Goal: Information Seeking & Learning: Learn about a topic

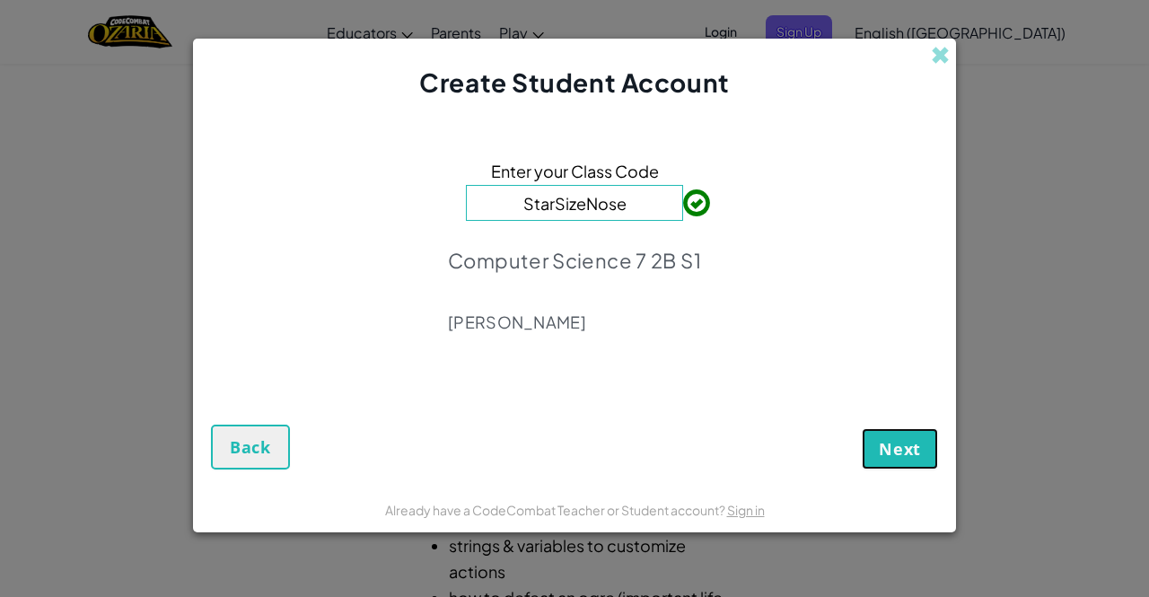
click at [918, 451] on span "Next" at bounding box center [899, 449] width 42 height 22
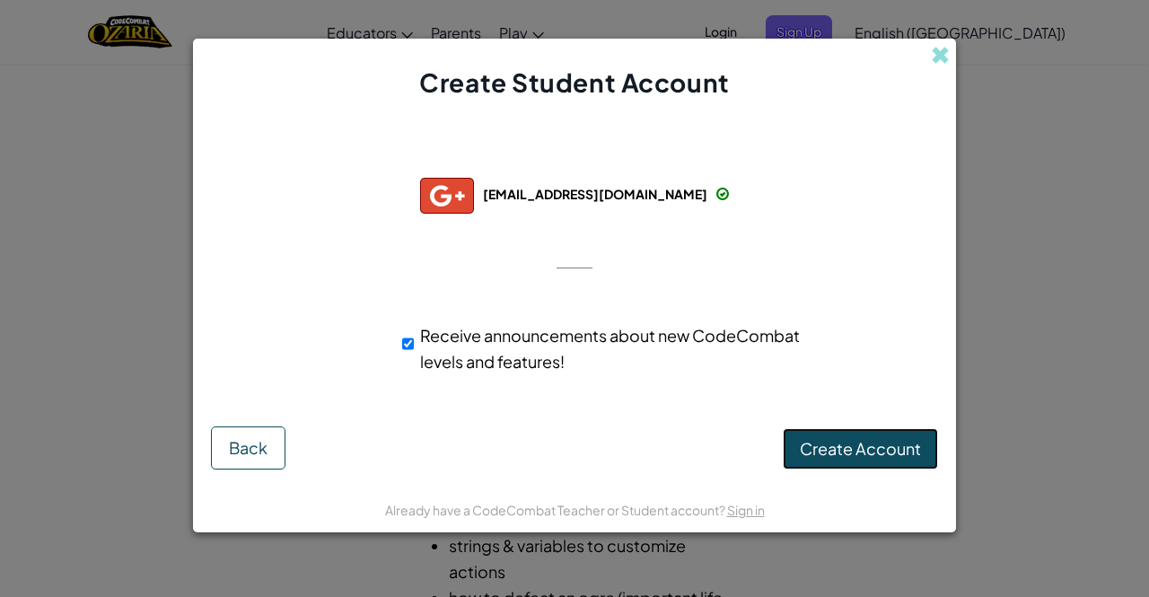
click at [845, 448] on span "Create Account" at bounding box center [860, 448] width 121 height 21
click at [881, 454] on button "Create Account" at bounding box center [859, 448] width 155 height 41
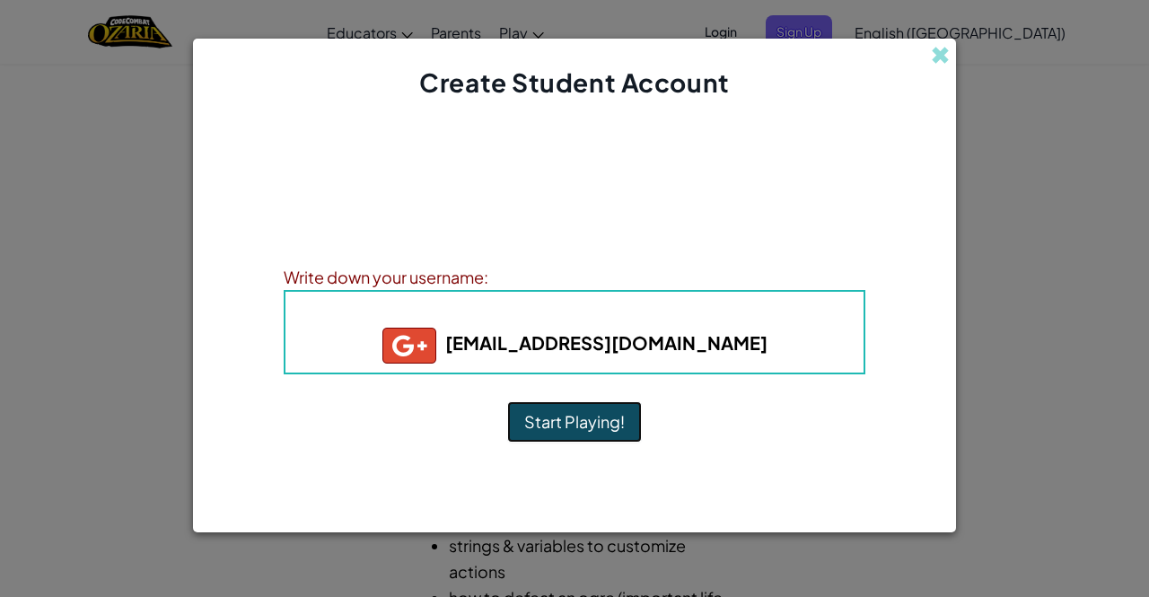
click at [597, 411] on button "Start Playing!" at bounding box center [574, 421] width 135 height 41
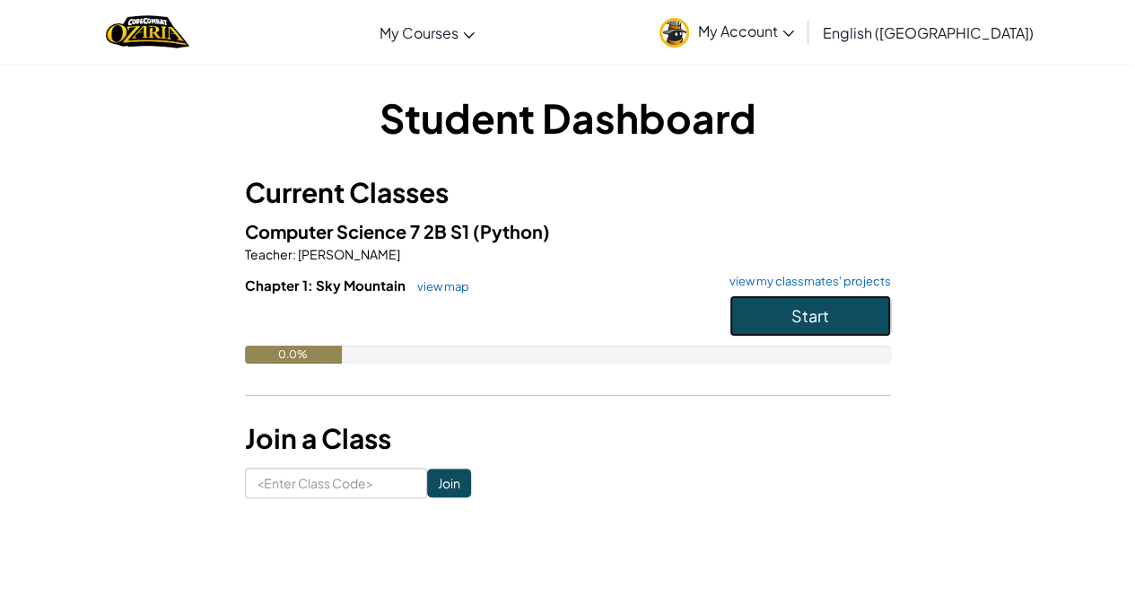
click at [801, 317] on span "Start" at bounding box center [810, 315] width 38 height 21
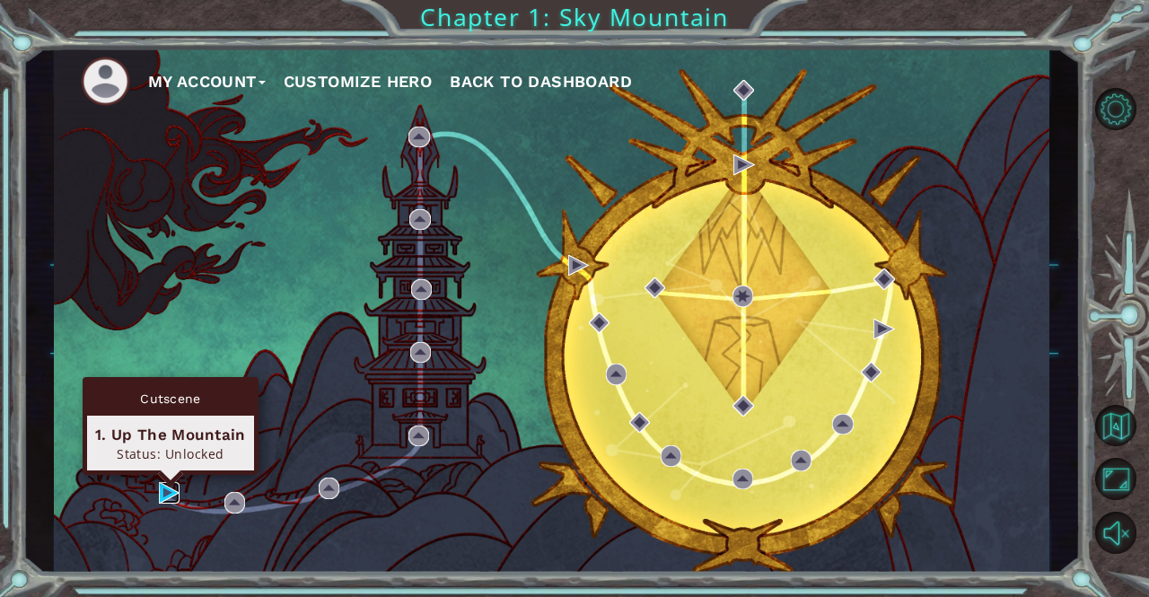
click at [166, 494] on img at bounding box center [169, 492] width 21 height 21
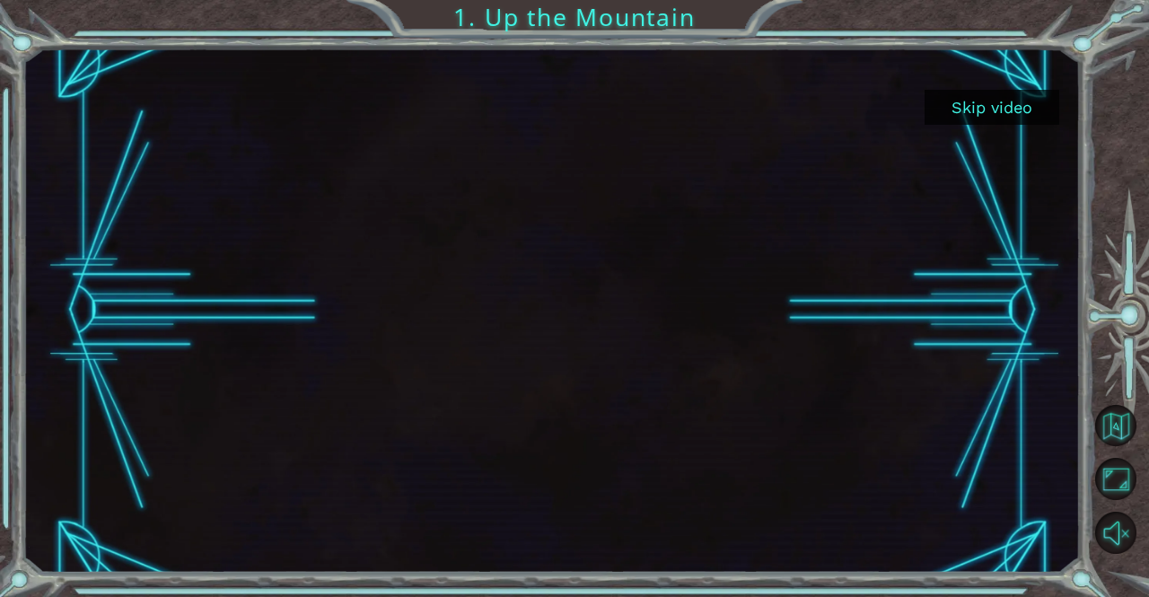
click at [1075, 198] on div at bounding box center [551, 310] width 1057 height 525
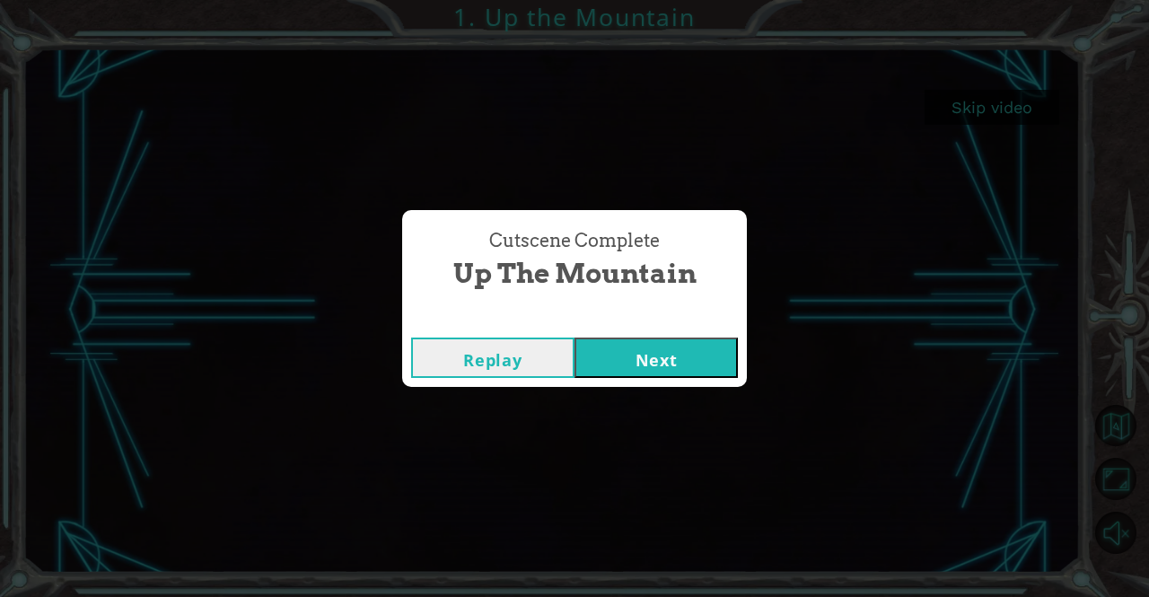
click at [670, 368] on button "Next" at bounding box center [655, 357] width 163 height 40
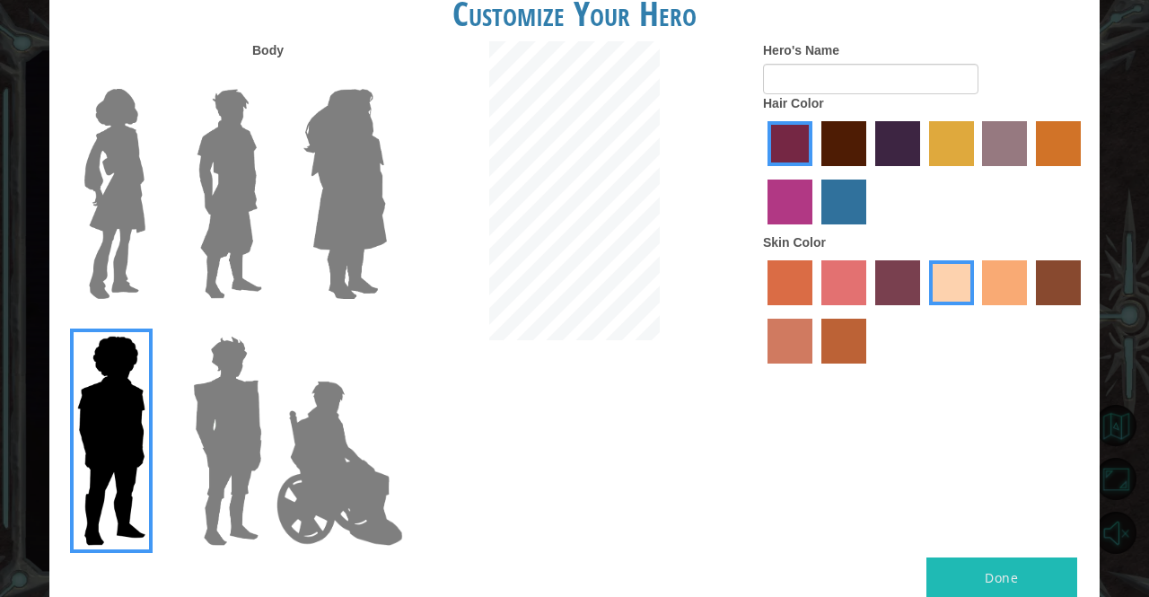
click at [345, 262] on img at bounding box center [345, 194] width 98 height 224
click at [386, 77] on input "Hero Amethyst" at bounding box center [386, 77] width 0 height 0
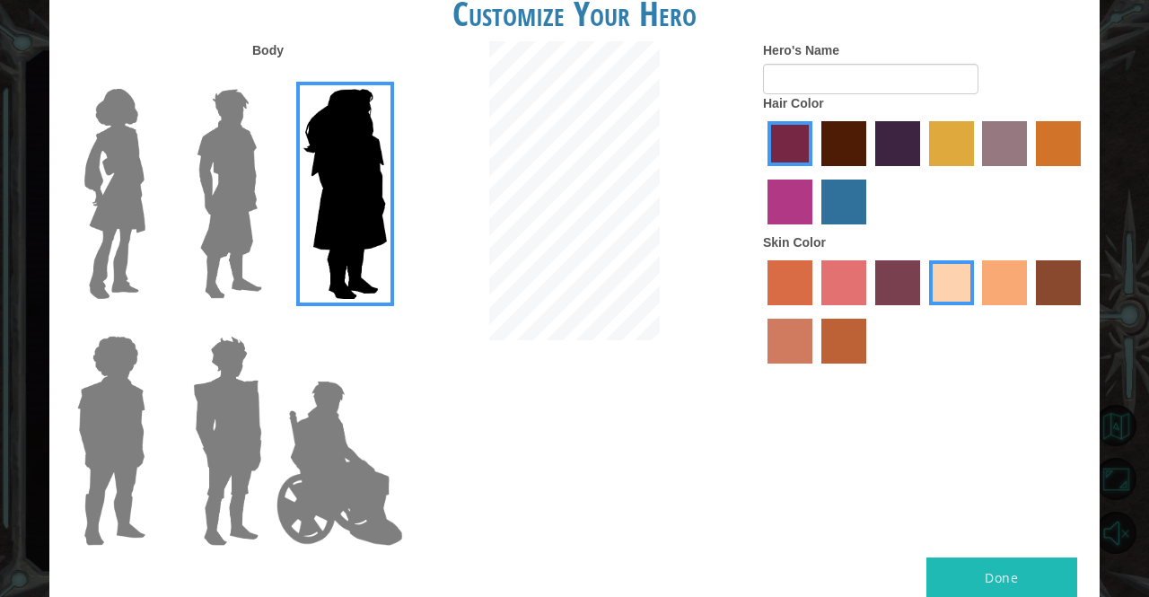
click at [332, 488] on img at bounding box center [339, 462] width 141 height 179
click at [386, 324] on input "Hero Jamie" at bounding box center [386, 324] width 0 height 0
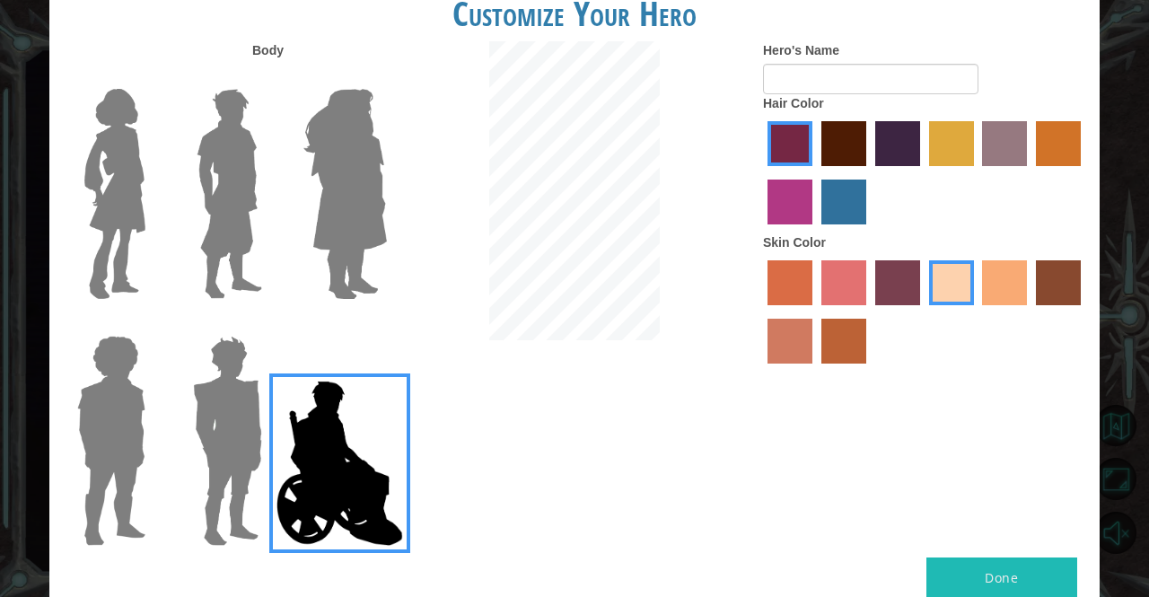
click at [320, 188] on img at bounding box center [345, 194] width 98 height 224
click at [386, 77] on input "Hero Amethyst" at bounding box center [386, 77] width 0 height 0
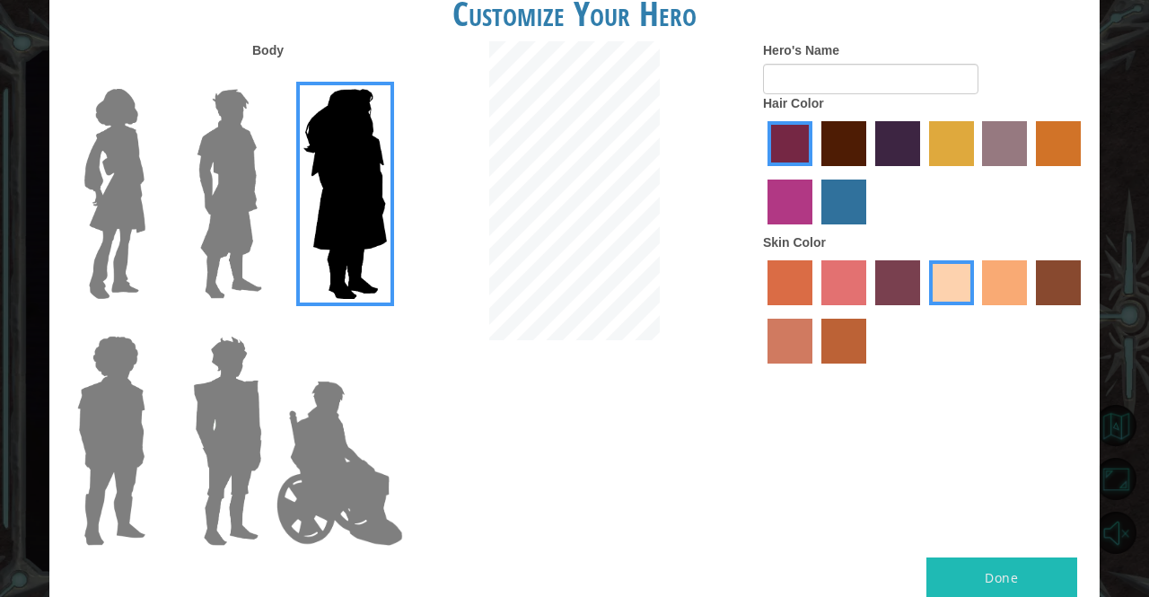
click at [211, 214] on img at bounding box center [229, 194] width 80 height 224
click at [269, 77] on input "Hero Lars" at bounding box center [269, 77] width 0 height 0
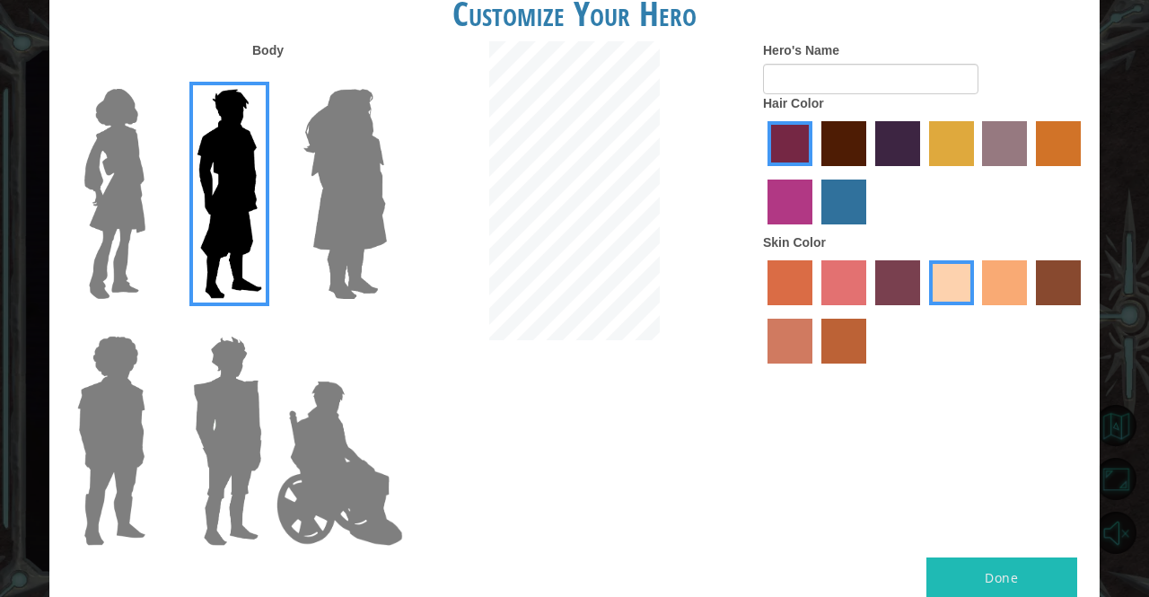
click at [124, 221] on img at bounding box center [114, 194] width 75 height 224
click at [153, 77] on input "Hero Connie" at bounding box center [153, 77] width 0 height 0
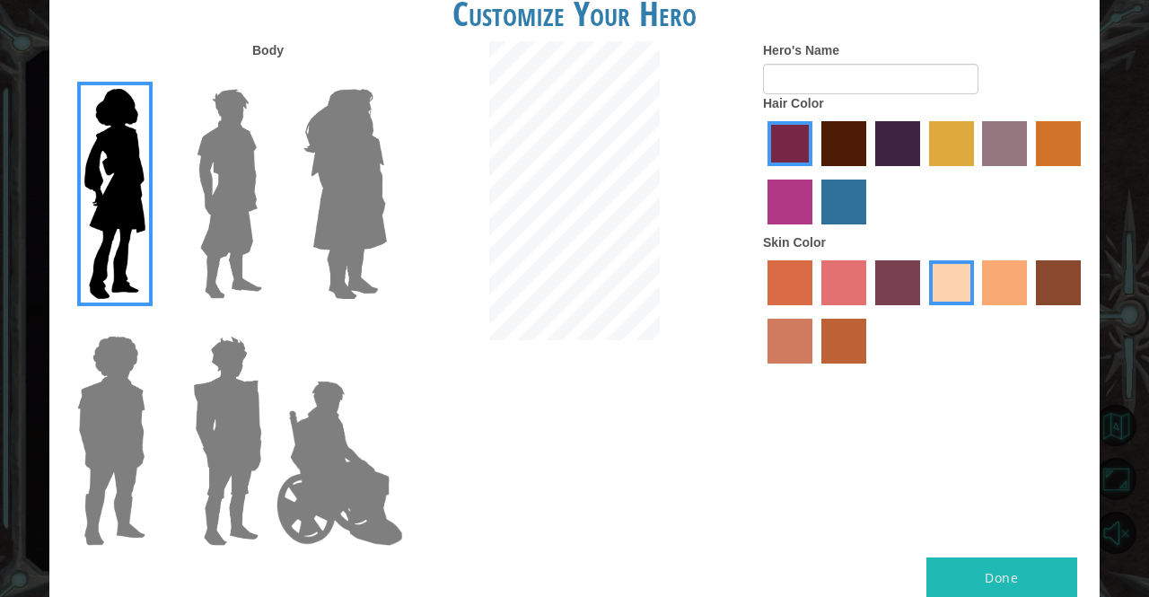
click at [799, 207] on label "medium red violet hair color" at bounding box center [789, 201] width 45 height 45
click at [1083, 172] on input "medium red violet hair color" at bounding box center [1083, 172] width 0 height 0
click at [894, 136] on label "hot purple hair color" at bounding box center [897, 143] width 45 height 45
click at [869, 172] on input "hot purple hair color" at bounding box center [869, 172] width 0 height 0
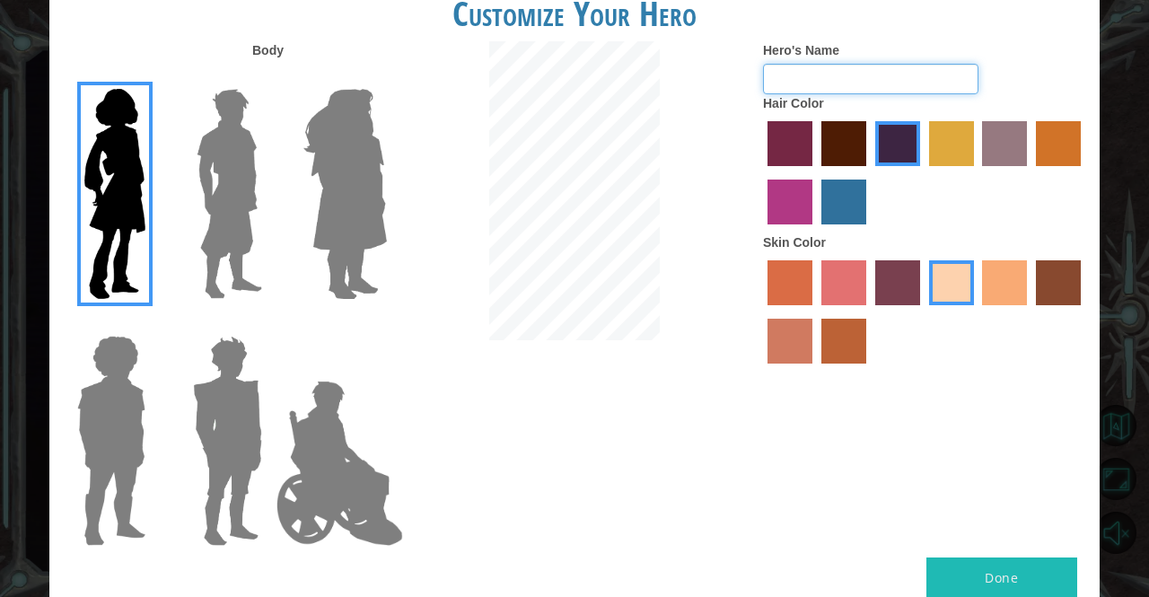
click at [880, 91] on input "Hero's Name" at bounding box center [870, 79] width 215 height 31
click at [986, 276] on label "tacao skin color" at bounding box center [1004, 282] width 45 height 45
click at [976, 311] on input "tacao skin color" at bounding box center [976, 311] width 0 height 0
click at [949, 73] on input "Hero's Name" at bounding box center [870, 79] width 215 height 31
click at [780, 74] on input "savvy" at bounding box center [870, 79] width 215 height 31
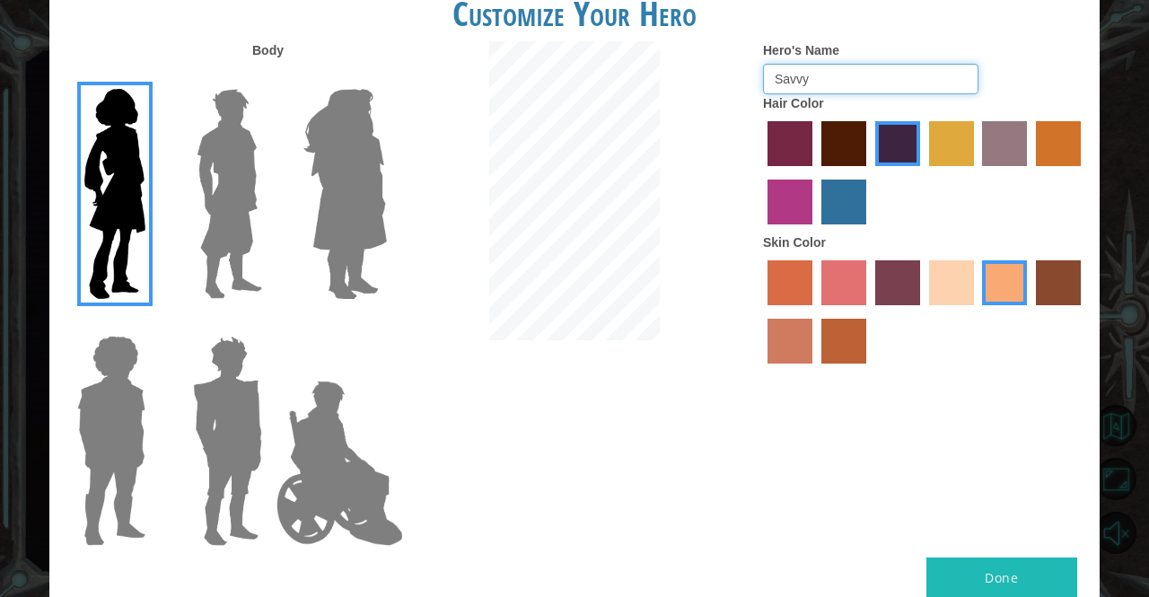
type input "Savvy"
click at [957, 581] on button "Done" at bounding box center [1001, 577] width 151 height 40
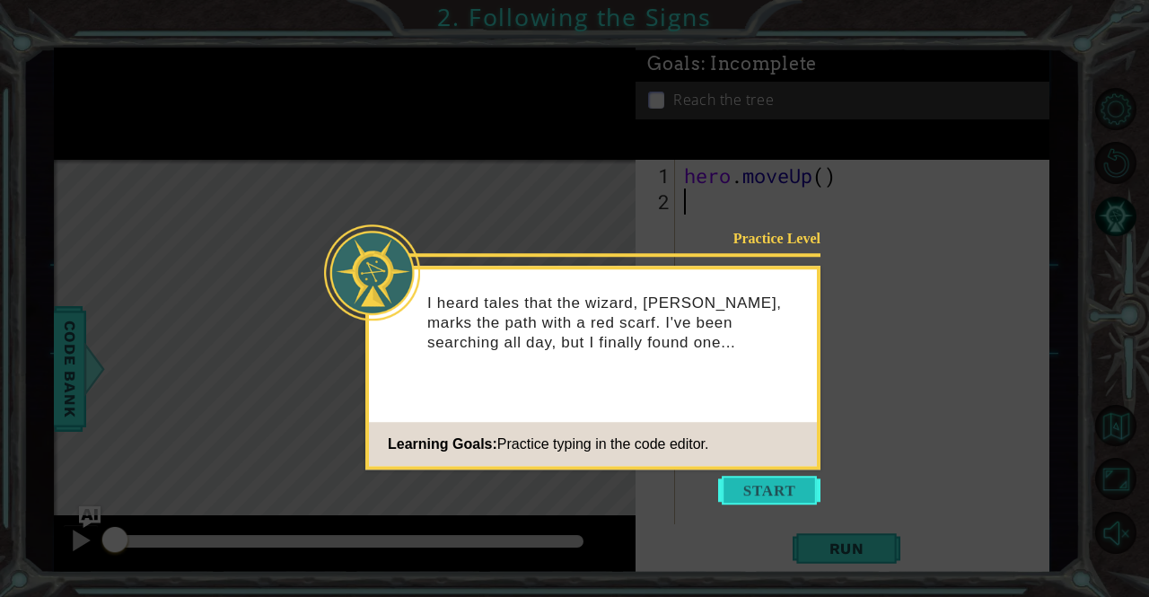
click at [765, 481] on button "Start" at bounding box center [769, 490] width 102 height 29
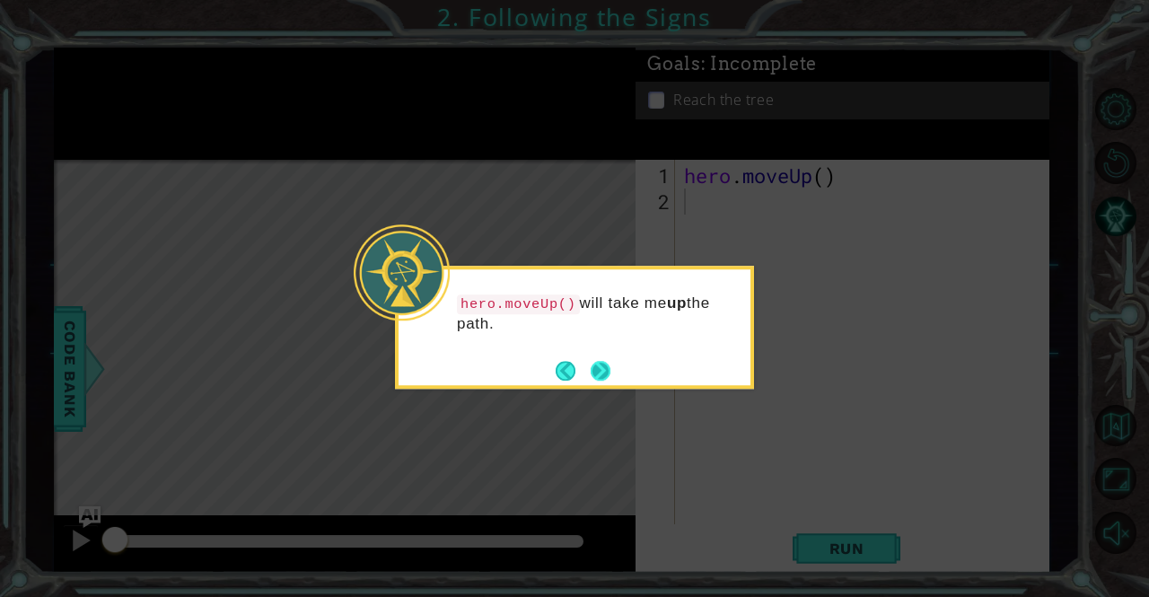
click at [607, 365] on button "Next" at bounding box center [600, 371] width 20 height 20
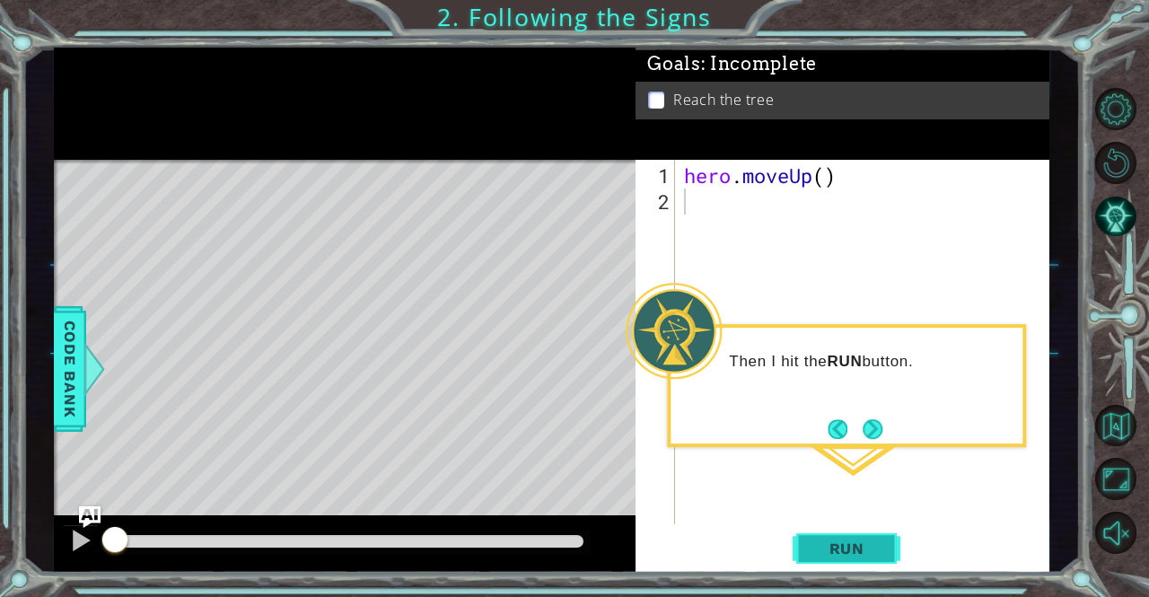
click at [854, 550] on span "Run" at bounding box center [846, 548] width 71 height 18
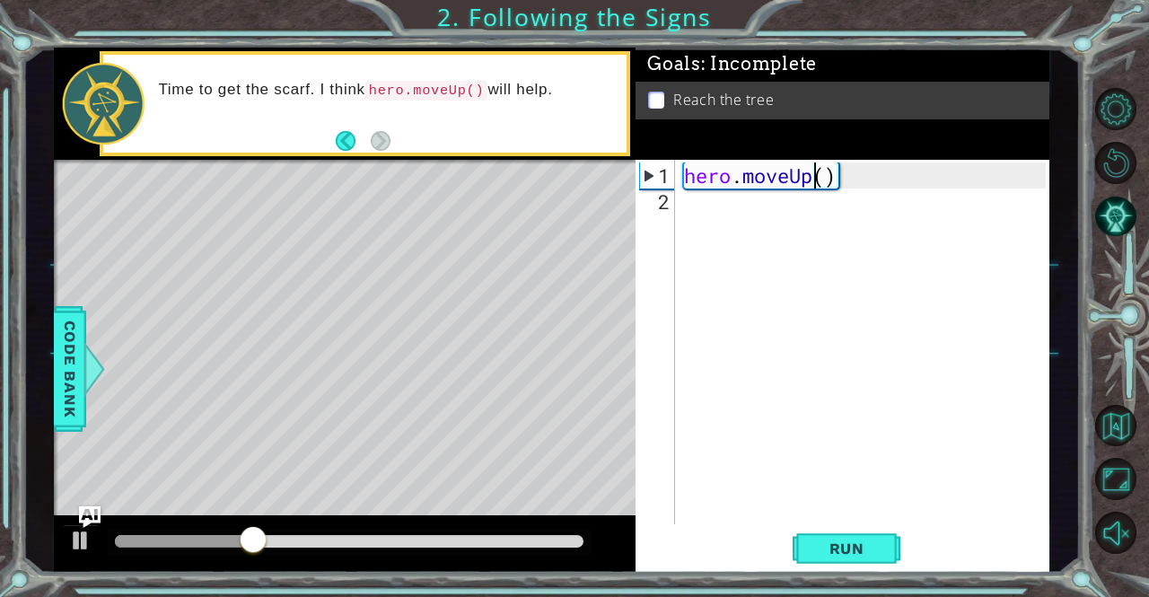
click at [817, 184] on div "hero . moveUp ( )" at bounding box center [866, 370] width 373 height 416
drag, startPoint x: 350, startPoint y: 527, endPoint x: 113, endPoint y: 511, distance: 237.4
click at [113, 511] on div "methods hero moveUp(steps) Code Bank Time to get the scarf. I think hero.moveUp…" at bounding box center [552, 310] width 996 height 525
click at [826, 171] on div "hero . moveUp ( )" at bounding box center [866, 370] width 373 height 416
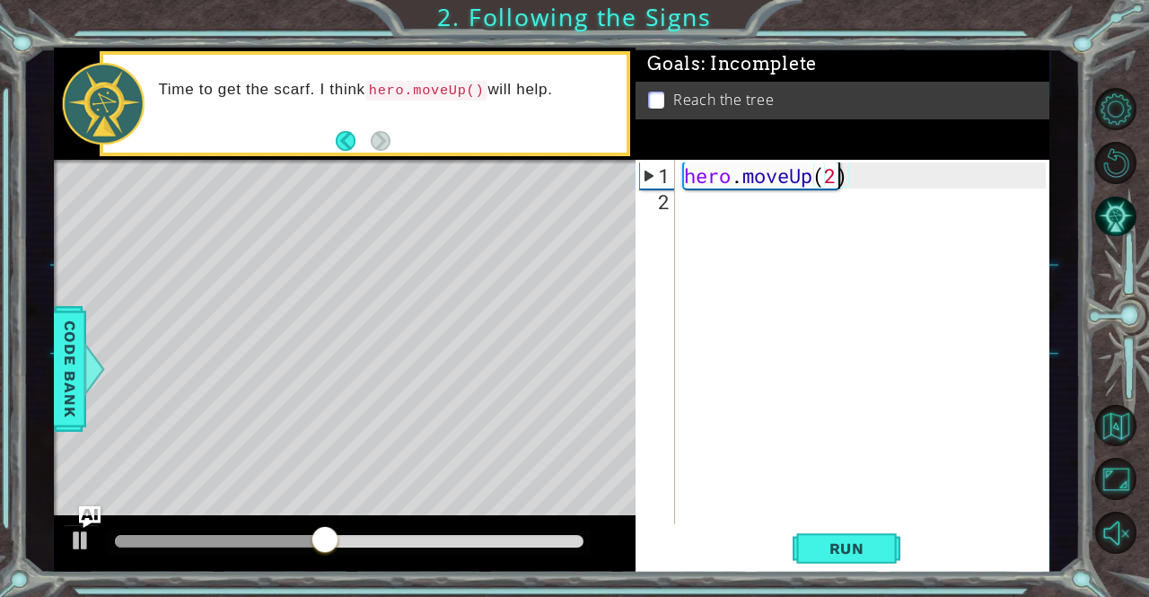
type textarea "hero.moveUp(2)"
click at [547, 398] on div "Level Map" at bounding box center [468, 424] width 829 height 529
click at [678, 212] on div "hero.moveUp(2) 1 2 hero . moveUp ( 2 ) הההההההההההההההההההההההההההההההההההההההה…" at bounding box center [839, 342] width 409 height 364
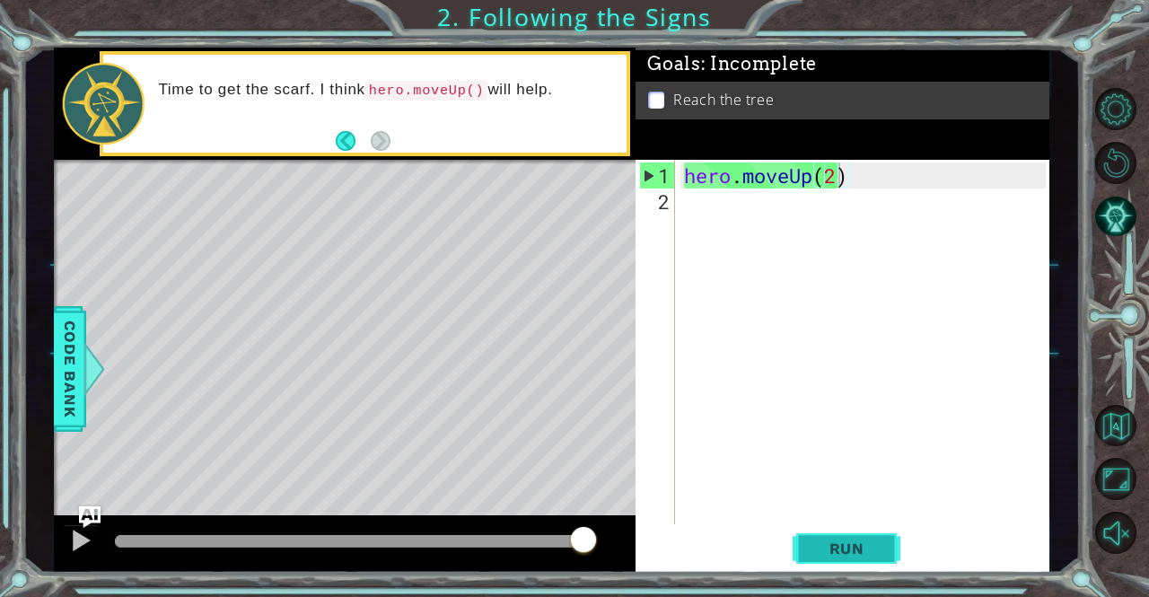
click at [856, 550] on span "Run" at bounding box center [846, 548] width 71 height 18
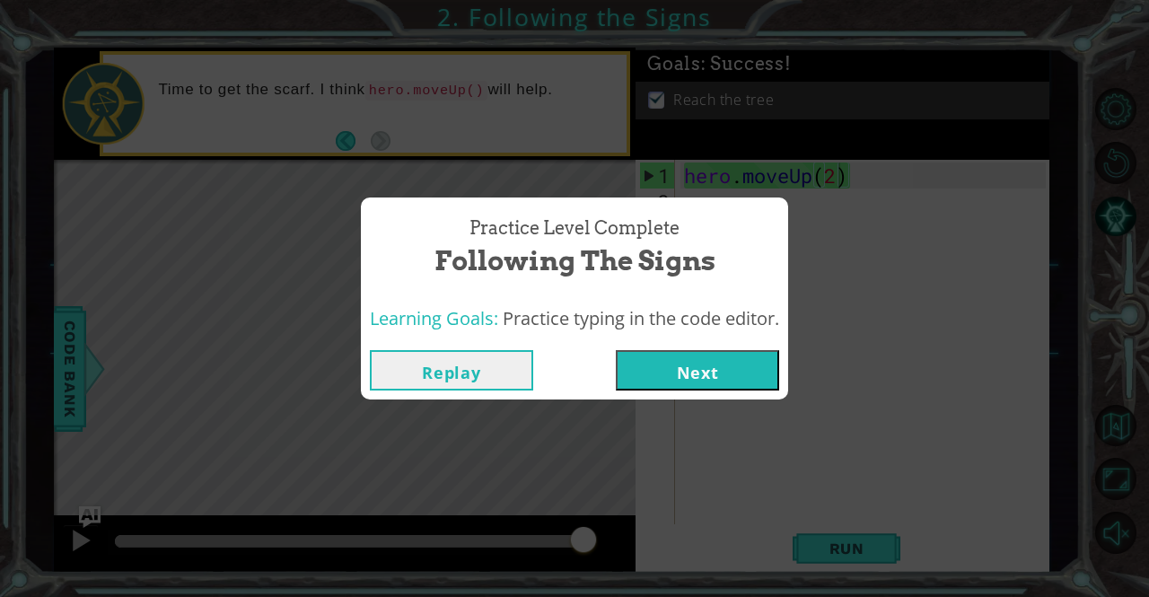
click at [712, 383] on button "Next" at bounding box center [697, 370] width 163 height 40
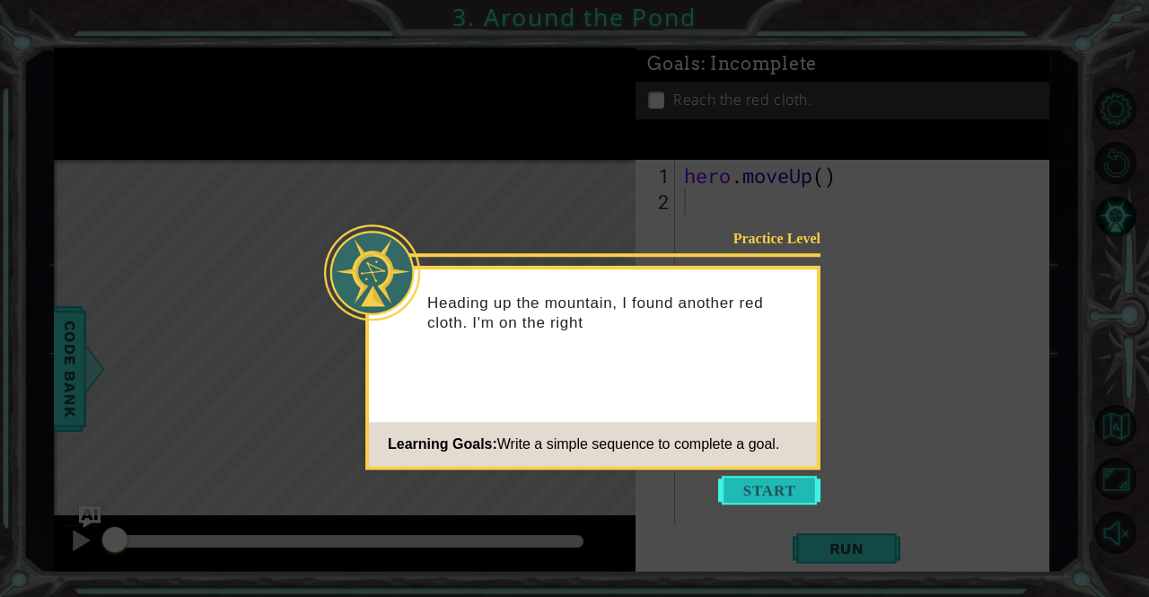
click at [793, 499] on button "Start" at bounding box center [769, 490] width 102 height 29
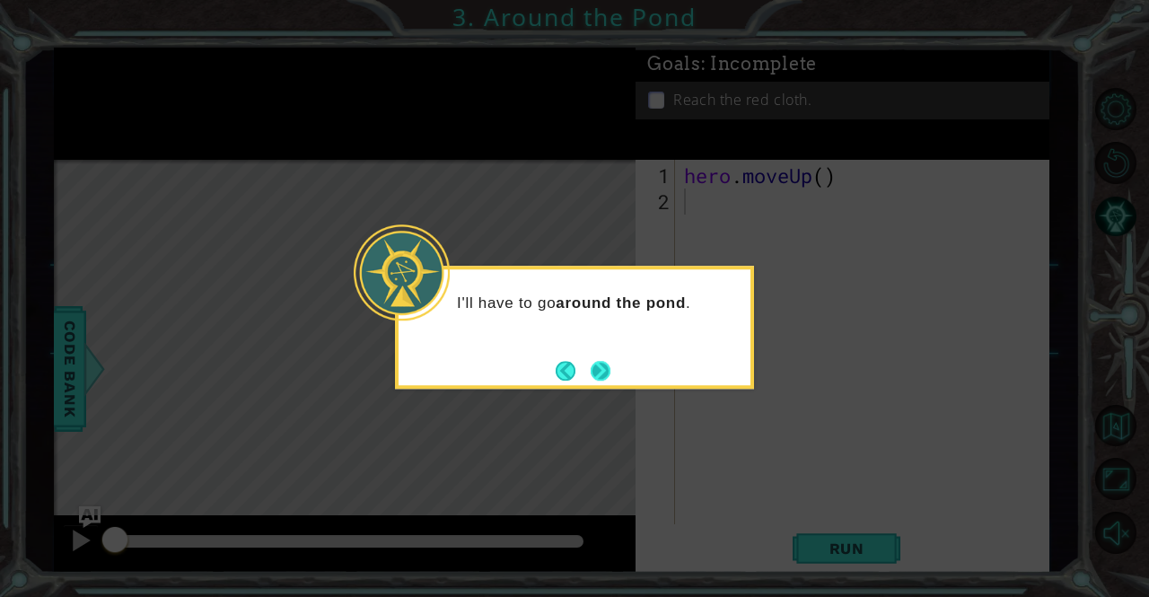
click at [594, 364] on button "Next" at bounding box center [600, 371] width 20 height 20
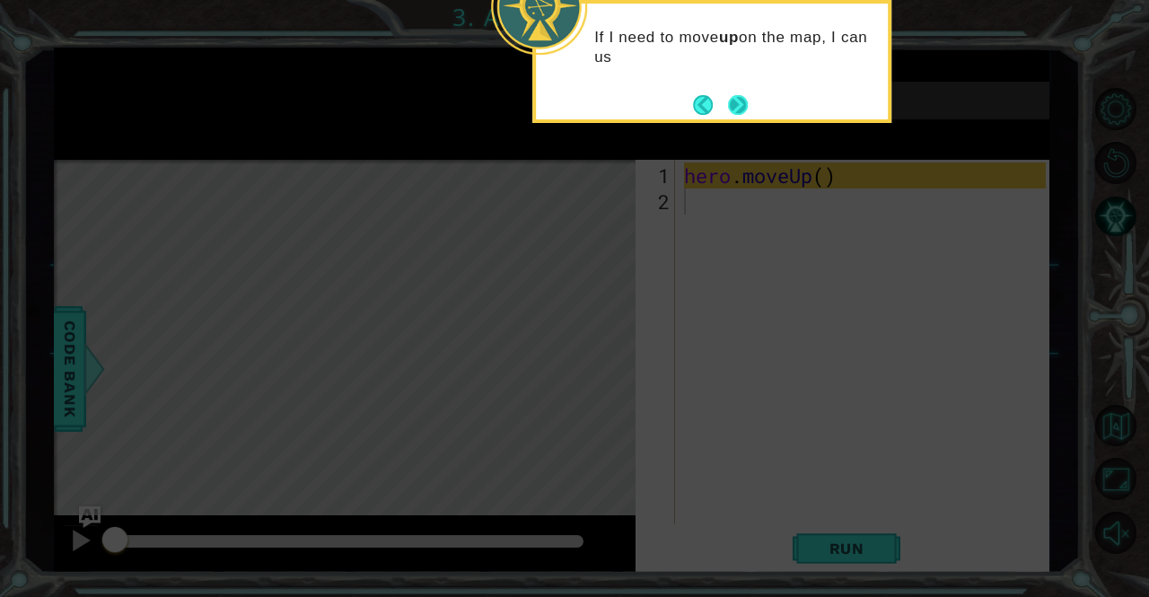
click at [746, 102] on button "Next" at bounding box center [738, 105] width 20 height 20
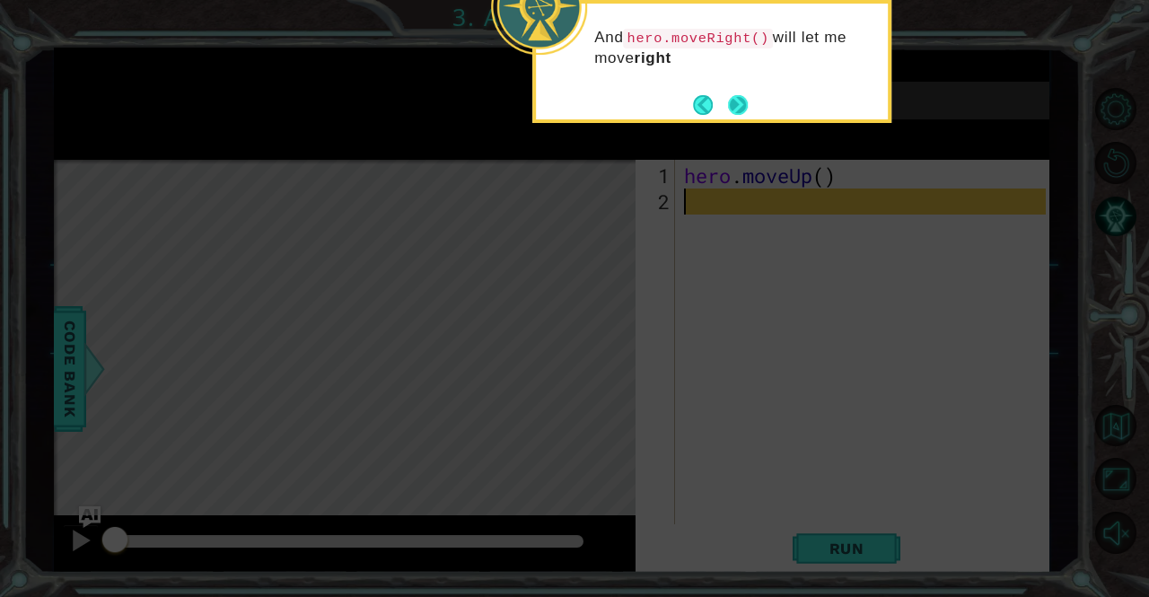
click at [738, 107] on button "Next" at bounding box center [738, 105] width 20 height 20
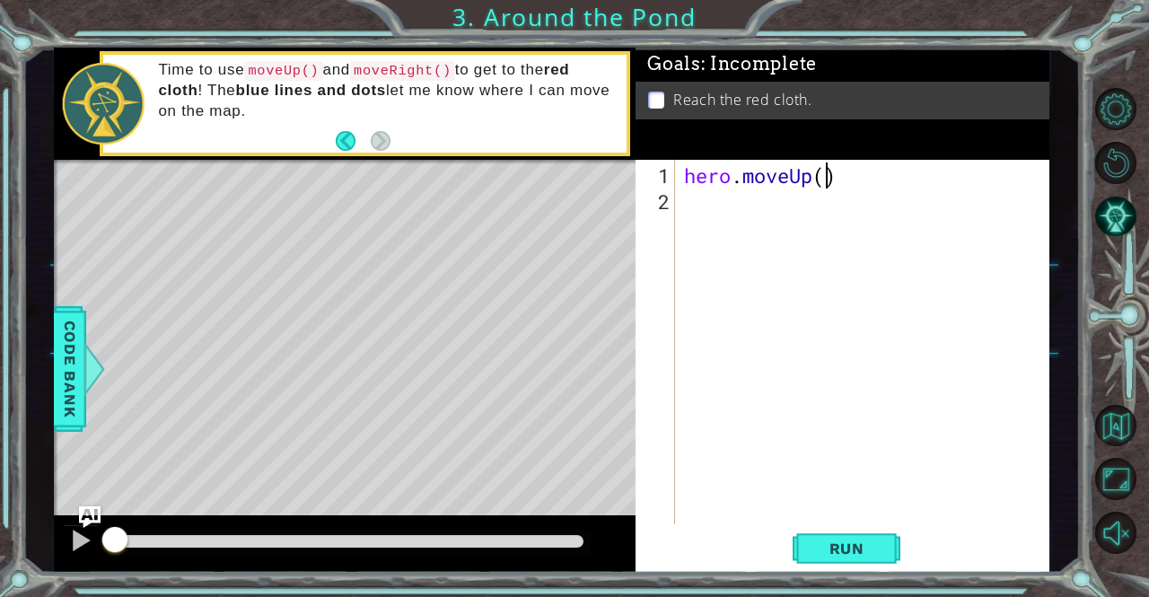
click at [826, 180] on div "hero . moveUp ( )" at bounding box center [866, 370] width 373 height 416
click at [865, 552] on span "Run" at bounding box center [846, 548] width 71 height 18
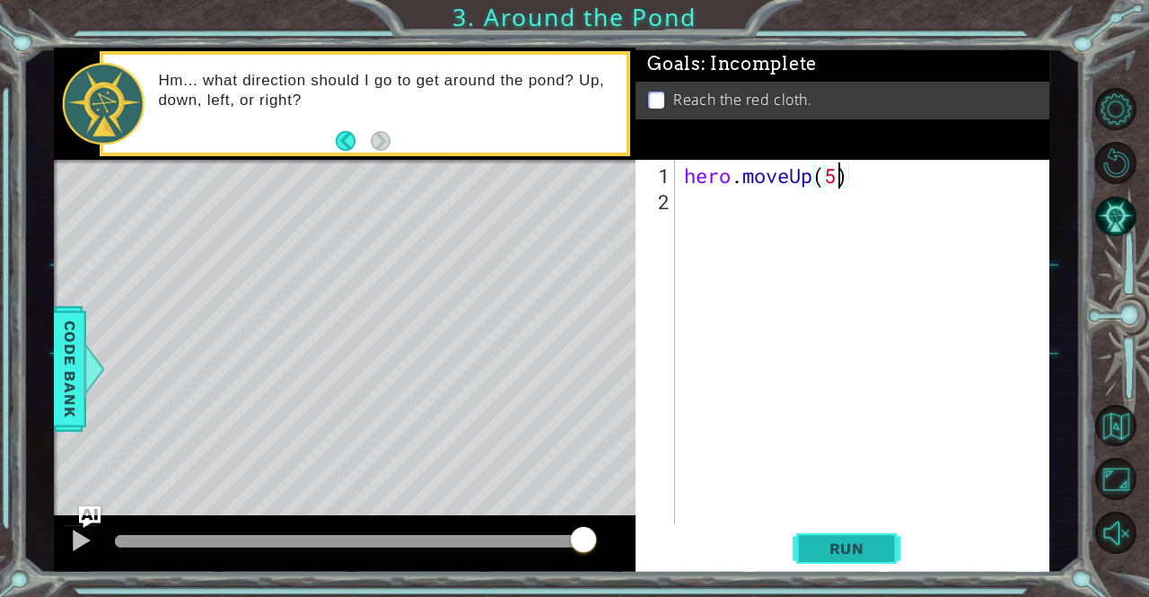
type textarea "hero.moveUp(5)"
click at [863, 543] on span "Run" at bounding box center [846, 548] width 71 height 18
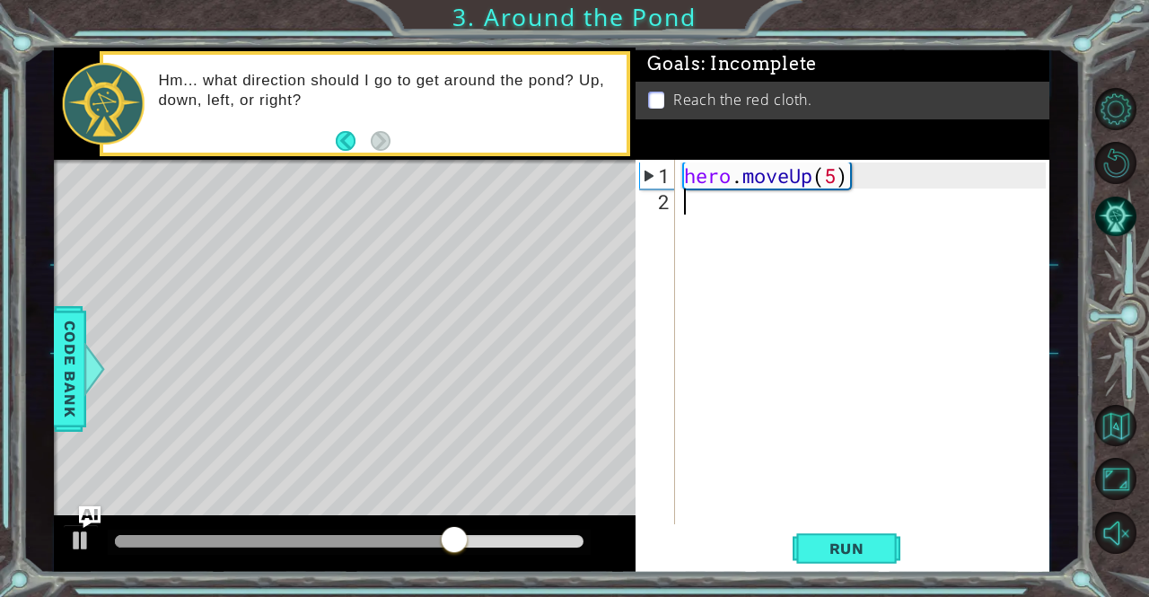
click at [691, 207] on div "hero . moveUp ( 5 )" at bounding box center [866, 370] width 373 height 416
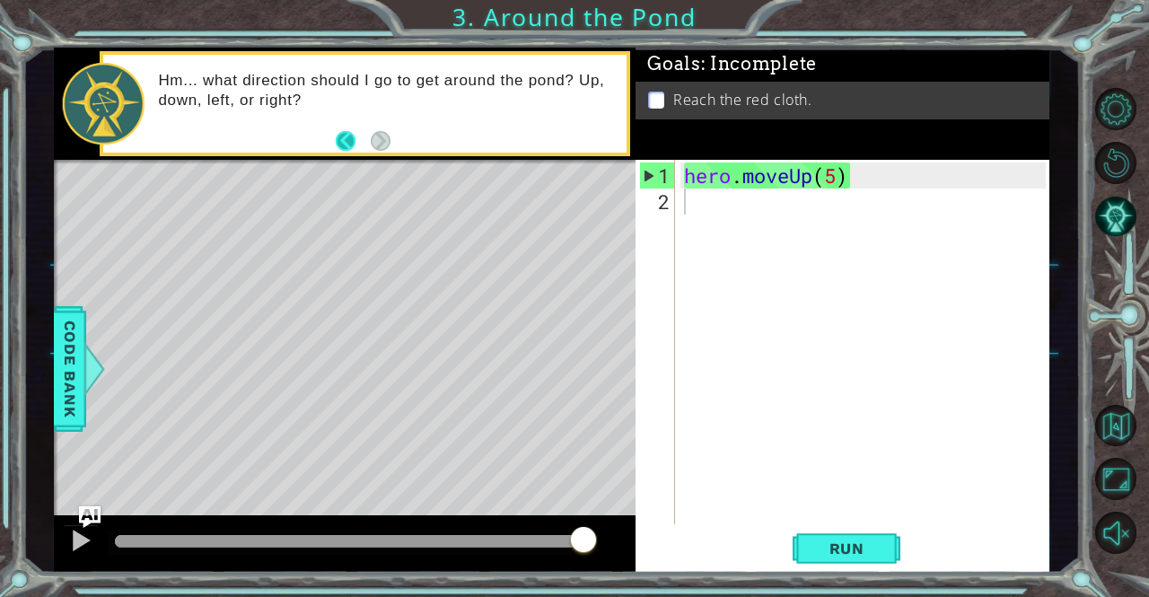
click at [341, 137] on button "Back" at bounding box center [353, 141] width 35 height 20
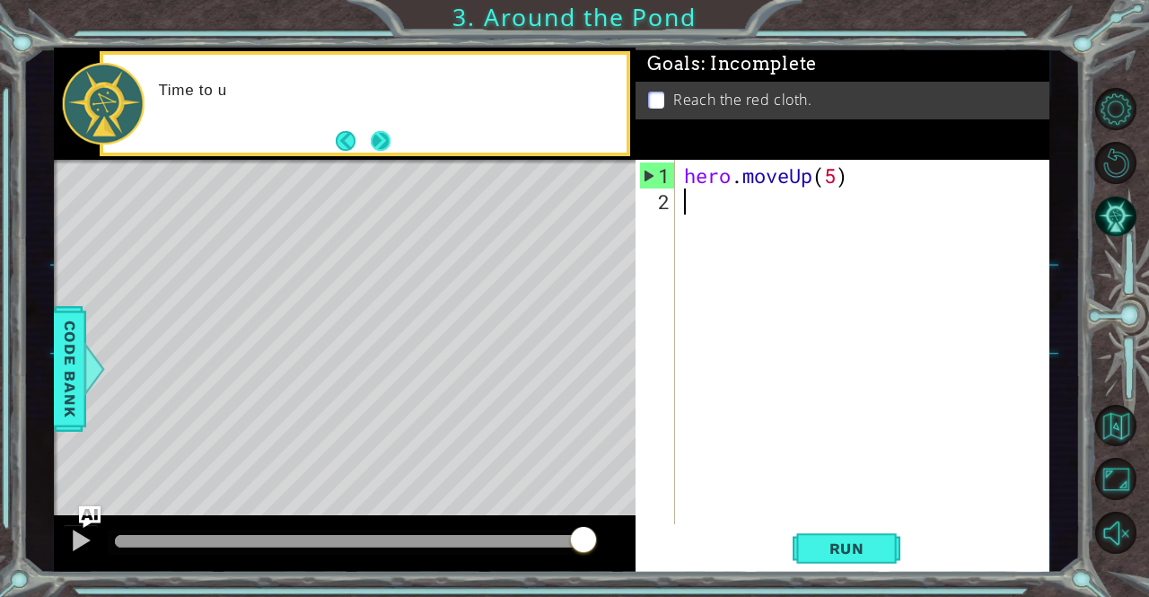
click at [388, 139] on button "Next" at bounding box center [381, 141] width 20 height 20
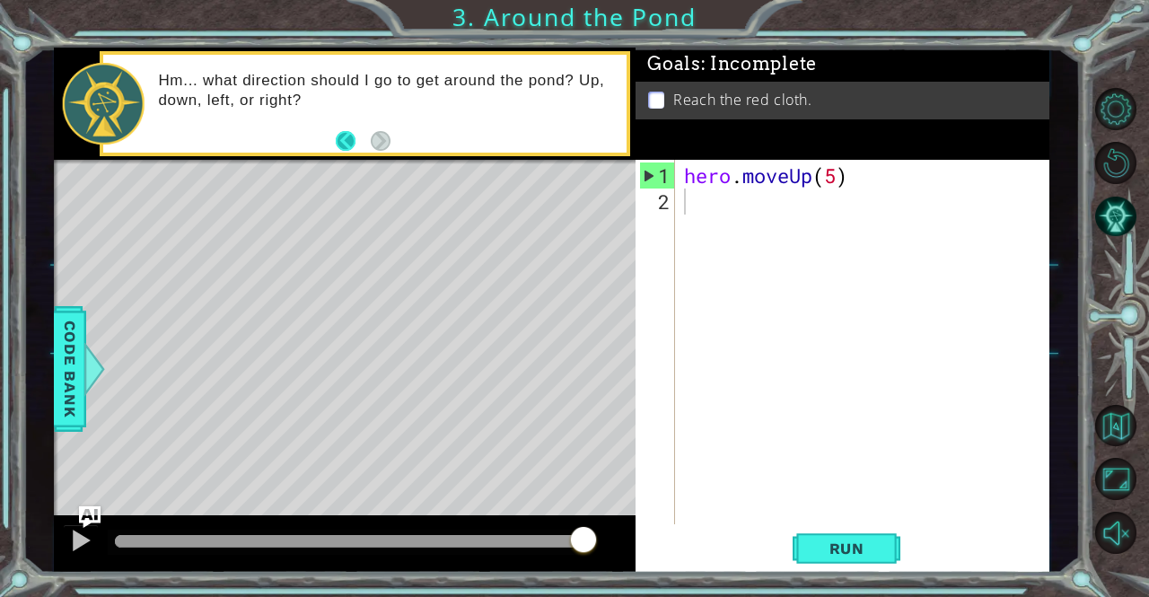
click at [351, 144] on button "Back" at bounding box center [353, 141] width 35 height 20
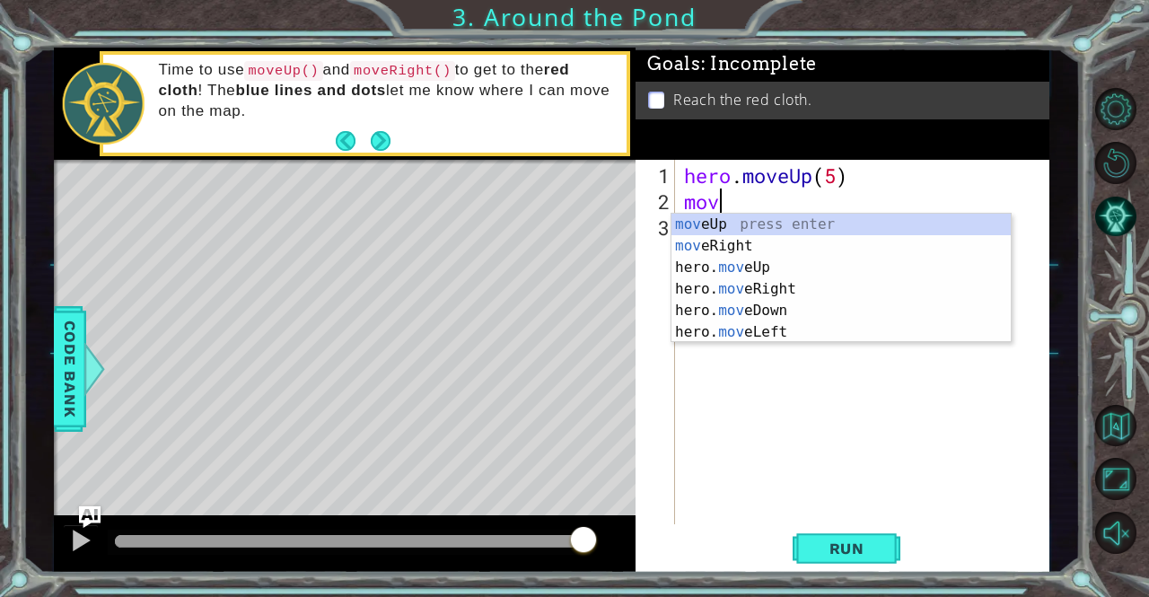
type textarea "move"
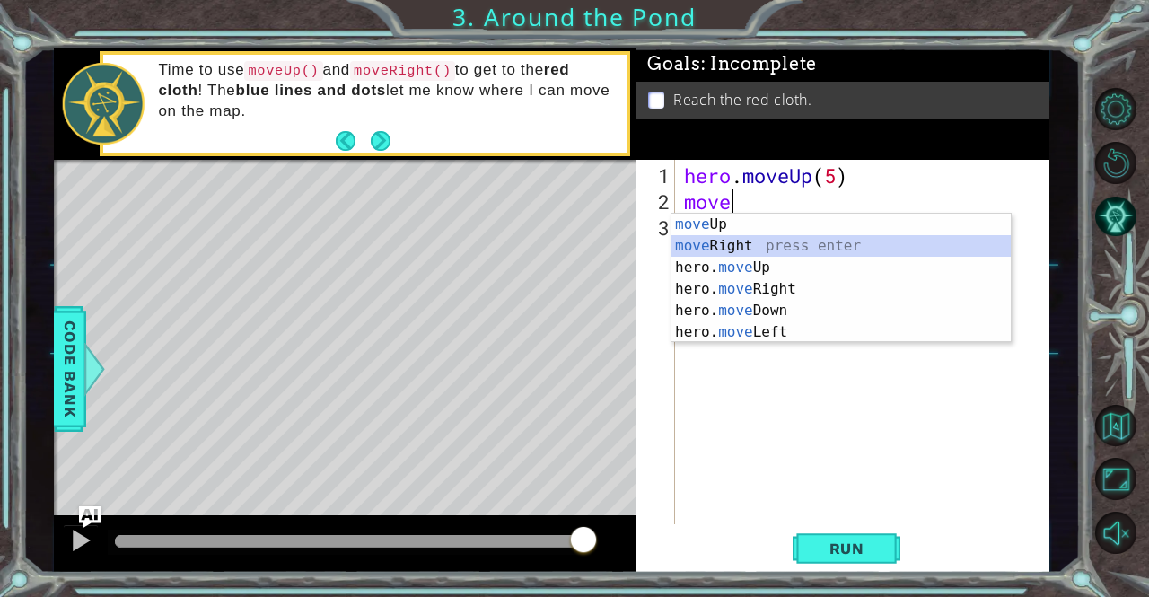
click at [745, 238] on div "move Up press enter move Right press enter hero. move Up press enter hero. move…" at bounding box center [841, 300] width 340 height 172
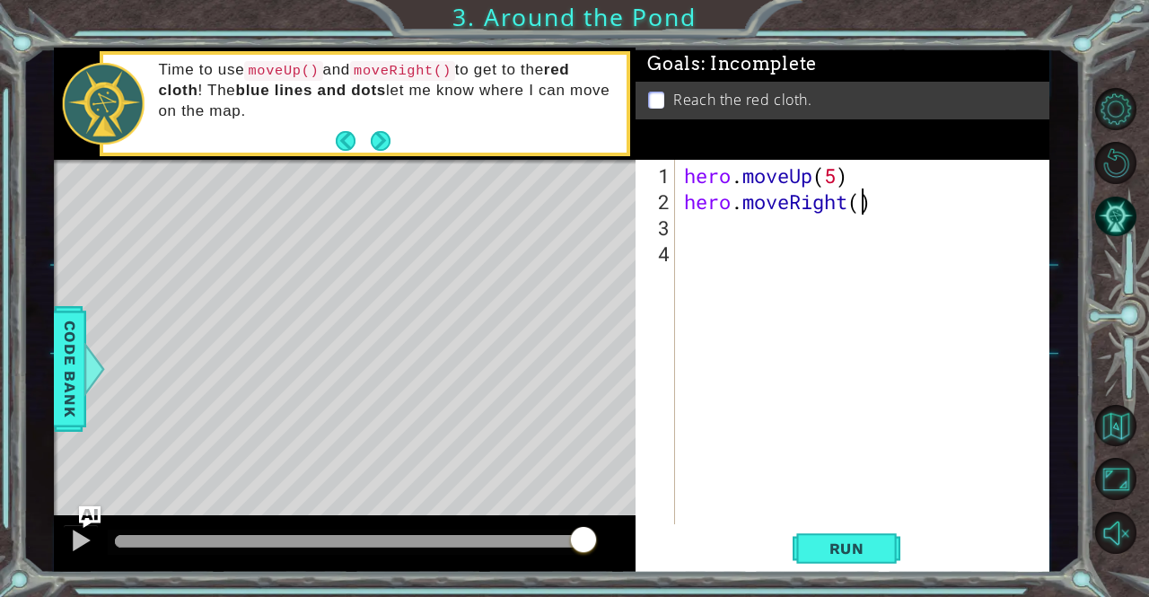
click at [861, 204] on div "hero . moveUp ( 5 ) hero . moveRight ( )" at bounding box center [866, 370] width 373 height 416
type textarea "hero.moveRight(1)"
click at [856, 547] on span "Run" at bounding box center [846, 548] width 71 height 18
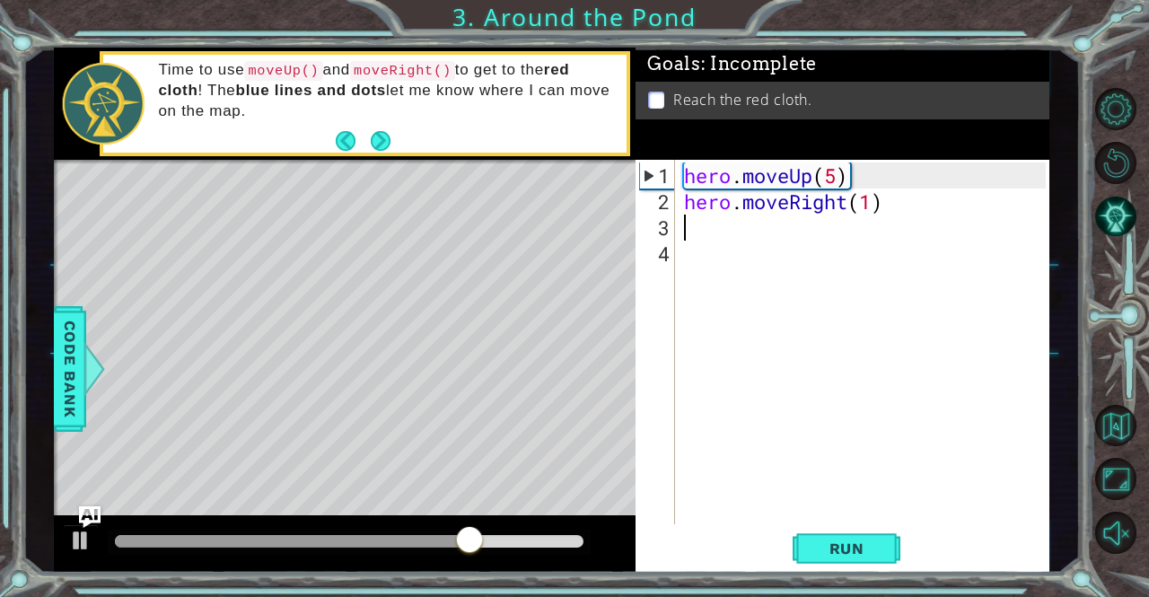
click at [686, 229] on div "hero . moveUp ( 5 ) hero . moveRight ( 1 )" at bounding box center [866, 370] width 373 height 416
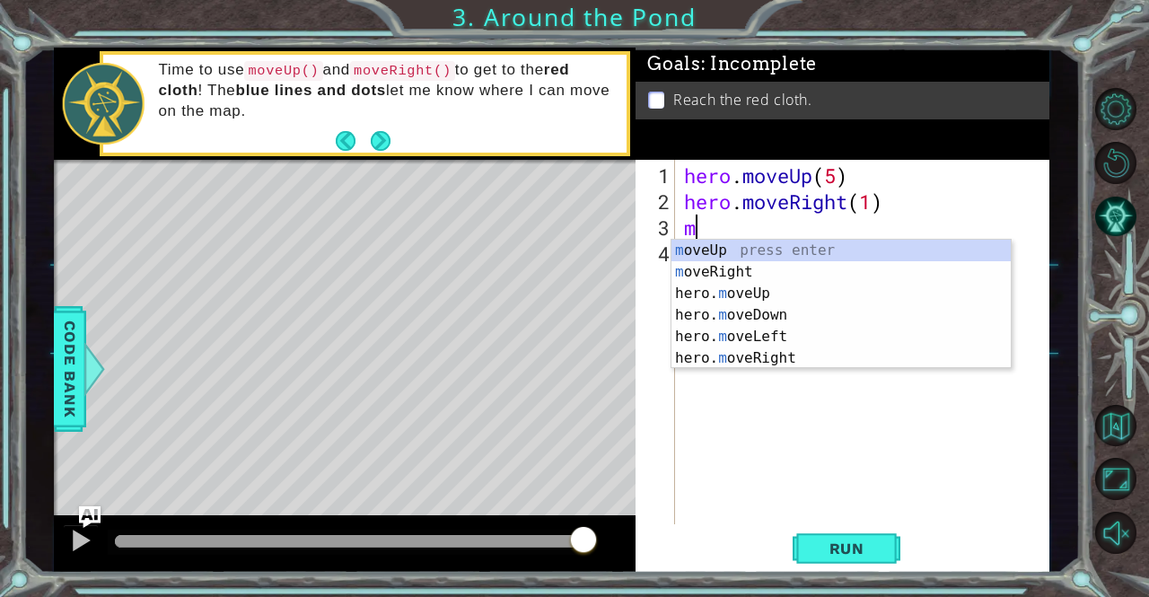
type textarea "mo"
click at [761, 289] on div "mo veUp press enter mo veRight press enter hero. mo veUp press enter hero. mo v…" at bounding box center [841, 326] width 340 height 172
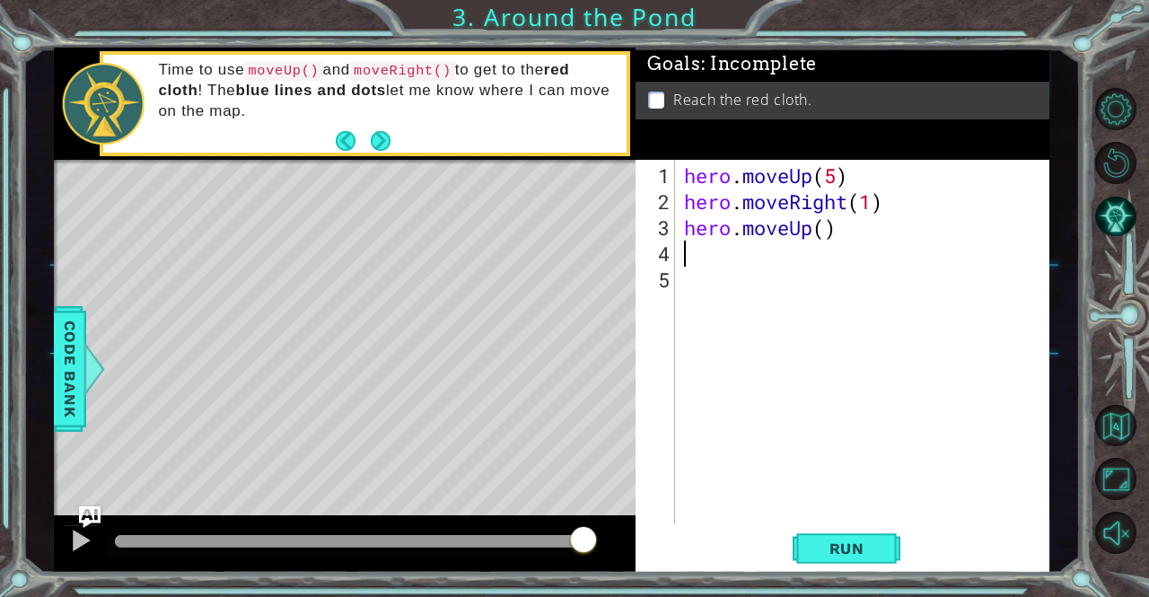
click at [827, 227] on div "hero . moveUp ( 5 ) hero . moveRight ( 1 ) hero . moveUp ( )" at bounding box center [866, 370] width 373 height 416
type textarea "hero.moveUp(2)"
click at [870, 534] on button "Run" at bounding box center [846, 548] width 108 height 41
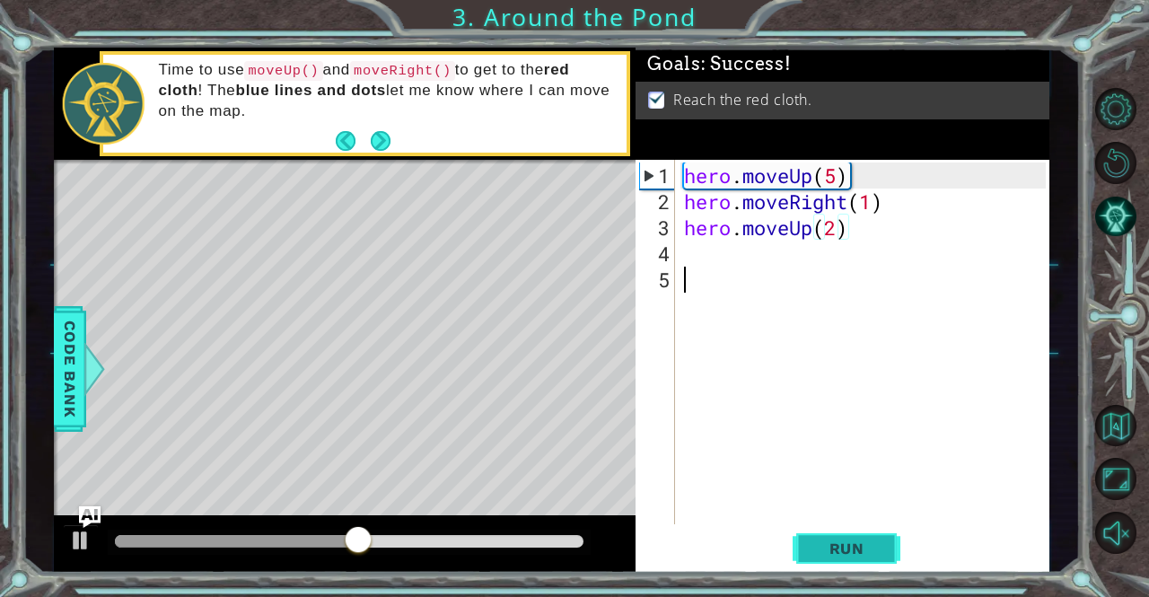
scroll to position [0, 0]
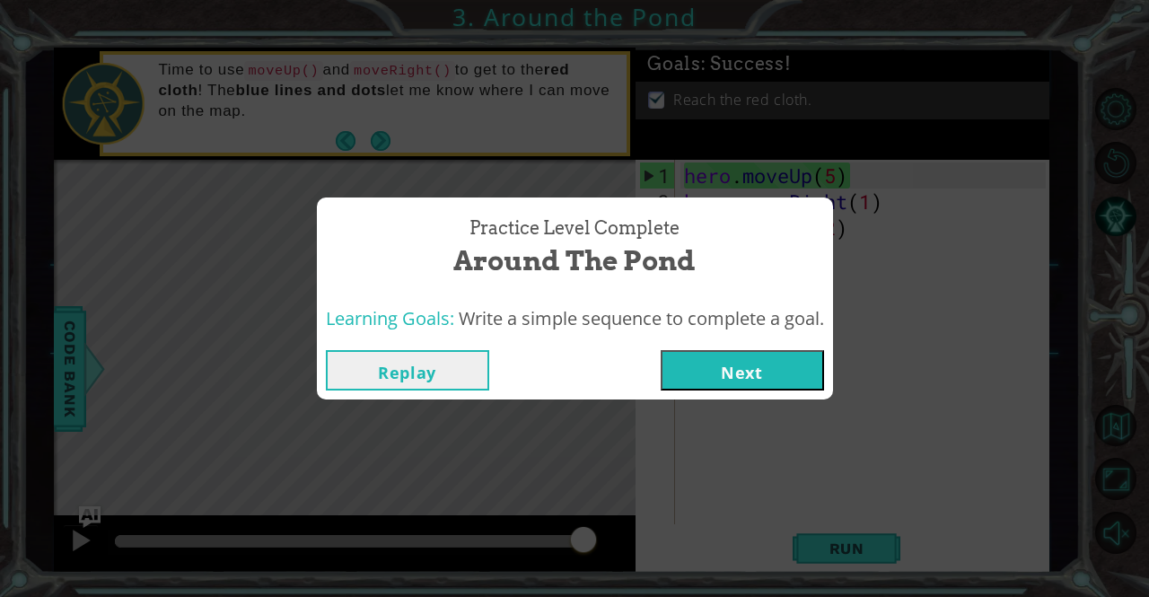
click at [781, 368] on button "Next" at bounding box center [741, 370] width 163 height 40
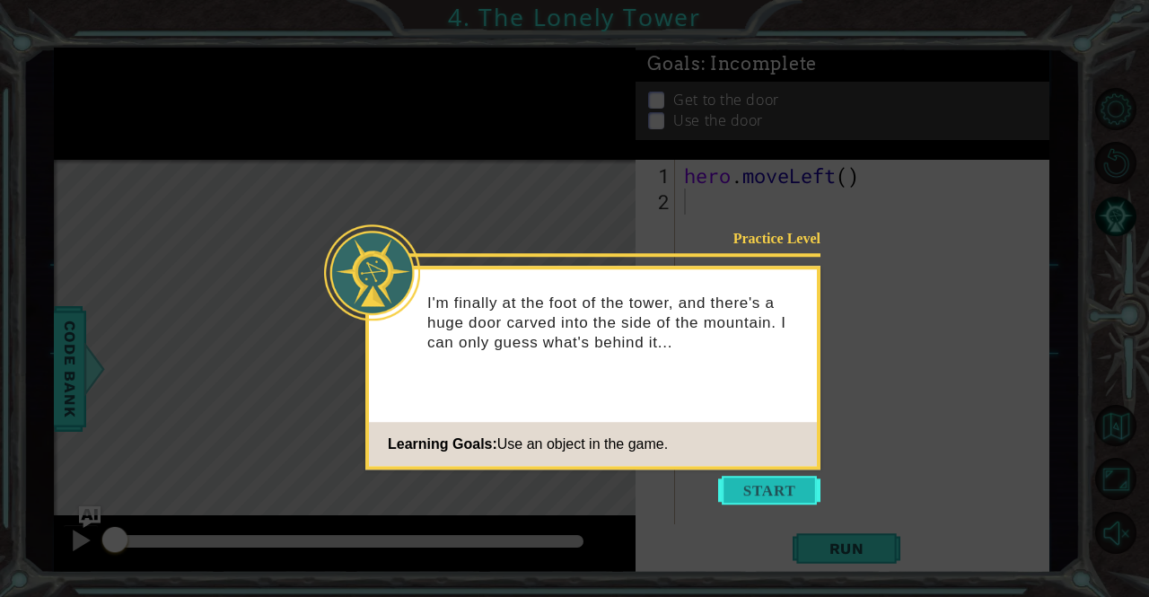
click at [787, 494] on button "Start" at bounding box center [769, 490] width 102 height 29
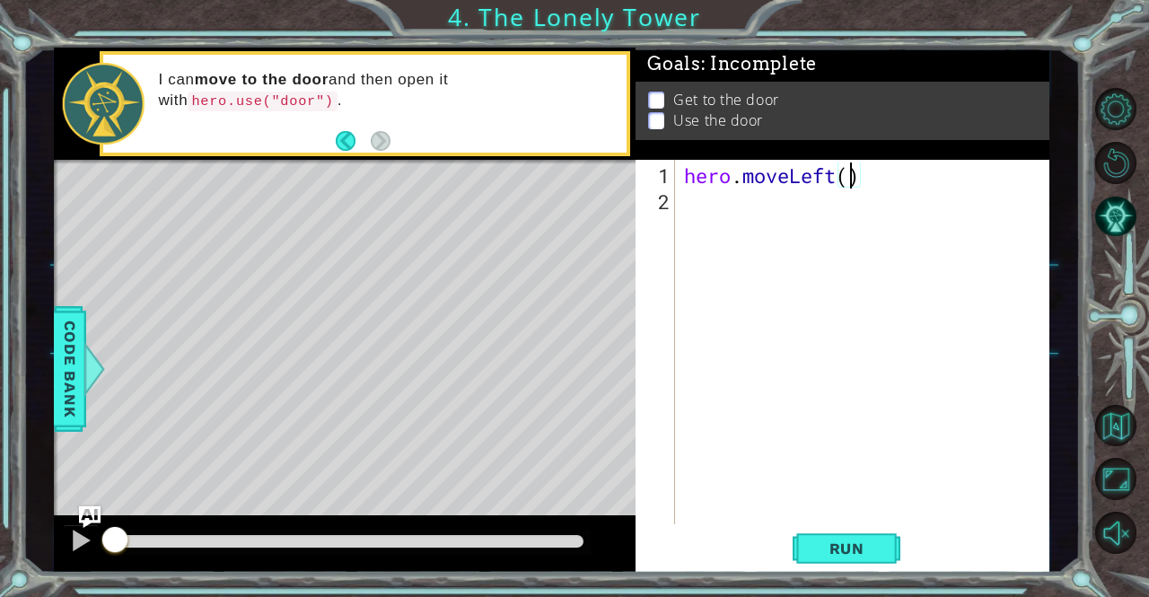
click at [848, 171] on div "hero . moveLeft ( )" at bounding box center [866, 370] width 373 height 416
type textarea "hero.moveLeft(3)"
click at [714, 204] on div "hero . moveLeft ( 3 )" at bounding box center [866, 370] width 373 height 416
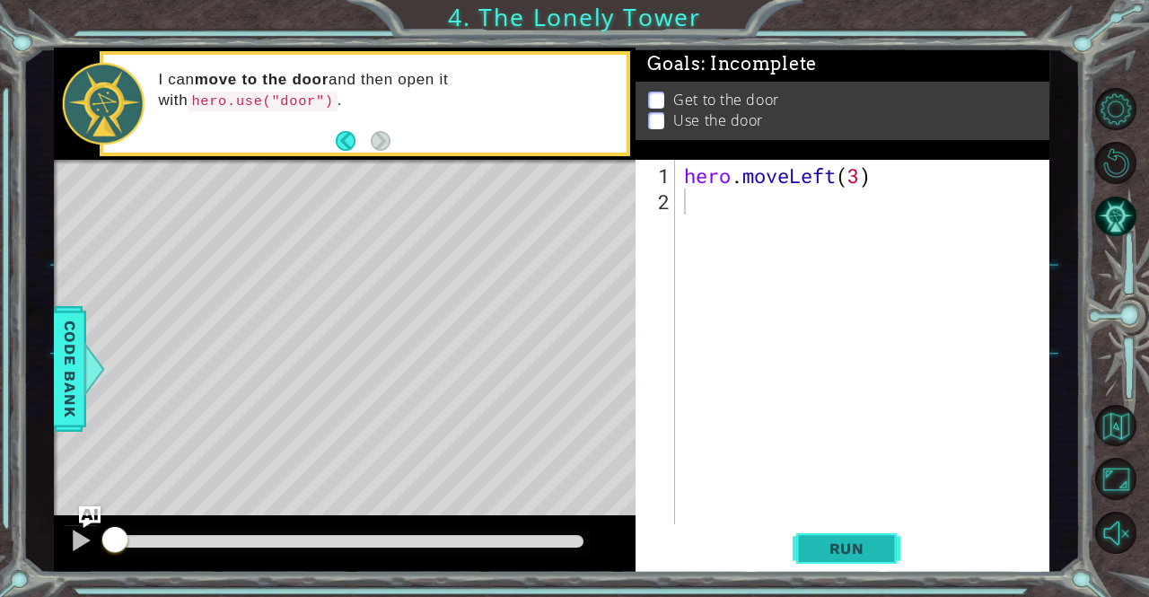
click at [827, 535] on button "Run" at bounding box center [846, 548] width 108 height 41
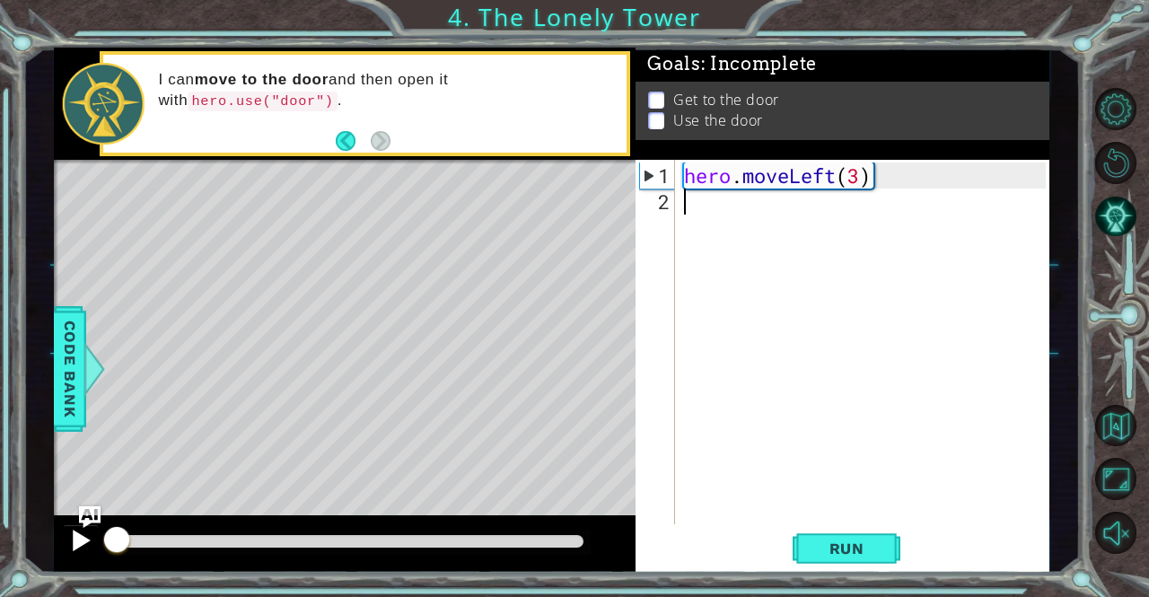
drag, startPoint x: 247, startPoint y: 541, endPoint x: 68, endPoint y: 539, distance: 178.6
click at [68, 539] on div at bounding box center [345, 543] width 582 height 57
click at [813, 561] on button "Run" at bounding box center [846, 548] width 108 height 41
click at [81, 546] on div at bounding box center [80, 540] width 23 height 23
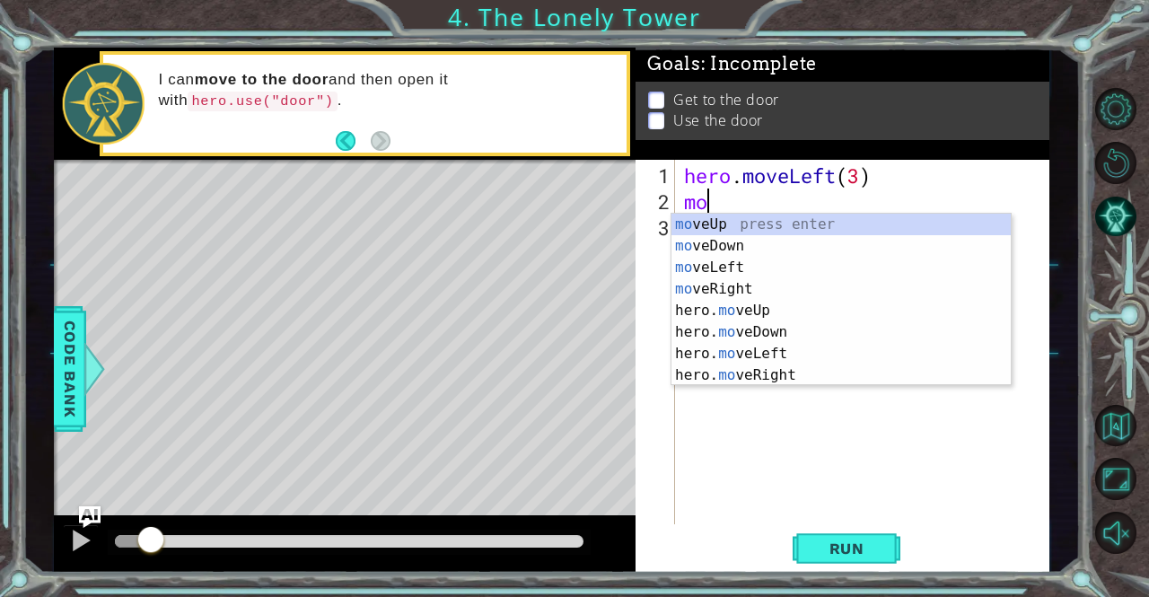
type textarea "mov"
click at [721, 228] on div "mov eUp press enter mov eDown press enter mov eLeft press enter mov eRight pres…" at bounding box center [841, 321] width 340 height 215
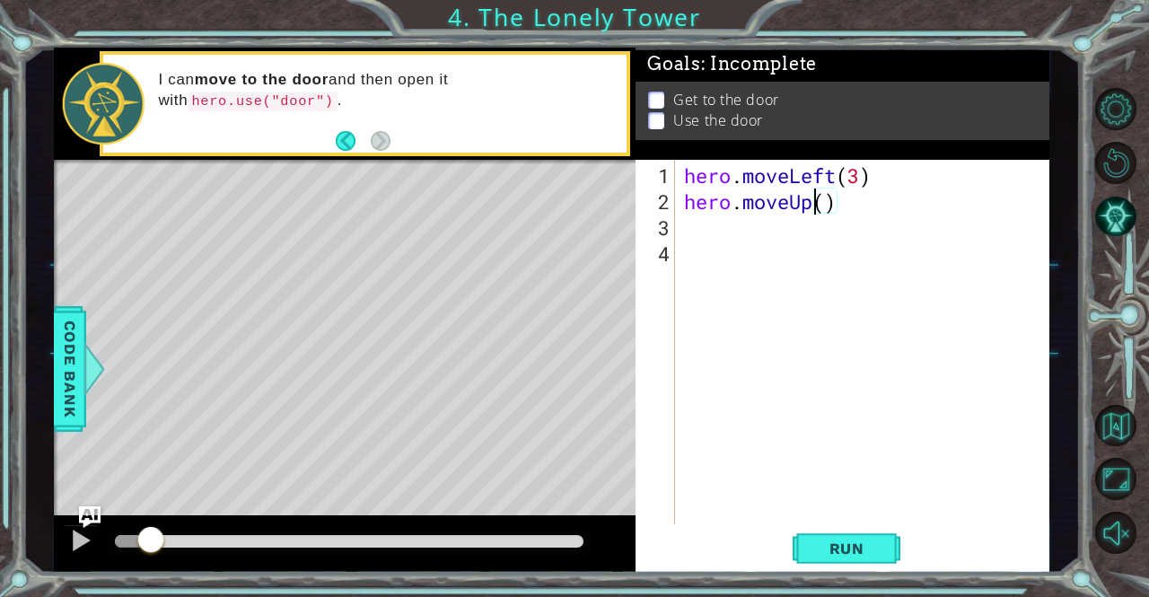
click at [817, 200] on div "hero . moveLeft ( 3 ) hero . moveUp ( )" at bounding box center [866, 370] width 373 height 416
click at [823, 202] on div "hero . moveLeft ( 3 ) hero . moveUp ( )" at bounding box center [866, 370] width 373 height 416
click at [856, 175] on div "hero . moveLeft ( 3 ) hero . moveUp ( 1 )" at bounding box center [866, 370] width 373 height 416
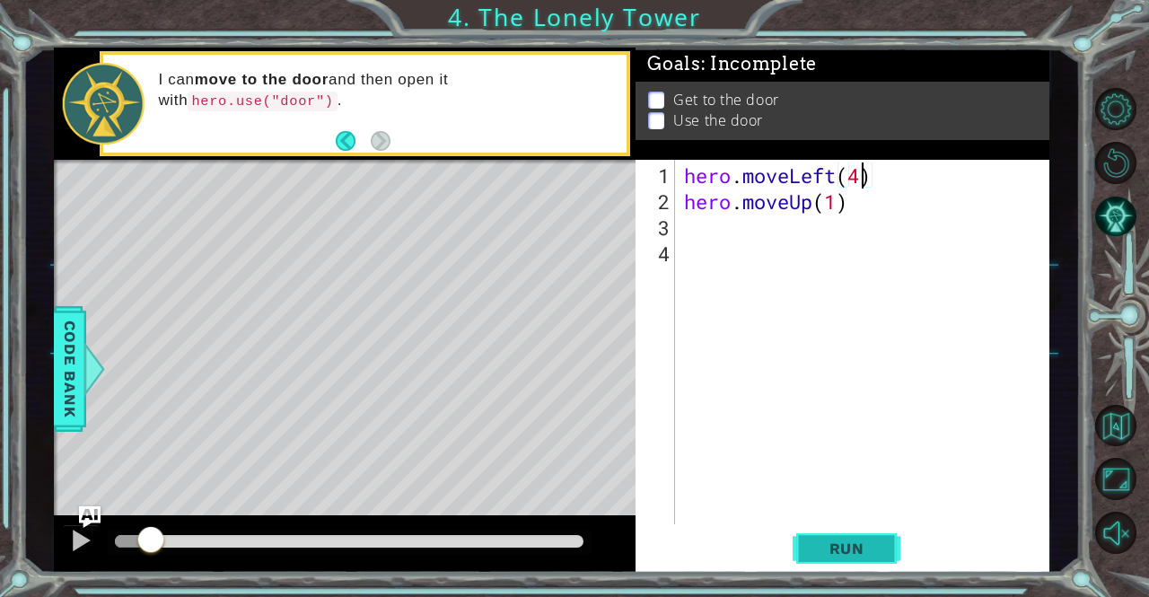
type textarea "hero.moveLeft(4)"
click at [849, 546] on span "Run" at bounding box center [846, 548] width 71 height 18
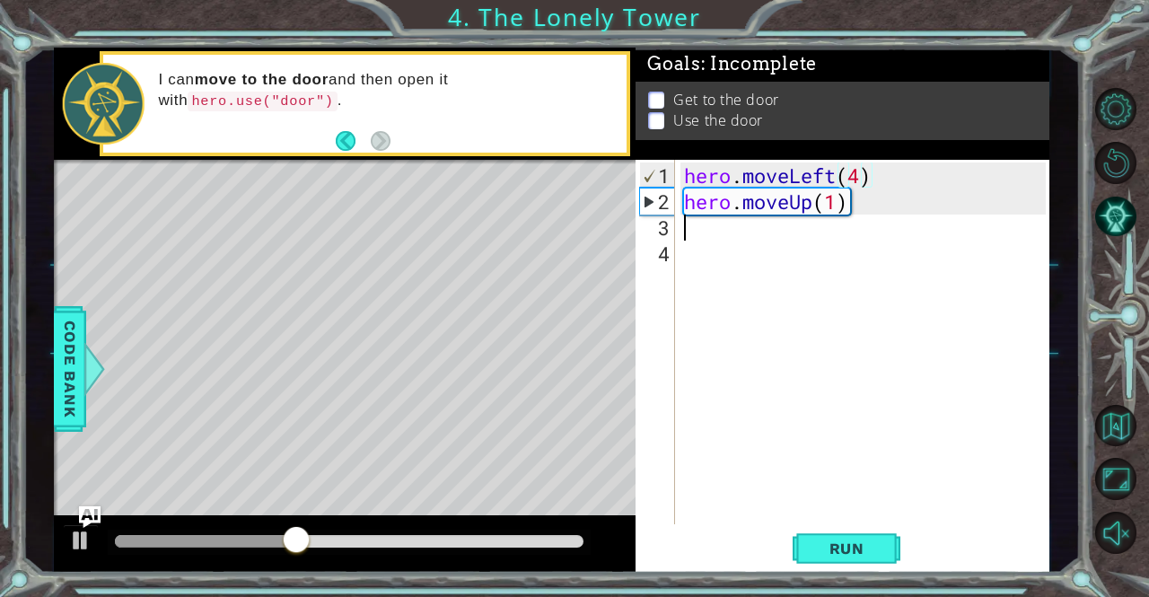
click at [682, 231] on div "hero . moveLeft ( 4 ) hero . moveUp ( 1 )" at bounding box center [866, 370] width 373 height 416
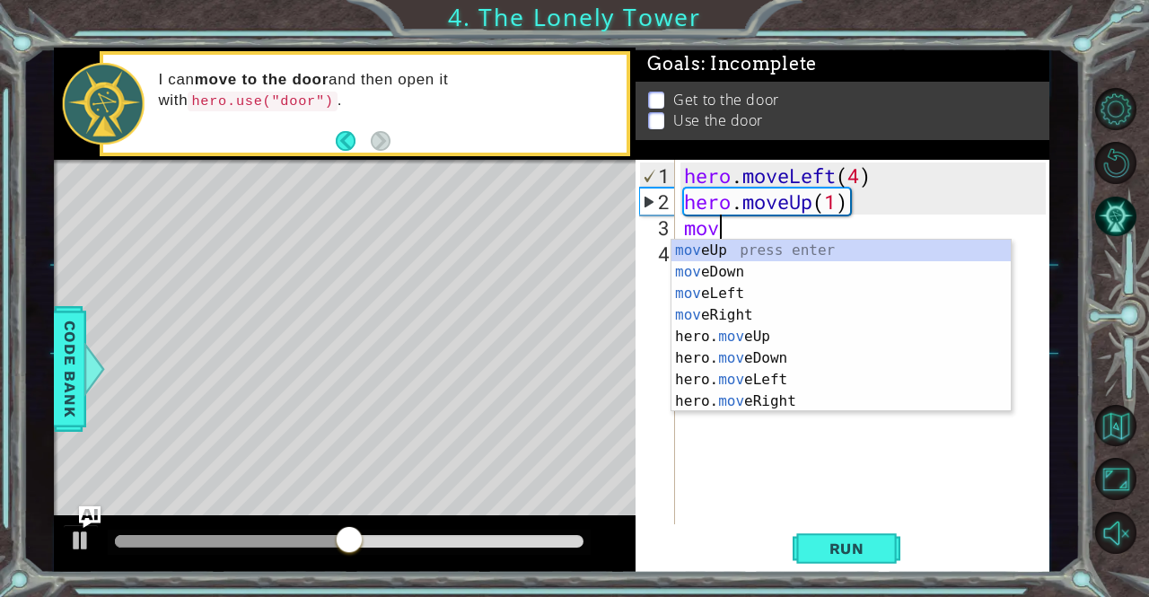
scroll to position [0, 0]
type textarea "move"
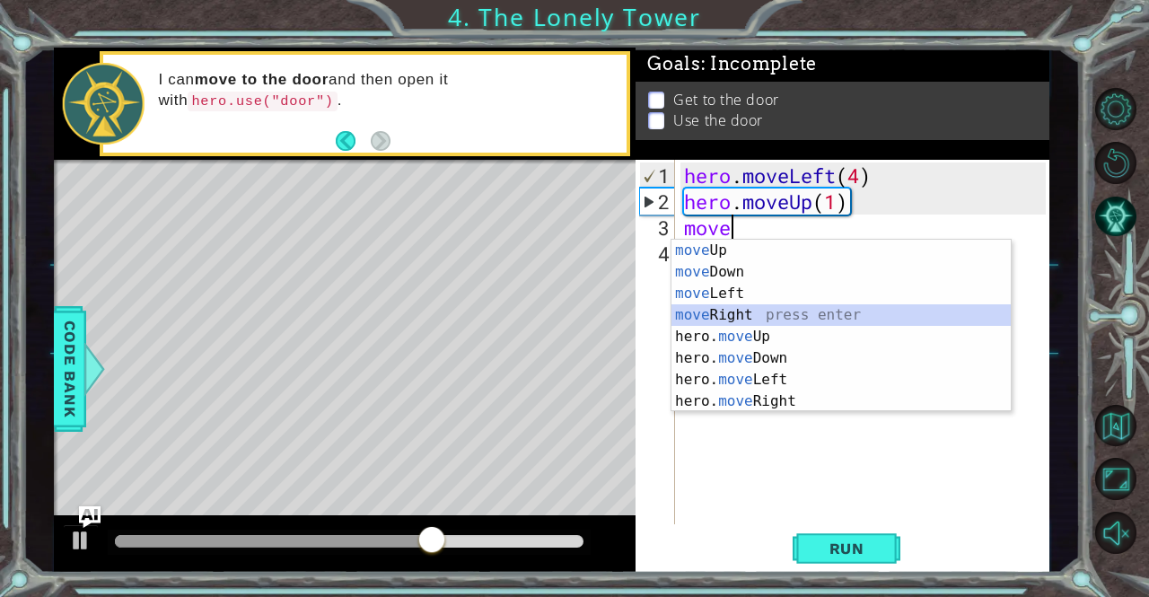
click at [721, 319] on div "move Up press enter move Down press enter move Left press enter move Right pres…" at bounding box center [841, 347] width 340 height 215
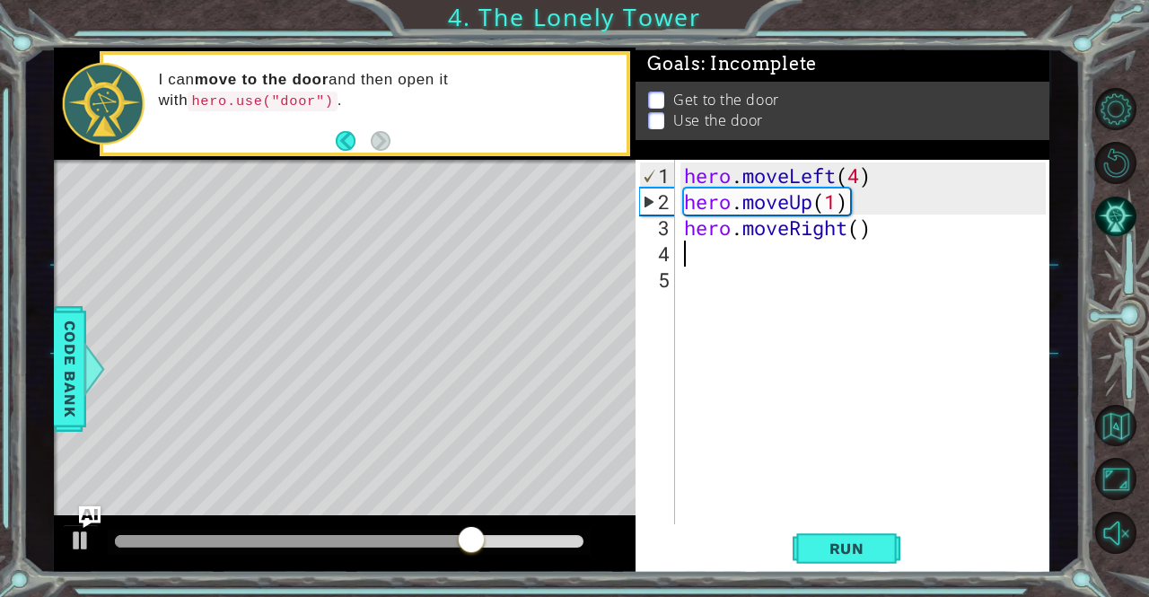
click at [862, 231] on div "hero . moveLeft ( 4 ) hero . moveUp ( 1 ) hero . moveRight ( )" at bounding box center [866, 370] width 373 height 416
click at [829, 554] on span "Run" at bounding box center [846, 548] width 71 height 18
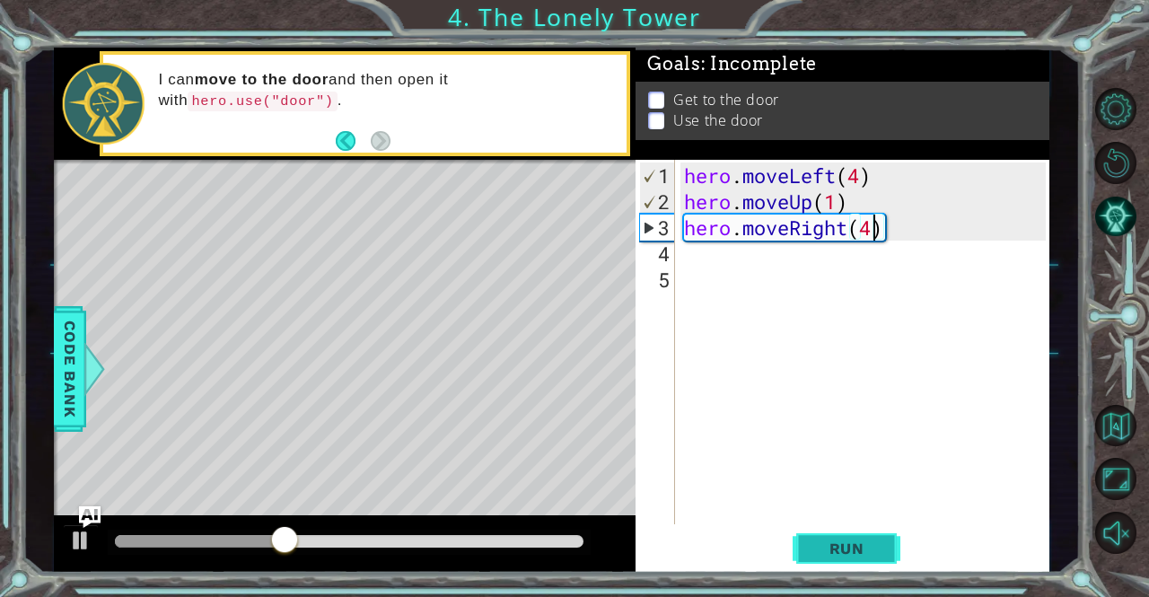
click at [844, 545] on span "Run" at bounding box center [846, 548] width 71 height 18
click at [870, 175] on div "hero . moveLeft ( 4 ) hero . moveUp ( 1 ) hero . moveRight ( 4 )" at bounding box center [866, 370] width 373 height 416
click at [863, 175] on div "hero . moveLeft ( 4 ) hero . moveUp ( 1 ) hero . moveRight ( 4 )" at bounding box center [866, 370] width 373 height 416
click at [870, 229] on div "hero . moveLeft ( 3 ) hero . moveUp ( 1 ) hero . moveRight ( 4 )" at bounding box center [866, 370] width 373 height 416
click at [865, 546] on span "Run" at bounding box center [846, 548] width 71 height 18
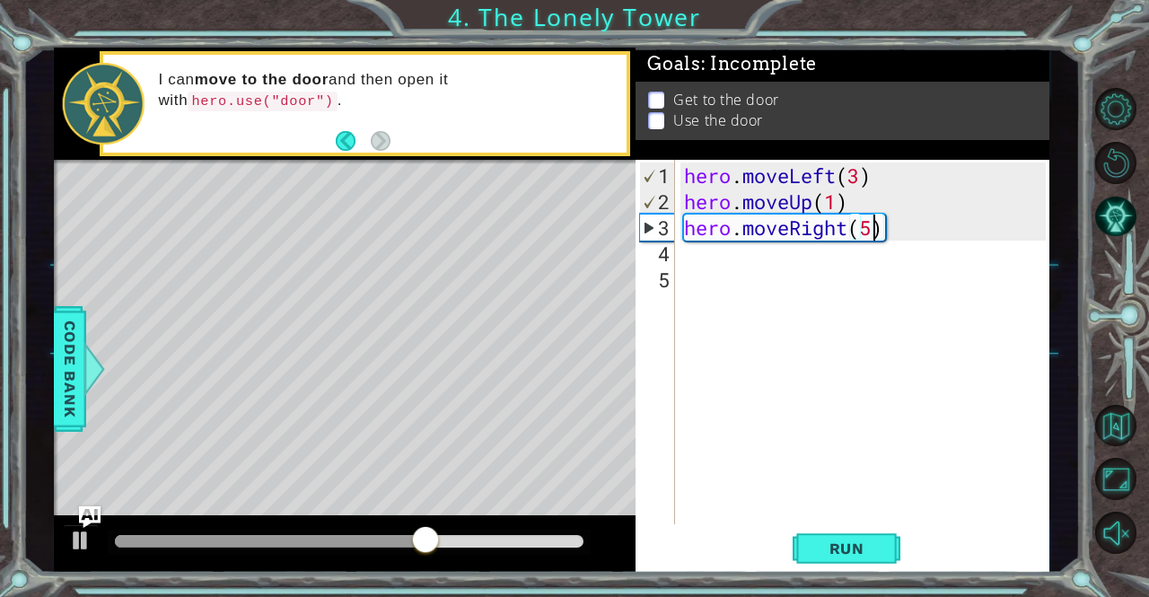
click at [847, 200] on div "hero . moveLeft ( 3 ) hero . moveUp ( 1 ) hero . moveRight ( 5 )" at bounding box center [866, 370] width 373 height 416
click at [836, 200] on div "hero . moveLeft ( 3 ) hero . moveUp ( 1 ) hero . moveRight ( 5 )" at bounding box center [866, 370] width 373 height 416
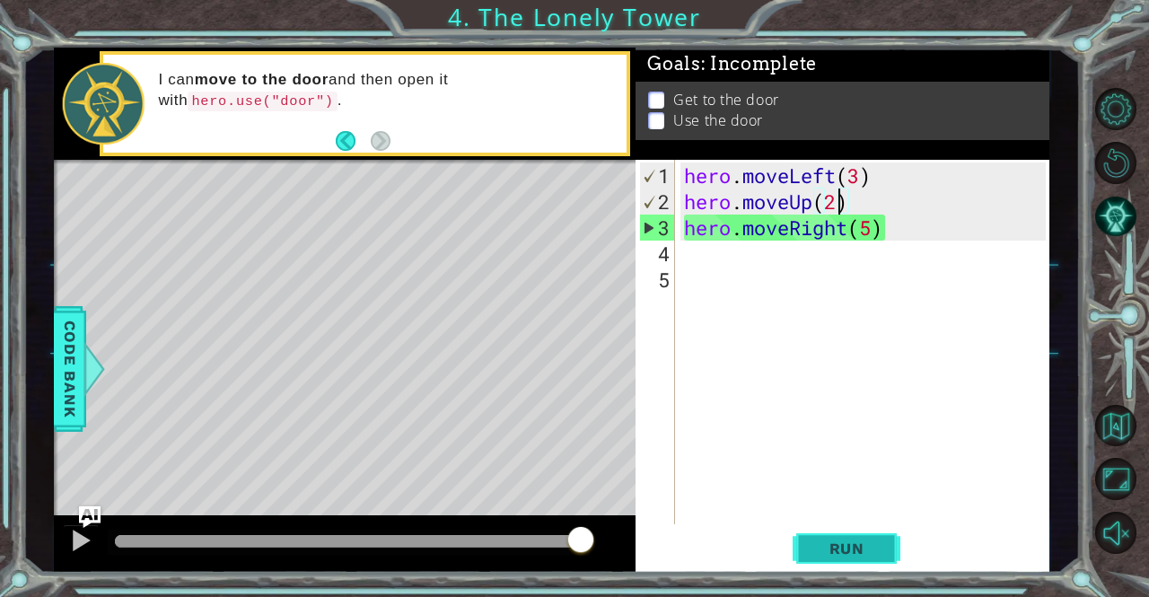
type textarea "hero.moveUp(2)"
click at [858, 539] on span "Run" at bounding box center [846, 548] width 71 height 18
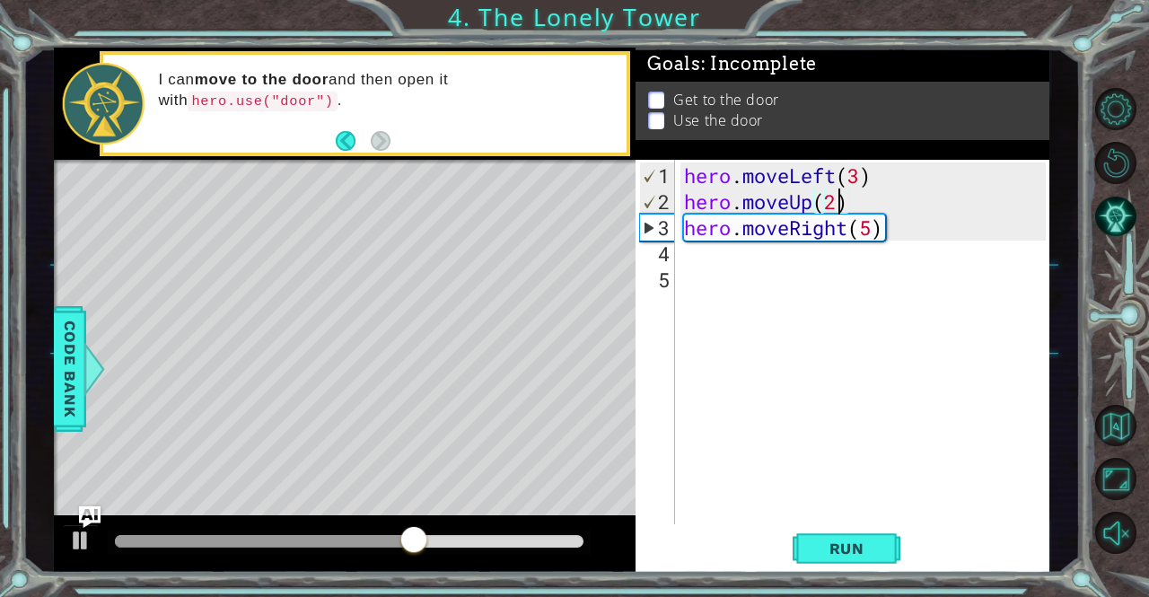
click at [698, 252] on div "hero . moveLeft ( 3 ) hero . moveUp ( 2 ) hero . moveRight ( 5 )" at bounding box center [866, 370] width 373 height 416
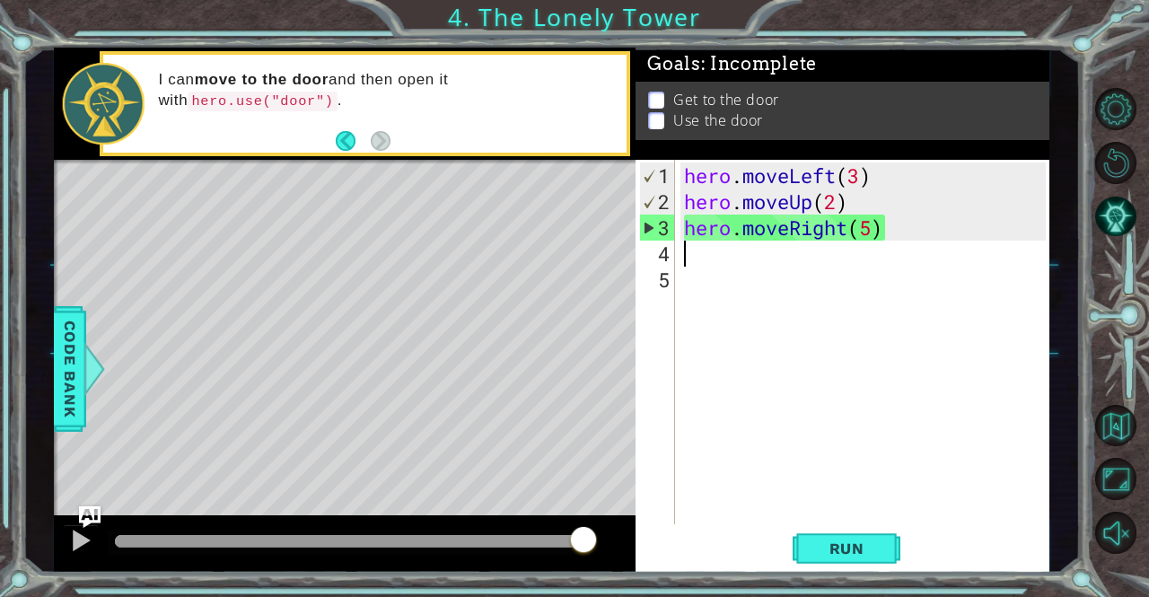
type textarea "m"
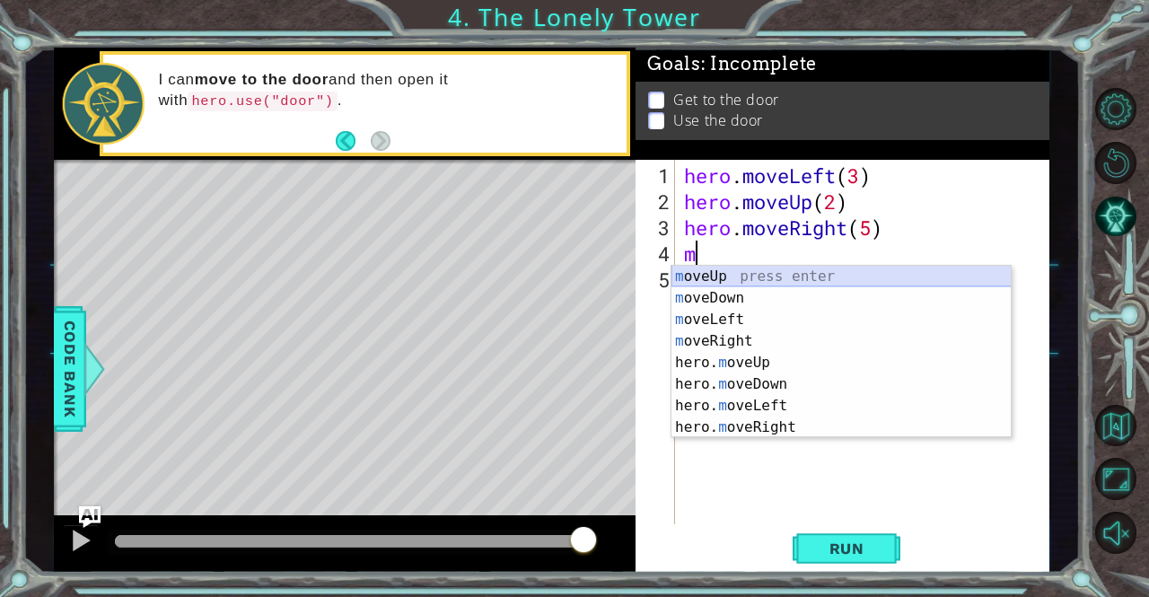
click at [729, 277] on div "m oveUp press enter m oveDown press enter m oveLeft press enter m oveRight pres…" at bounding box center [841, 373] width 340 height 215
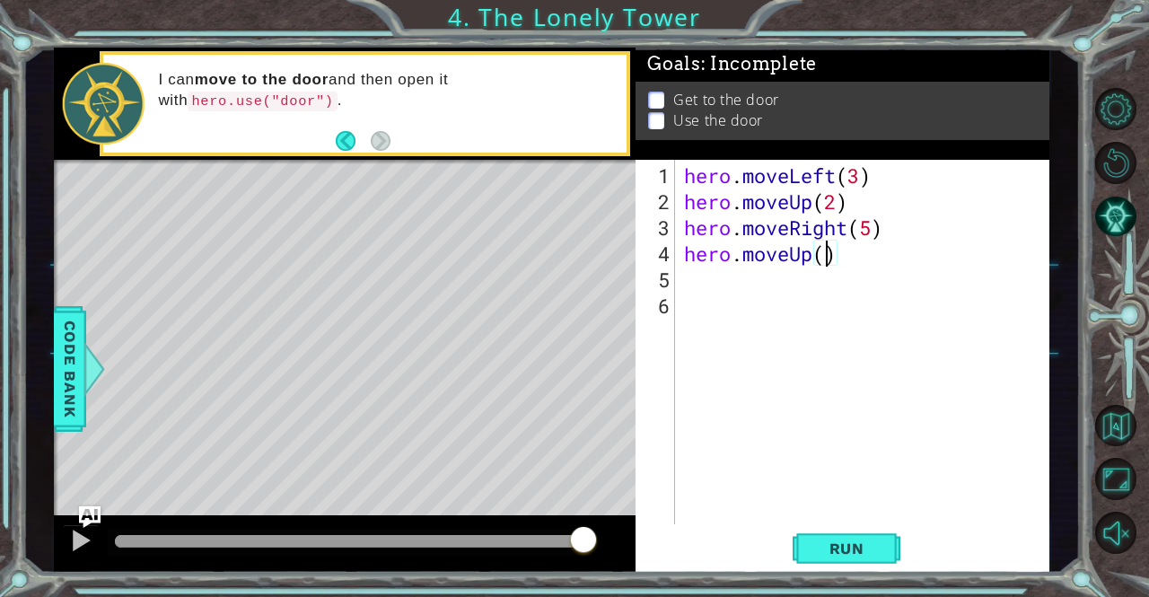
click at [829, 254] on div "hero . moveLeft ( 3 ) hero . moveUp ( 2 ) hero . moveRight ( 5 ) hero . moveUp …" at bounding box center [866, 370] width 373 height 416
type textarea "hero.moveUp(1)"
click at [861, 548] on span "Run" at bounding box center [846, 548] width 71 height 18
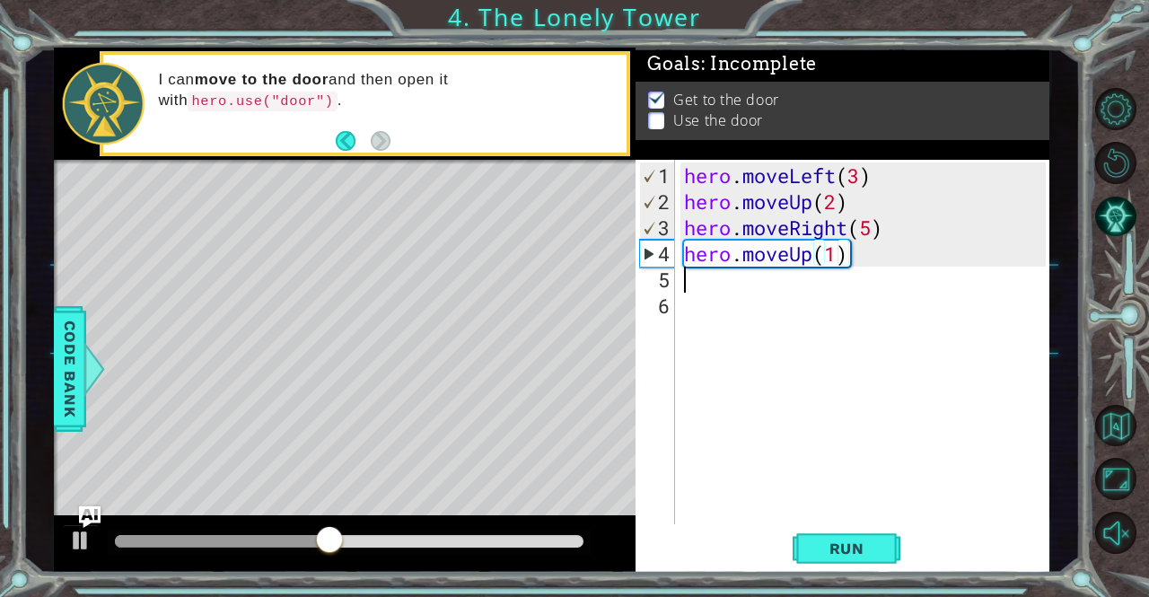
click at [692, 289] on div "hero . moveLeft ( 3 ) hero . moveUp ( 2 ) hero . moveRight ( 5 ) hero . moveUp …" at bounding box center [866, 370] width 373 height 416
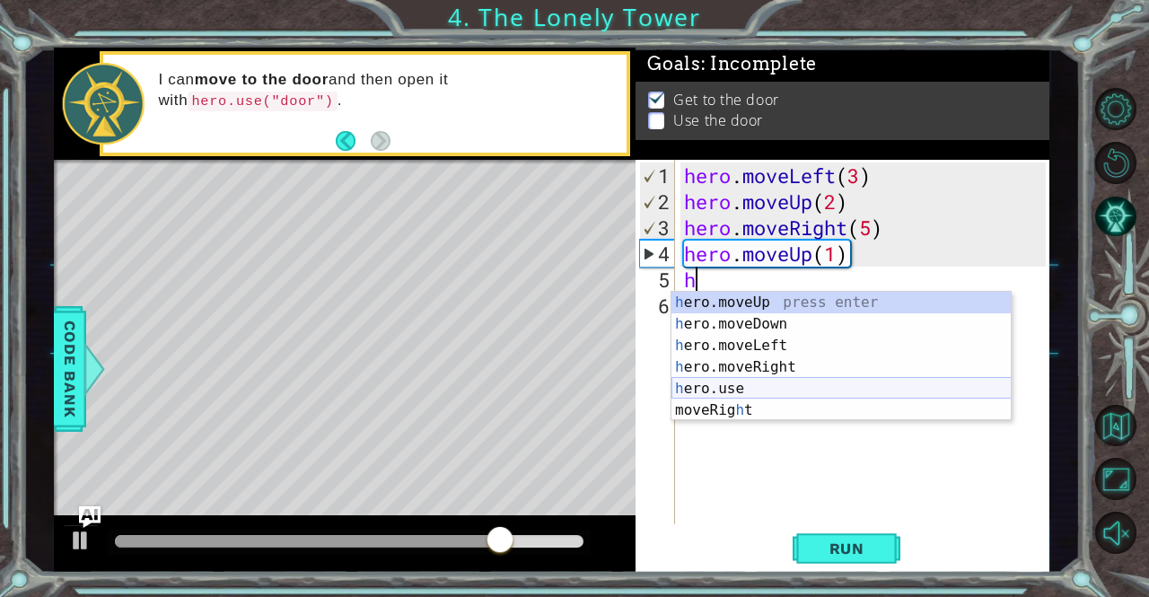
click at [682, 389] on div "h ero.moveUp press enter h ero.moveDown press enter h ero.moveLeft press enter …" at bounding box center [841, 378] width 340 height 172
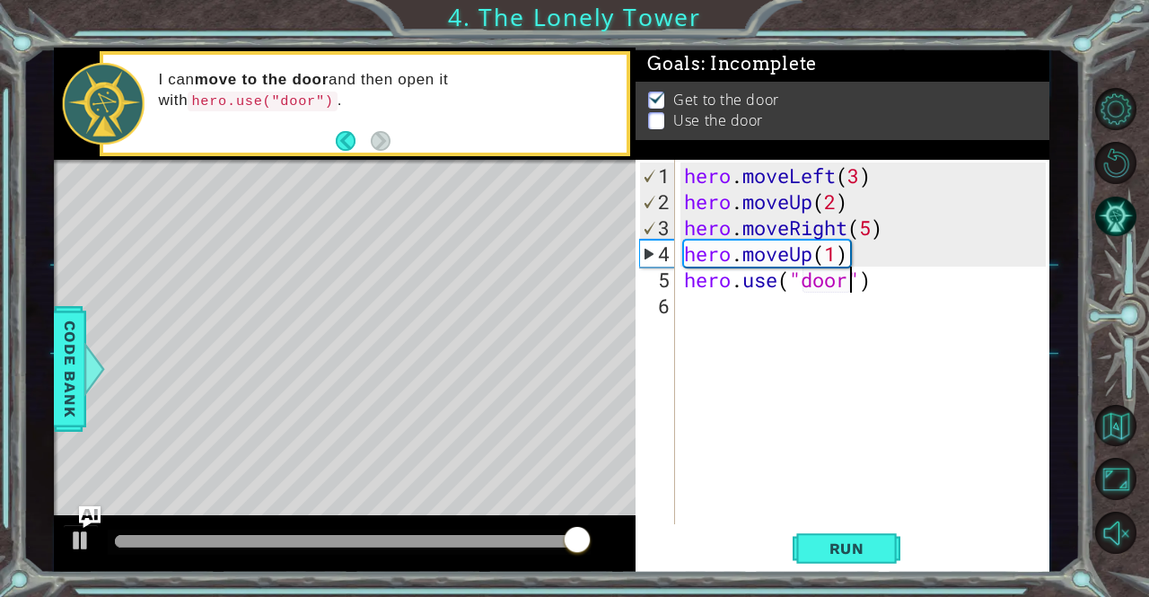
scroll to position [0, 7]
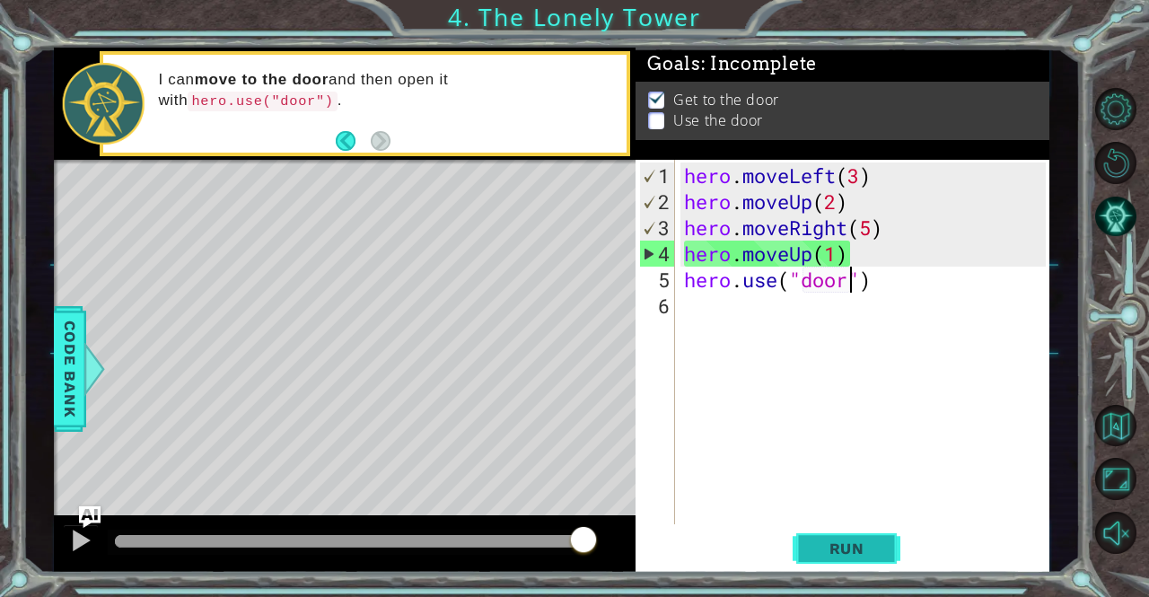
type textarea "hero.use("door")"
click at [826, 538] on button "Run" at bounding box center [846, 548] width 108 height 41
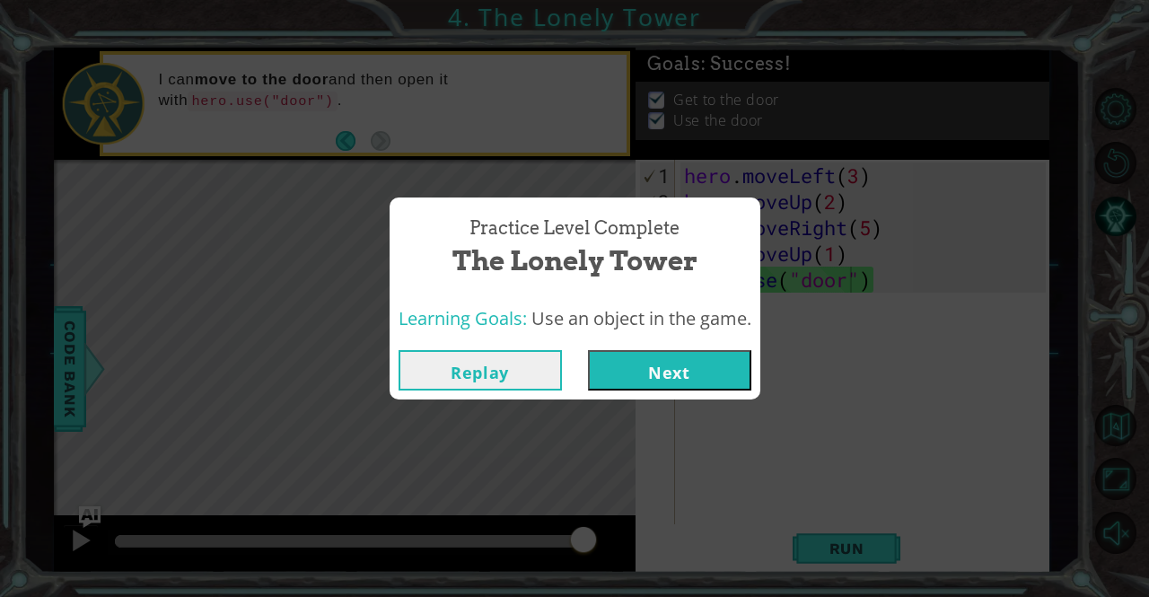
click at [691, 360] on button "Next" at bounding box center [669, 370] width 163 height 40
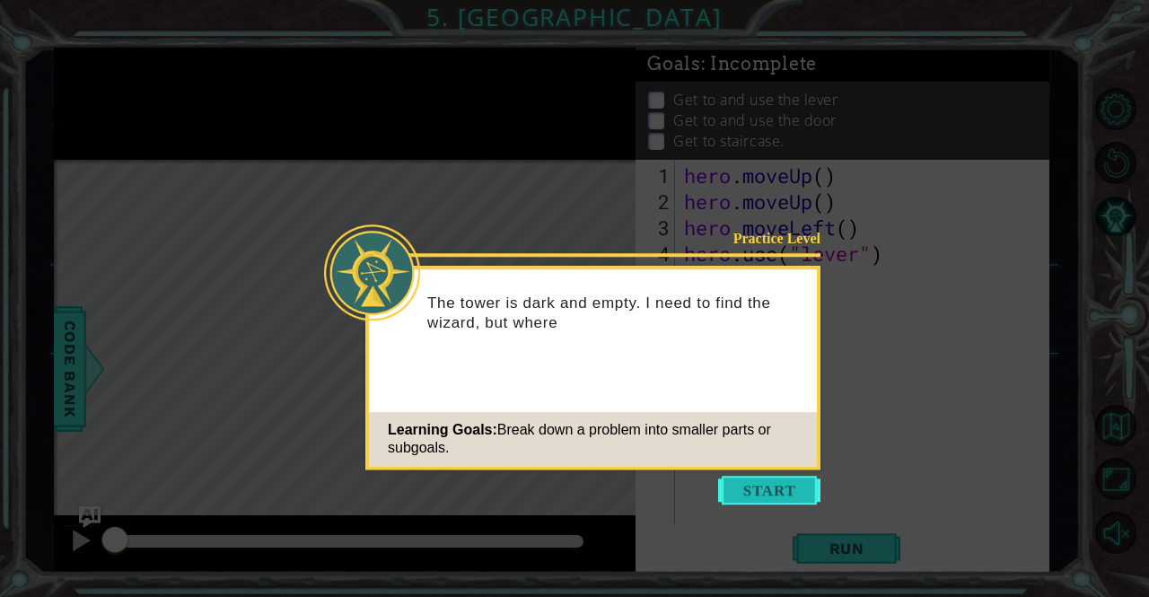
click at [765, 482] on button "Start" at bounding box center [769, 490] width 102 height 29
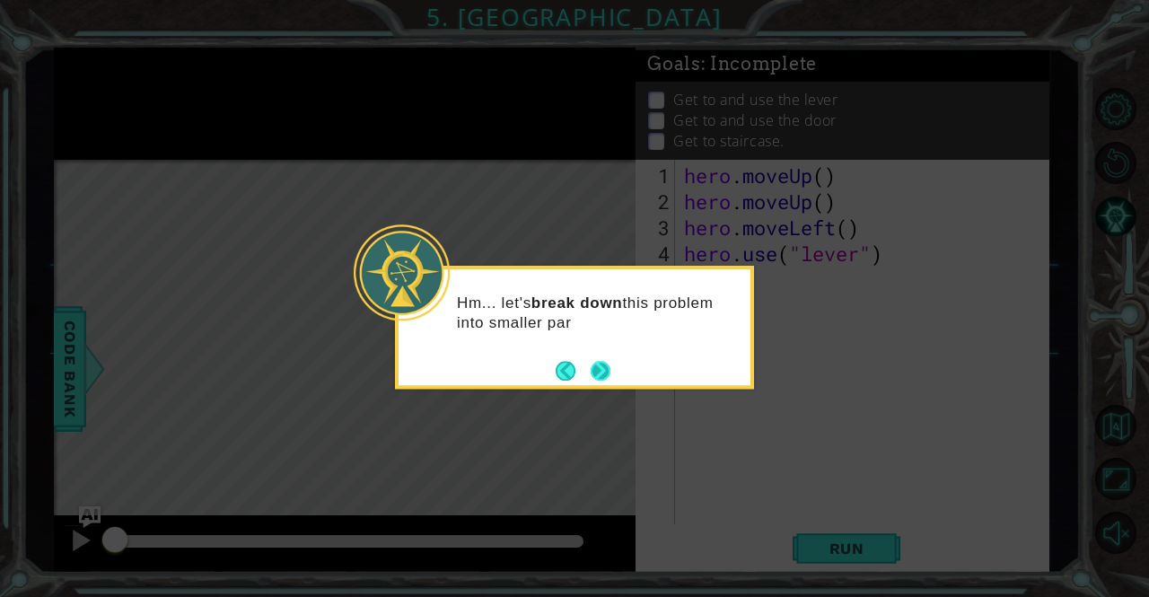
click at [601, 367] on button "Next" at bounding box center [600, 371] width 20 height 20
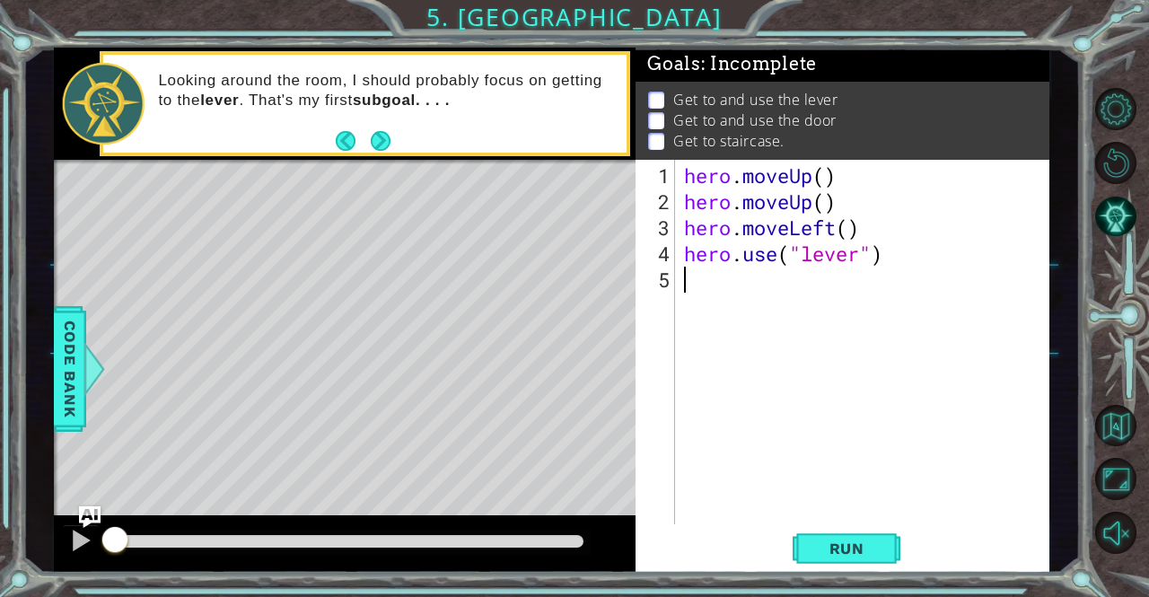
click at [822, 178] on div "hero . moveUp ( ) hero . moveUp ( ) hero . moveLeft ( ) hero . use ( "lever" )" at bounding box center [866, 370] width 373 height 416
click at [826, 218] on div "hero . moveUp ( 1 ) hero . moveUp ( ) hero . moveLeft ( ) hero . use ( "lever" )" at bounding box center [866, 370] width 373 height 416
click at [824, 195] on div "hero . moveUp ( 1 ) hero . moveUp ( ) hero . moveLeft ( ) hero . use ( "lever" )" at bounding box center [866, 370] width 373 height 416
click at [852, 232] on div "hero . moveUp ( 1 ) hero . moveUp ( 1 ) hero . moveLeft ( ) hero . use ( "lever…" at bounding box center [866, 370] width 373 height 416
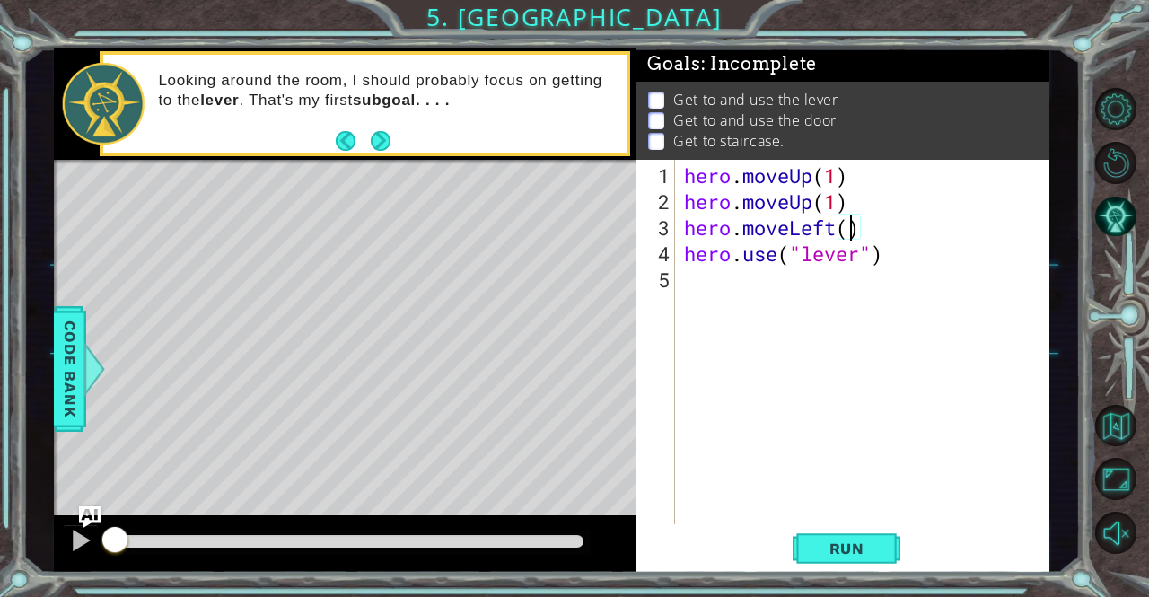
scroll to position [0, 7]
type textarea "hero.moveLeft(2)"
click at [827, 552] on span "Run" at bounding box center [846, 548] width 71 height 18
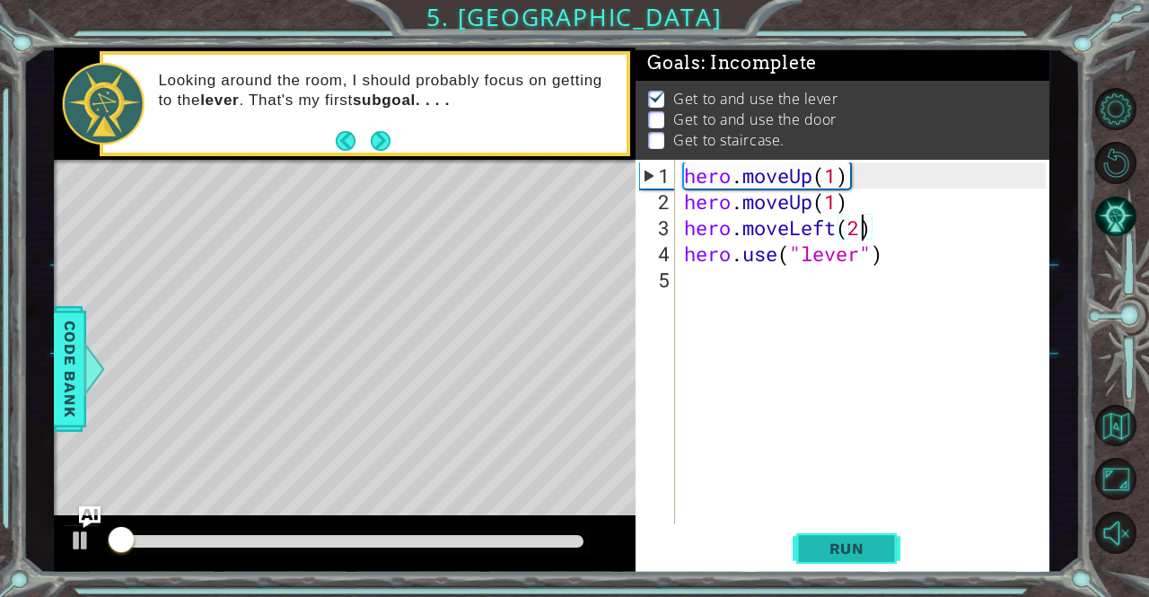
scroll to position [12, 0]
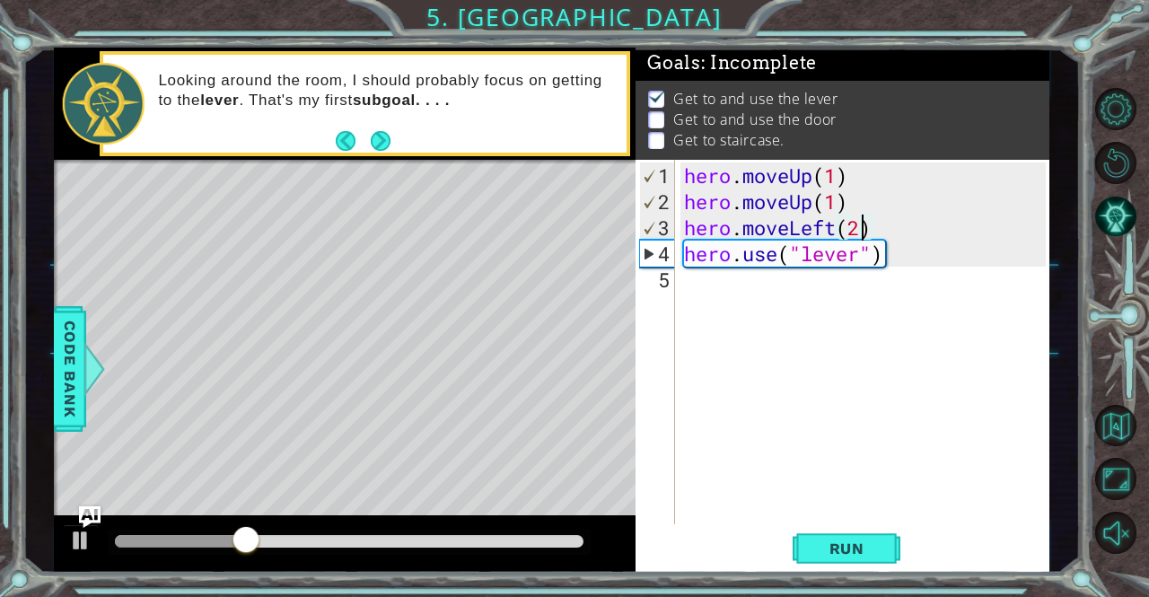
click at [704, 286] on div "hero . moveUp ( 1 ) hero . moveUp ( 1 ) hero . moveLeft ( 2 ) hero . use ( "lev…" at bounding box center [866, 370] width 373 height 416
drag, startPoint x: 704, startPoint y: 286, endPoint x: 889, endPoint y: 331, distance: 190.2
click at [889, 331] on div "hero . moveUp ( 1 ) hero . moveUp ( 1 ) hero . moveLeft ( 2 ) hero . use ( "lev…" at bounding box center [866, 370] width 373 height 416
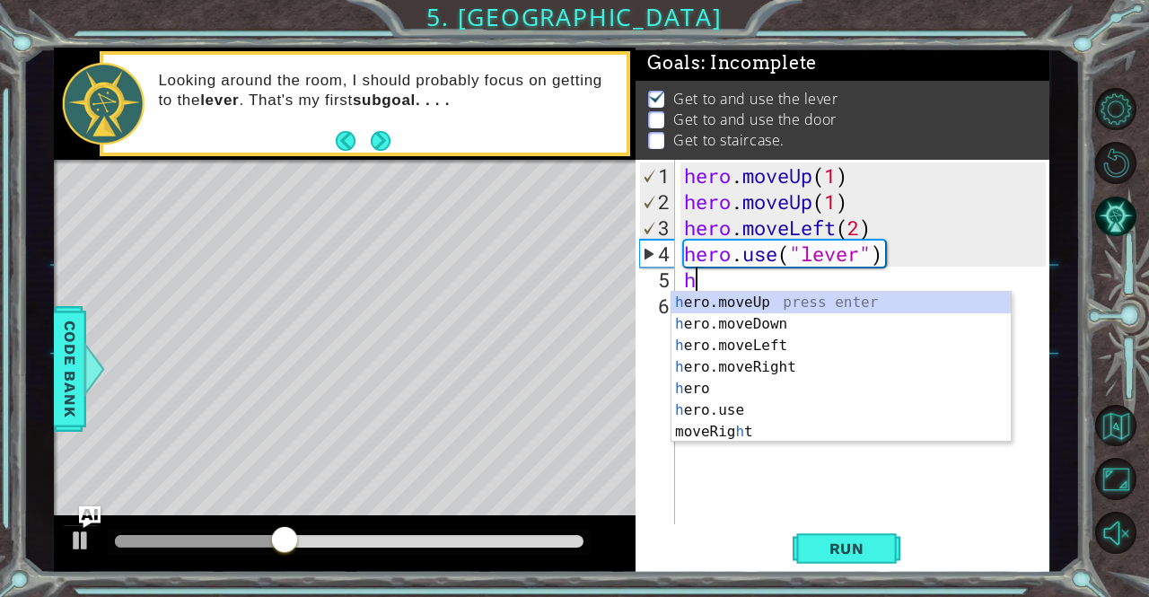
type textarea "he"
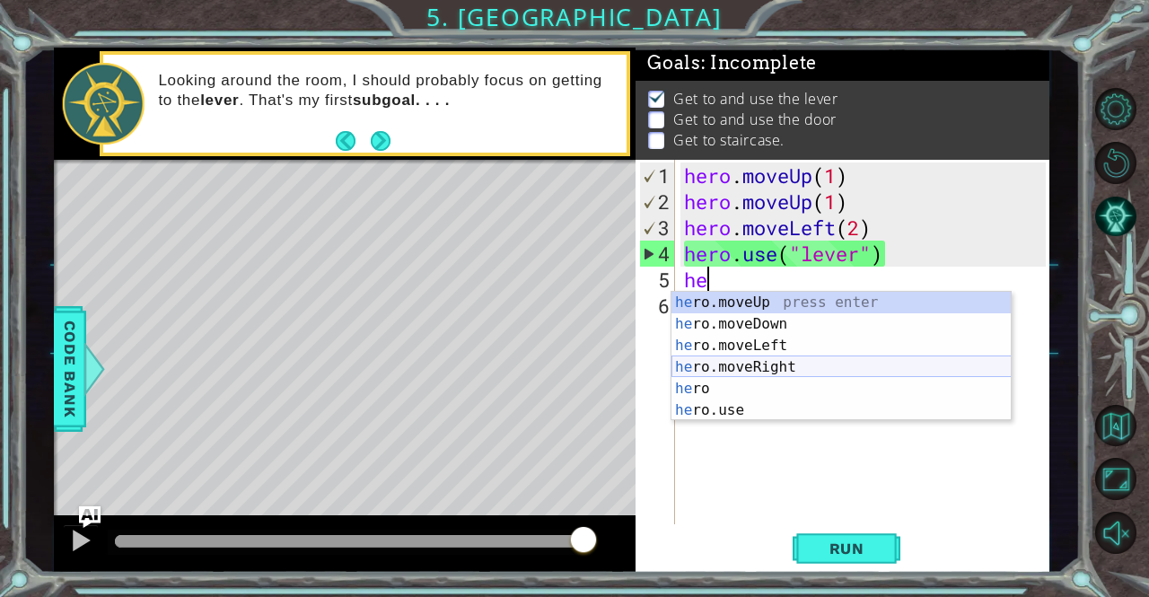
click at [786, 371] on div "he ro.moveUp press enter he ro.moveDown press enter he ro.moveLeft press enter …" at bounding box center [841, 378] width 340 height 172
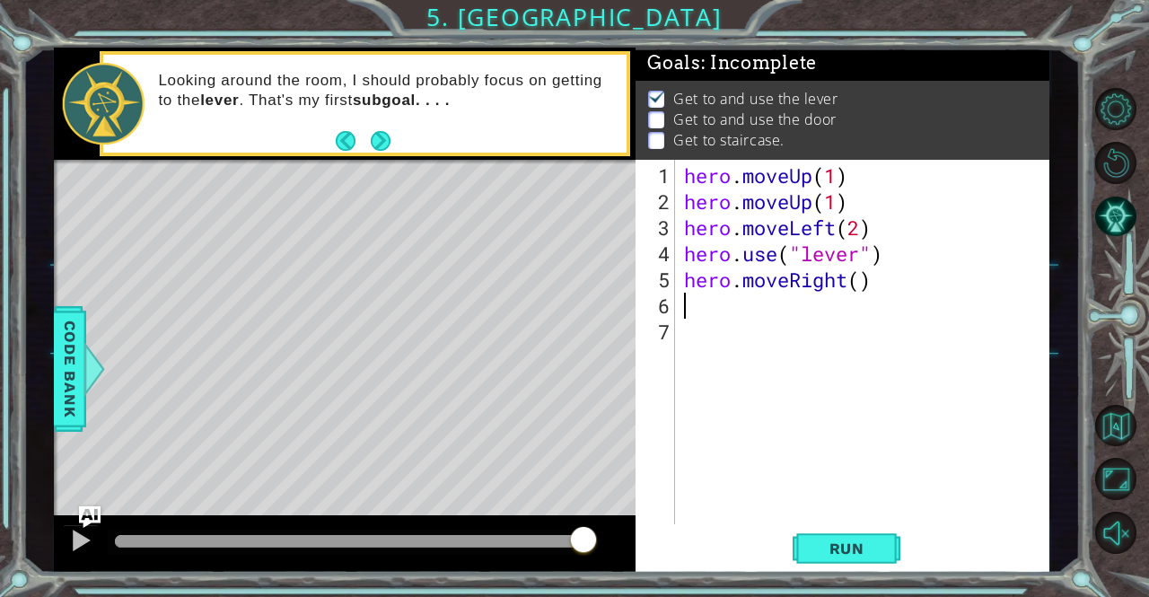
click at [863, 289] on div "hero . moveUp ( 1 ) hero . moveUp ( 1 ) hero . moveLeft ( 2 ) hero . use ( "lev…" at bounding box center [866, 370] width 373 height 416
type textarea "hero.moveRight(4)"
click at [870, 553] on span "Run" at bounding box center [846, 548] width 71 height 18
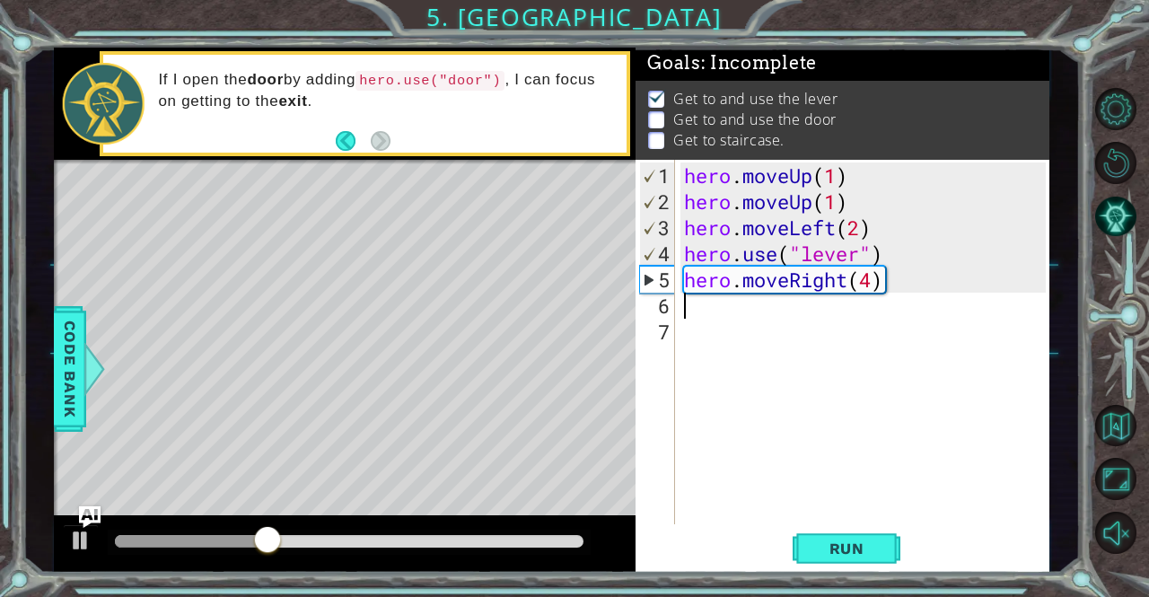
click at [687, 310] on div "hero . moveUp ( 1 ) hero . moveUp ( 1 ) hero . moveLeft ( 2 ) hero . use ( "lev…" at bounding box center [866, 370] width 373 height 416
click at [872, 278] on div "hero . moveUp ( 1 ) hero . moveUp ( 1 ) hero . moveLeft ( 2 ) hero . use ( "lev…" at bounding box center [866, 370] width 373 height 416
type textarea "hero.moveRight(3)"
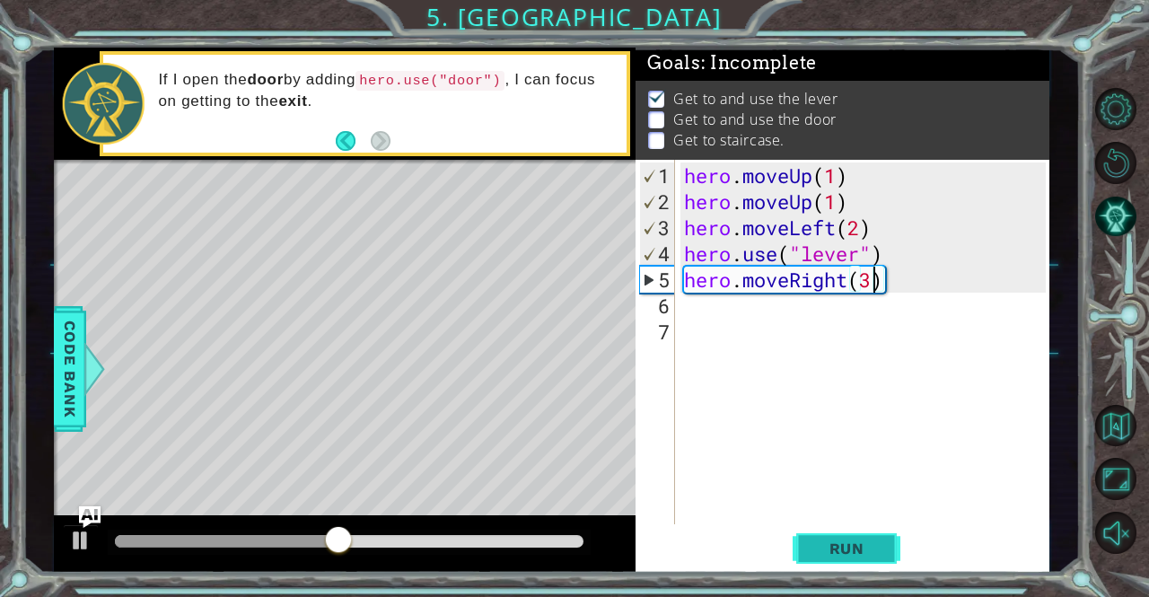
click at [866, 540] on span "Run" at bounding box center [846, 548] width 71 height 18
click at [680, 317] on div "hero . moveUp ( 1 ) hero . moveUp ( 1 ) hero . moveLeft ( 2 ) hero . use ( "lev…" at bounding box center [866, 370] width 373 height 416
click at [680, 303] on div "hero . moveUp ( 1 ) hero . moveUp ( 1 ) hero . moveLeft ( 2 ) hero . use ( "lev…" at bounding box center [866, 370] width 373 height 416
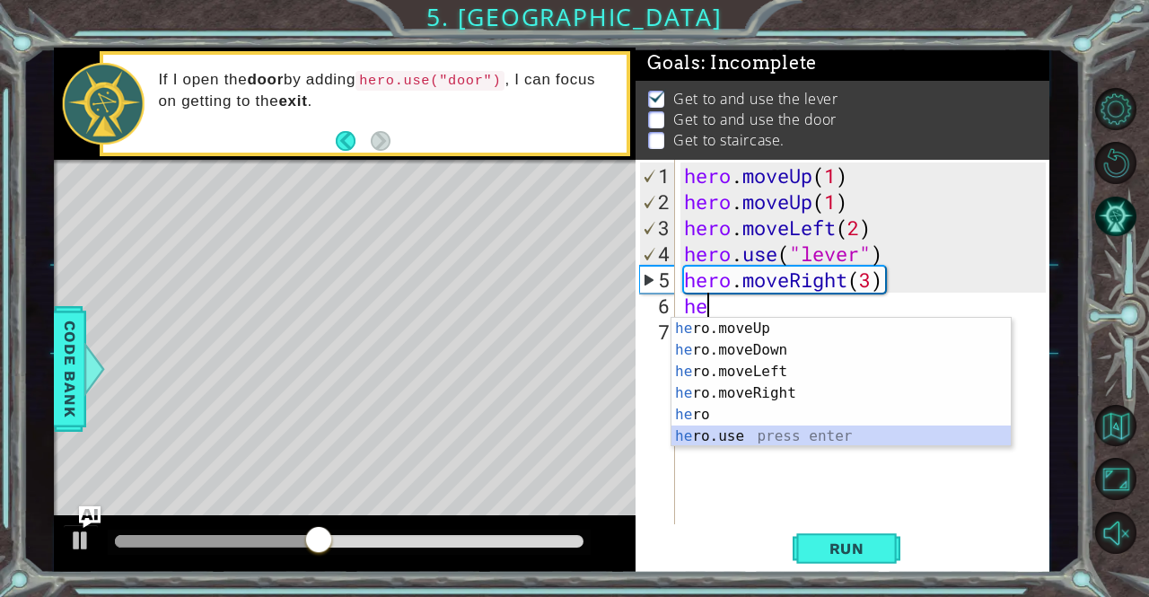
click at [751, 437] on div "he ro.moveUp press enter he ro.moveDown press enter he ro.moveLeft press enter …" at bounding box center [841, 404] width 340 height 172
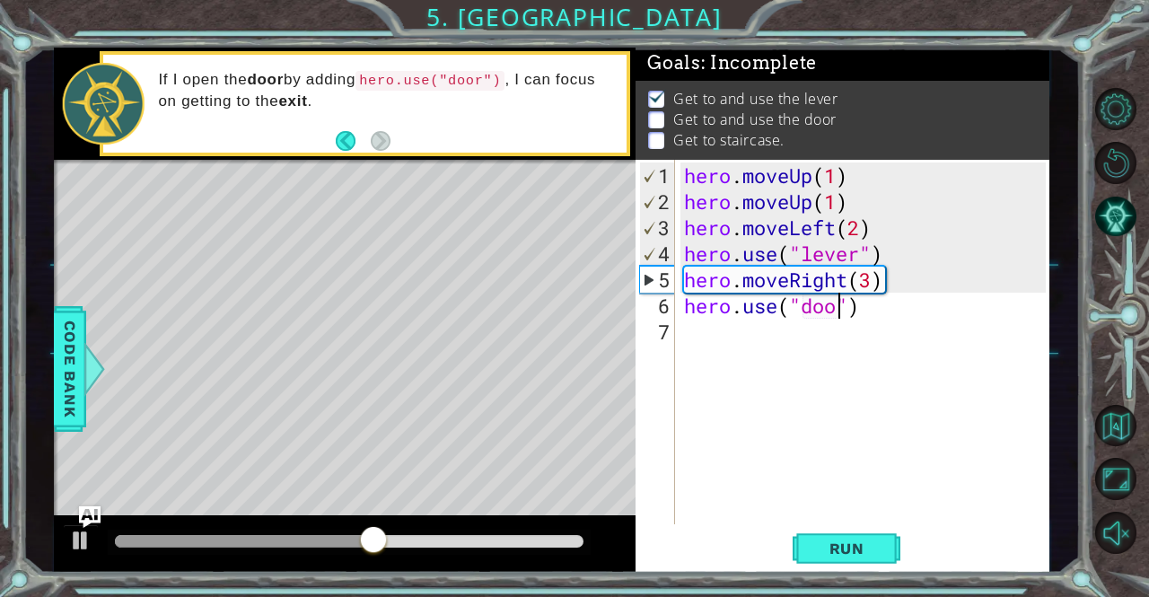
scroll to position [0, 7]
type textarea "hero.use("door")"
click at [863, 548] on span "Run" at bounding box center [846, 548] width 71 height 18
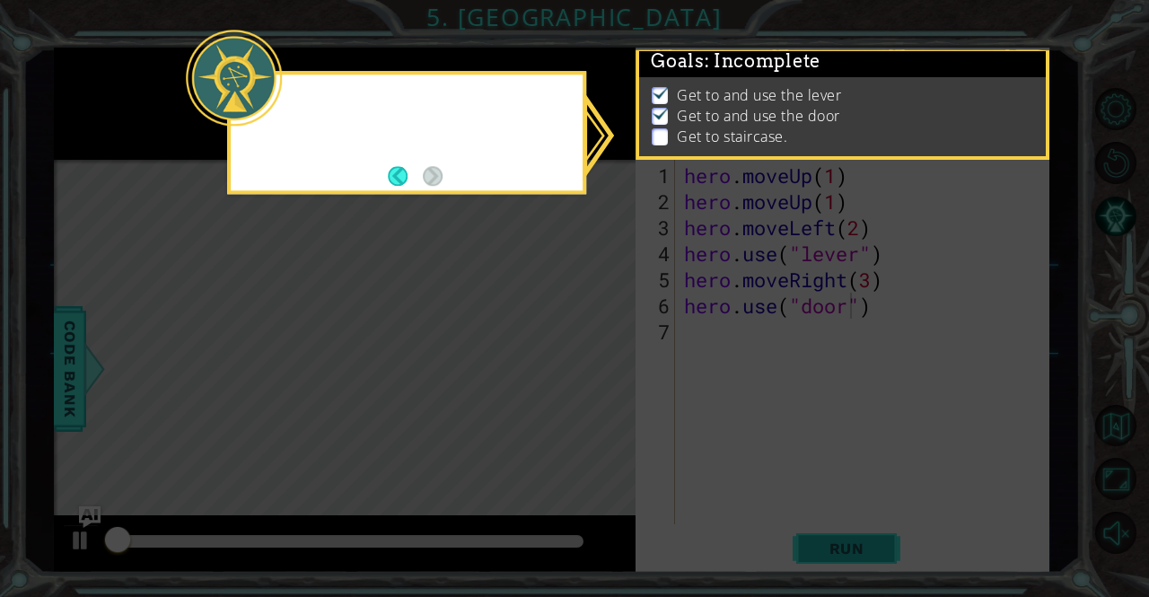
scroll to position [12, 0]
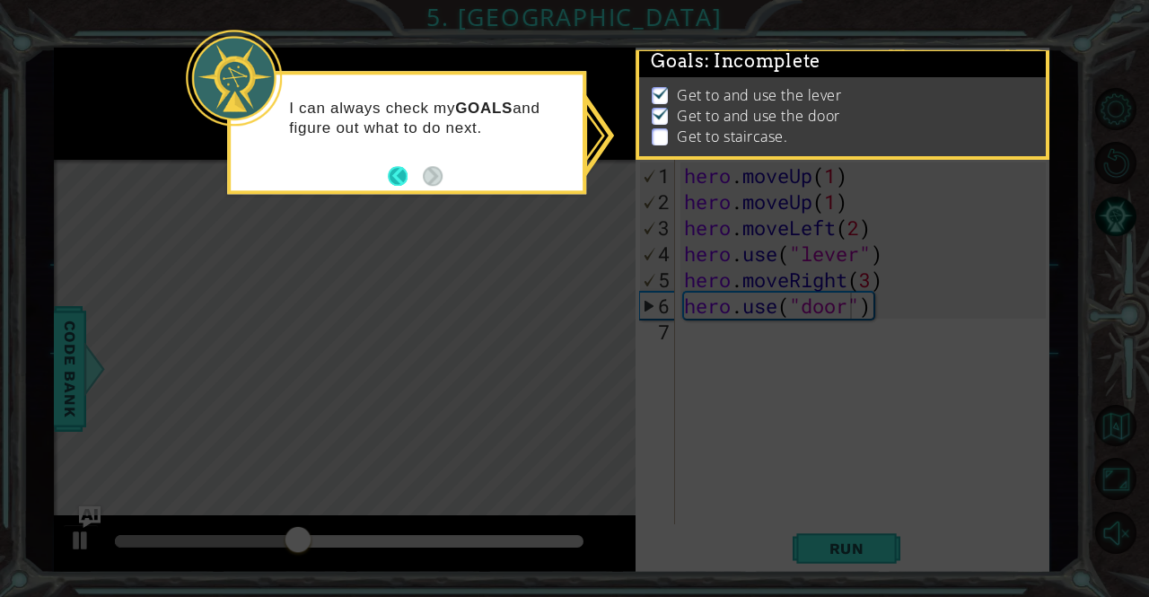
click at [393, 174] on button "Back" at bounding box center [405, 176] width 35 height 20
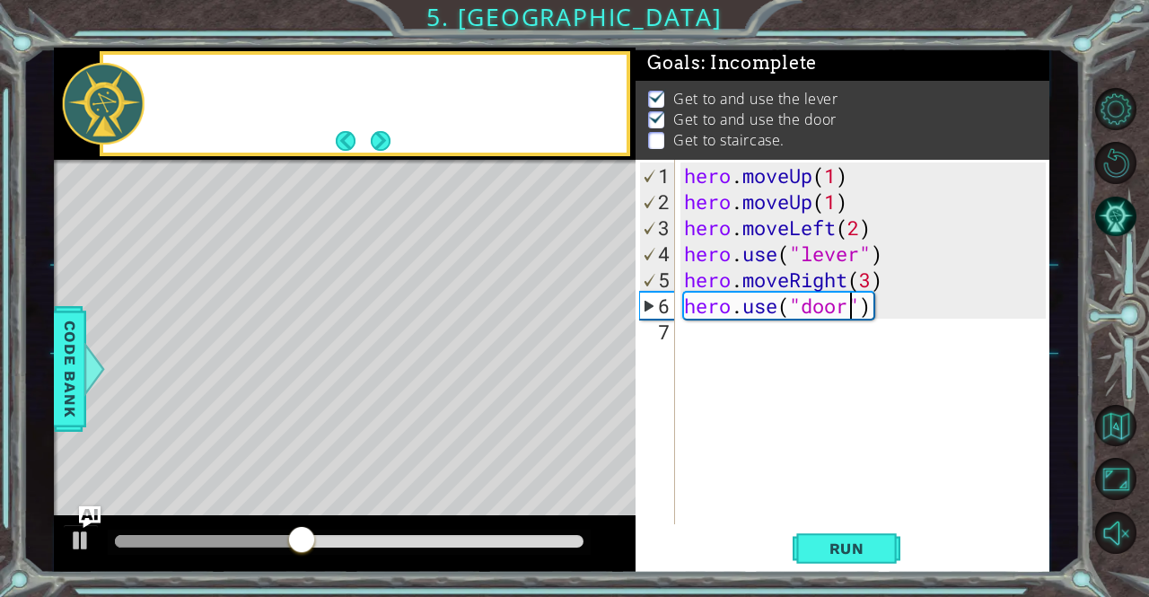
scroll to position [9, 0]
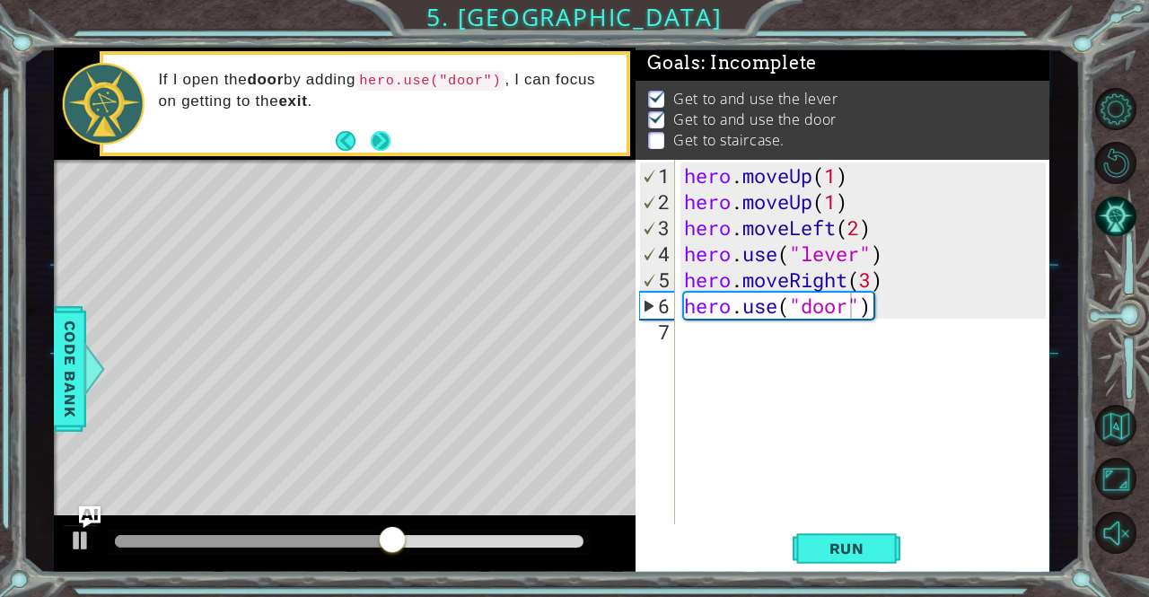
click at [375, 135] on button "Next" at bounding box center [381, 141] width 20 height 20
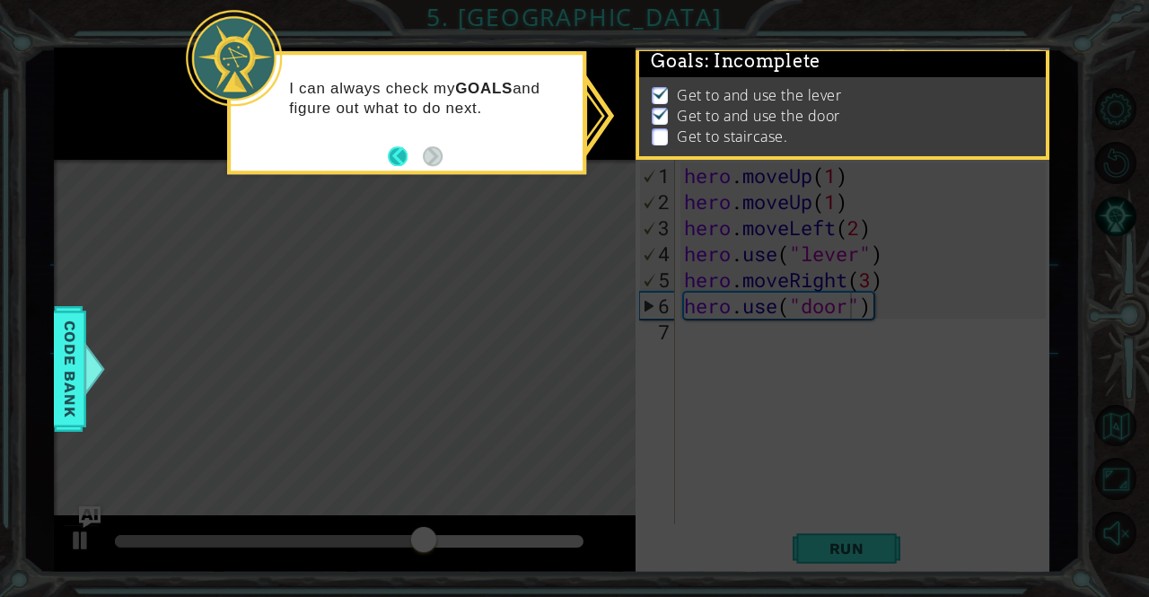
click at [398, 153] on button "Back" at bounding box center [405, 156] width 35 height 20
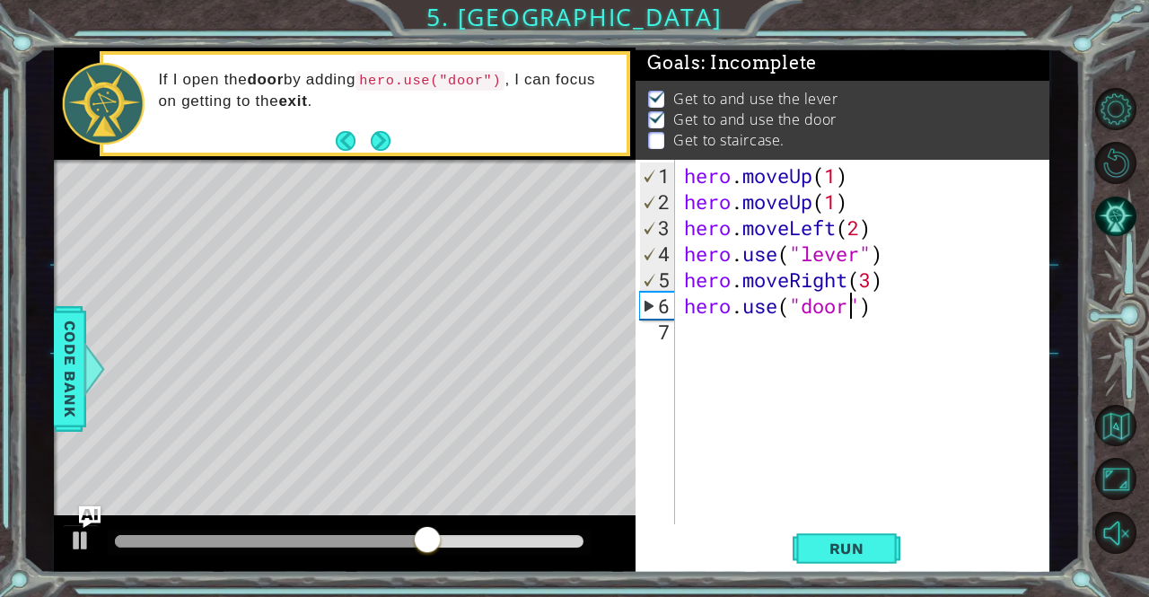
scroll to position [9, 0]
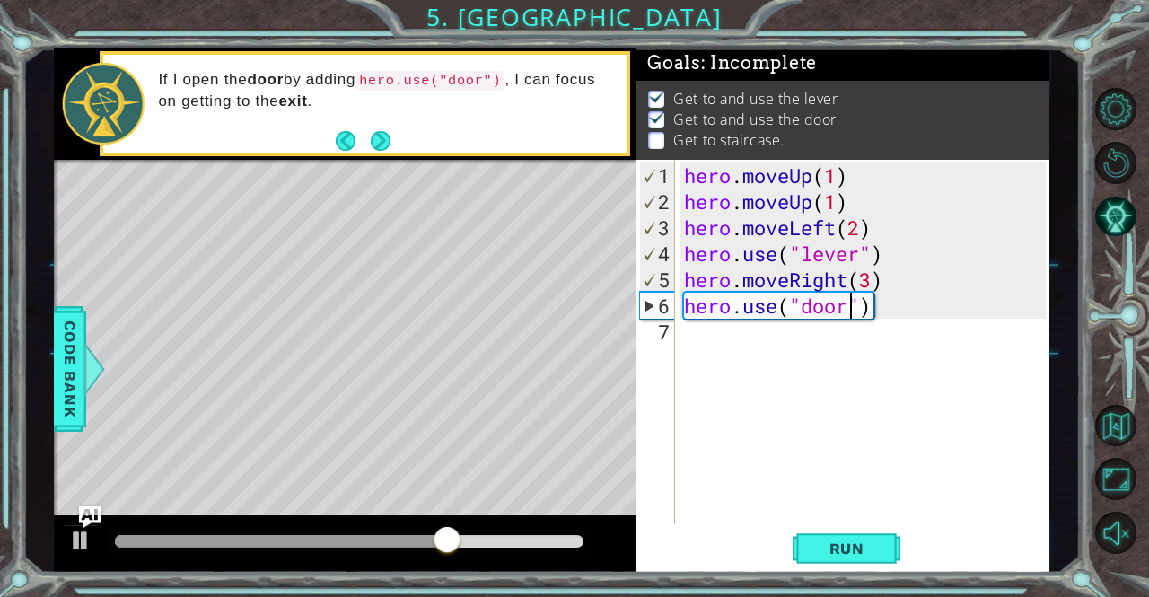
click at [676, 337] on div "hero.use("door") 1 2 3 4 5 6 7 hero . moveUp ( 1 ) hero . moveUp ( 1 ) hero . m…" at bounding box center [839, 342] width 409 height 364
click at [681, 324] on div "hero . moveUp ( 1 ) hero . moveUp ( 1 ) hero . moveLeft ( 2 ) hero . use ( "lev…" at bounding box center [866, 370] width 373 height 416
type textarea "he"
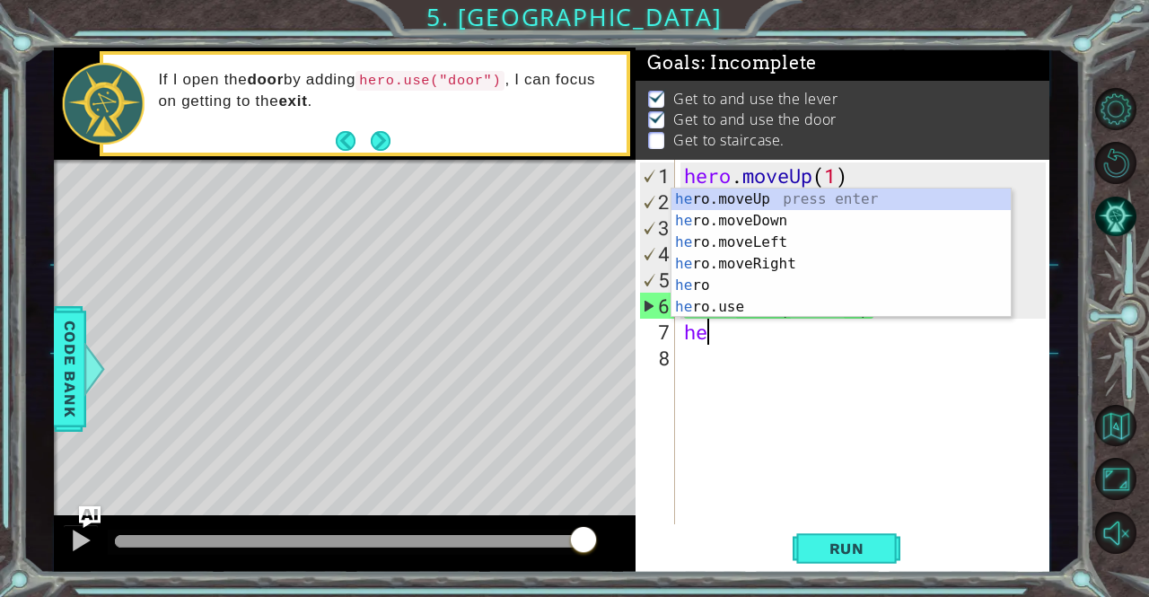
drag, startPoint x: 829, startPoint y: 188, endPoint x: 765, endPoint y: 400, distance: 221.4
click at [765, 400] on div "hero . moveUp ( 1 ) hero . moveUp ( 1 ) hero . moveLeft ( 2 ) hero . use ( "lev…" at bounding box center [866, 370] width 373 height 416
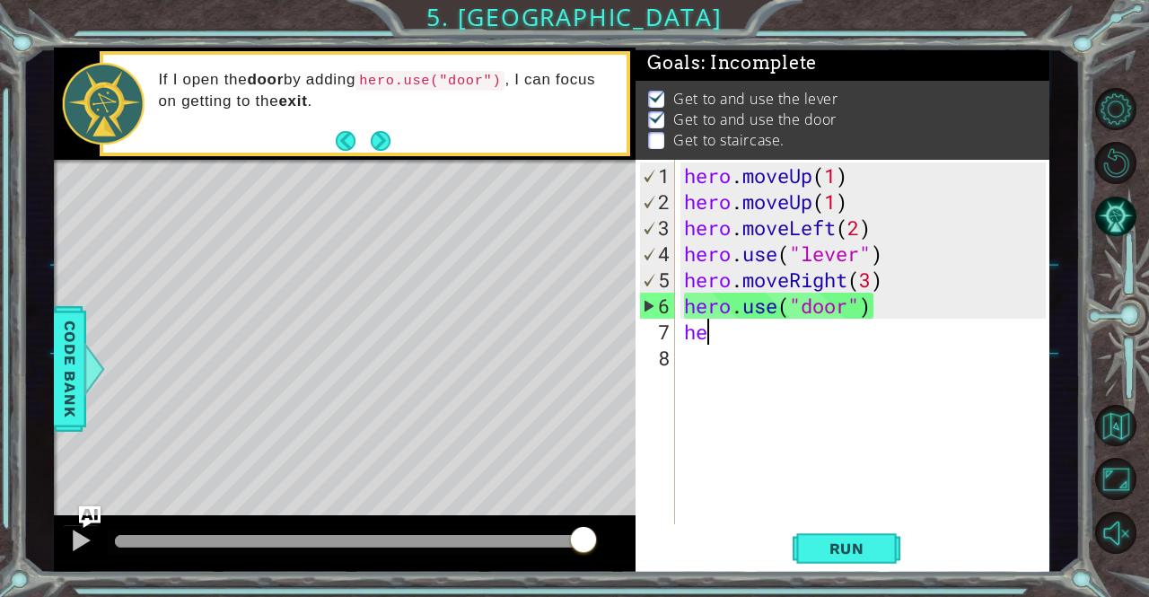
click at [727, 337] on div "hero . moveUp ( 1 ) hero . moveUp ( 1 ) hero . moveLeft ( 2 ) hero . use ( "lev…" at bounding box center [866, 370] width 373 height 416
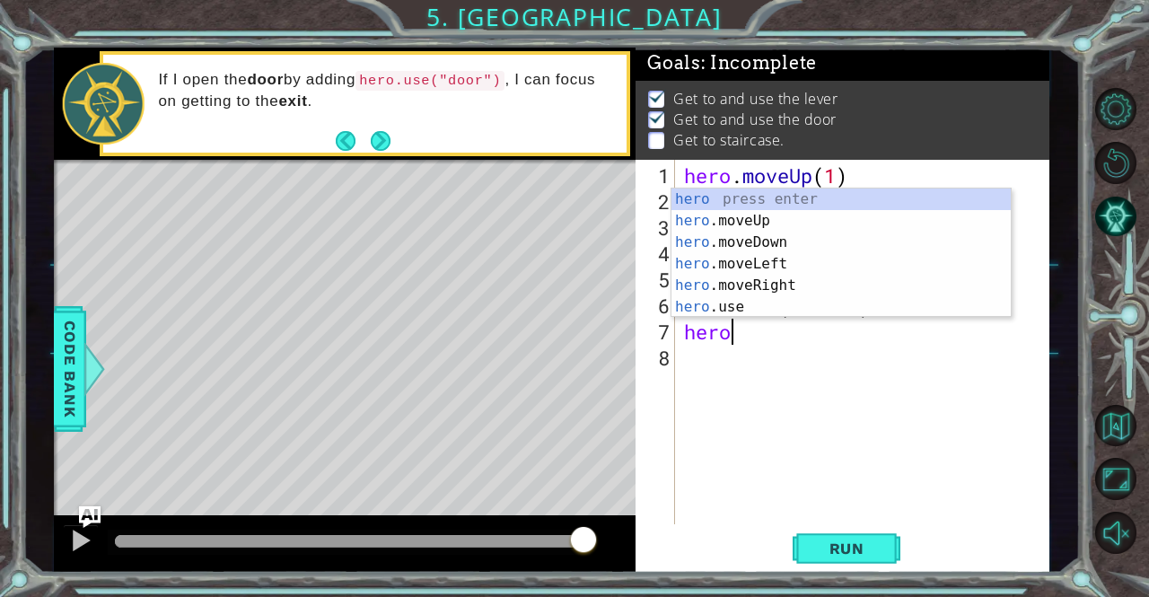
scroll to position [0, 1]
type textarea "hero."
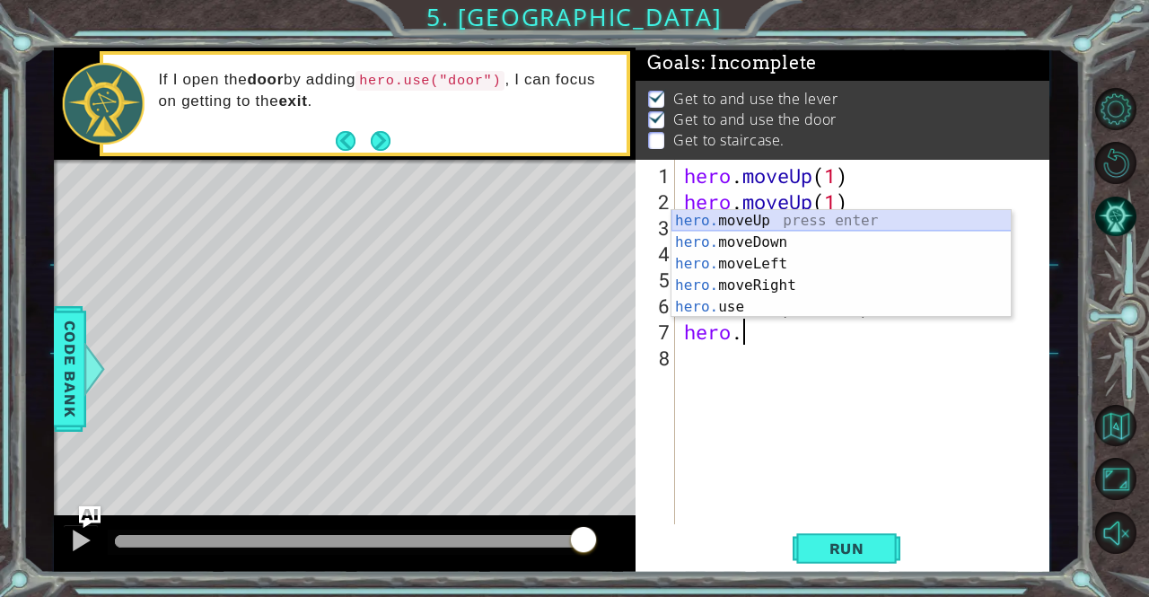
click at [713, 220] on div "hero. moveUp press enter hero. moveDown press enter hero. moveLeft press enter …" at bounding box center [841, 285] width 340 height 151
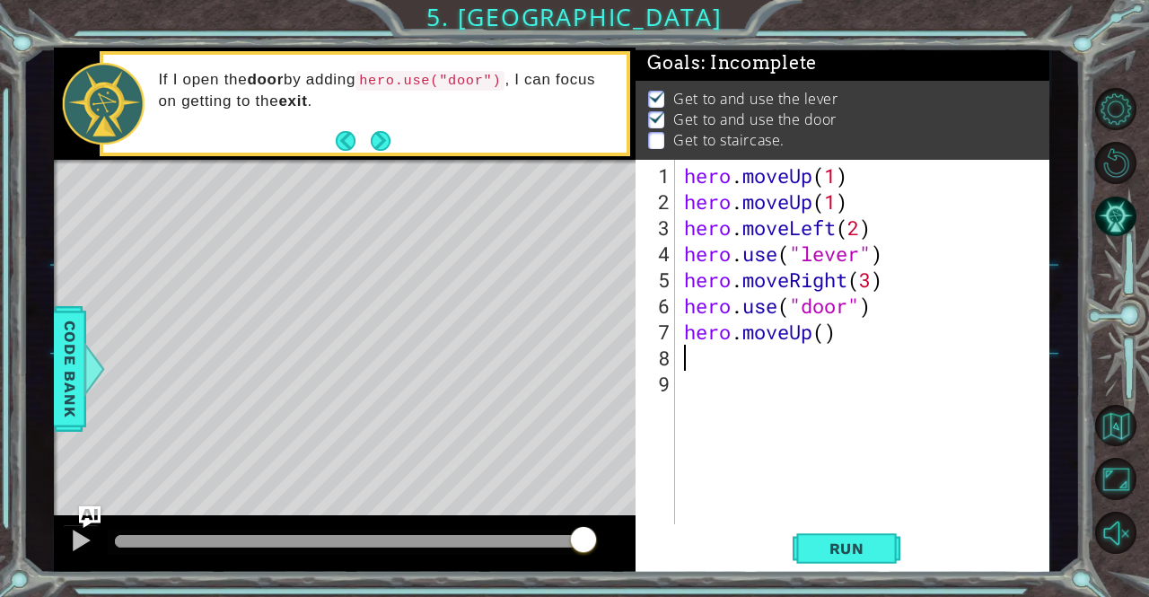
scroll to position [0, 0]
click at [825, 333] on div "hero . moveUp ( 1 ) hero . moveUp ( 1 ) hero . moveLeft ( 2 ) hero . use ( "lev…" at bounding box center [866, 370] width 373 height 416
type textarea "hero.moveUp(2)"
click at [692, 347] on div "hero . moveUp ( 1 ) hero . moveUp ( 1 ) hero . moveLeft ( 2 ) hero . use ( "lev…" at bounding box center [866, 370] width 373 height 416
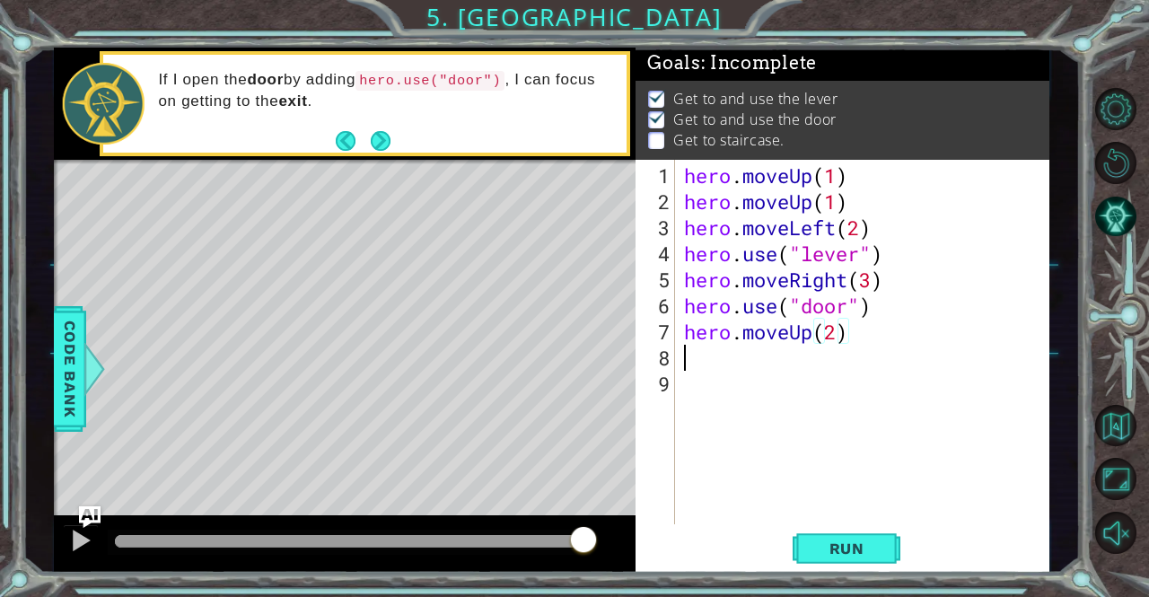
scroll to position [0, 0]
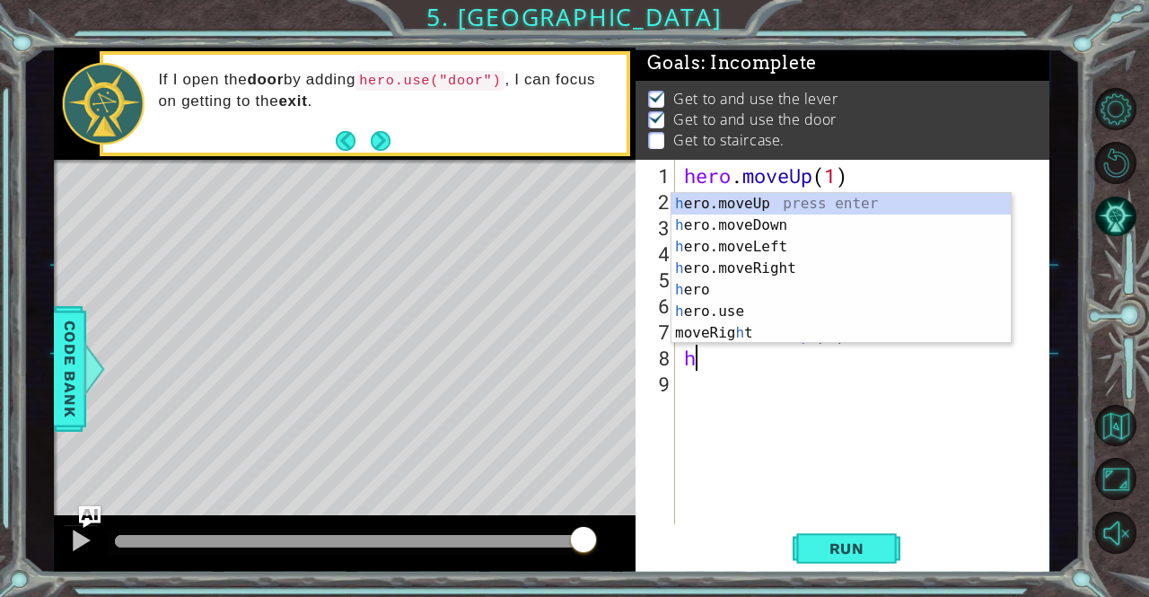
type textarea "he"
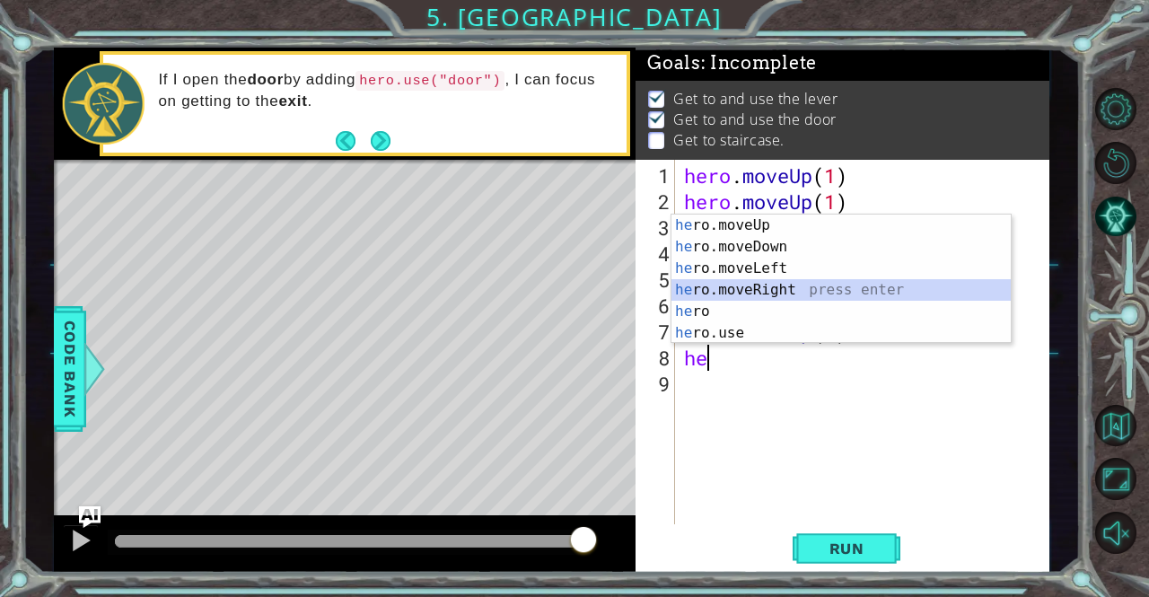
click at [729, 293] on div "he ro.moveUp press enter he ro.moveDown press enter he ro.moveLeft press enter …" at bounding box center [841, 300] width 340 height 172
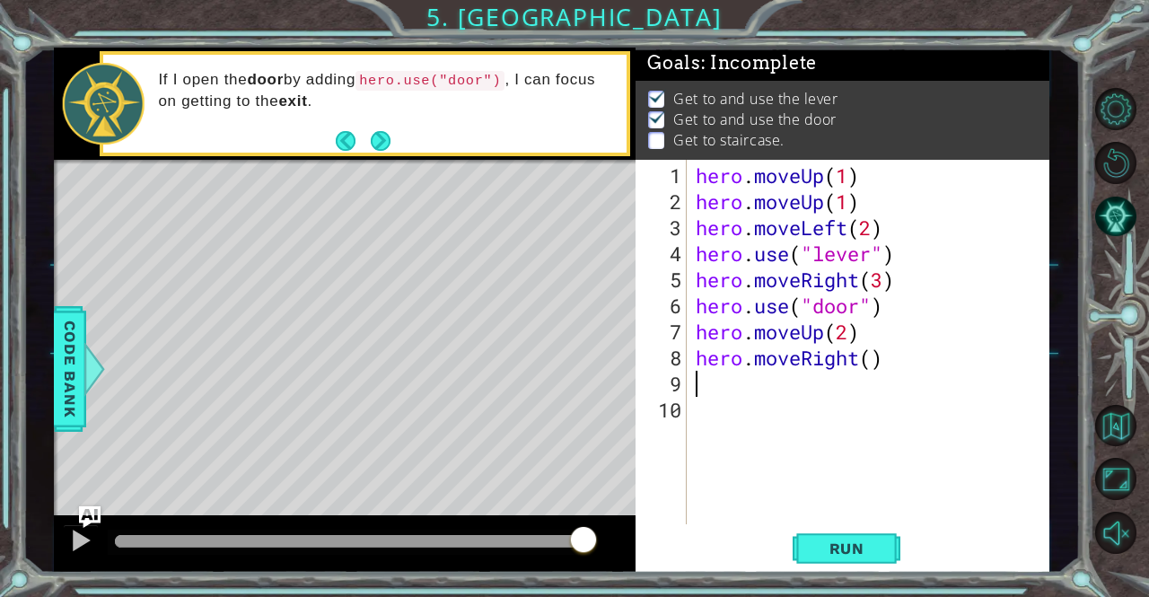
click at [861, 342] on div "hero . moveUp ( 1 ) hero . moveUp ( 1 ) hero . moveLeft ( 2 ) hero . use ( "lev…" at bounding box center [873, 370] width 363 height 416
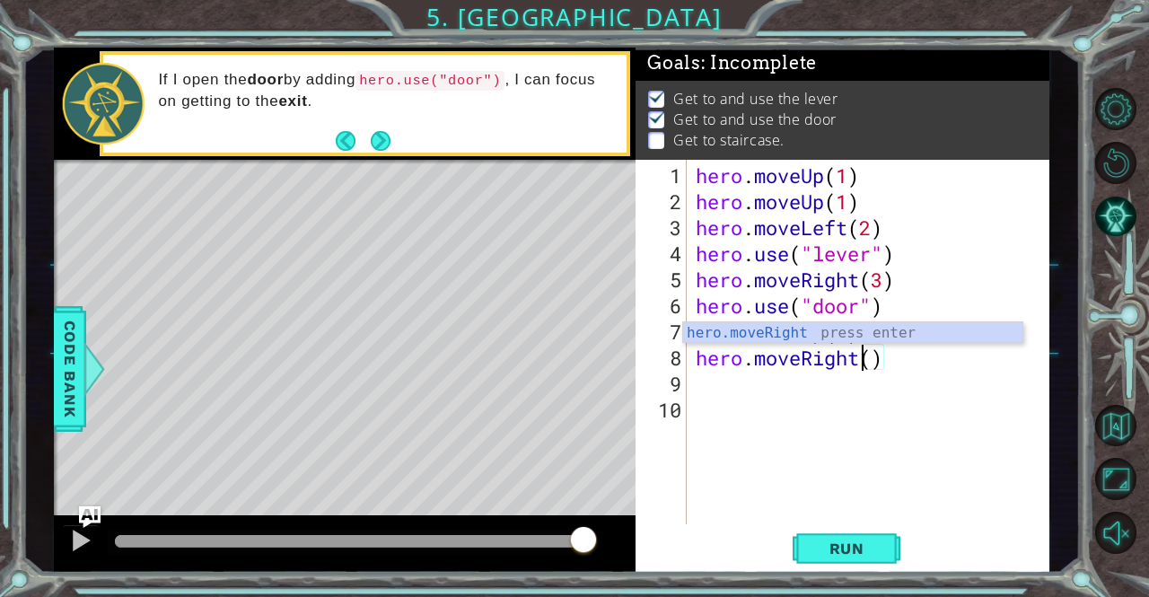
click at [873, 356] on div "hero . moveUp ( 1 ) hero . moveUp ( 1 ) hero . moveLeft ( 2 ) hero . use ( "lev…" at bounding box center [873, 370] width 363 height 416
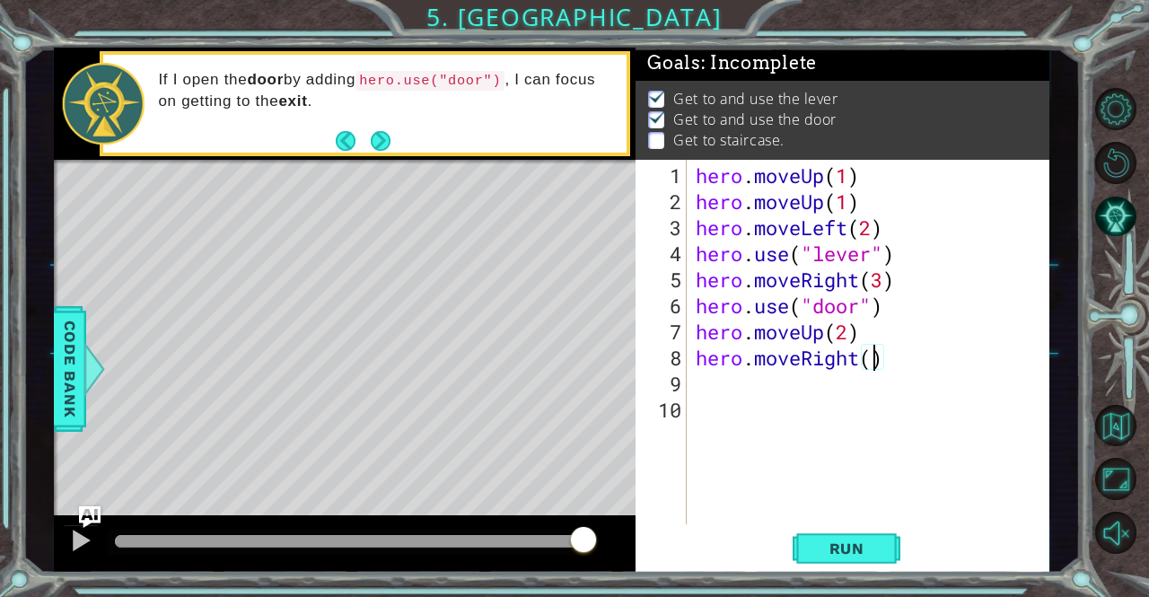
type textarea "hero.moveRight(4)"
click at [884, 552] on button "Run" at bounding box center [846, 548] width 108 height 41
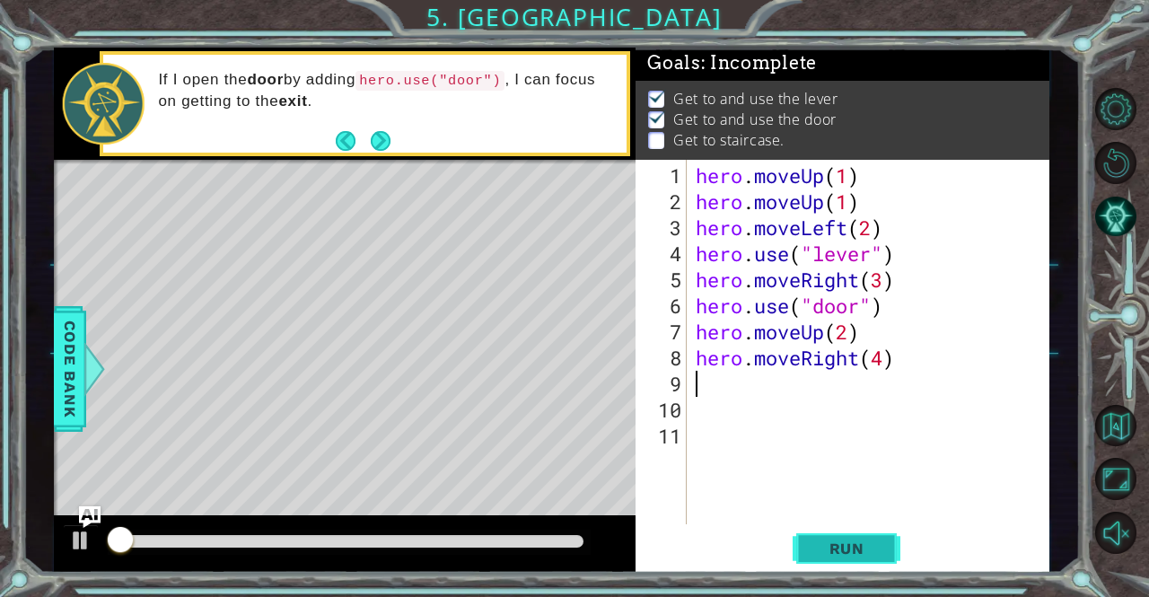
scroll to position [12, 0]
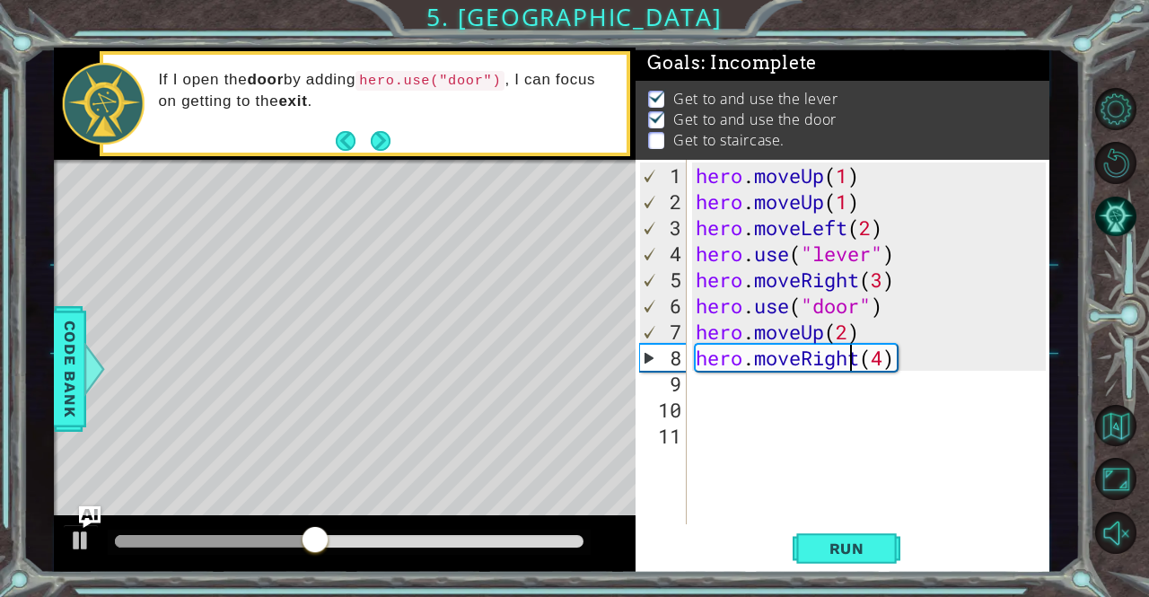
click at [846, 356] on div "hero . moveUp ( 1 ) hero . moveUp ( 1 ) hero . moveLeft ( 2 ) hero . use ( "lev…" at bounding box center [873, 370] width 363 height 416
click at [855, 355] on div "hero . moveUp ( 1 ) hero . moveUp ( 1 ) hero . moveLeft ( 2 ) hero . use ( "lev…" at bounding box center [873, 370] width 363 height 416
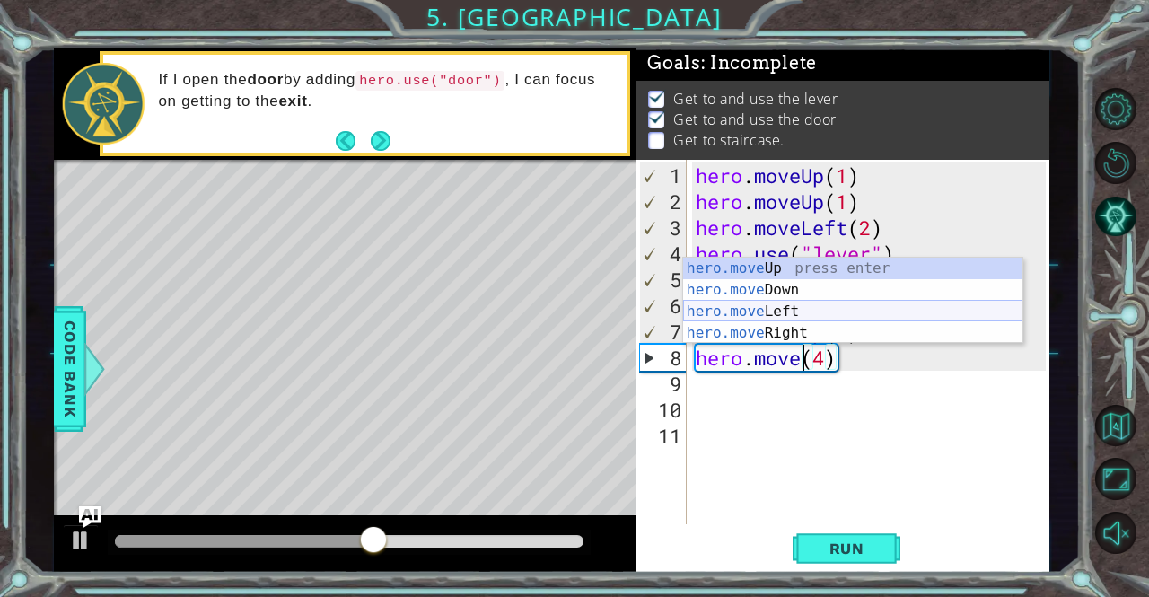
click at [817, 311] on div "hero.move Up press enter hero.move Down press enter hero.move Left press enter …" at bounding box center [853, 322] width 340 height 129
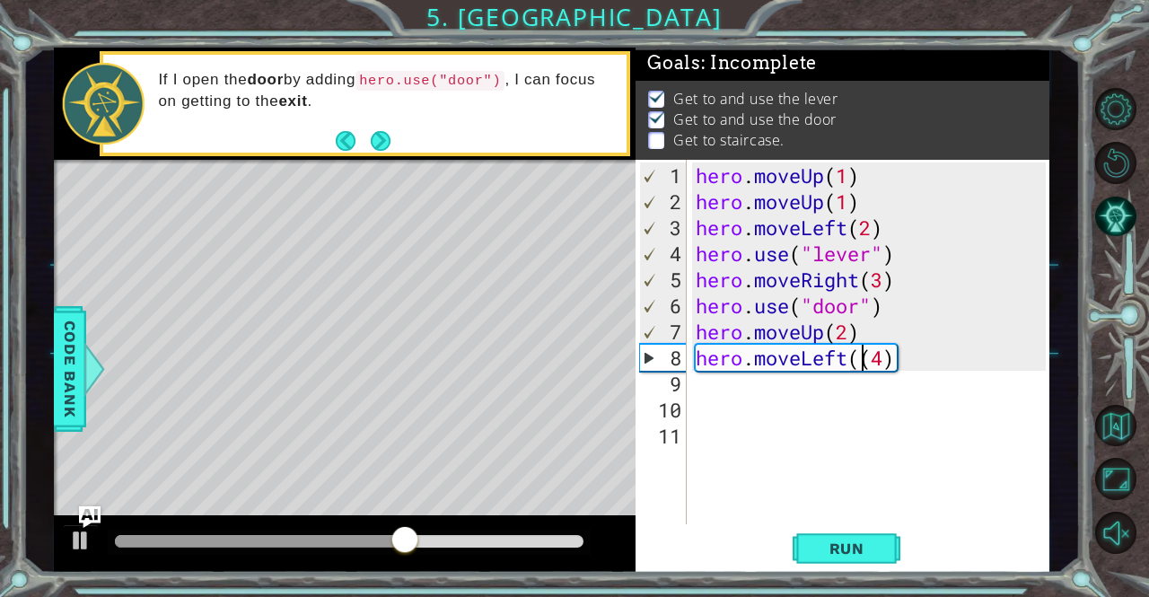
type textarea "hero.moveLeft(4)"
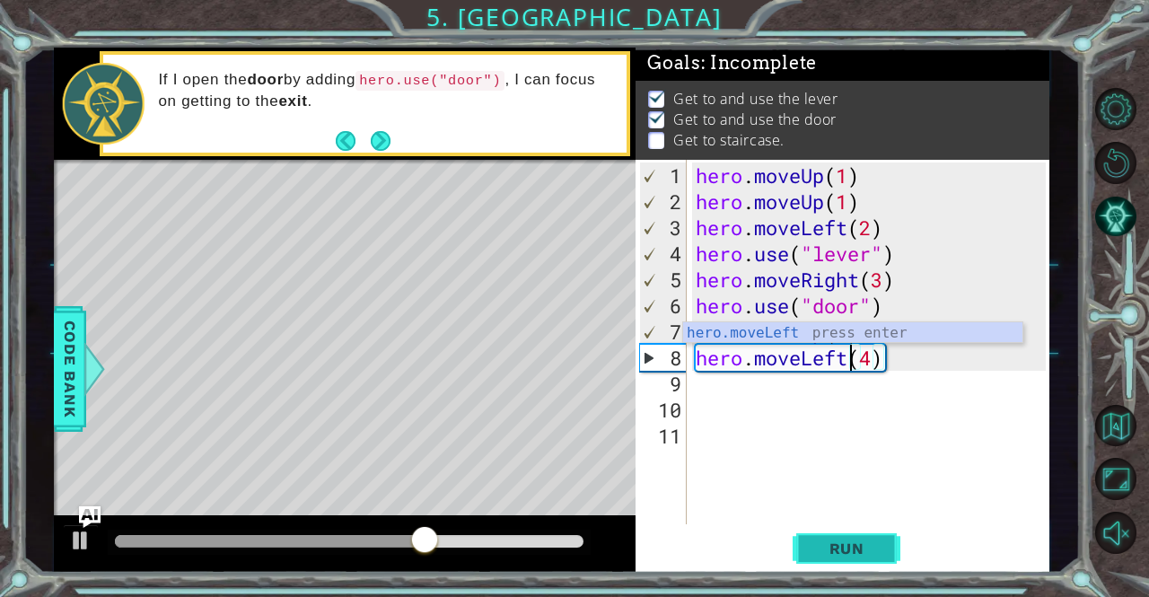
click at [870, 543] on span "Run" at bounding box center [846, 548] width 71 height 18
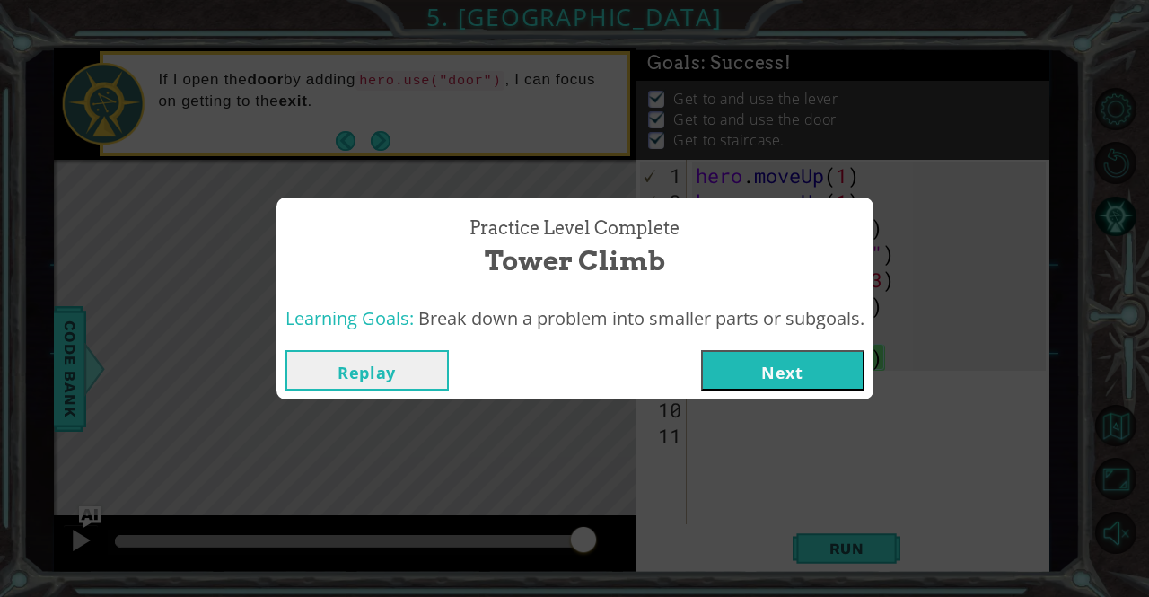
click at [835, 351] on button "Next" at bounding box center [782, 370] width 163 height 40
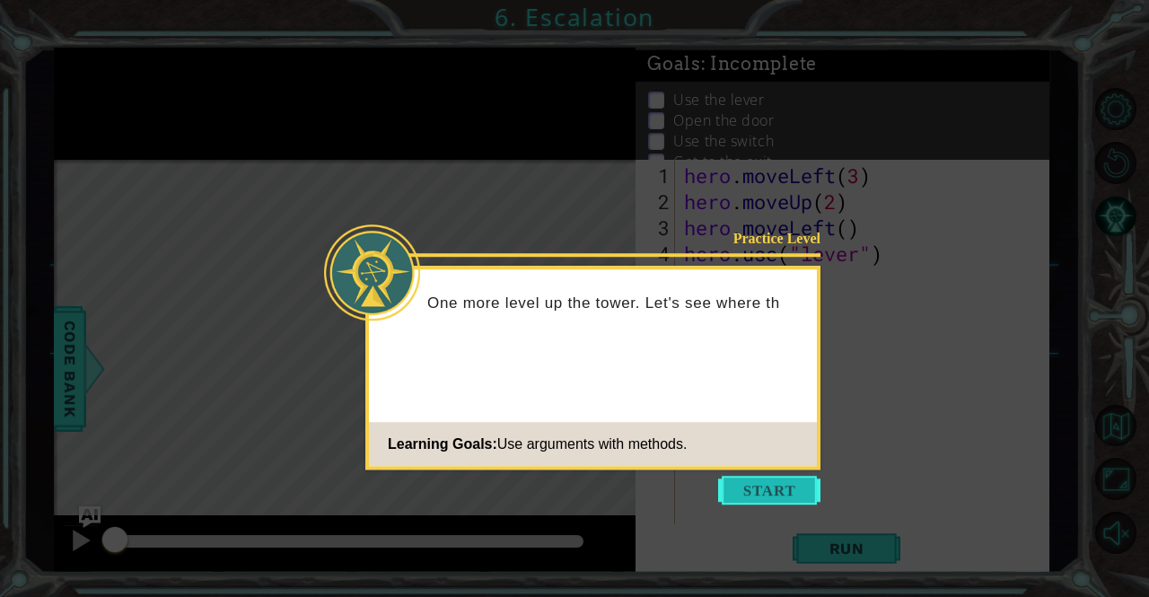
click at [797, 482] on button "Start" at bounding box center [769, 490] width 102 height 29
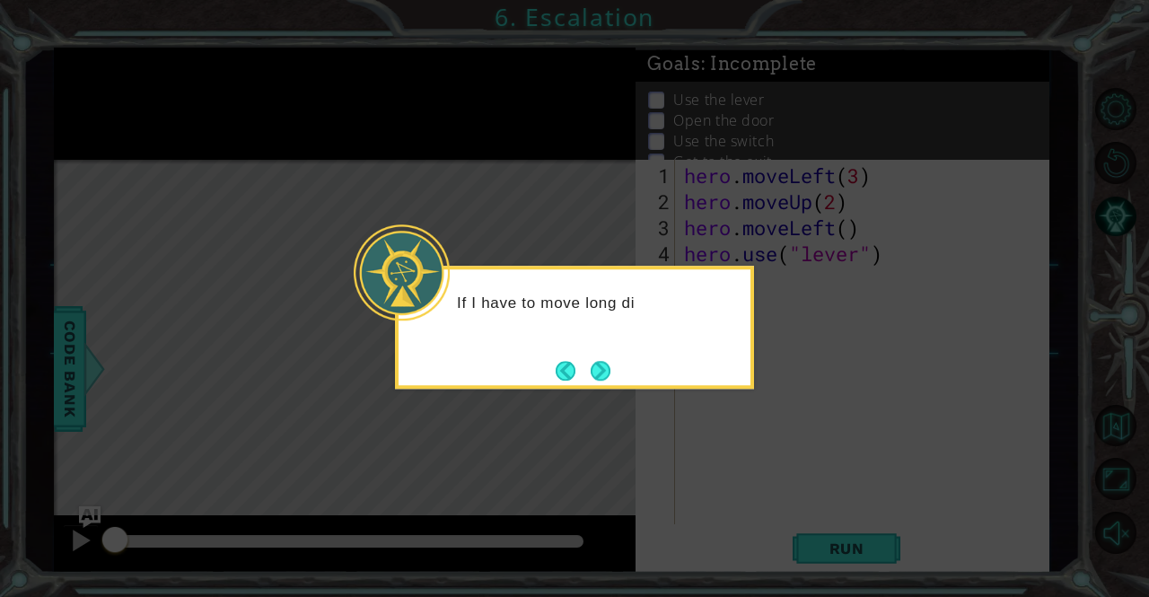
click at [590, 349] on div "If I have to move long di" at bounding box center [574, 327] width 359 height 123
click at [591, 361] on button "Next" at bounding box center [600, 371] width 20 height 20
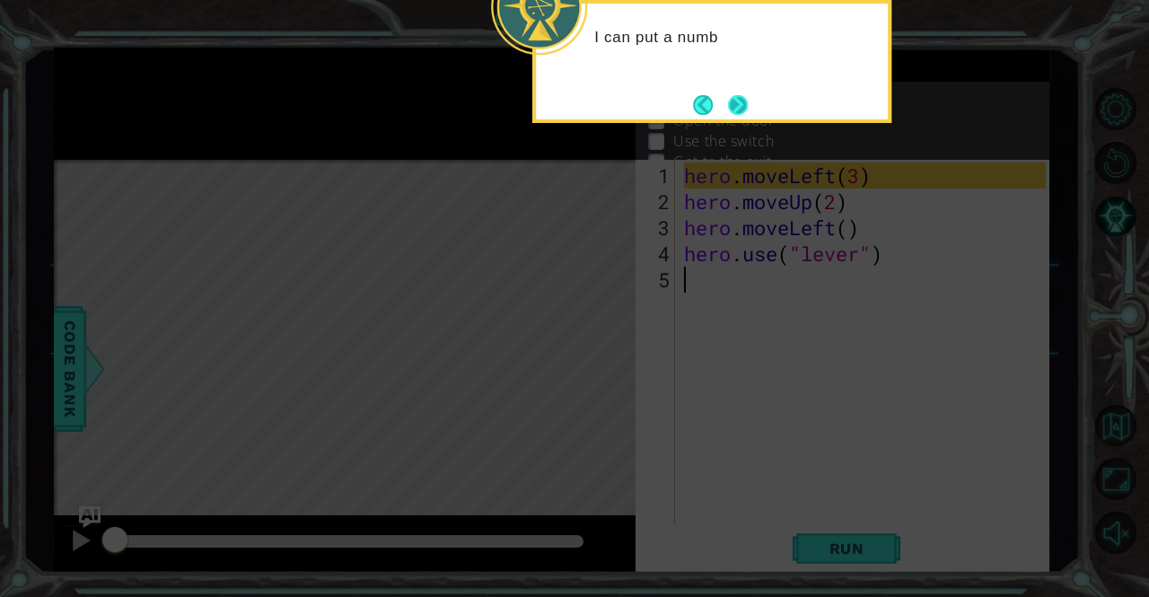
click at [741, 105] on button "Next" at bounding box center [738, 105] width 20 height 20
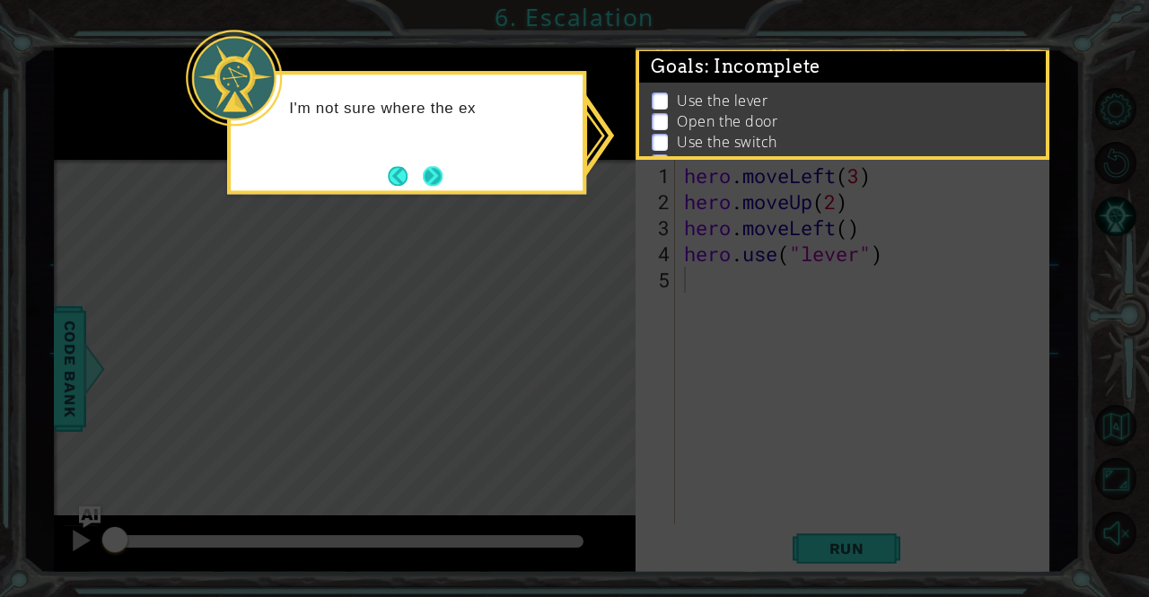
click at [436, 166] on button "Next" at bounding box center [433, 176] width 20 height 20
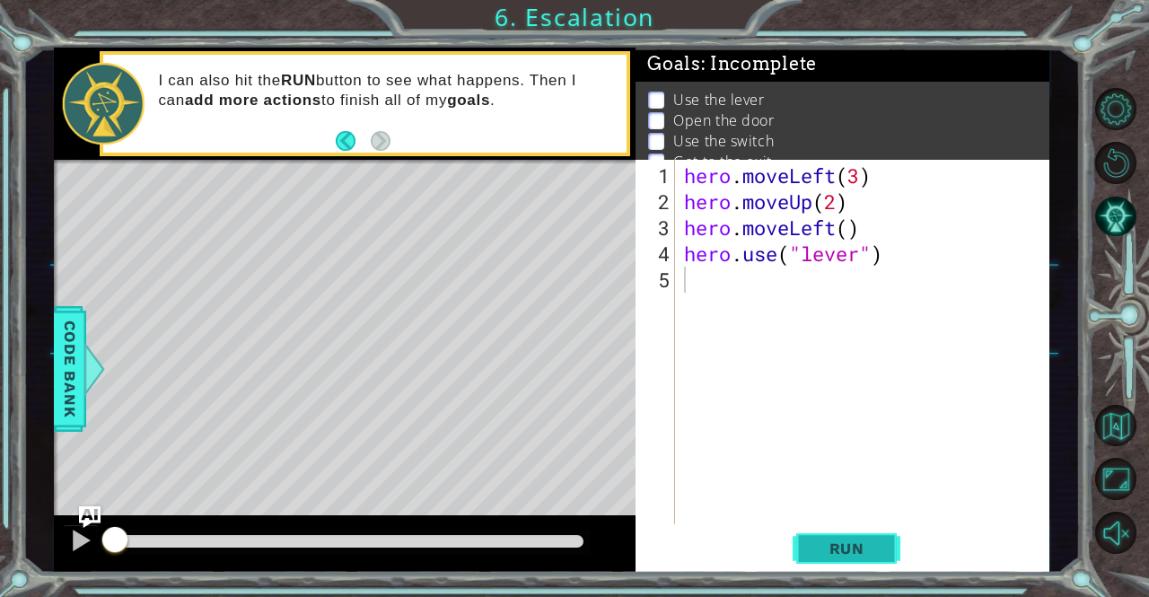
click at [867, 543] on span "Run" at bounding box center [846, 548] width 71 height 18
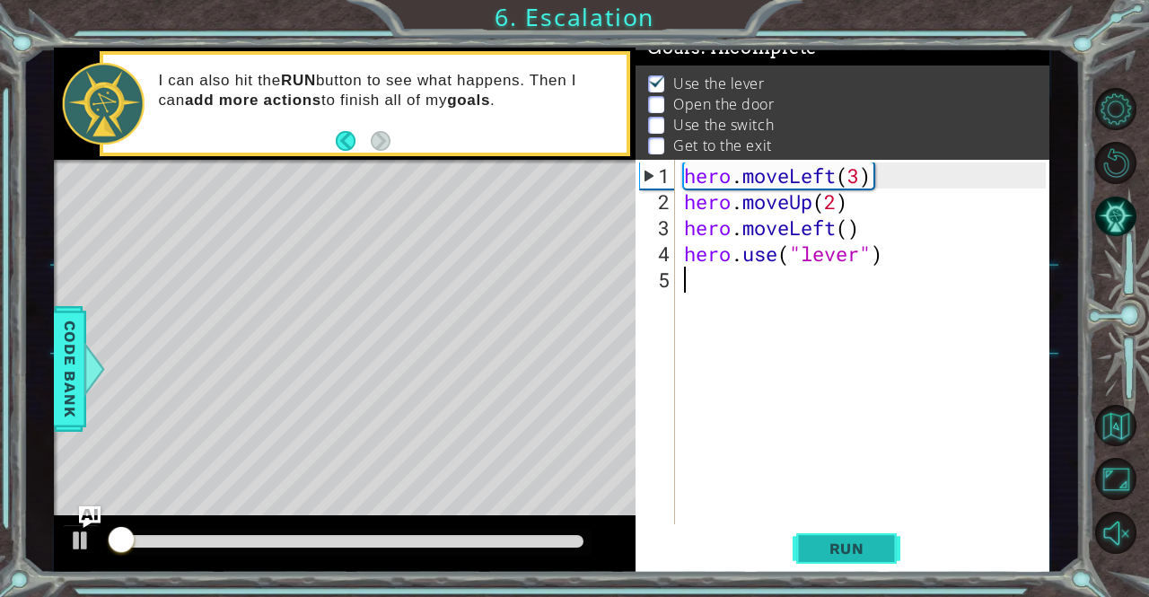
scroll to position [22, 0]
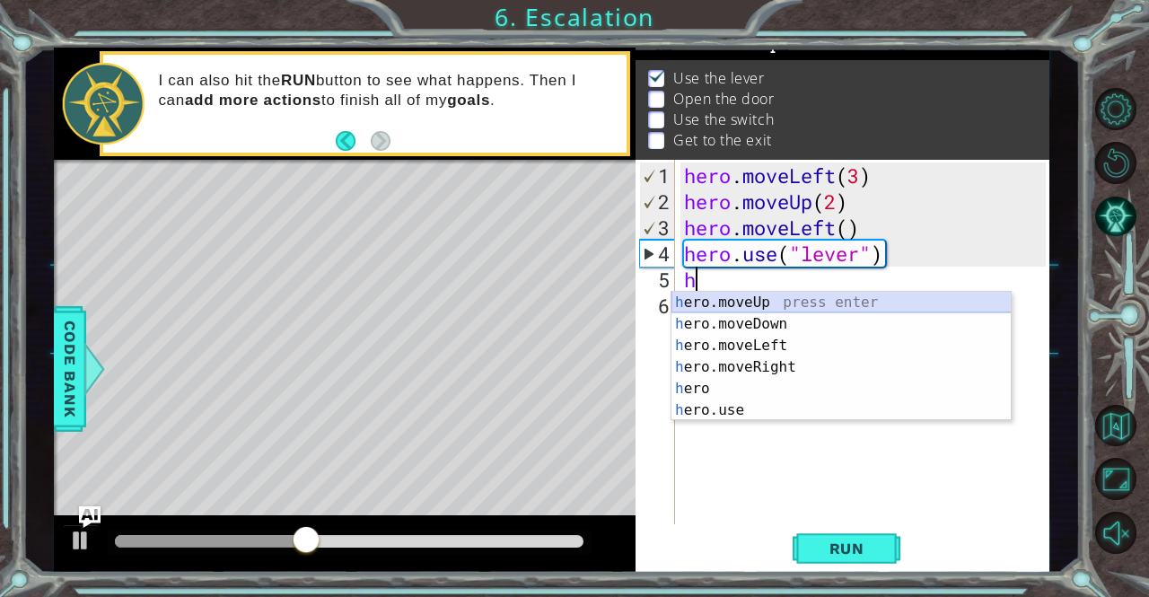
click at [720, 305] on div "h ero.moveUp press enter h ero.moveDown press enter h ero.moveLeft press enter …" at bounding box center [841, 378] width 340 height 172
type textarea "hero.moveUp(1)"
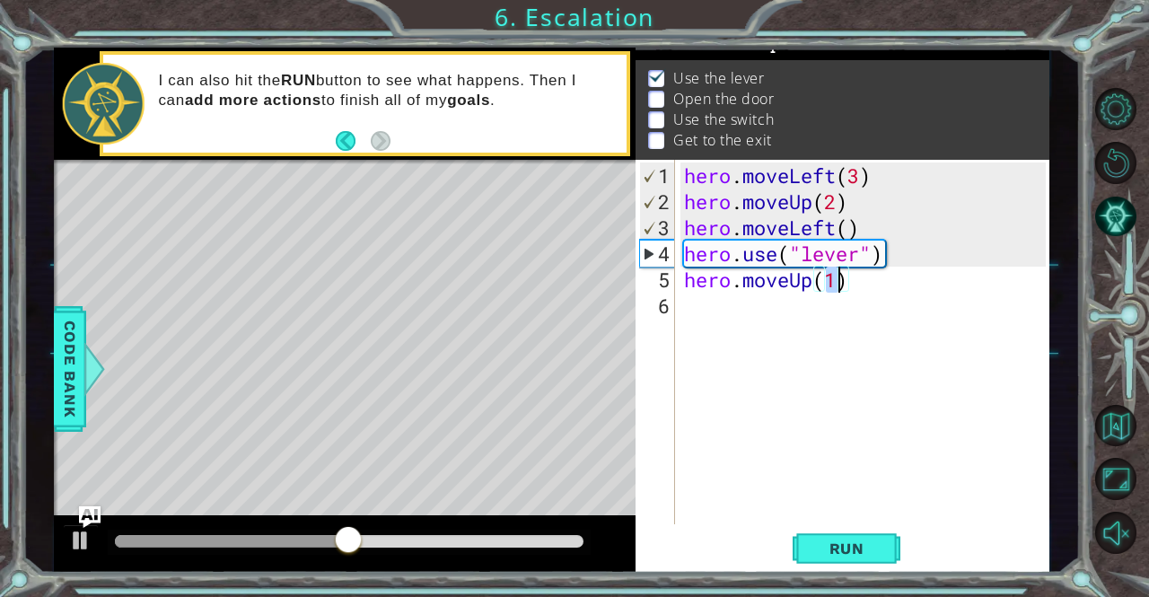
click at [720, 305] on div "hero . moveLeft ( 3 ) hero . moveUp ( 2 ) hero . moveLeft ( ) hero . use ( "lev…" at bounding box center [866, 370] width 373 height 416
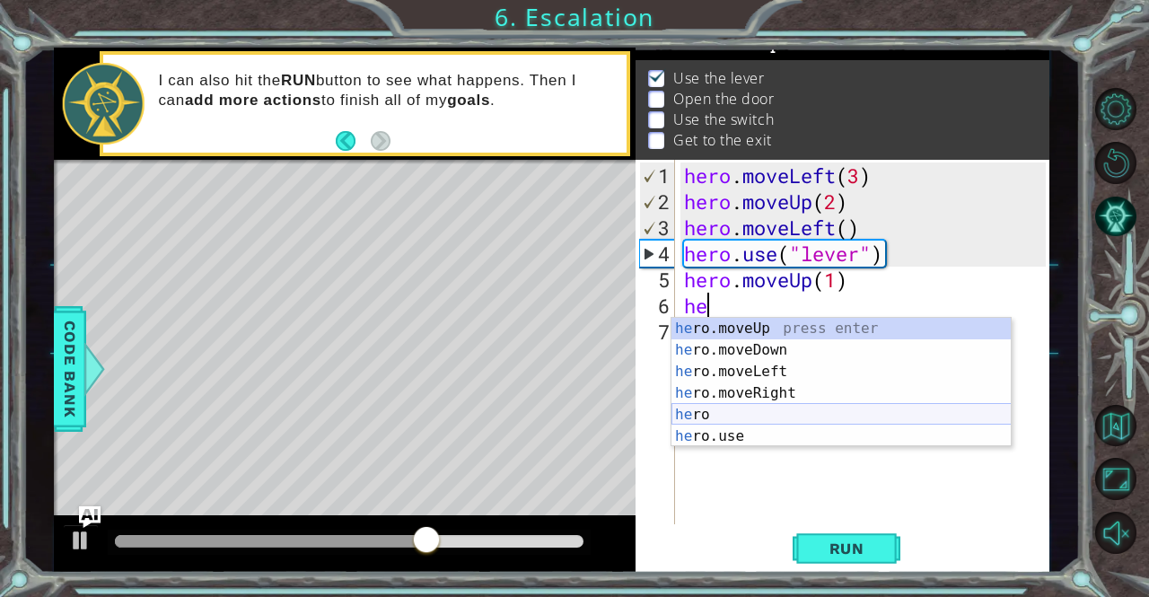
click at [754, 426] on div "he ro.moveUp press enter he ro.moveDown press enter he ro.moveLeft press enter …" at bounding box center [841, 404] width 340 height 172
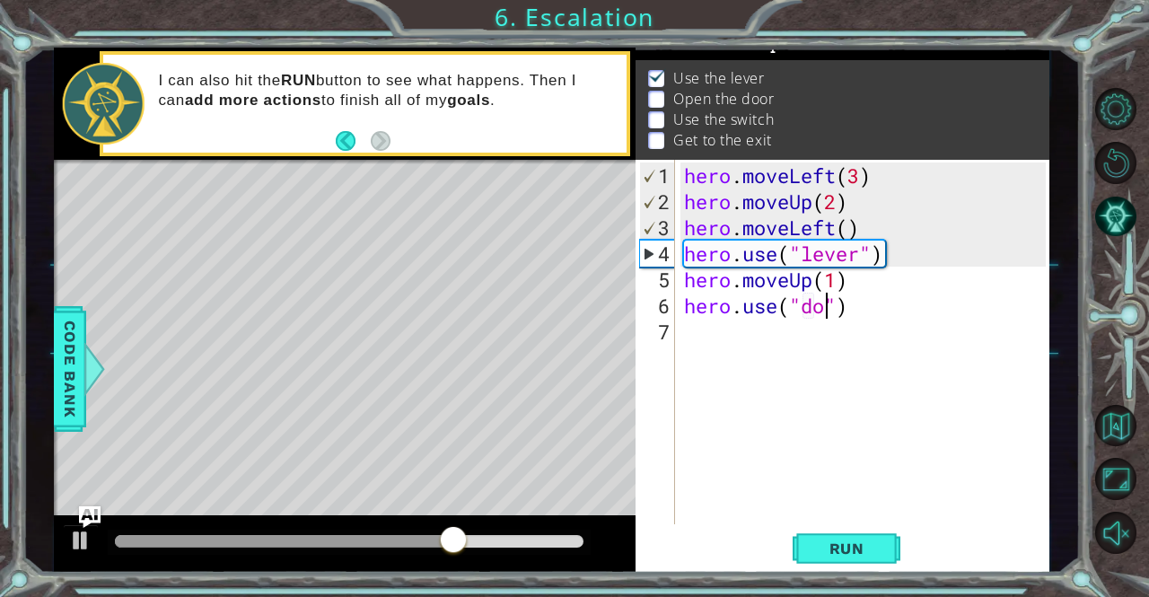
scroll to position [0, 6]
type textarea "hero.use("door")"
click at [867, 564] on button "Run" at bounding box center [846, 548] width 108 height 41
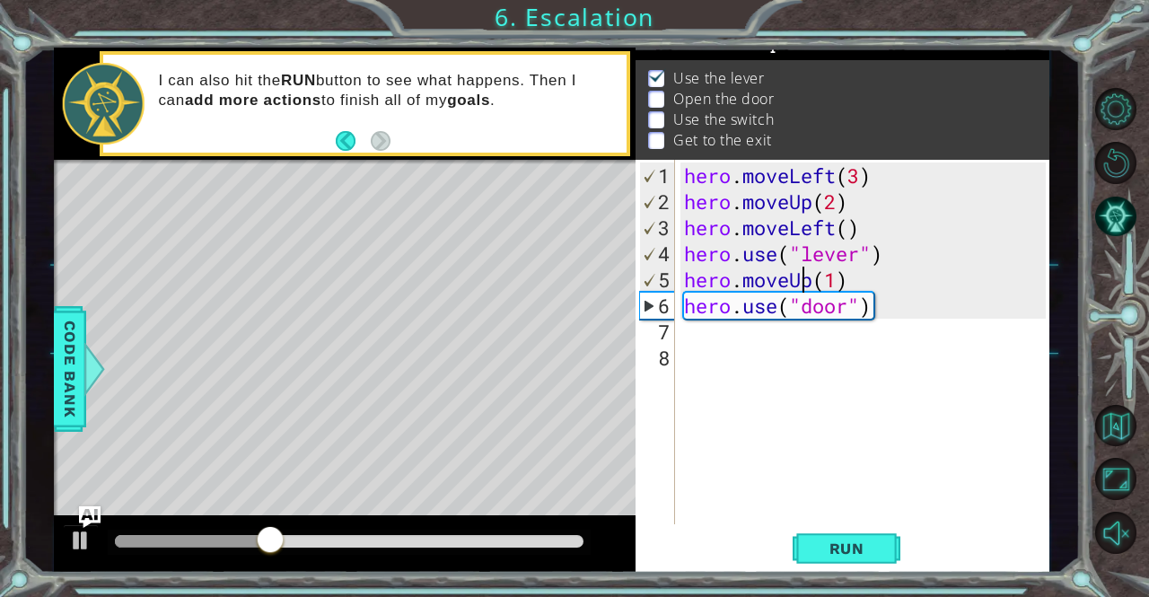
click at [799, 275] on div "hero . moveLeft ( 3 ) hero . moveUp ( 2 ) hero . moveLeft ( ) hero . use ( "lev…" at bounding box center [866, 370] width 373 height 416
click at [815, 280] on div "hero . moveLeft ( 3 ) hero . moveUp ( 2 ) hero . moveLeft ( ) hero . use ( "lev…" at bounding box center [866, 370] width 373 height 416
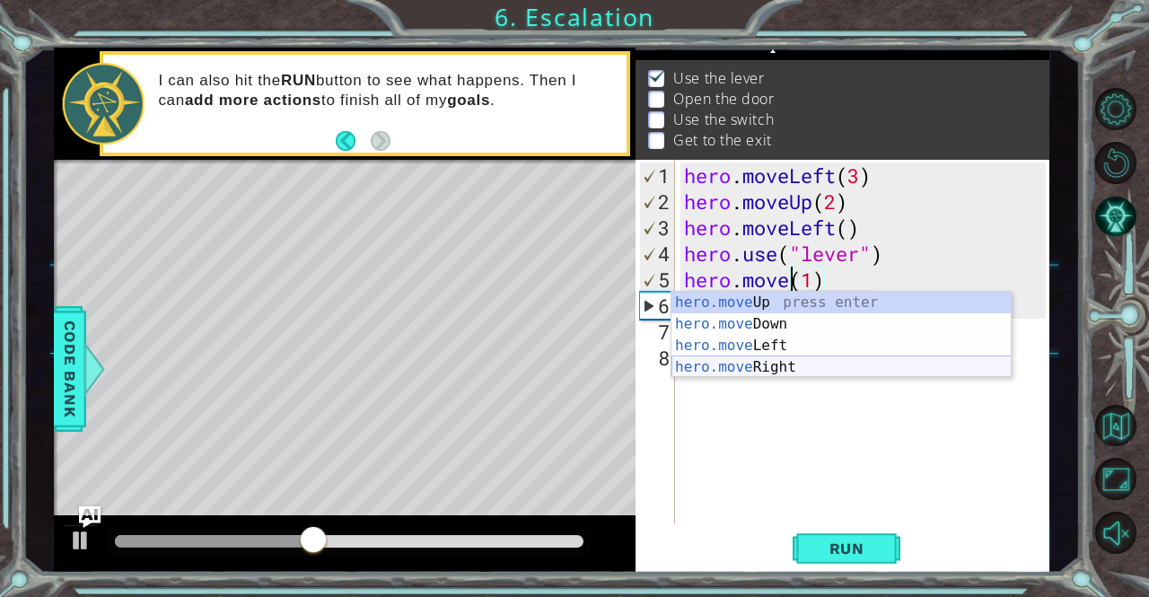
click at [790, 362] on div "hero.move Up press enter hero.move Down press enter hero.move Left press enter …" at bounding box center [841, 356] width 340 height 129
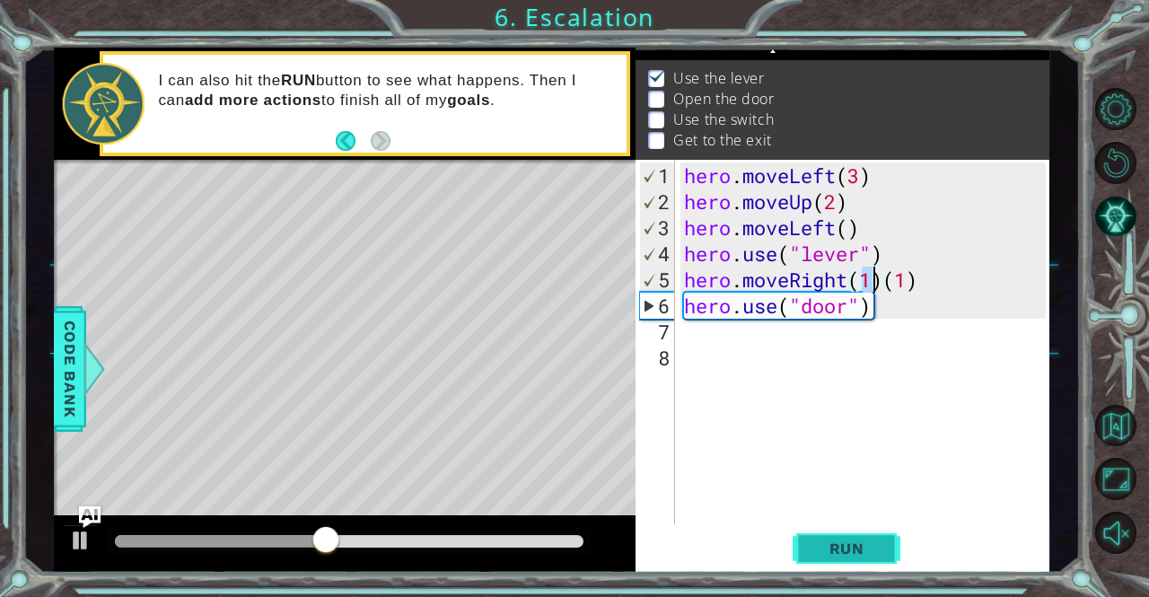
click at [852, 545] on span "Run" at bounding box center [846, 548] width 71 height 18
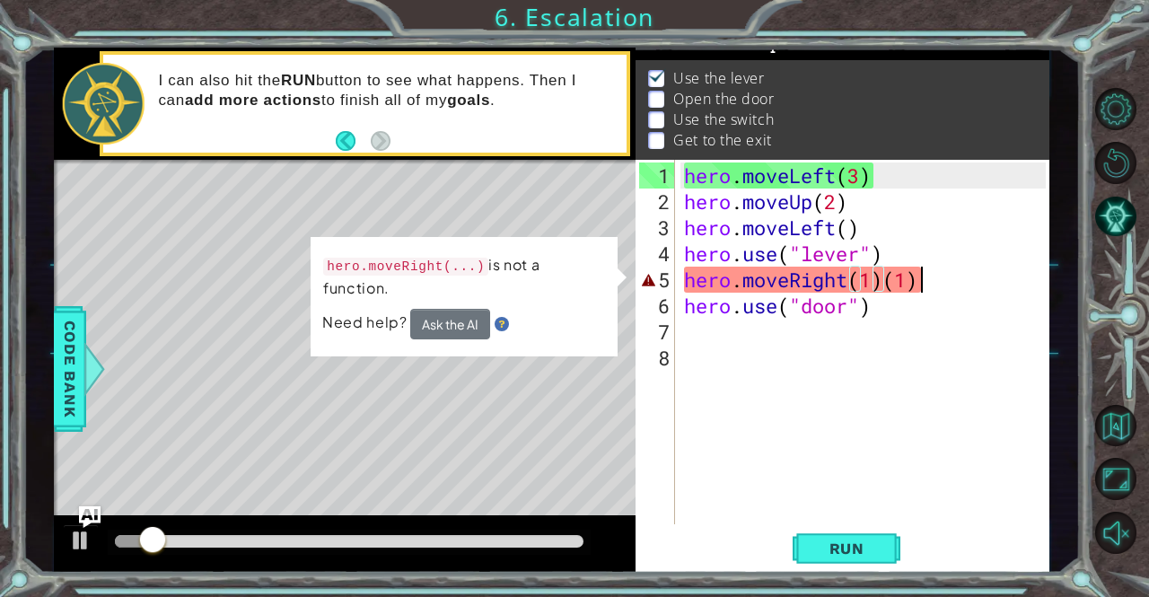
click at [931, 282] on div "hero . moveLeft ( 3 ) hero . moveUp ( 2 ) hero . moveLeft ( ) hero . use ( "lev…" at bounding box center [866, 370] width 373 height 416
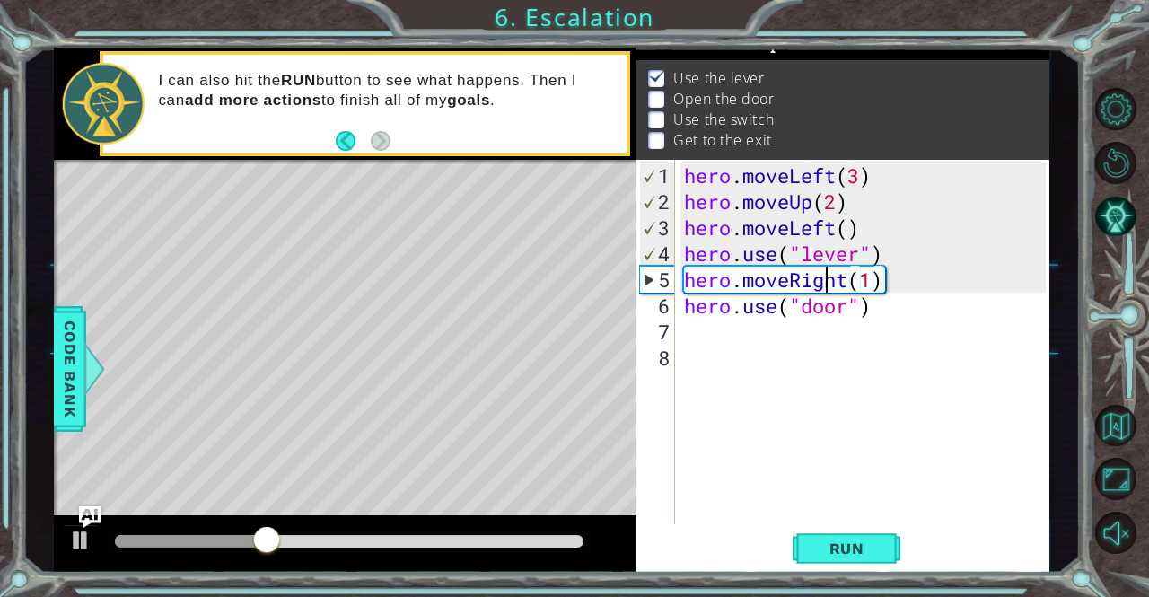
click at [827, 276] on div "hero . moveLeft ( 3 ) hero . moveUp ( 2 ) hero . moveLeft ( ) hero . use ( "lev…" at bounding box center [866, 370] width 373 height 416
click at [849, 278] on div "hero . moveLeft ( 3 ) hero . moveUp ( 2 ) hero . moveLeft ( ) hero . use ( "lev…" at bounding box center [866, 370] width 373 height 416
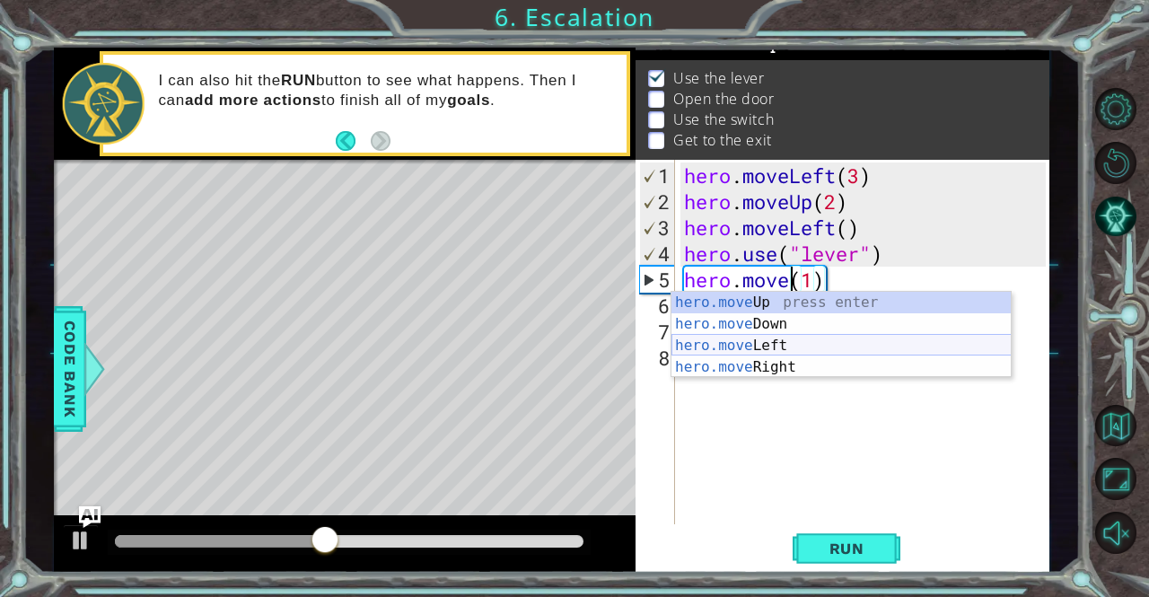
click at [805, 340] on div "hero.move Up press enter hero.move Down press enter hero.move Left press enter …" at bounding box center [841, 356] width 340 height 129
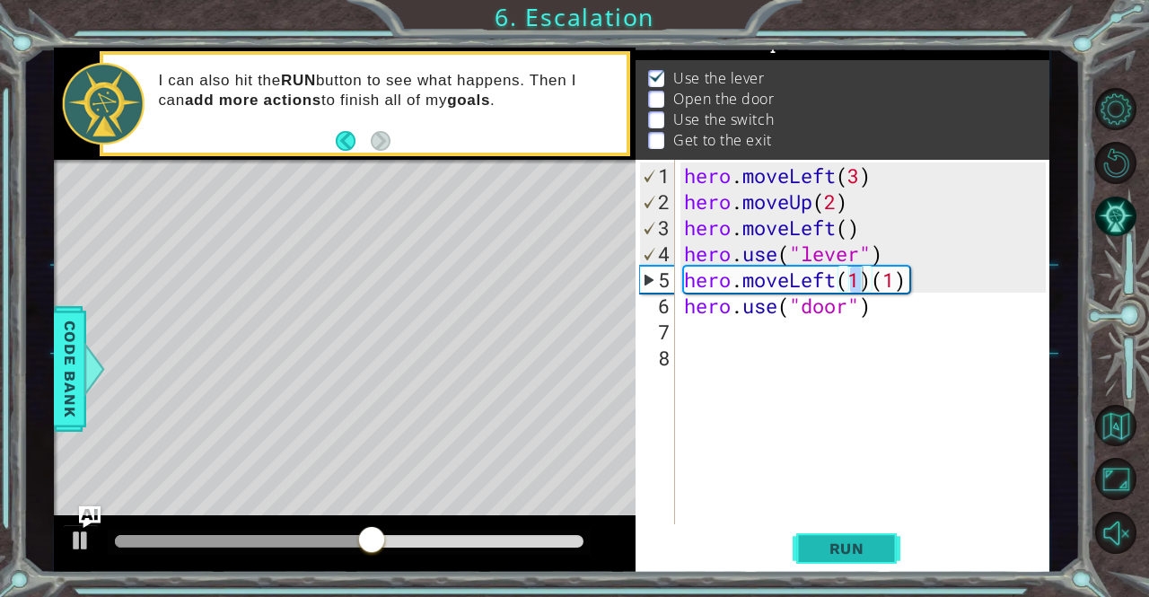
click at [883, 545] on button "Run" at bounding box center [846, 548] width 108 height 41
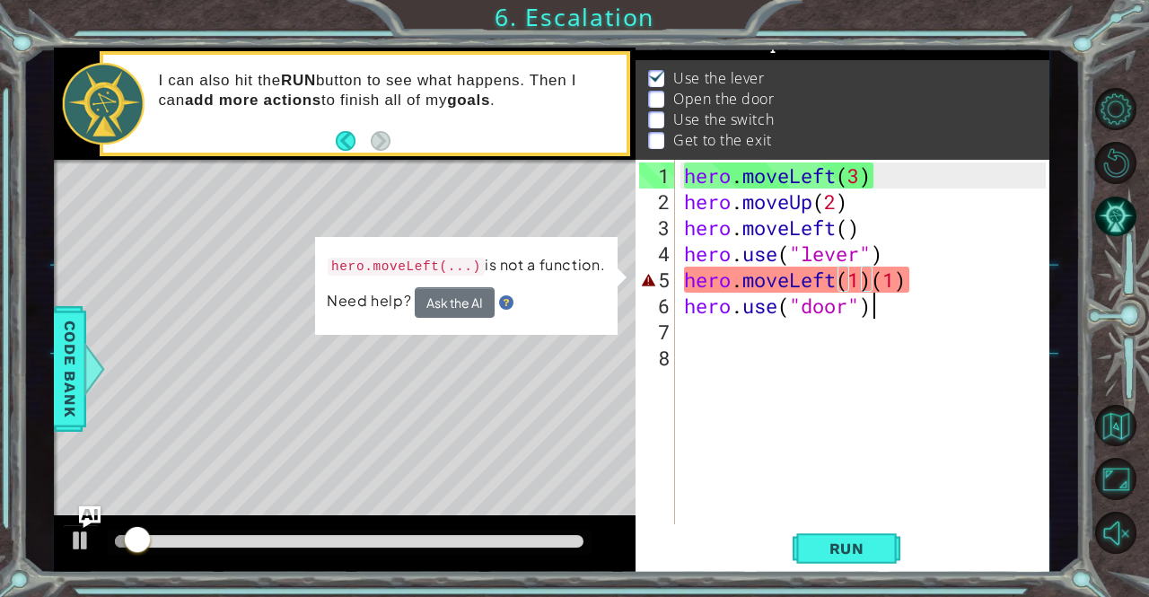
click at [872, 290] on div "hero . moveLeft ( 3 ) hero . moveUp ( 2 ) hero . moveLeft ( ) hero . use ( "lev…" at bounding box center [866, 370] width 373 height 416
click at [872, 282] on div "hero . moveLeft ( 3 ) hero . moveUp ( 2 ) hero . moveLeft ( ) hero . use ( "lev…" at bounding box center [866, 370] width 373 height 416
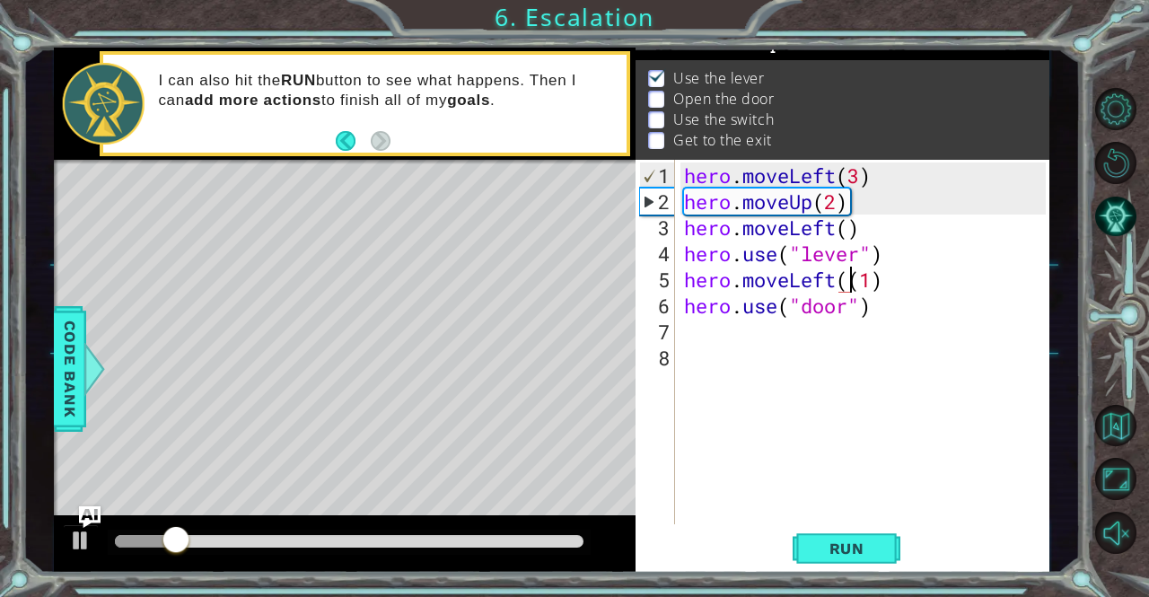
type textarea "hero.moveLeft(1)"
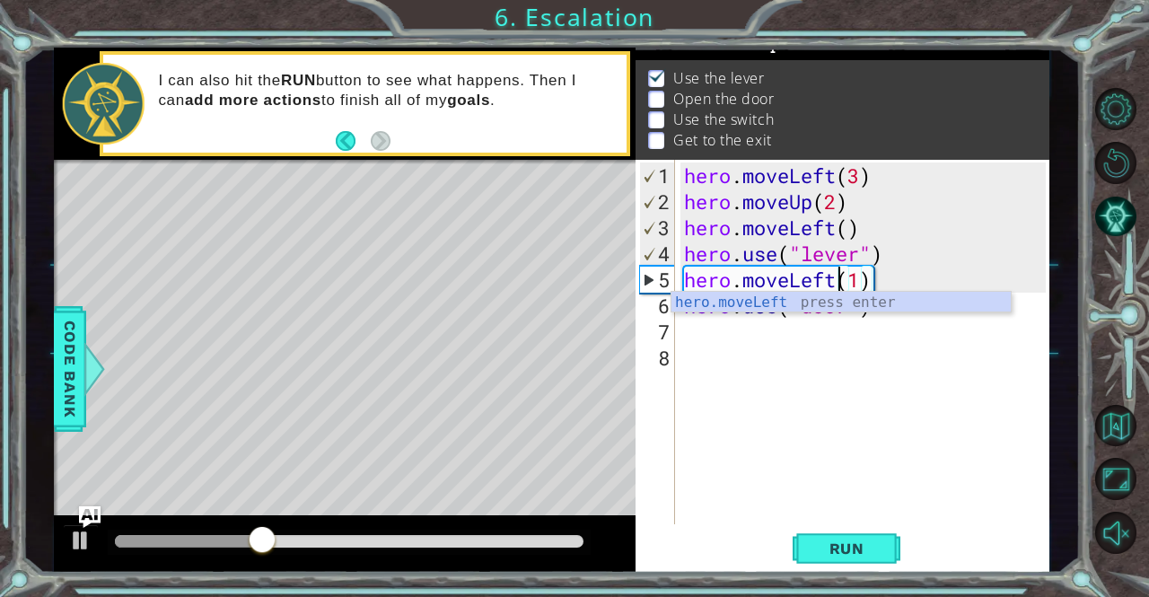
click at [894, 398] on div "hero . moveLeft ( 3 ) hero . moveUp ( 2 ) hero . moveLeft ( ) hero . use ( "lev…" at bounding box center [866, 370] width 373 height 416
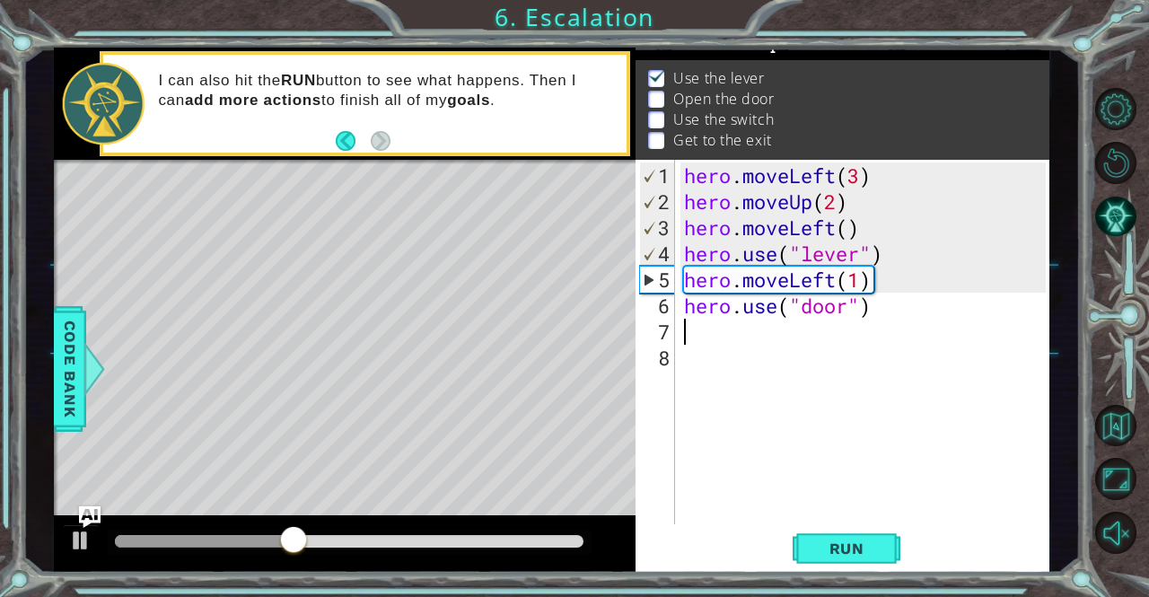
click at [691, 323] on div "hero . moveLeft ( 3 ) hero . moveUp ( 2 ) hero . moveLeft ( ) hero . use ( "lev…" at bounding box center [866, 370] width 373 height 416
click at [843, 537] on button "Run" at bounding box center [846, 548] width 108 height 41
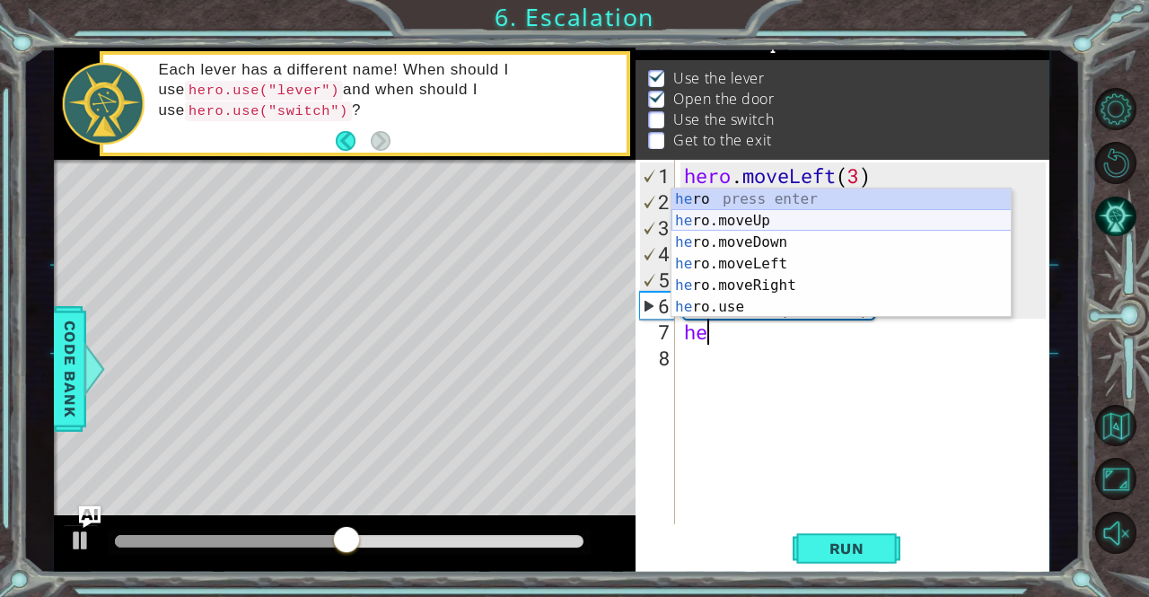
click at [797, 211] on div "he ro press enter he ro.moveUp press enter he ro.moveDown press enter he ro.mov…" at bounding box center [841, 274] width 340 height 172
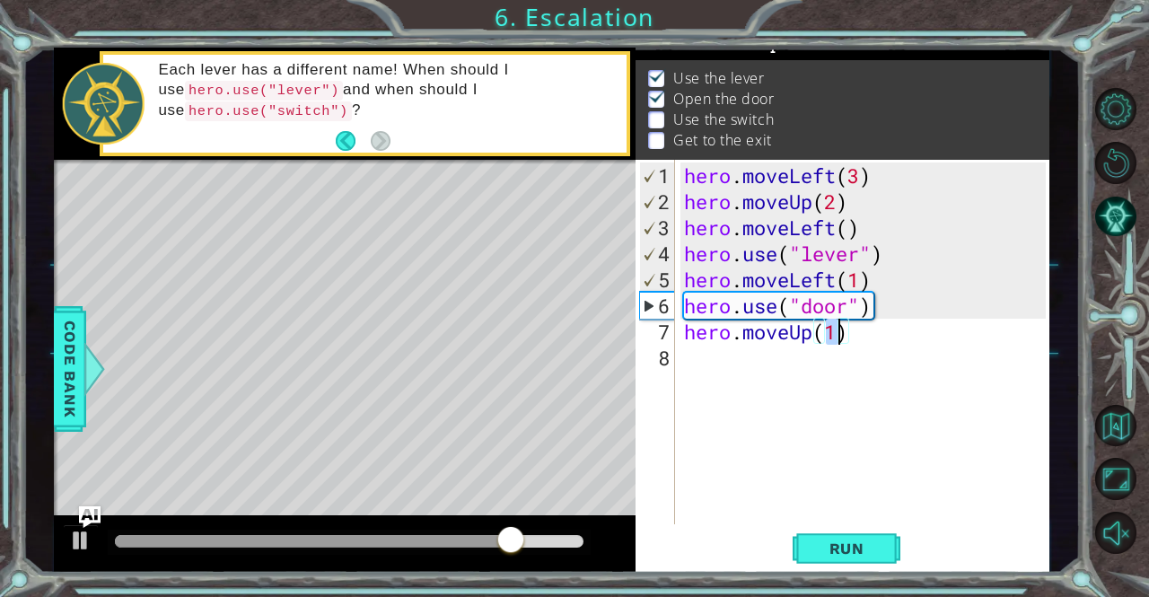
type textarea "hero.moveUp(3)"
click at [695, 356] on div "hero . moveLeft ( 3 ) hero . moveUp ( 2 ) hero . moveLeft ( ) hero . use ( "lev…" at bounding box center [866, 370] width 373 height 416
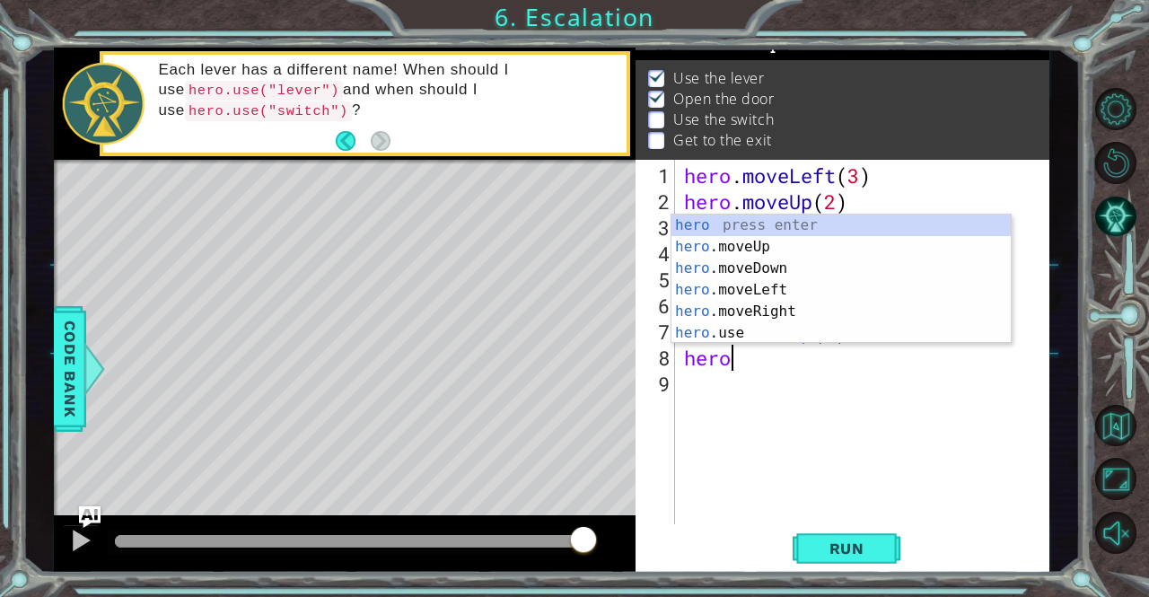
scroll to position [0, 1]
click at [788, 307] on div "hero press enter hero .moveUp press enter hero .moveDown press enter hero .move…" at bounding box center [841, 300] width 340 height 172
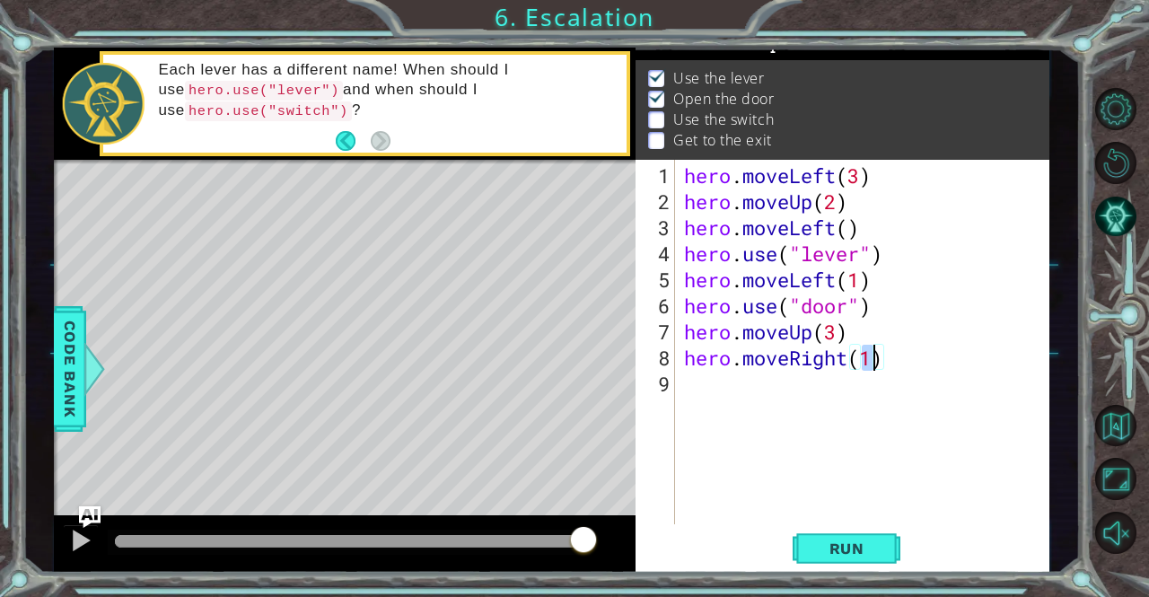
type textarea "hero.moveRight(2)"
click at [688, 387] on div "hero . moveLeft ( 3 ) hero . moveUp ( 2 ) hero . moveLeft ( ) hero . use ( "lev…" at bounding box center [866, 370] width 373 height 416
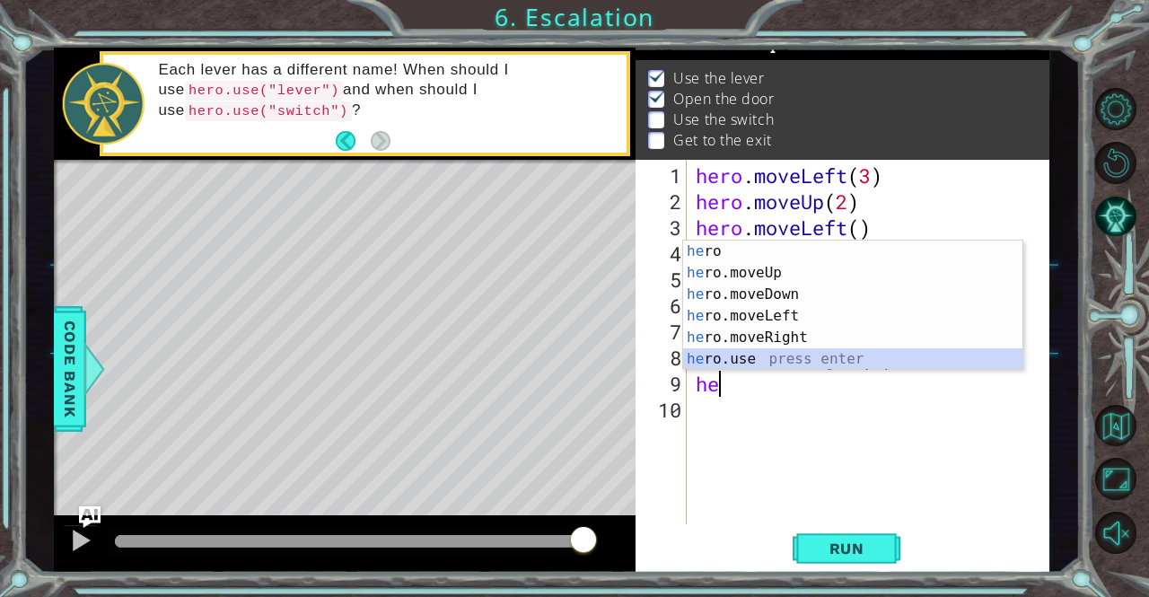
click at [736, 360] on div "he ro press enter he ro.moveUp press enter he ro.moveDown press enter he ro.mov…" at bounding box center [853, 326] width 340 height 172
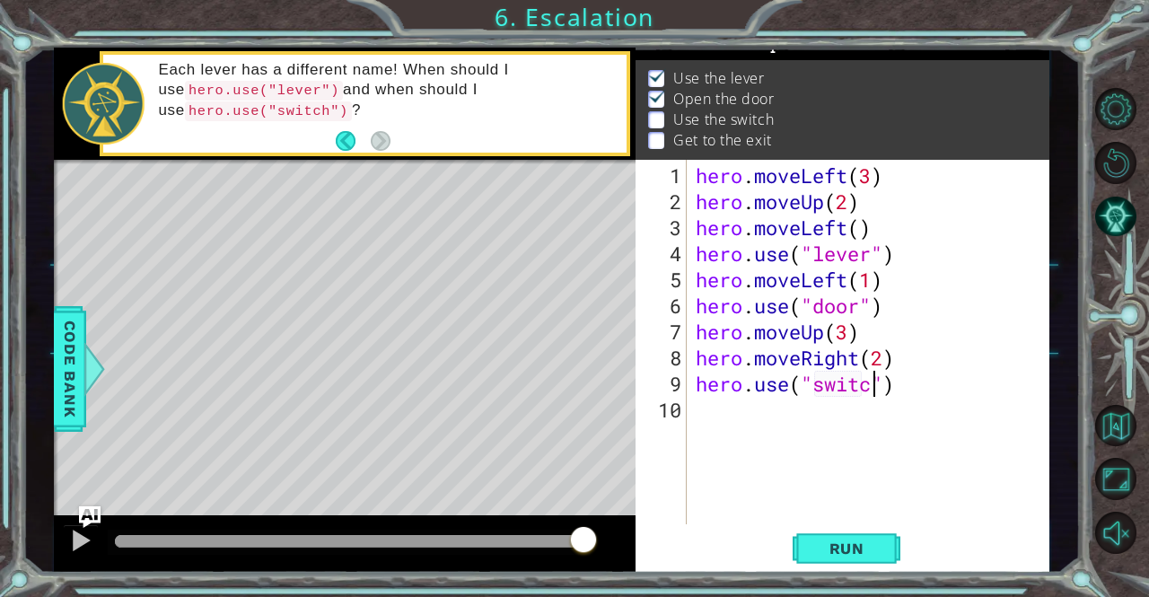
scroll to position [0, 8]
click at [855, 541] on span "Run" at bounding box center [846, 548] width 71 height 18
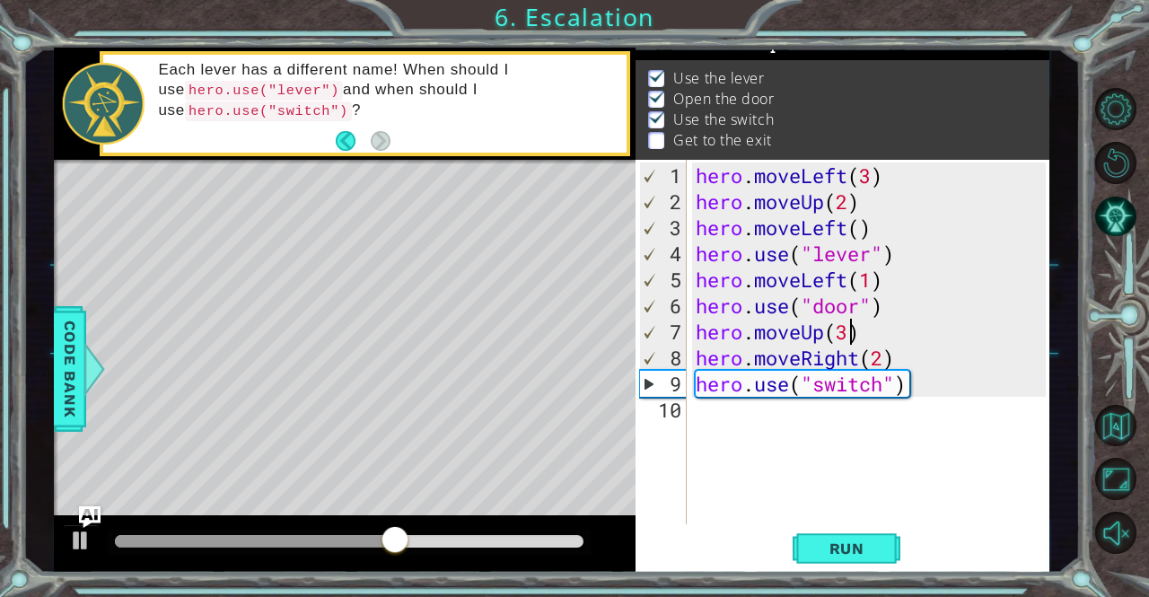
click at [845, 329] on div "hero . moveLeft ( 3 ) hero . moveUp ( 2 ) hero . moveLeft ( ) hero . use ( "lev…" at bounding box center [873, 370] width 363 height 416
type textarea "hero.moveUp(2)"
click at [704, 424] on div "hero . moveLeft ( 3 ) hero . moveUp ( 2 ) hero . moveLeft ( ) hero . use ( "lev…" at bounding box center [873, 370] width 363 height 416
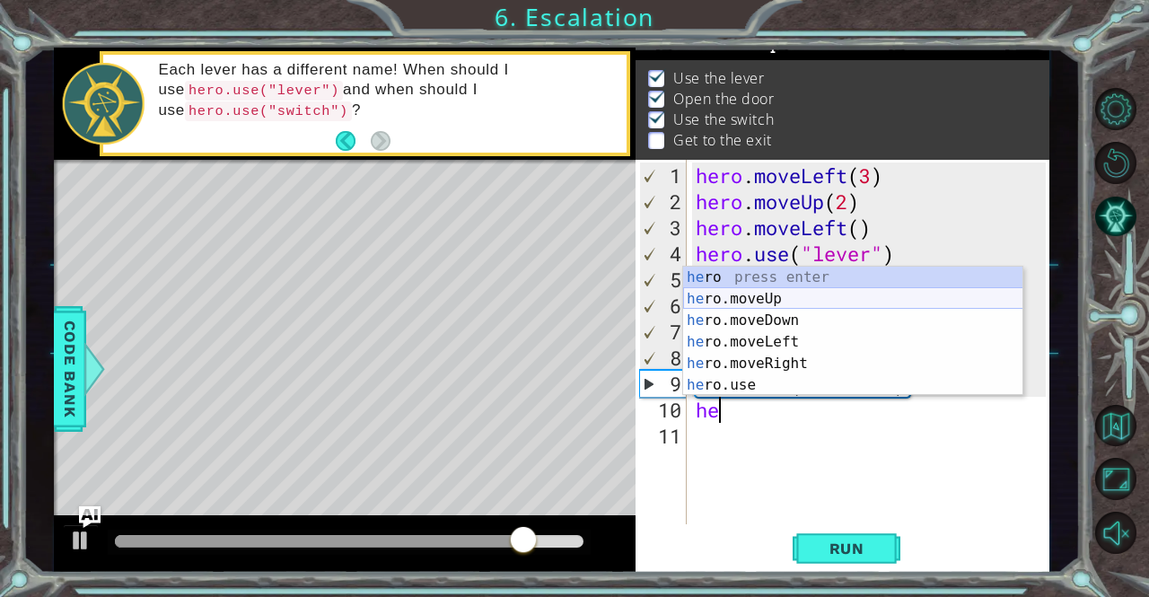
click at [754, 297] on div "he ro press enter he ro.moveUp press enter he ro.moveDown press enter he ro.mov…" at bounding box center [853, 353] width 340 height 172
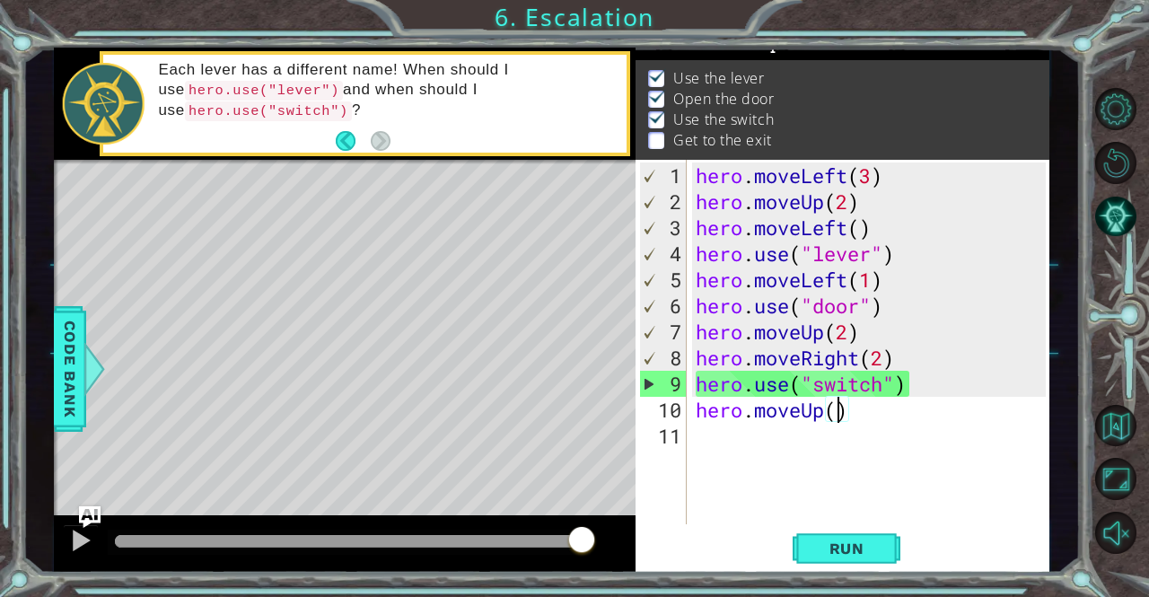
type textarea "hero.moveUp(2)"
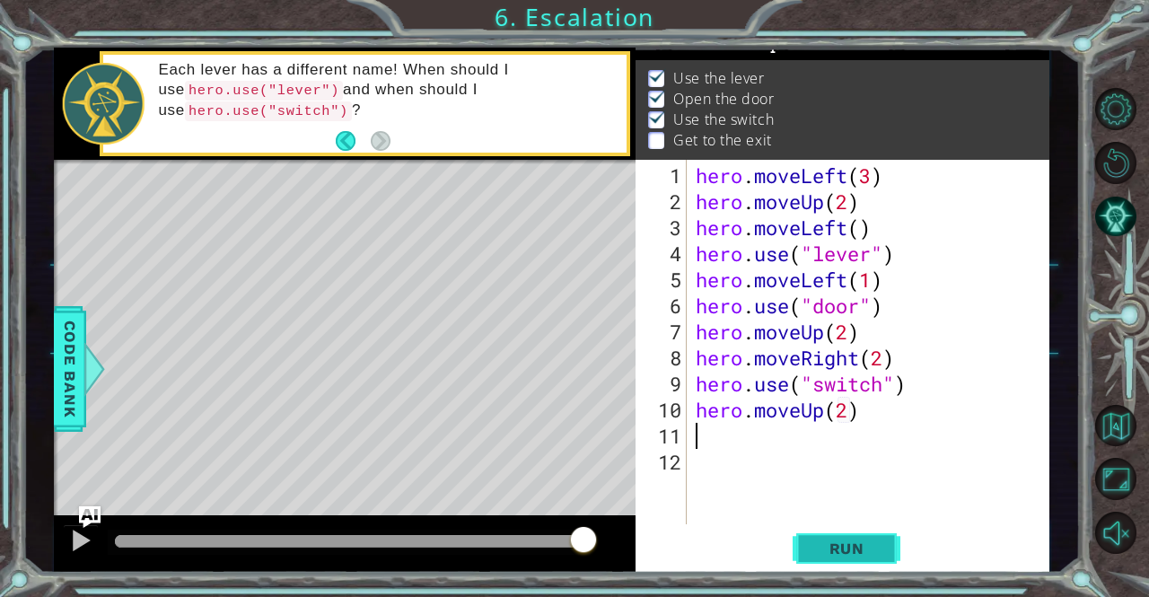
click at [862, 552] on span "Run" at bounding box center [846, 548] width 71 height 18
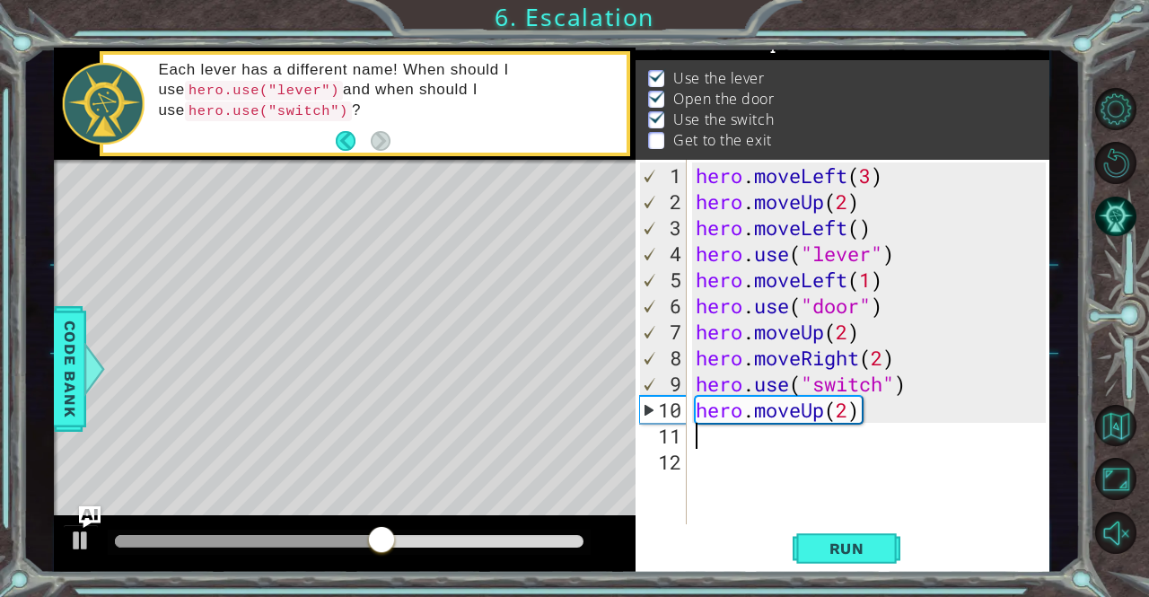
click at [818, 405] on div "hero . moveLeft ( 3 ) hero . moveUp ( 2 ) hero . moveLeft ( ) hero . use ( "lev…" at bounding box center [873, 370] width 363 height 416
click at [822, 412] on div "hero . moveLeft ( 3 ) hero . moveUp ( 2 ) hero . moveLeft ( ) hero . use ( "lev…" at bounding box center [873, 370] width 363 height 416
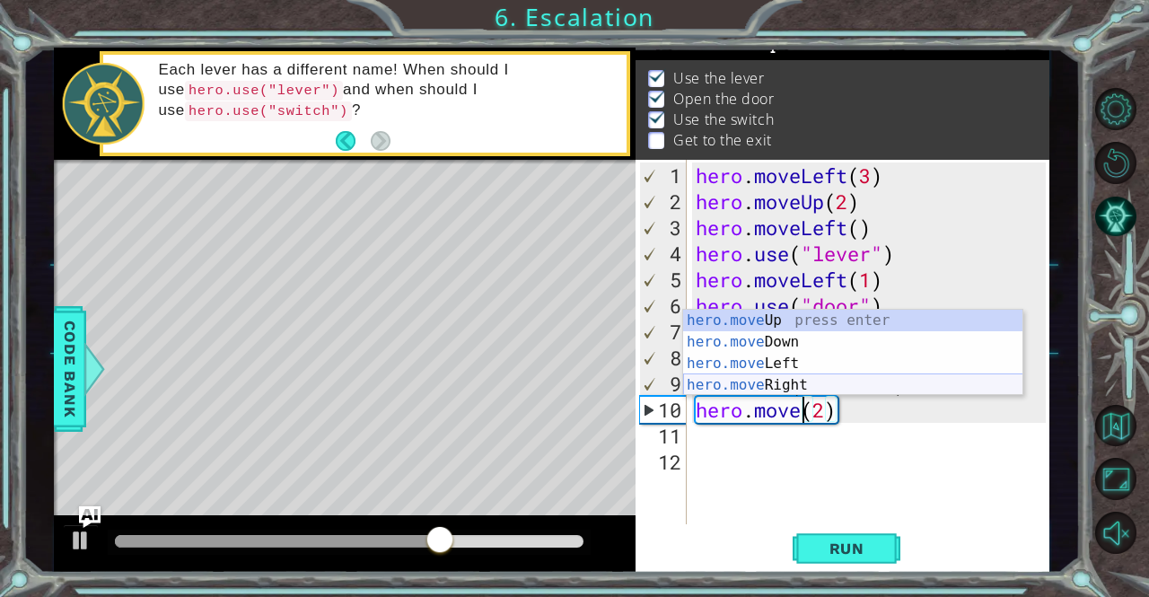
click at [787, 380] on div "hero.move Up press enter hero.move Down press enter hero.move Left press enter …" at bounding box center [853, 374] width 340 height 129
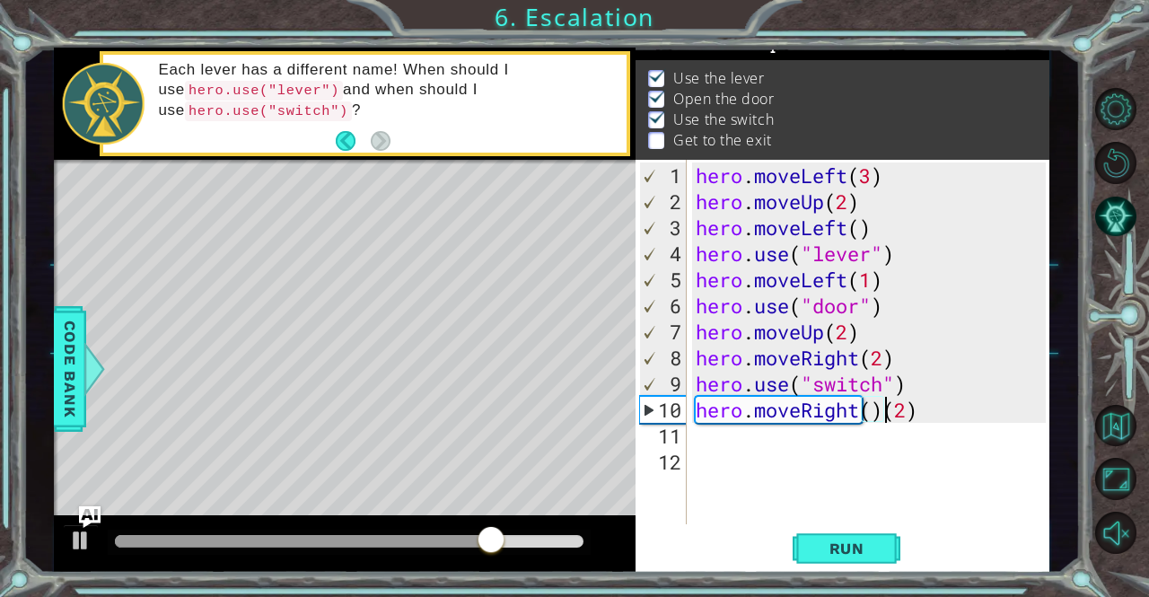
click at [885, 410] on div "hero . moveLeft ( 3 ) hero . moveUp ( 2 ) hero . moveLeft ( ) hero . use ( "lev…" at bounding box center [873, 370] width 363 height 416
type textarea "hero.moveRight(2)"
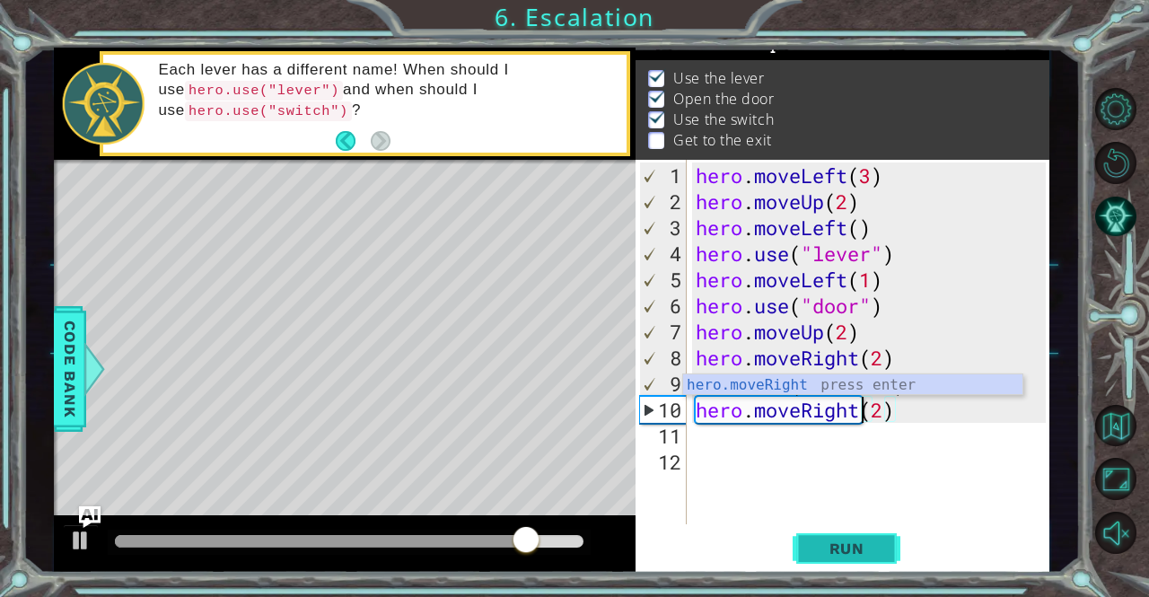
click at [857, 555] on span "Run" at bounding box center [846, 548] width 71 height 18
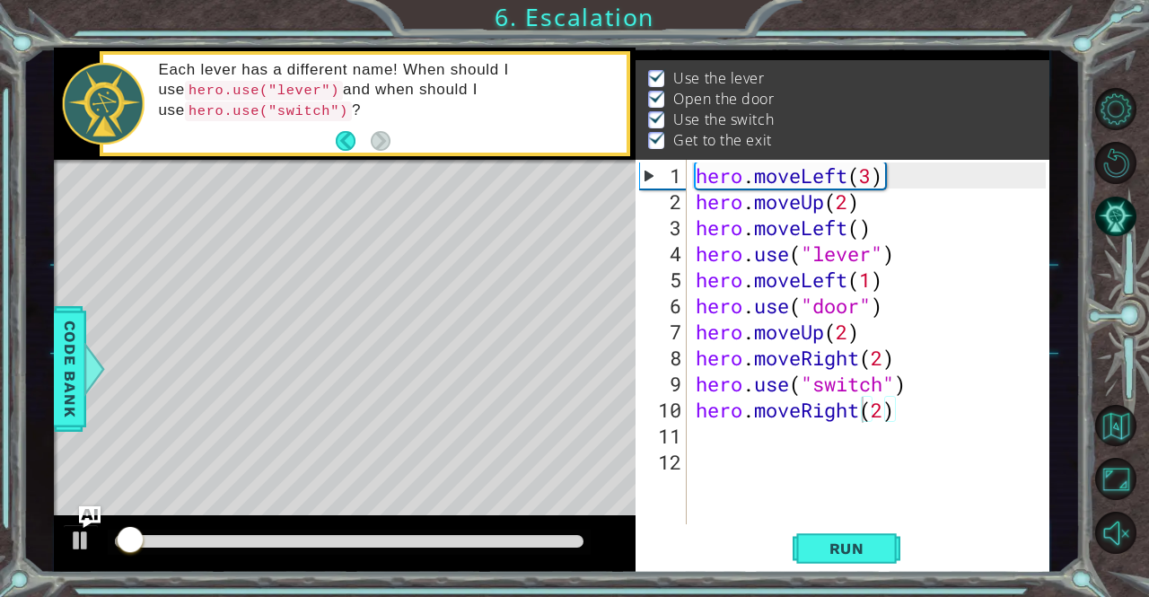
drag, startPoint x: 857, startPoint y: 555, endPoint x: 1148, endPoint y: 639, distance: 302.5
click at [1134, 596] on html "1 ההההההההההההההההההההההההההההההההההההההההההההההההההההההההההההההההההההההההההההה…" at bounding box center [574, 298] width 1149 height 597
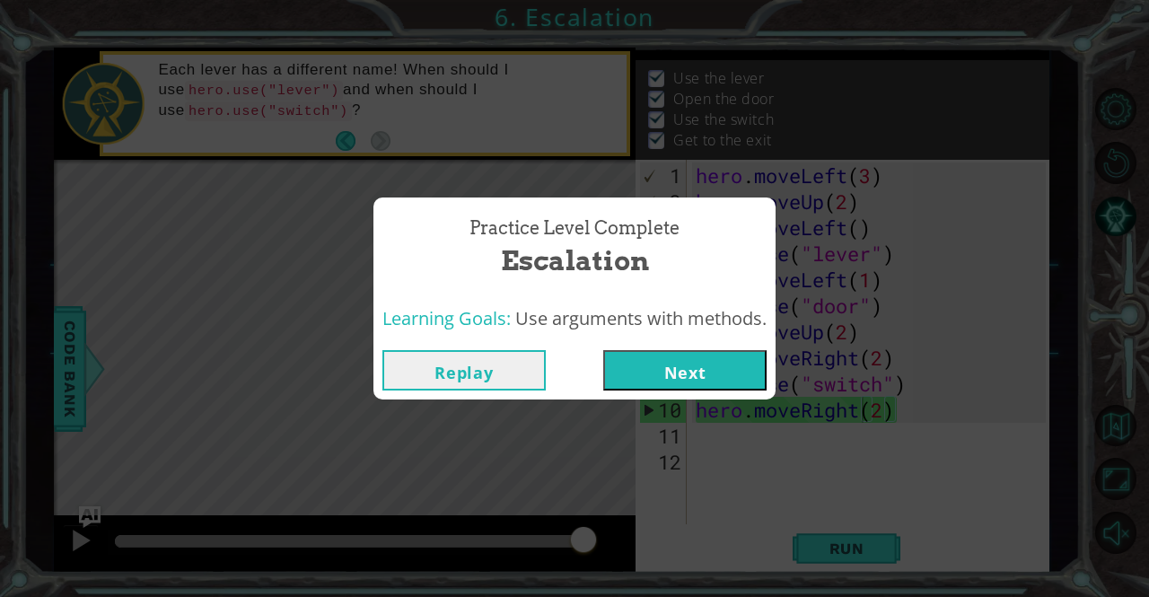
click at [667, 371] on button "Next" at bounding box center [684, 370] width 163 height 40
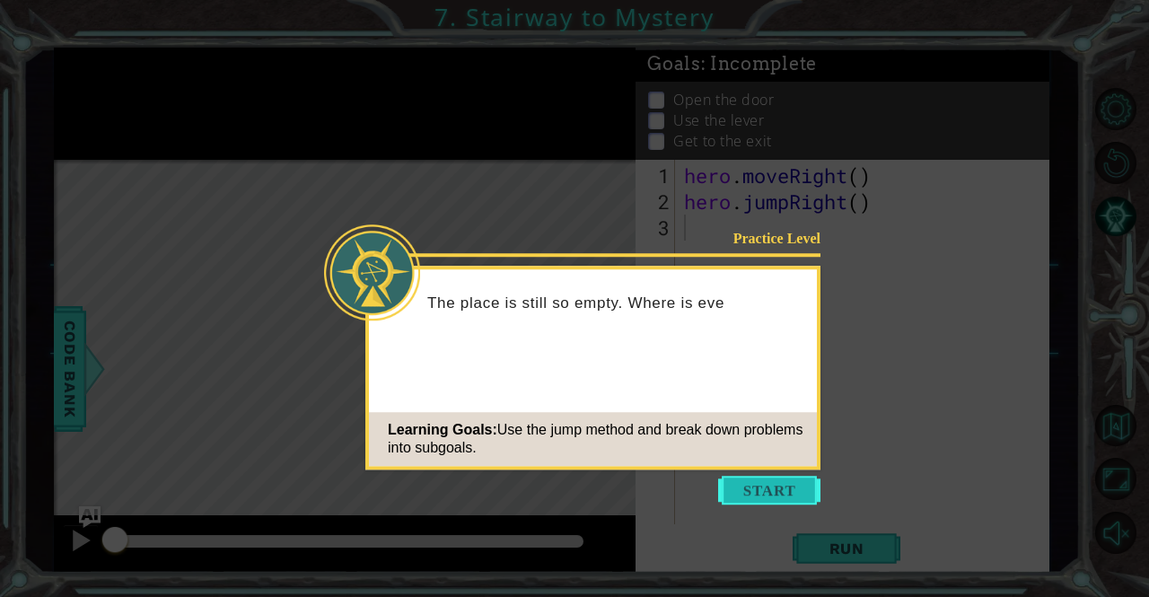
click at [788, 485] on button "Start" at bounding box center [769, 490] width 102 height 29
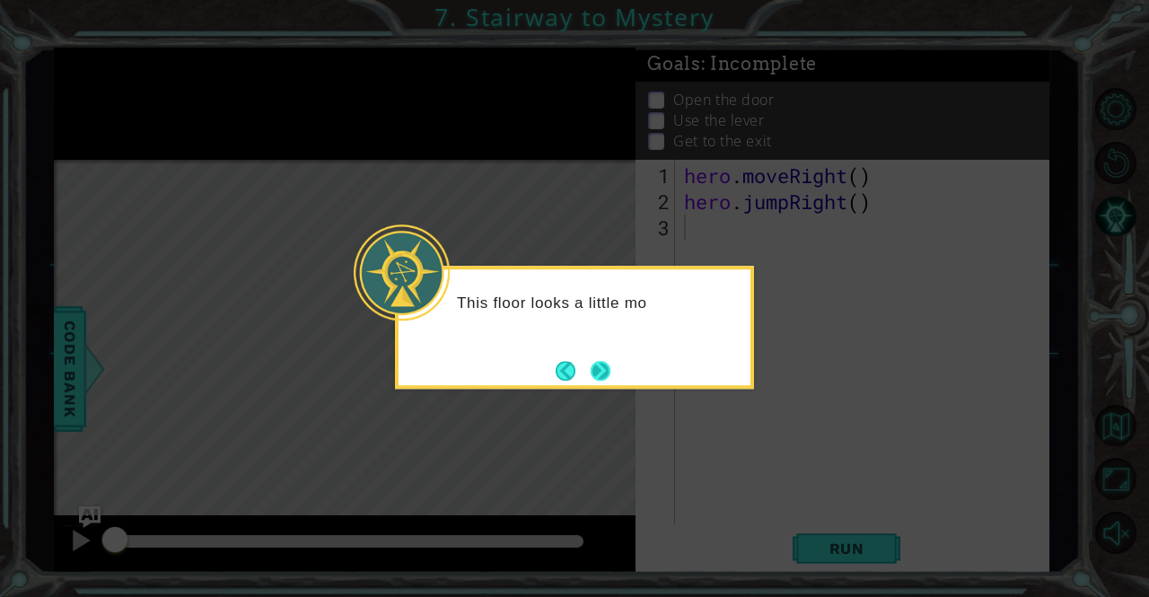
click at [601, 364] on button "Next" at bounding box center [600, 371] width 20 height 20
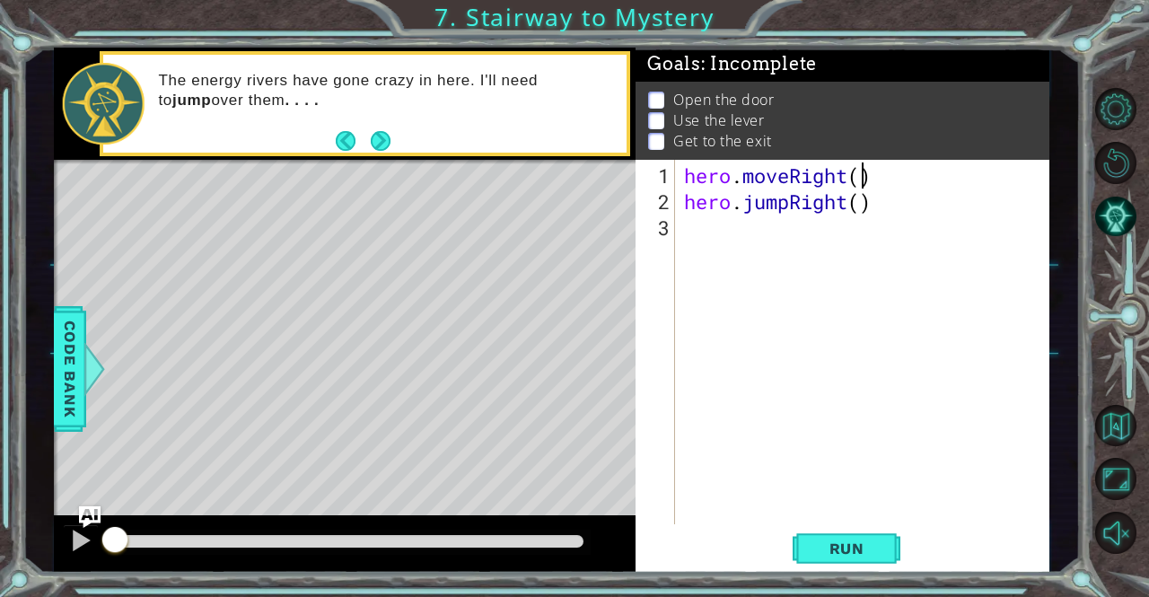
click at [861, 178] on div "hero . moveRight ( ) hero . jumpRight ( )" at bounding box center [866, 370] width 373 height 416
click at [861, 200] on div "hero . moveRight ( 2 ) hero . jumpRight ( )" at bounding box center [866, 370] width 373 height 416
type textarea "hero.jumpRight(1)"
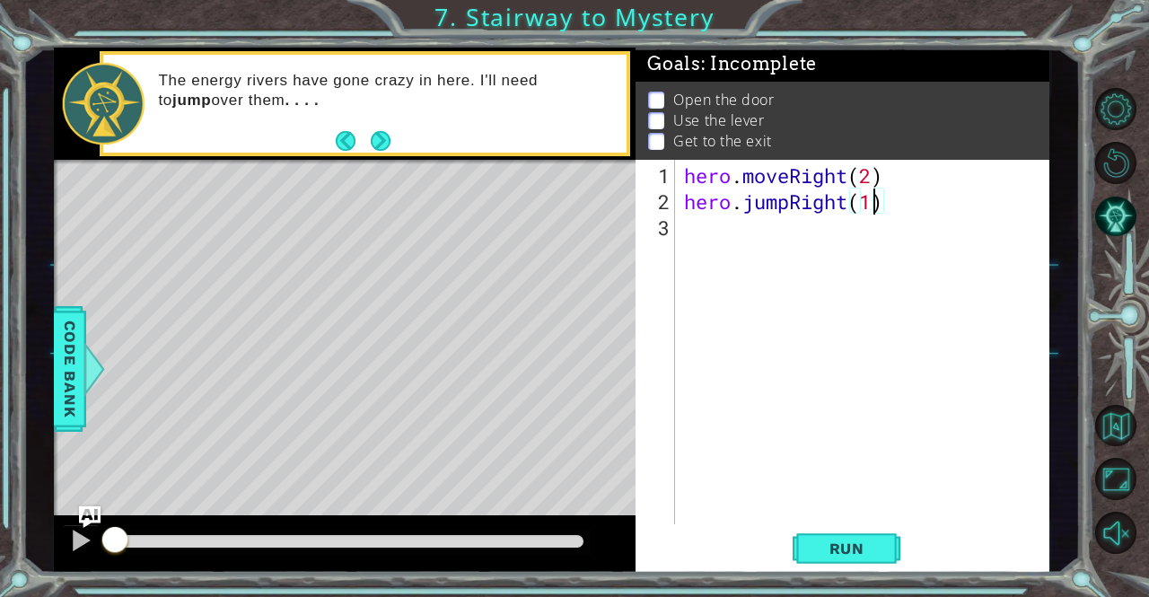
scroll to position [0, 0]
click at [874, 558] on button "Run" at bounding box center [846, 548] width 108 height 41
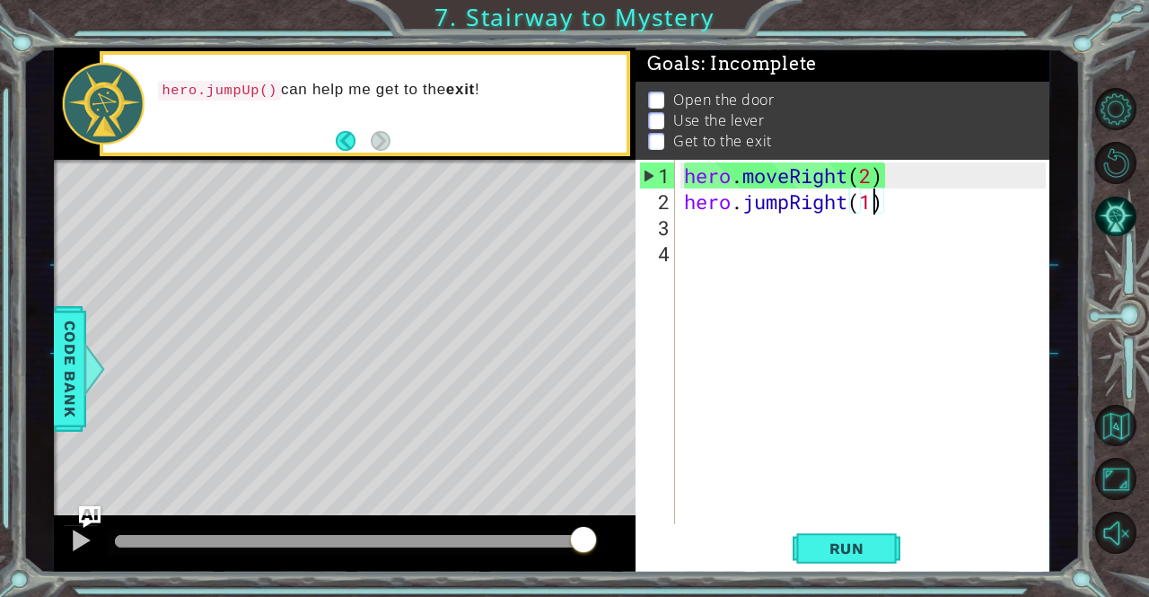
click at [874, 202] on div "hero . moveRight ( 2 ) hero . jumpRight ( 1 )" at bounding box center [866, 370] width 373 height 416
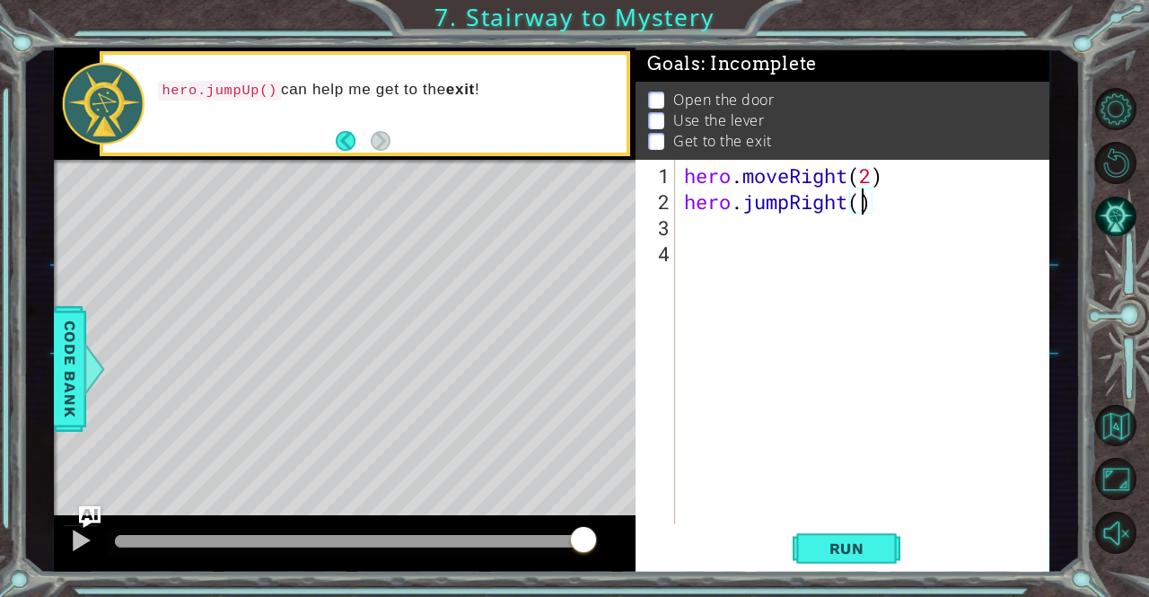
scroll to position [0, 7]
drag, startPoint x: 876, startPoint y: 543, endPoint x: 863, endPoint y: 528, distance: 19.8
click at [863, 528] on button "Run" at bounding box center [846, 548] width 108 height 41
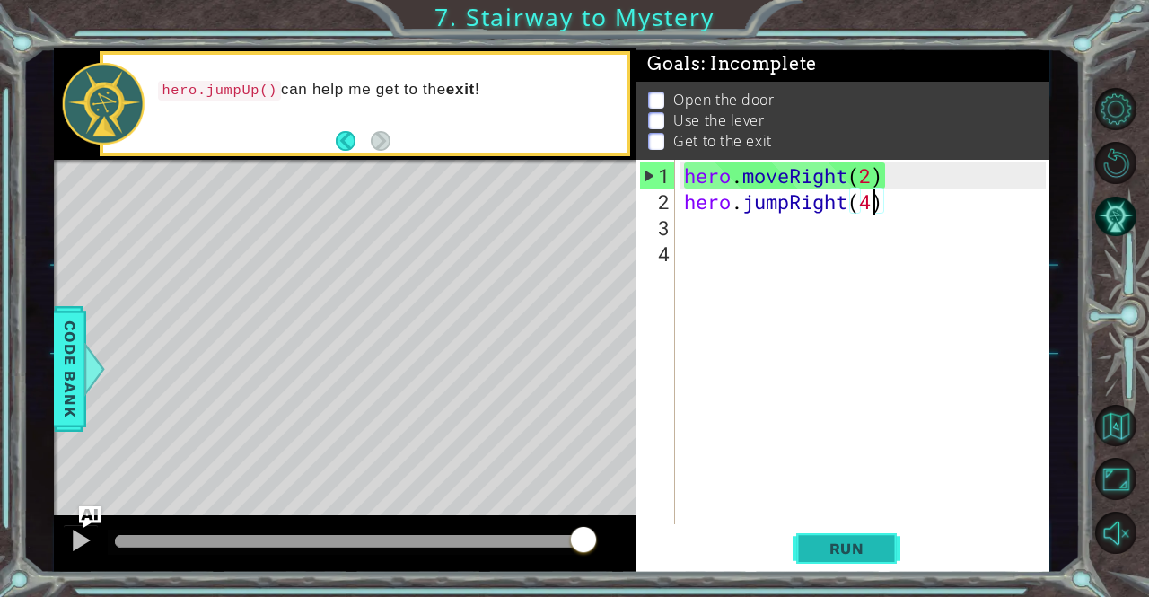
type textarea "hero.jumpRight()"
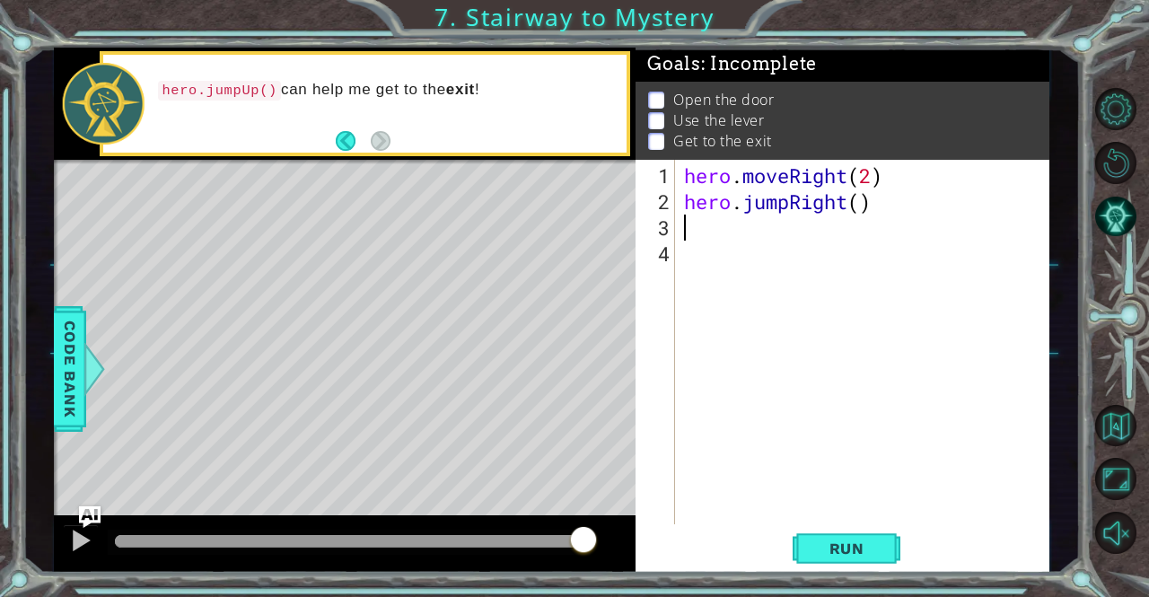
click at [697, 229] on div "hero . moveRight ( 2 ) hero . jumpRight ( )" at bounding box center [866, 370] width 373 height 416
click at [887, 555] on button "Run" at bounding box center [846, 548] width 108 height 41
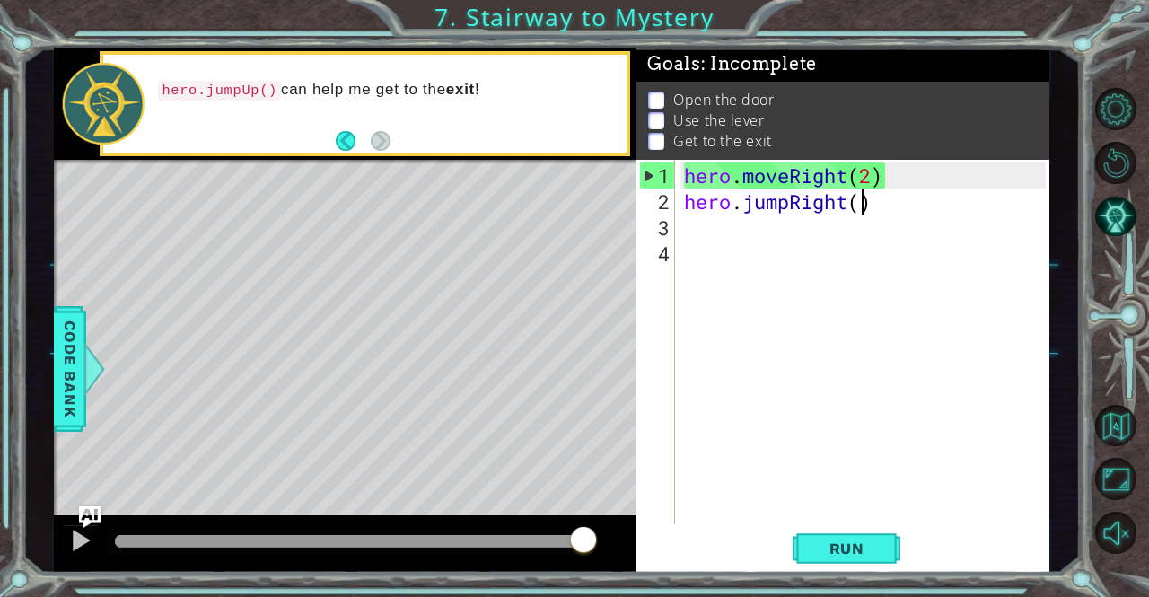
click at [865, 200] on div "hero . moveRight ( 2 ) hero . jumpRight ( )" at bounding box center [866, 370] width 373 height 416
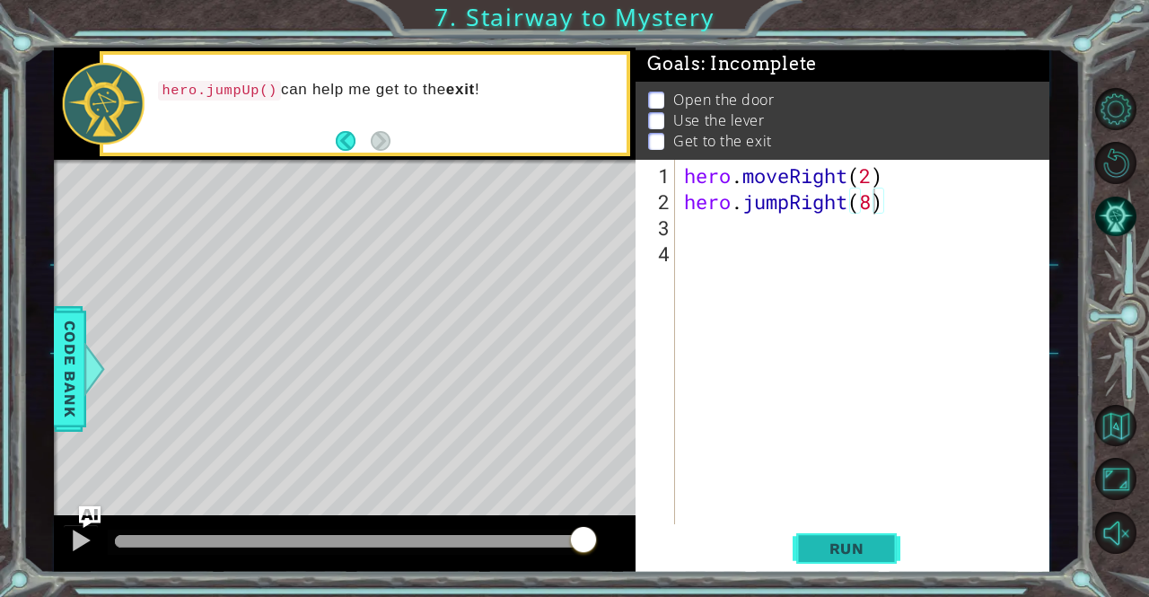
click at [854, 543] on span "Run" at bounding box center [846, 548] width 71 height 18
click at [873, 175] on div "hero . moveRight ( 2 ) hero . jumpRight ( )" at bounding box center [866, 370] width 373 height 416
type textarea "hero.moveRight()"
click at [675, 222] on div "hero.moveRight() 1 2 3 4 hero . moveRight ( ) hero . jumpRight ( ) הההההההההההה…" at bounding box center [839, 342] width 409 height 364
click at [686, 222] on div "hero . moveRight ( ) hero . jumpRight ( )" at bounding box center [866, 370] width 373 height 416
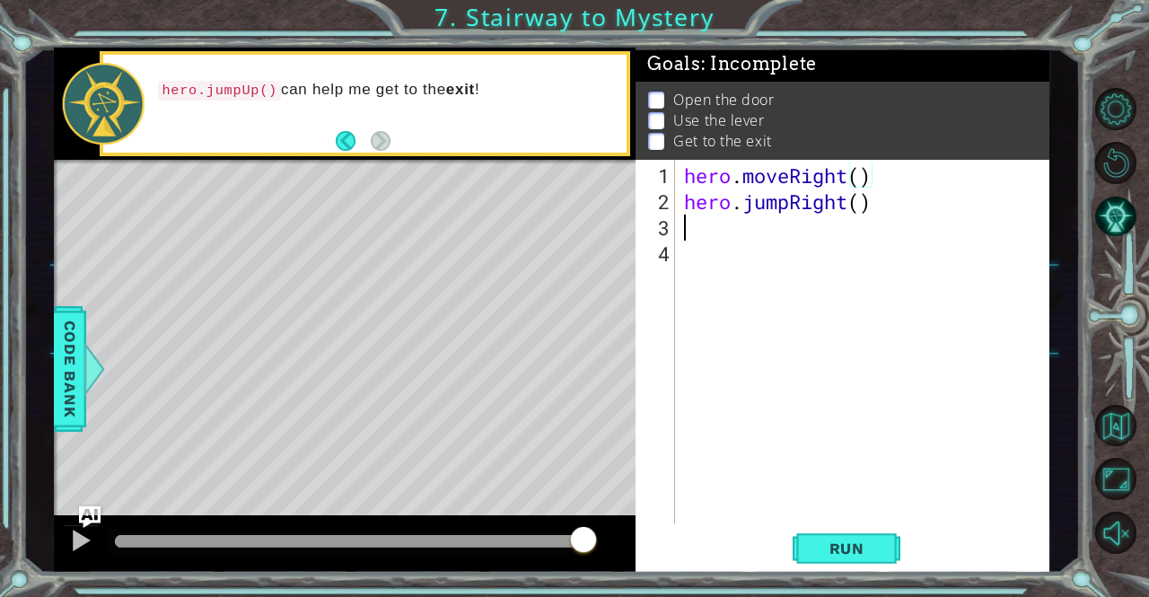
scroll to position [0, 0]
click at [691, 221] on div "hero . moveRight ( ) hero . jumpRight ( )" at bounding box center [866, 370] width 373 height 416
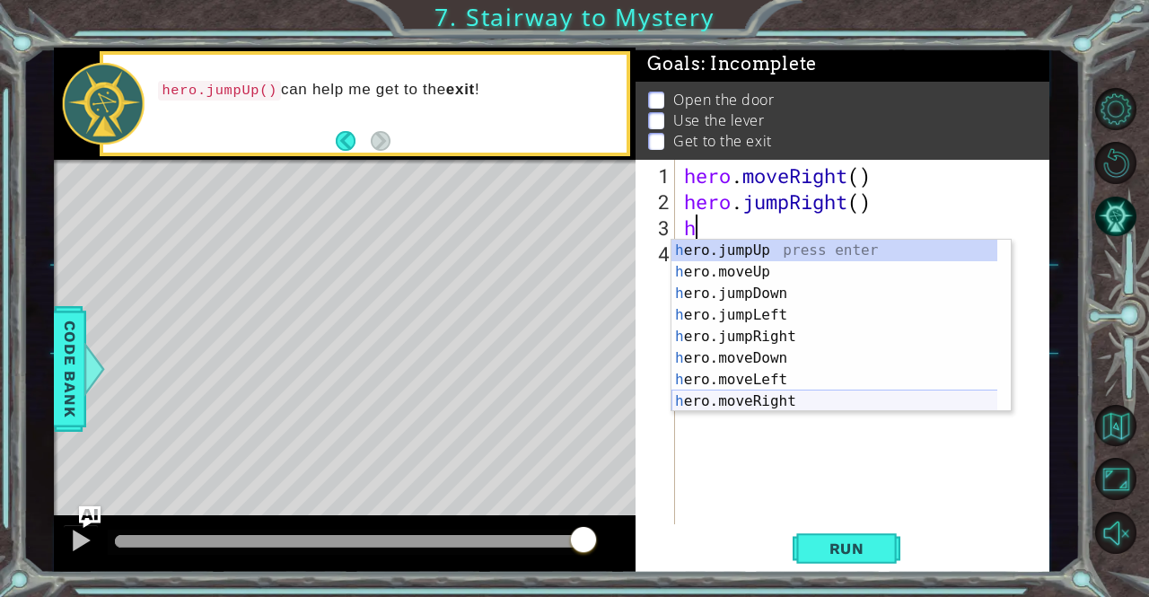
click at [789, 396] on div "h ero.jumpUp press enter h ero.moveUp press enter h ero.jumpDown press enter h …" at bounding box center [834, 347] width 327 height 215
type textarea "hero.moveRight(1)"
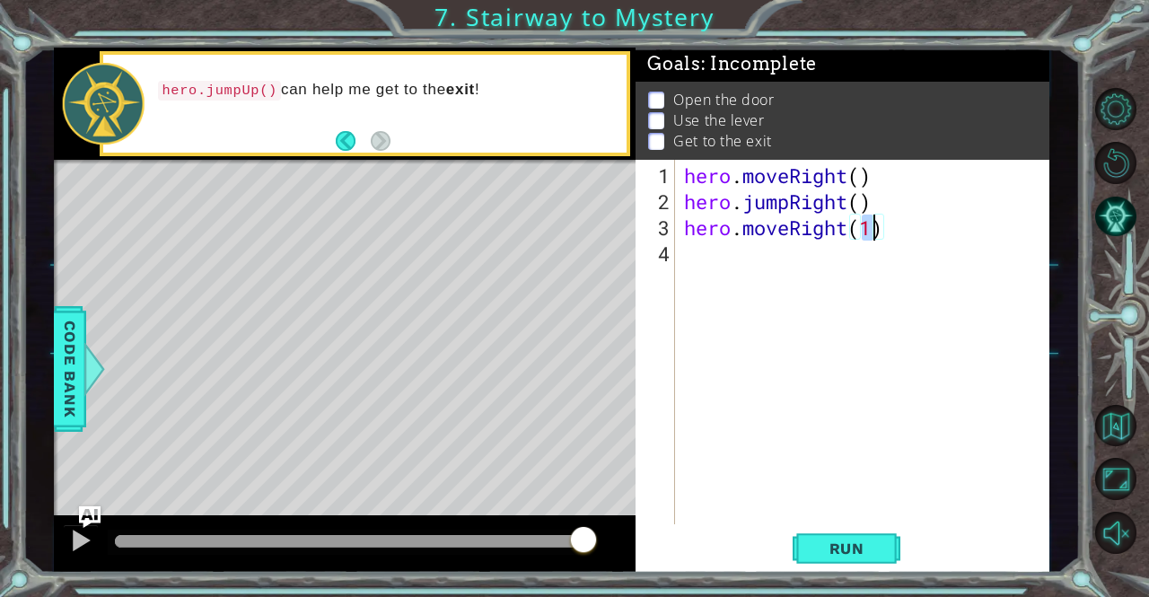
click at [704, 265] on div "hero . moveRight ( ) hero . jumpRight ( ) hero . moveRight ( 1 )" at bounding box center [866, 370] width 373 height 416
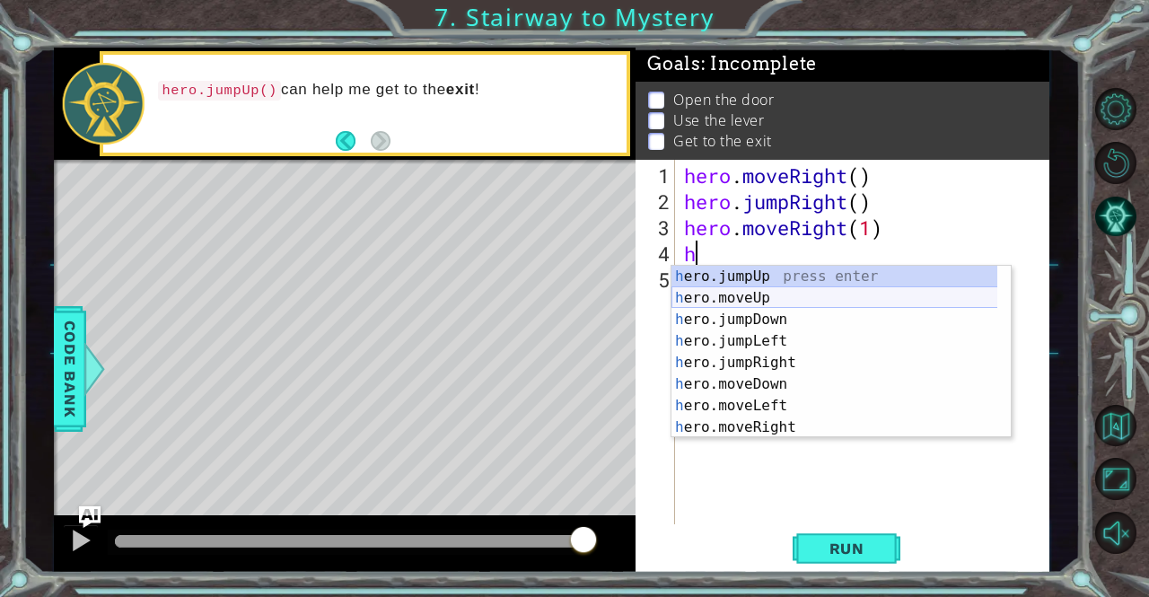
click at [727, 298] on div "h ero.jumpUp press enter h ero.moveUp press enter h ero.jumpDown press enter h …" at bounding box center [834, 373] width 327 height 215
type textarea "hero.moveUp(1)"
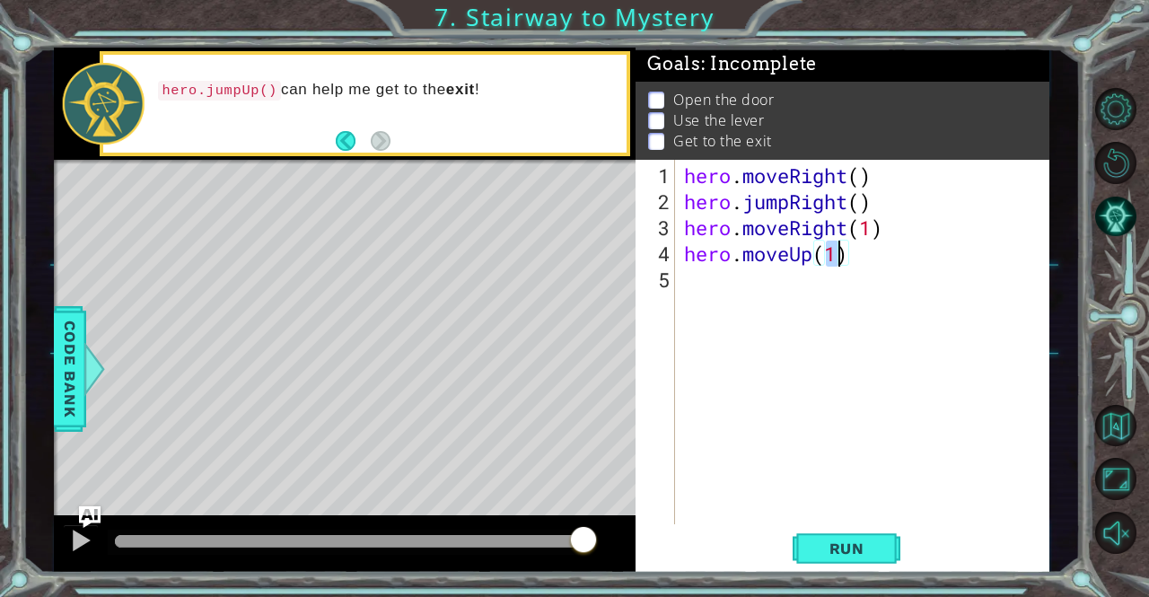
click at [695, 275] on div "hero . moveRight ( ) hero . jumpRight ( ) hero . moveRight ( 1 ) hero . moveUp …" at bounding box center [866, 370] width 373 height 416
click at [732, 279] on div "hero . moveRight ( ) hero . jumpRight ( ) hero . moveRight ( 1 ) hero . moveUp …" at bounding box center [866, 370] width 373 height 416
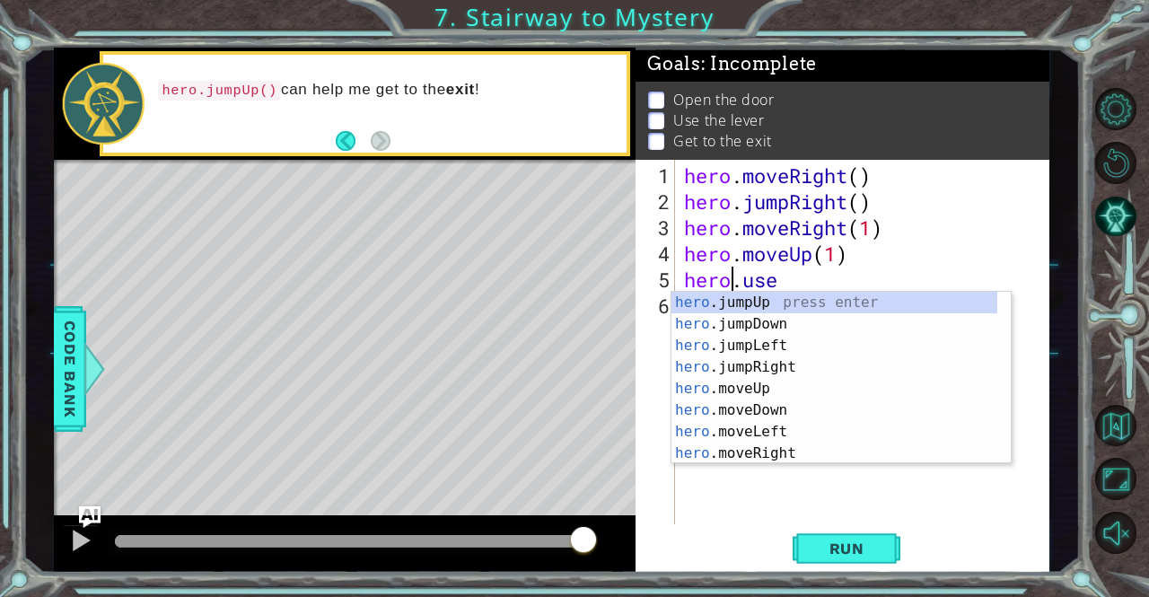
scroll to position [0, 2]
click at [786, 276] on div "hero . moveRight ( ) hero . jumpRight ( ) hero . moveRight ( 1 ) hero . moveUp …" at bounding box center [866, 370] width 373 height 416
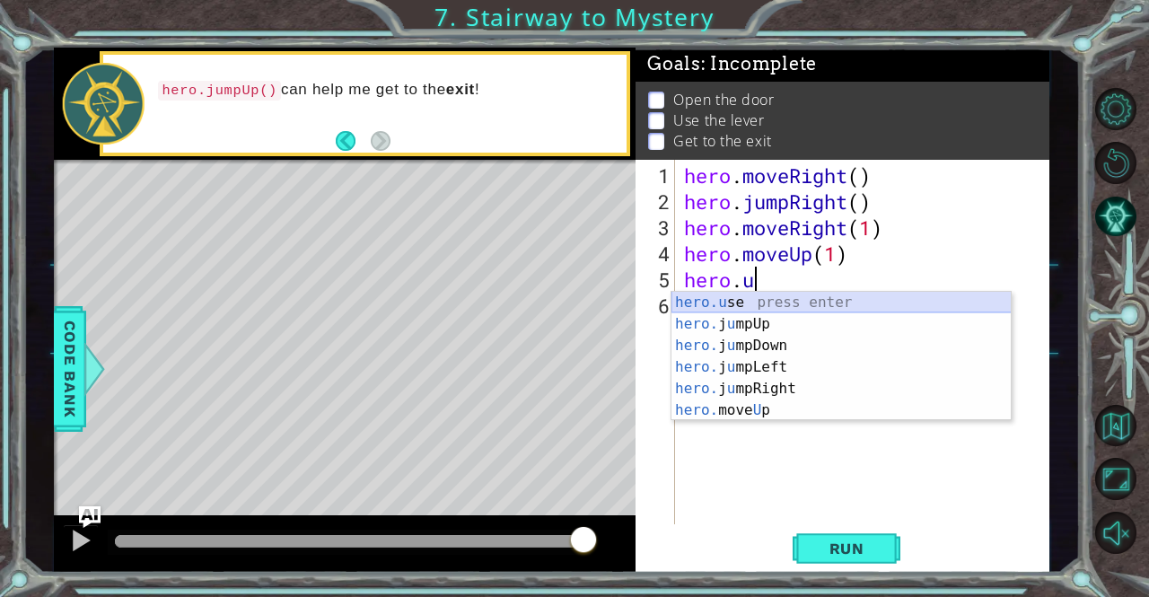
click at [804, 302] on div "hero.u se press enter hero. j u mpUp press enter hero. j u mpDown press enter h…" at bounding box center [841, 378] width 340 height 172
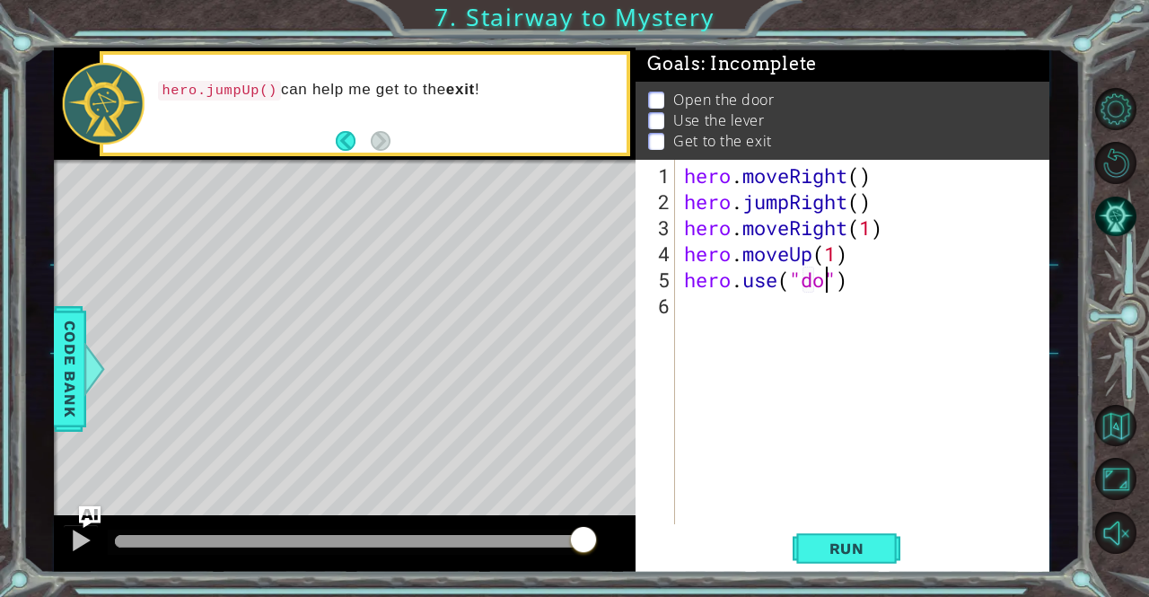
scroll to position [0, 6]
type textarea "hero.use("door")"
click at [693, 318] on div "hero . moveRight ( ) hero . jumpRight ( ) hero . moveRight ( 1 ) hero . moveUp …" at bounding box center [866, 370] width 373 height 416
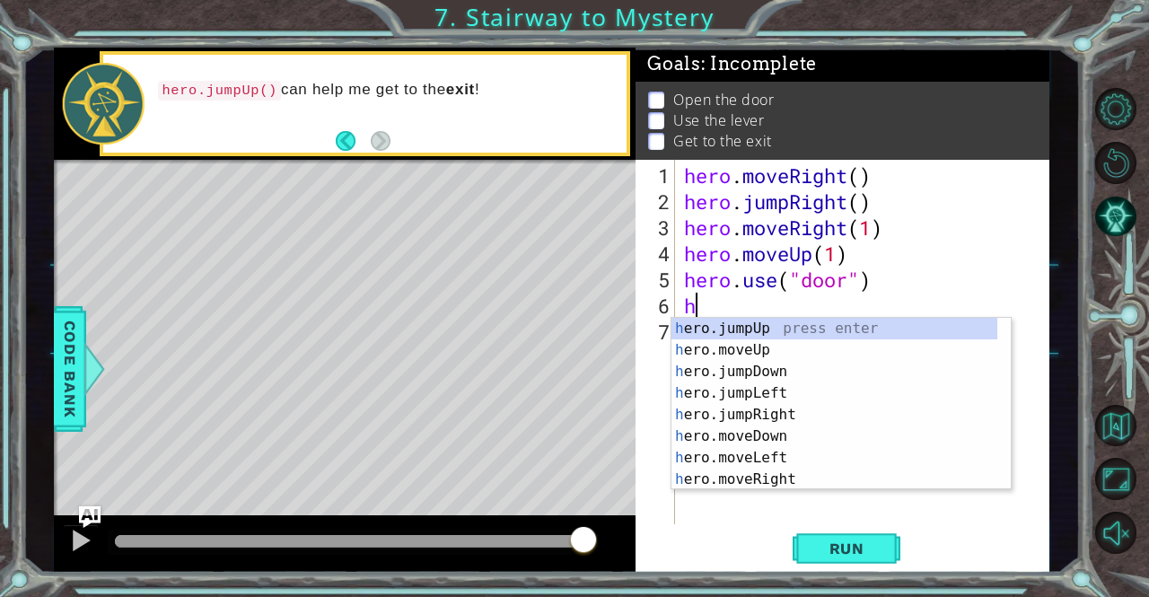
type textarea "he"
click at [810, 325] on div "he ro.jumpUp press enter he ro.jumpDown press enter he ro.jumpLeft press enter …" at bounding box center [834, 425] width 327 height 215
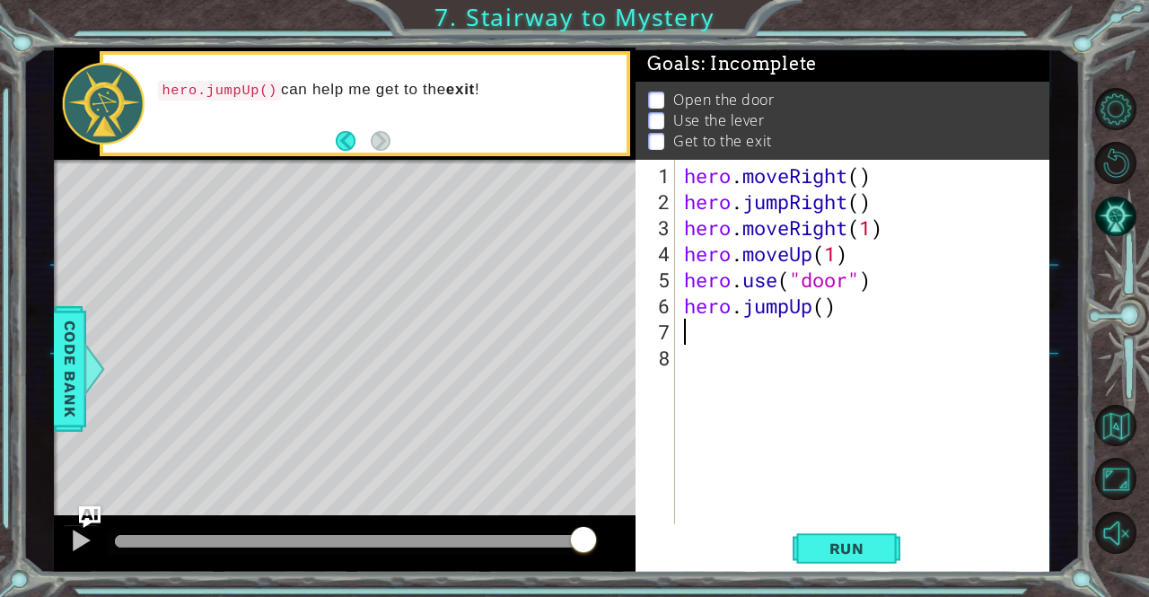
click at [804, 309] on div "hero . moveRight ( ) hero . jumpRight ( ) hero . moveRight ( 1 ) hero . moveUp …" at bounding box center [866, 370] width 373 height 416
click at [806, 308] on div "hero . moveRight ( ) hero . jumpRight ( ) hero . moveRight ( 1 ) hero . moveUp …" at bounding box center [866, 370] width 373 height 416
click at [811, 306] on div "hero . moveRight ( ) hero . jumpRight ( ) hero . moveRight ( 1 ) hero . moveUp …" at bounding box center [866, 370] width 373 height 416
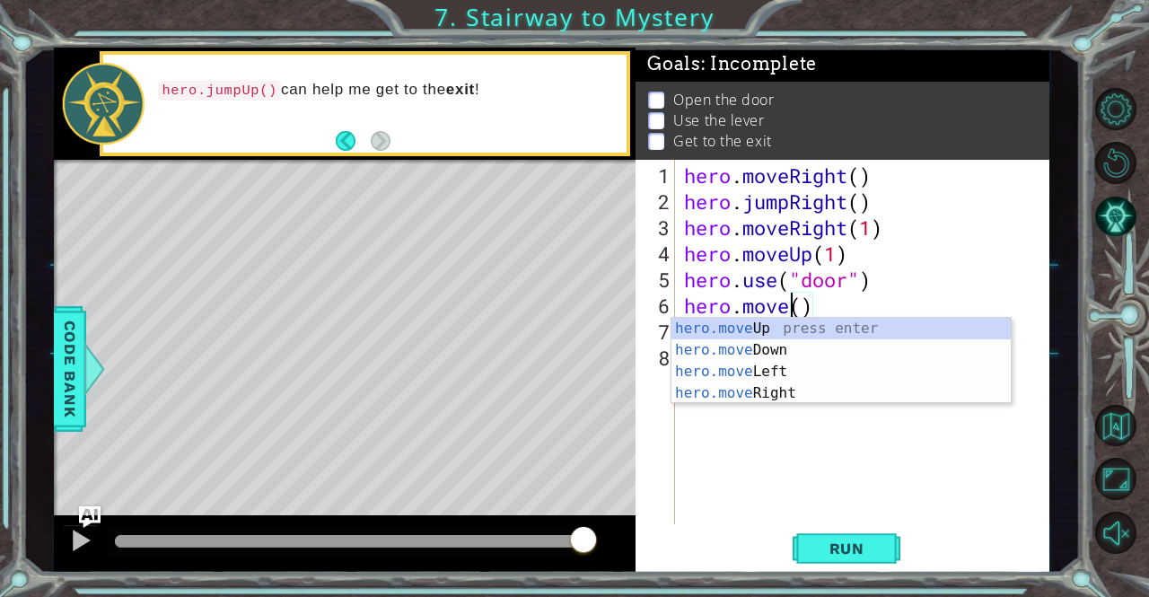
scroll to position [0, 5]
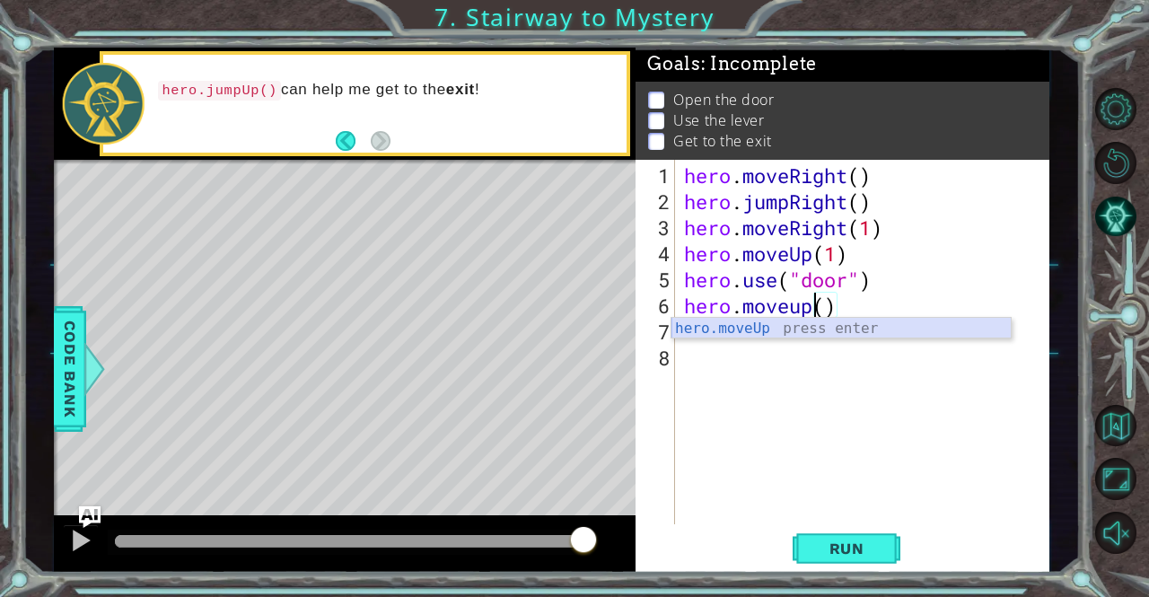
click at [819, 327] on div "hero.moveUp press enter" at bounding box center [841, 350] width 340 height 65
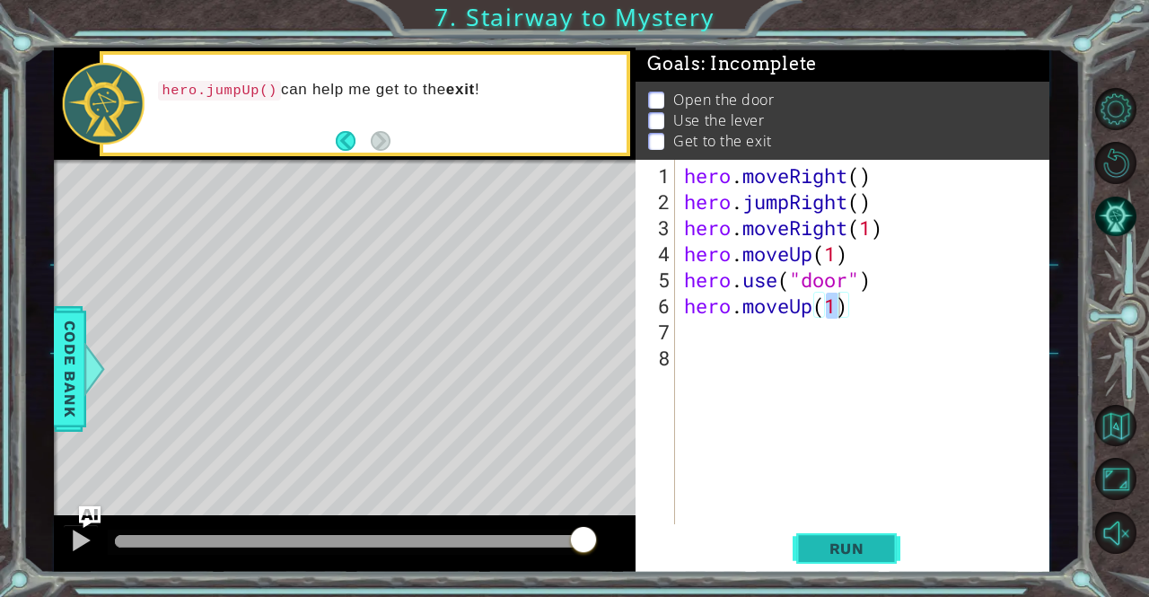
click at [870, 542] on span "Run" at bounding box center [846, 548] width 71 height 18
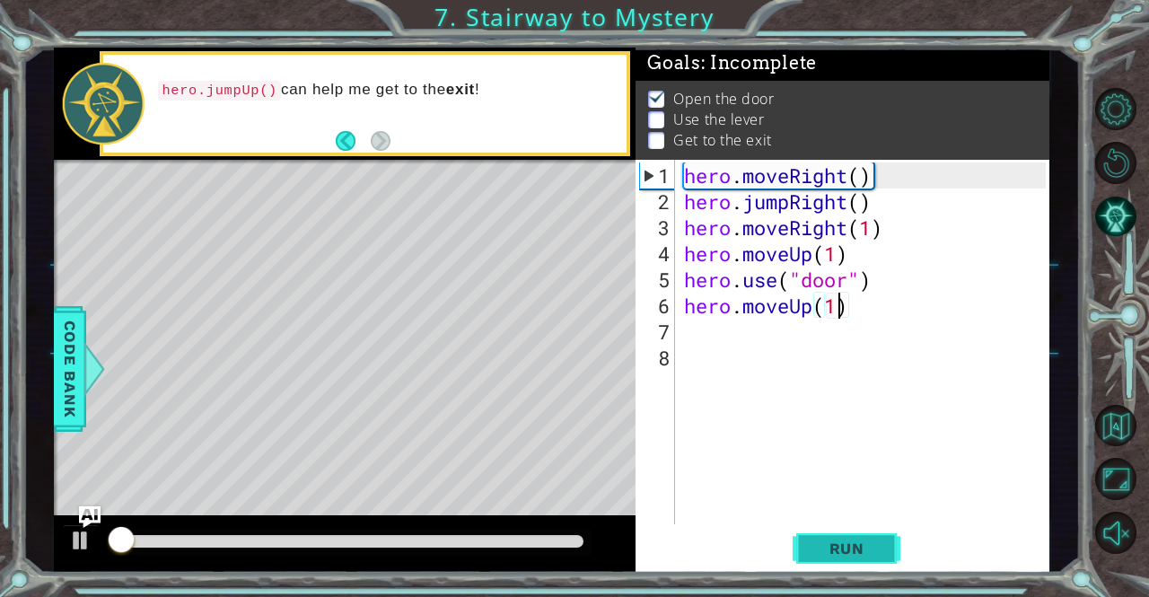
scroll to position [12, 0]
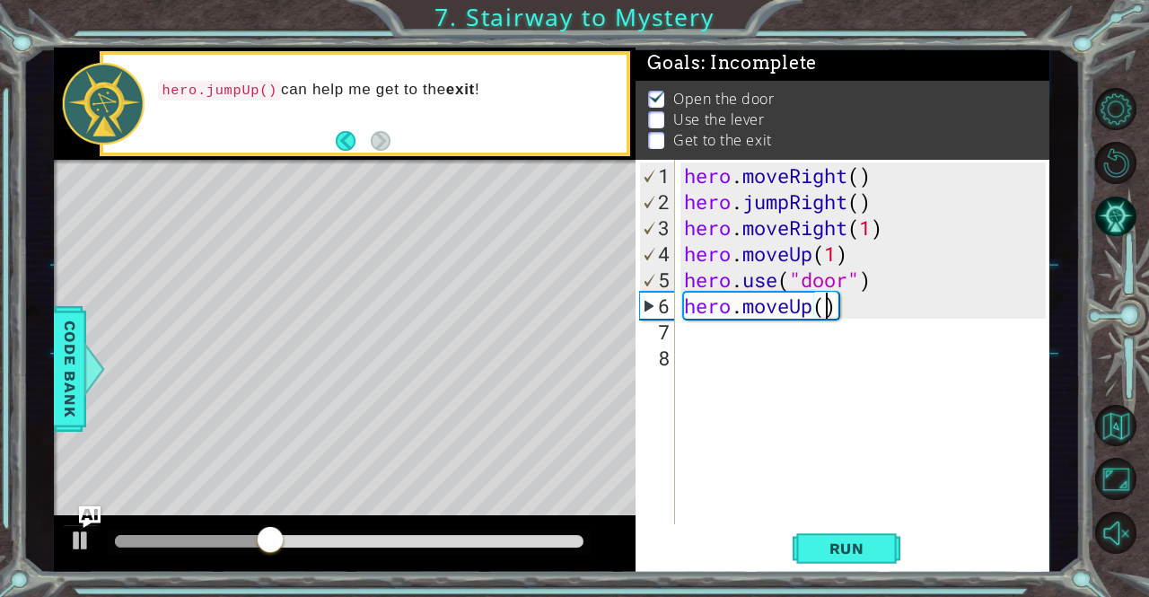
type textarea "hero.moveUp(2)"
click at [709, 328] on div "hero . moveRight ( ) hero . jumpRight ( ) hero . moveRight ( 1 ) hero . moveUp …" at bounding box center [866, 370] width 373 height 416
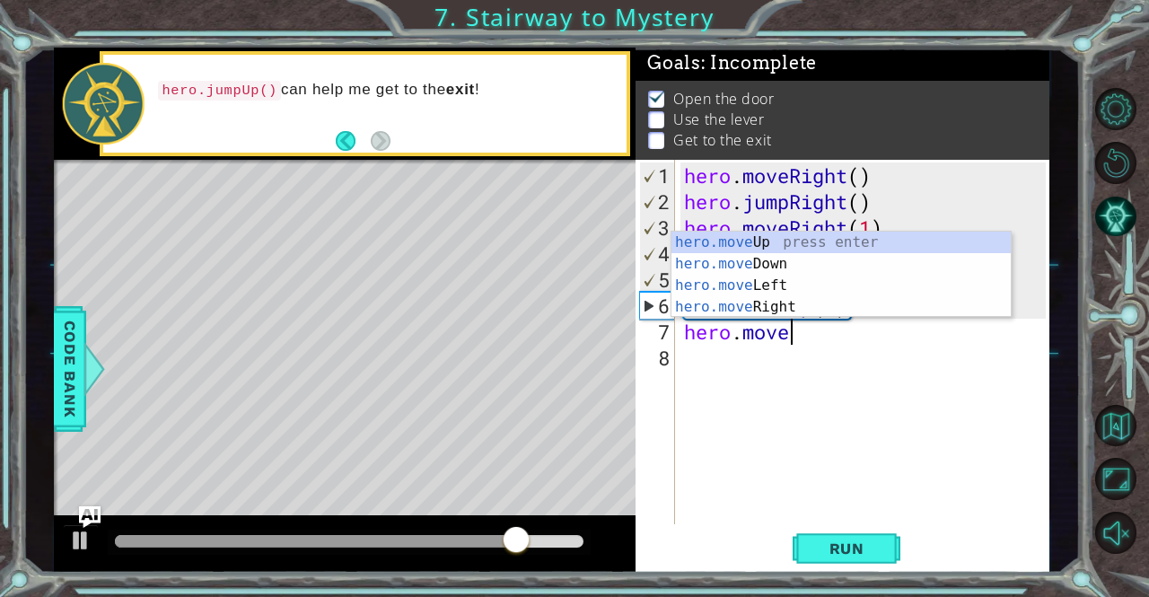
scroll to position [0, 4]
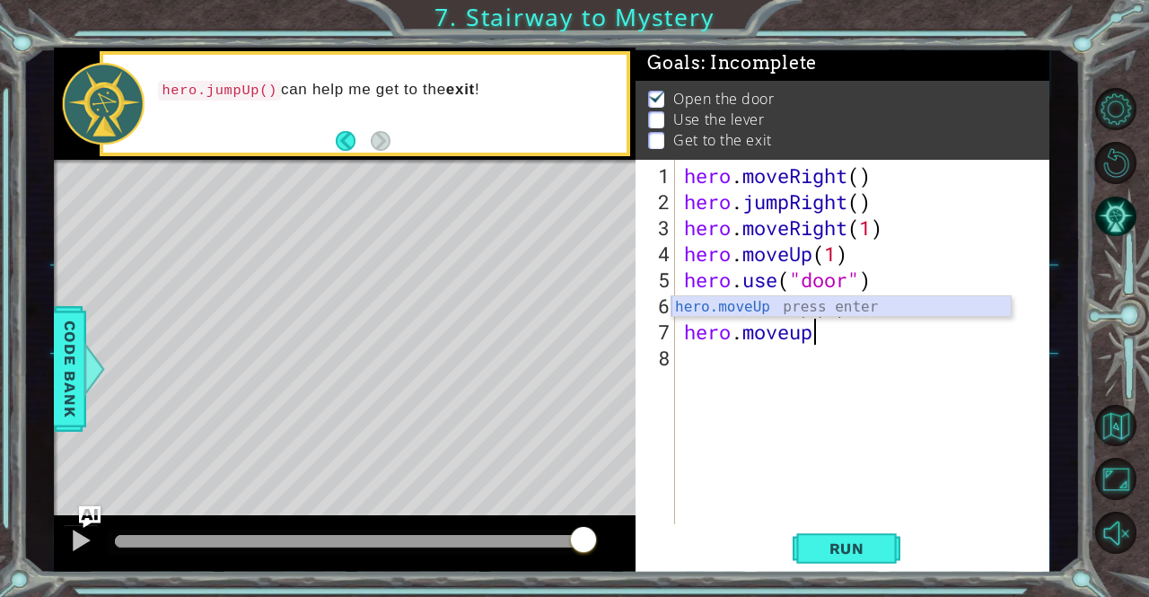
click at [750, 302] on div "hero.moveUp press enter" at bounding box center [841, 328] width 340 height 65
type textarea "hero.moveUp(1)"
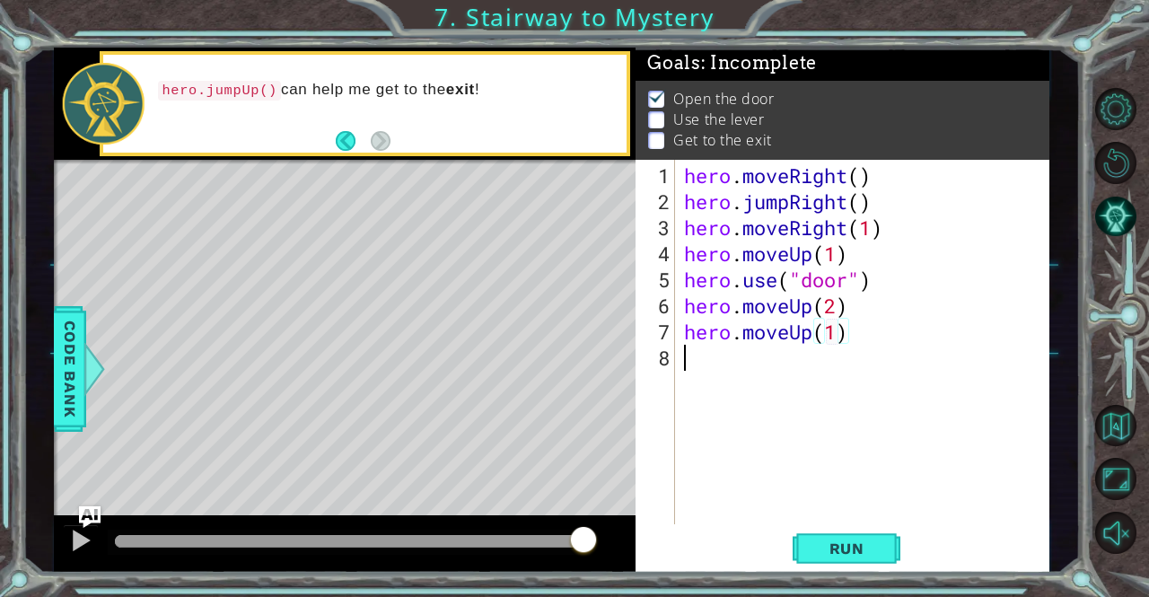
click at [688, 360] on div "hero . moveRight ( ) hero . jumpRight ( ) hero . moveRight ( 1 ) hero . moveUp …" at bounding box center [866, 370] width 373 height 416
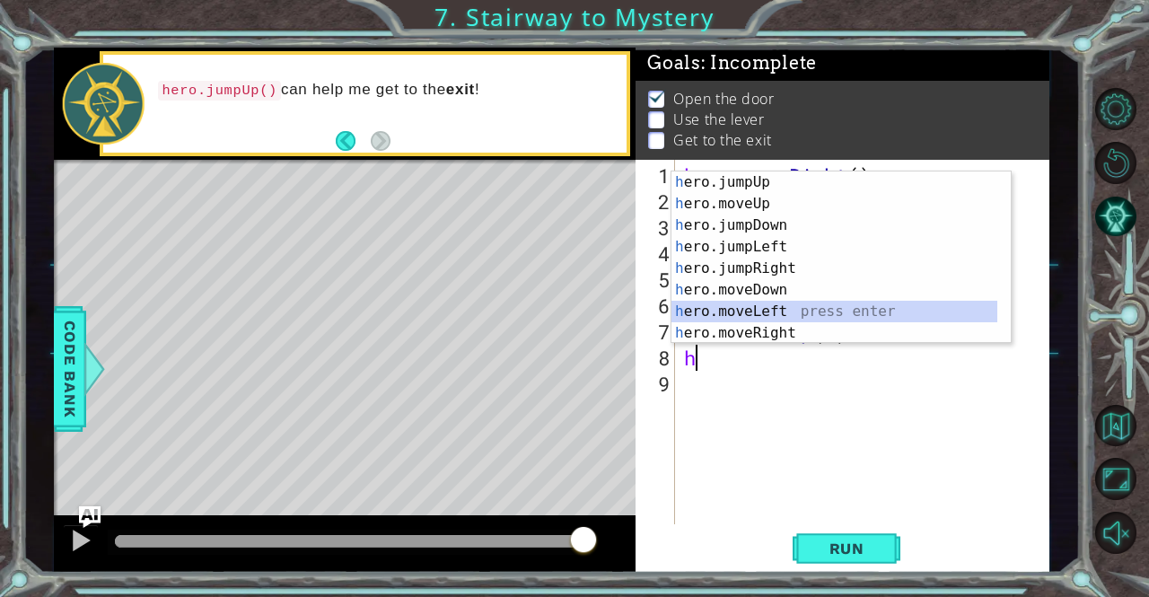
click at [775, 304] on div "h ero.jumpUp press enter h ero.moveUp press enter h ero.jumpDown press enter h …" at bounding box center [834, 278] width 327 height 215
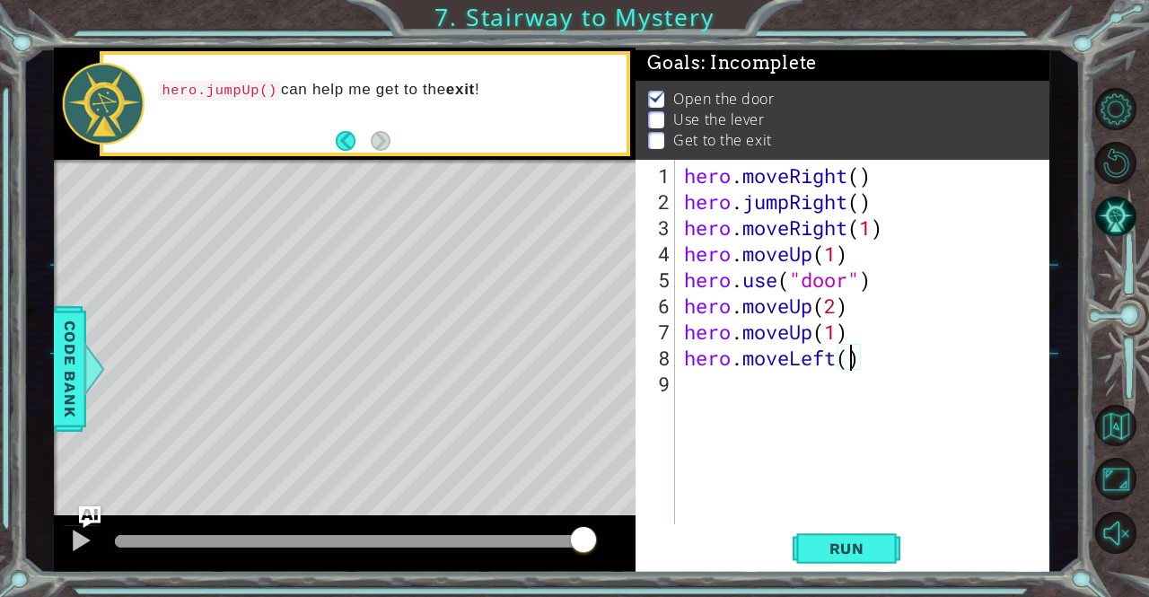
scroll to position [0, 7]
click at [879, 555] on span "Run" at bounding box center [846, 548] width 71 height 18
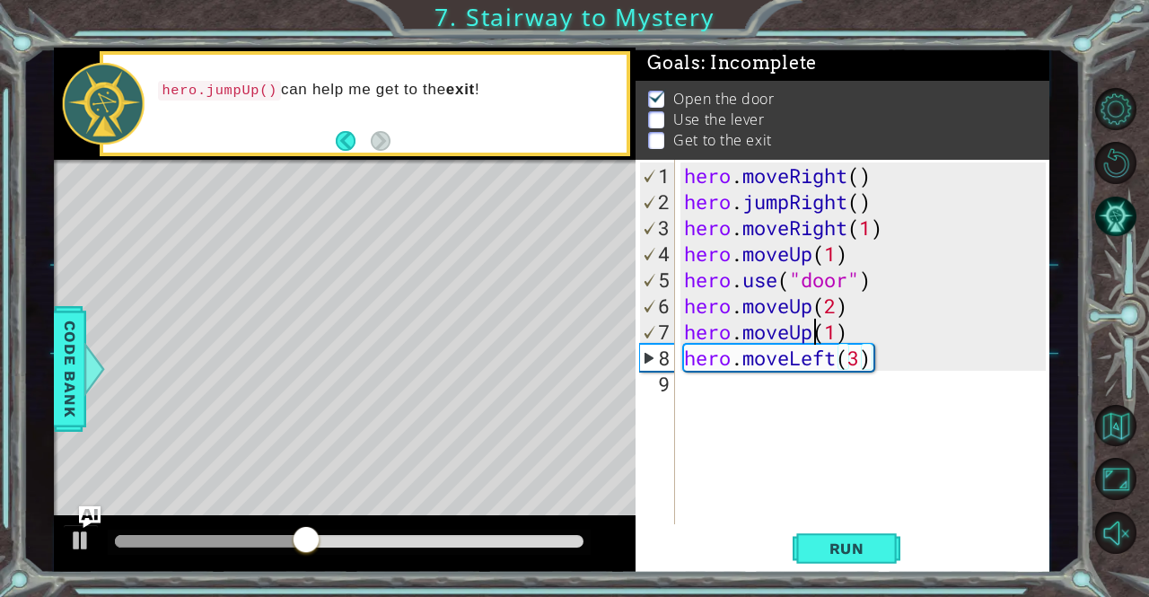
click at [811, 336] on div "hero . moveRight ( ) hero . jumpRight ( ) hero . moveRight ( 1 ) hero . moveUp …" at bounding box center [866, 370] width 373 height 416
type textarea "hero.moveUp(1)"
drag, startPoint x: 853, startPoint y: 341, endPoint x: 686, endPoint y: 333, distance: 168.0
click at [686, 333] on div "hero . moveRight ( ) hero . jumpRight ( ) hero . moveRight ( 1 ) hero . moveUp …" at bounding box center [866, 370] width 373 height 416
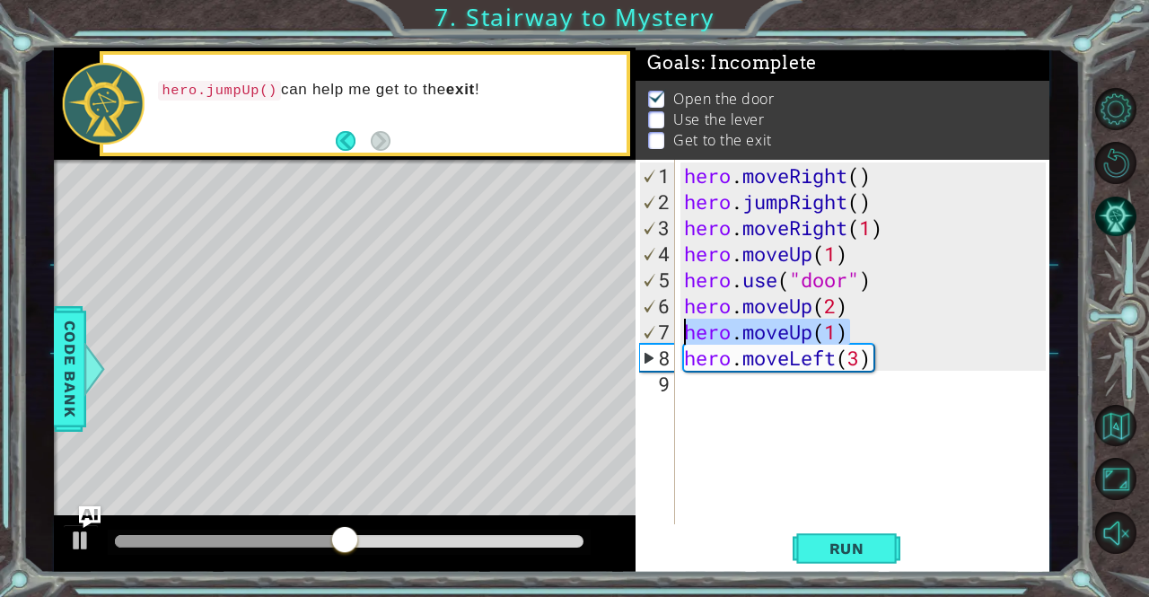
scroll to position [0, 0]
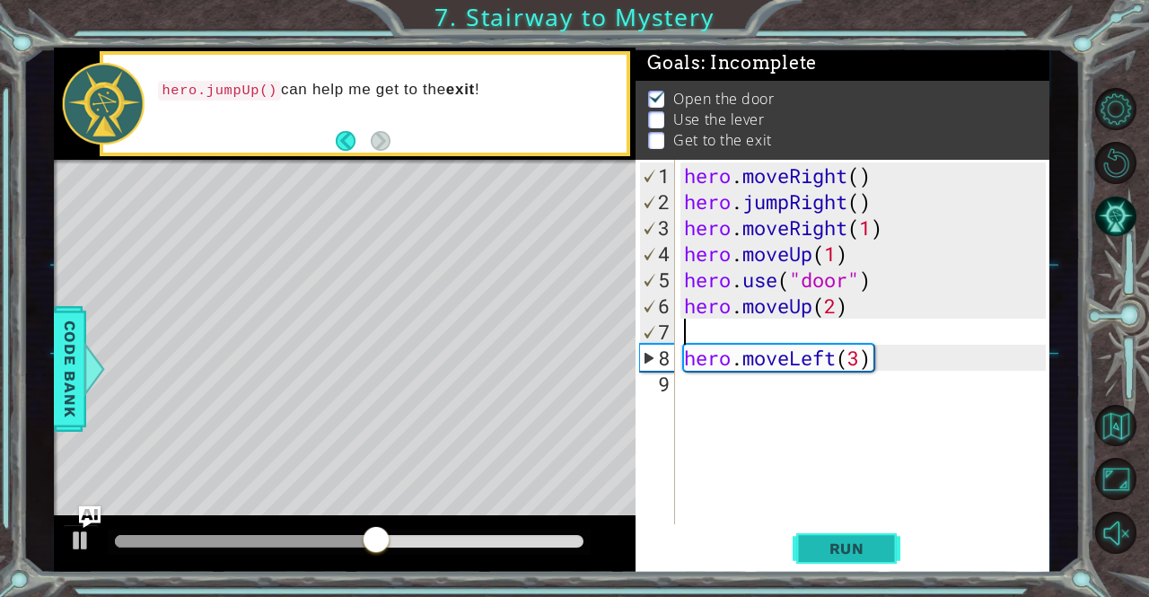
click at [863, 537] on button "Run" at bounding box center [846, 548] width 108 height 41
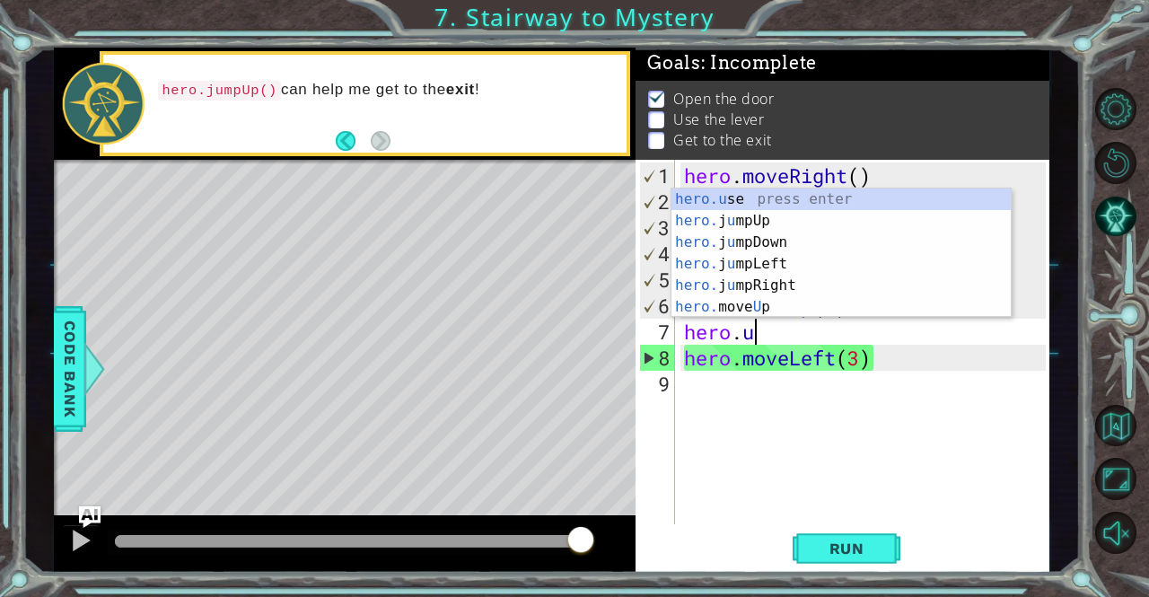
scroll to position [0, 3]
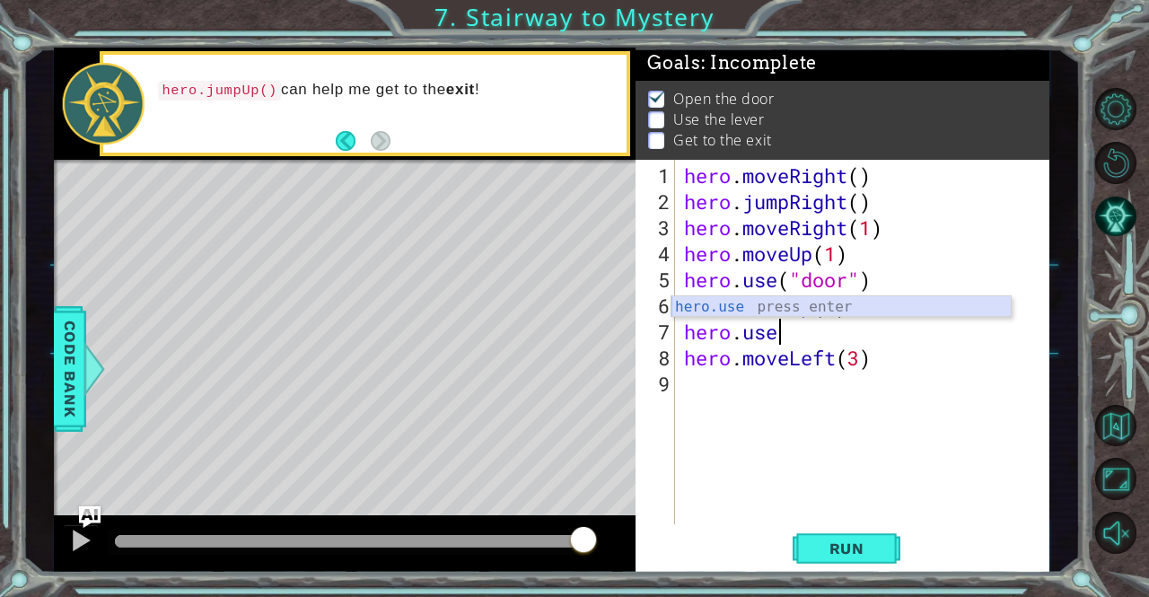
click at [770, 302] on div "hero.use press enter" at bounding box center [841, 328] width 340 height 65
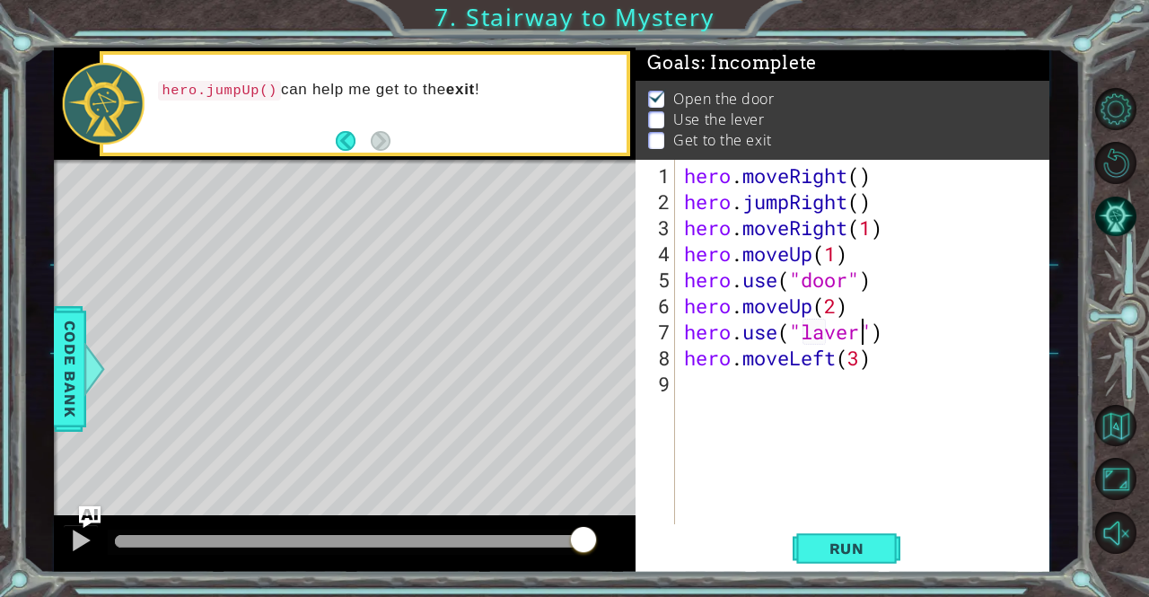
scroll to position [0, 8]
click at [835, 537] on button "Run" at bounding box center [846, 548] width 108 height 41
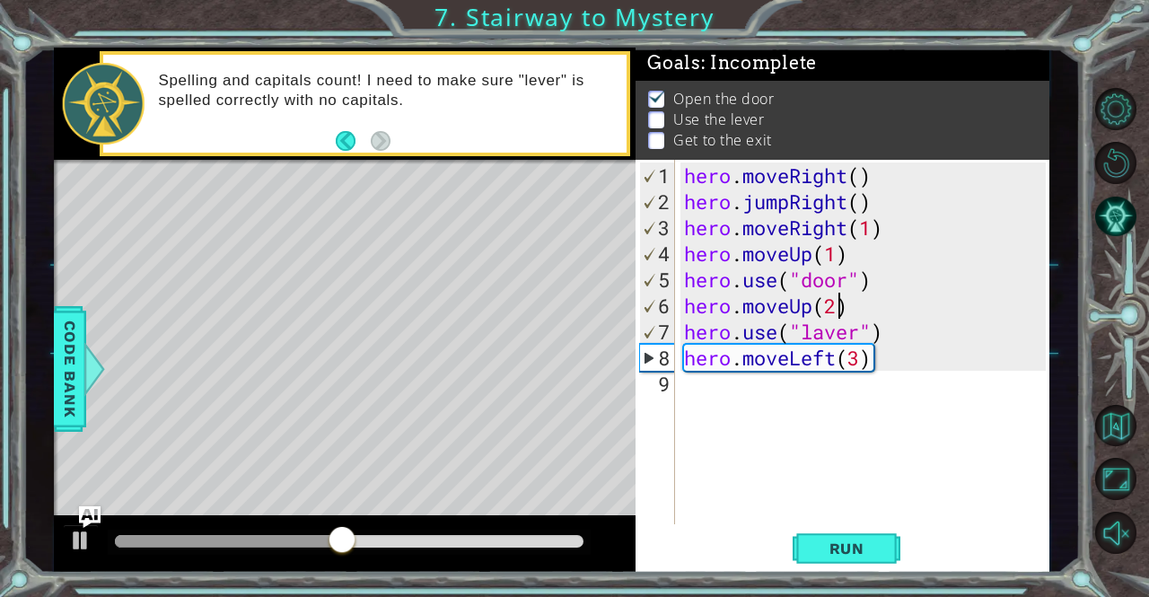
click at [837, 299] on div "hero . moveRight ( ) hero . jumpRight ( ) hero . moveRight ( 1 ) hero . moveUp …" at bounding box center [866, 370] width 373 height 416
click at [878, 542] on span "Run" at bounding box center [846, 548] width 71 height 18
click at [841, 539] on span "Run" at bounding box center [846, 548] width 71 height 18
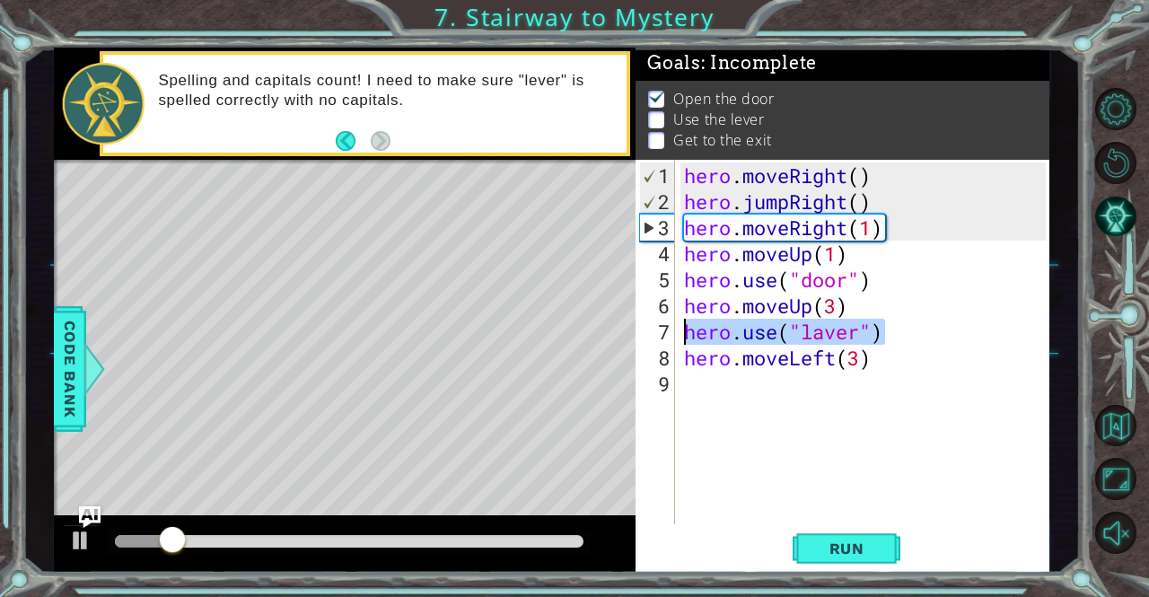
drag, startPoint x: 880, startPoint y: 328, endPoint x: 686, endPoint y: 331, distance: 194.8
click at [686, 331] on div "hero . moveRight ( ) hero . jumpRight ( ) hero . moveRight ( 1 ) hero . moveUp …" at bounding box center [866, 370] width 373 height 416
type textarea "hero.use("laver")"
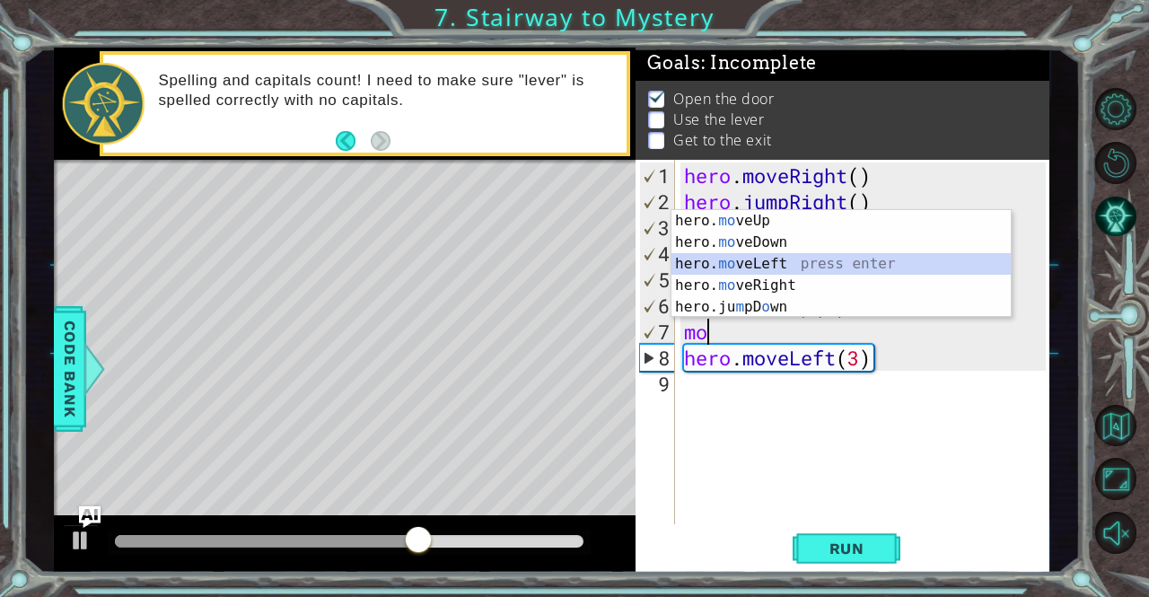
click at [743, 254] on div "hero. mo veUp press enter hero. mo veDown press enter hero. mo veLeft press ent…" at bounding box center [841, 285] width 340 height 151
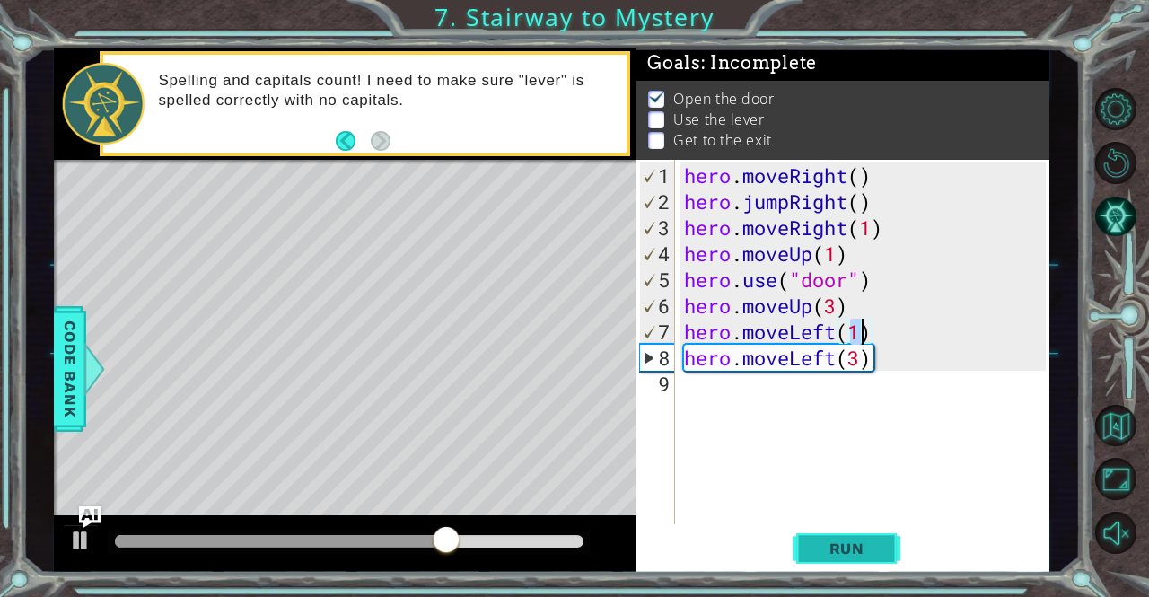
click at [852, 546] on span "Run" at bounding box center [846, 548] width 71 height 18
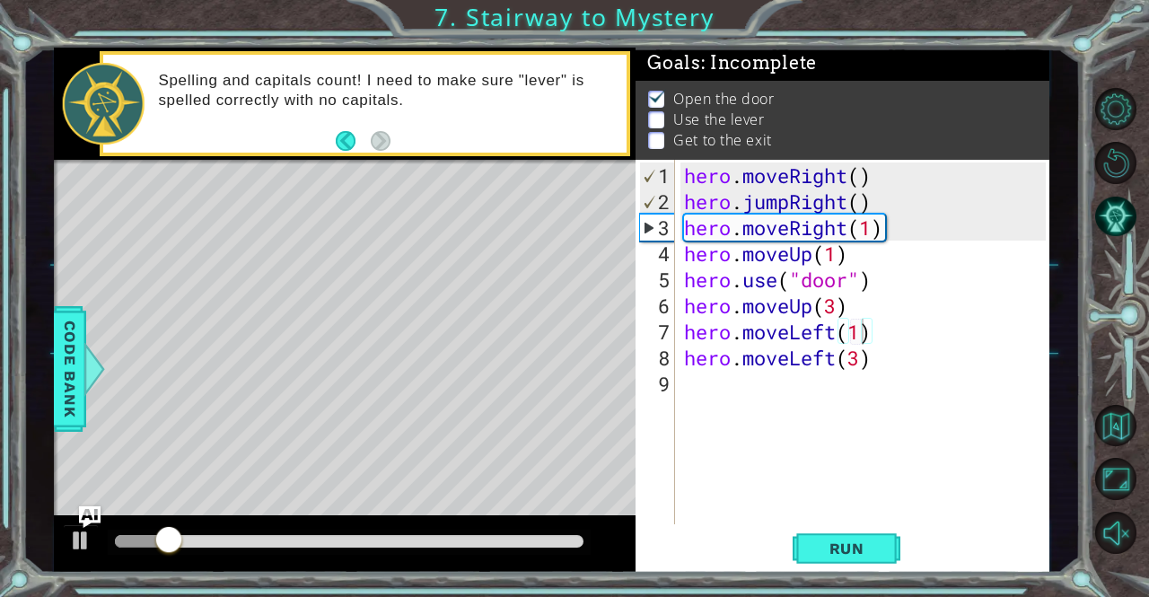
drag, startPoint x: 677, startPoint y: 353, endPoint x: 785, endPoint y: 380, distance: 112.1
click at [785, 380] on div "hero.moveLeft(1) 1 2 3 4 5 6 7 8 9 hero . moveRight ( ) hero . jumpRight ( ) he…" at bounding box center [839, 342] width 409 height 364
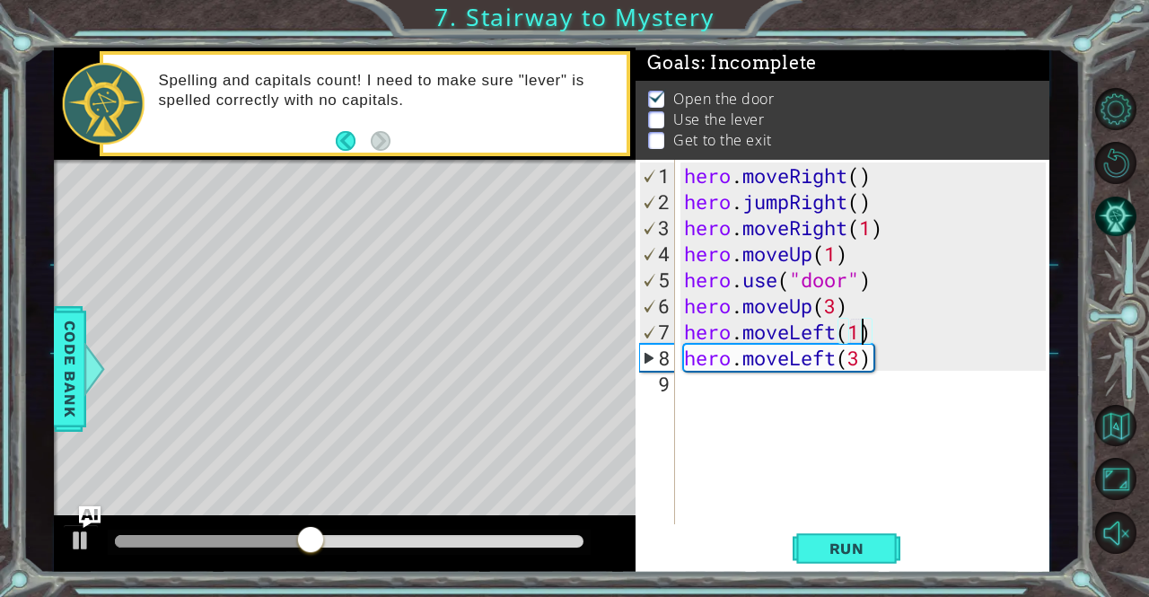
click at [858, 331] on div "hero . moveRight ( ) hero . jumpRight ( ) hero . moveRight ( 1 ) hero . moveUp …" at bounding box center [866, 370] width 373 height 416
click at [829, 297] on div "hero . moveRight ( ) hero . jumpRight ( ) hero . moveRight ( 1 ) hero . moveUp …" at bounding box center [866, 370] width 373 height 416
click at [833, 301] on div "hero . moveRight ( ) hero . jumpRight ( ) hero . moveRight ( 1 ) hero . moveUp …" at bounding box center [866, 370] width 373 height 416
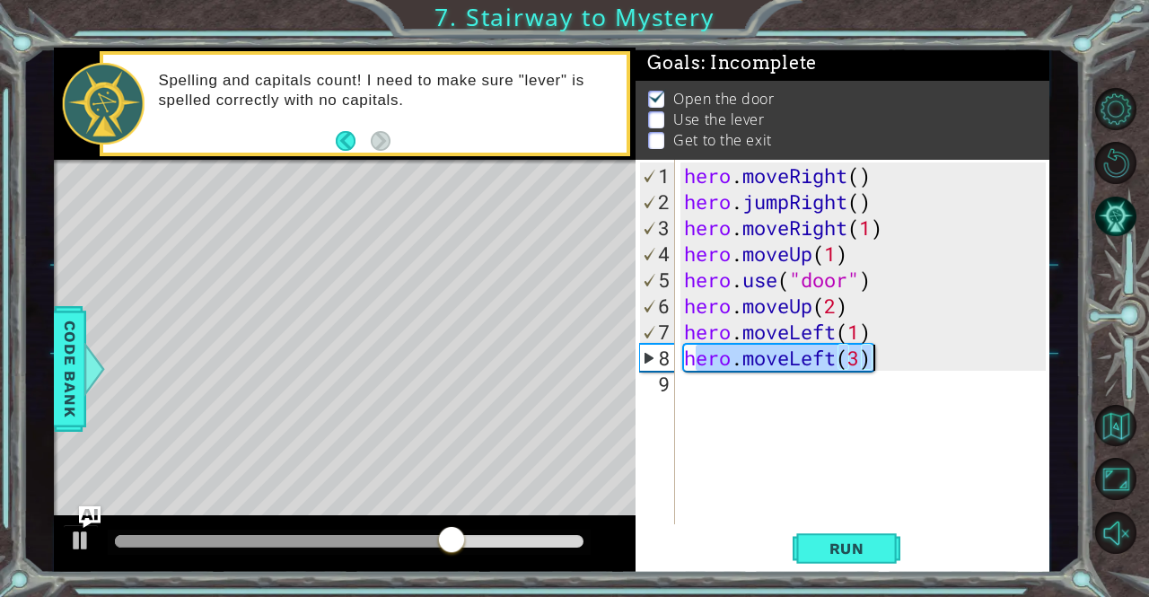
drag, startPoint x: 693, startPoint y: 354, endPoint x: 867, endPoint y: 347, distance: 174.2
click at [867, 347] on div "hero . moveRight ( ) hero . jumpRight ( ) hero . moveRight ( 1 ) hero . moveUp …" at bounding box center [866, 370] width 373 height 416
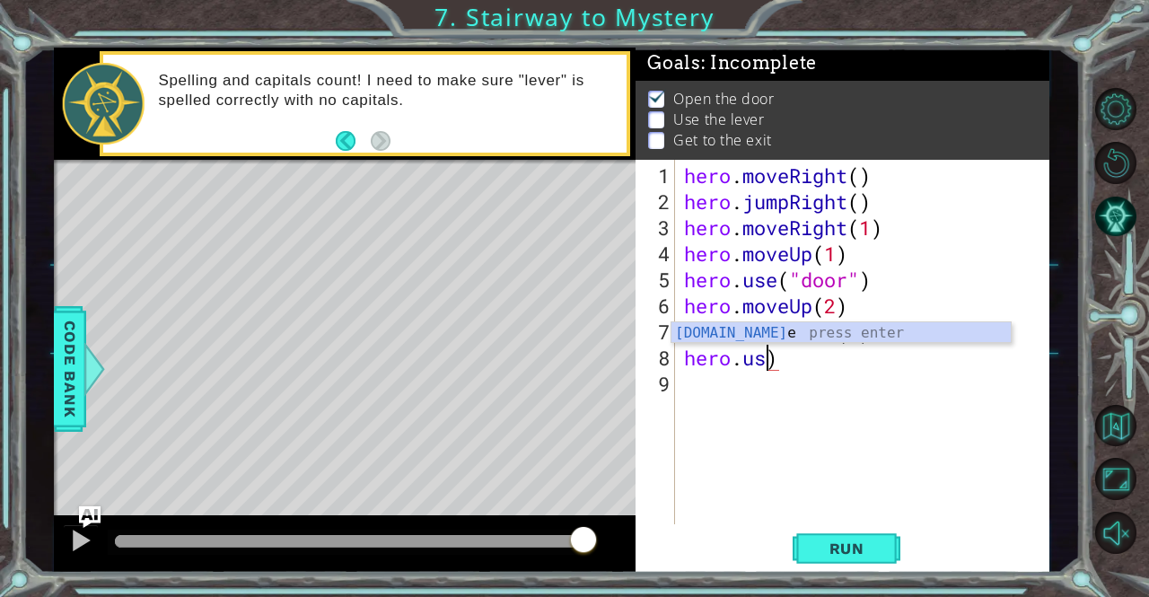
scroll to position [0, 4]
click at [811, 333] on div "hero.use press enter" at bounding box center [841, 354] width 340 height 65
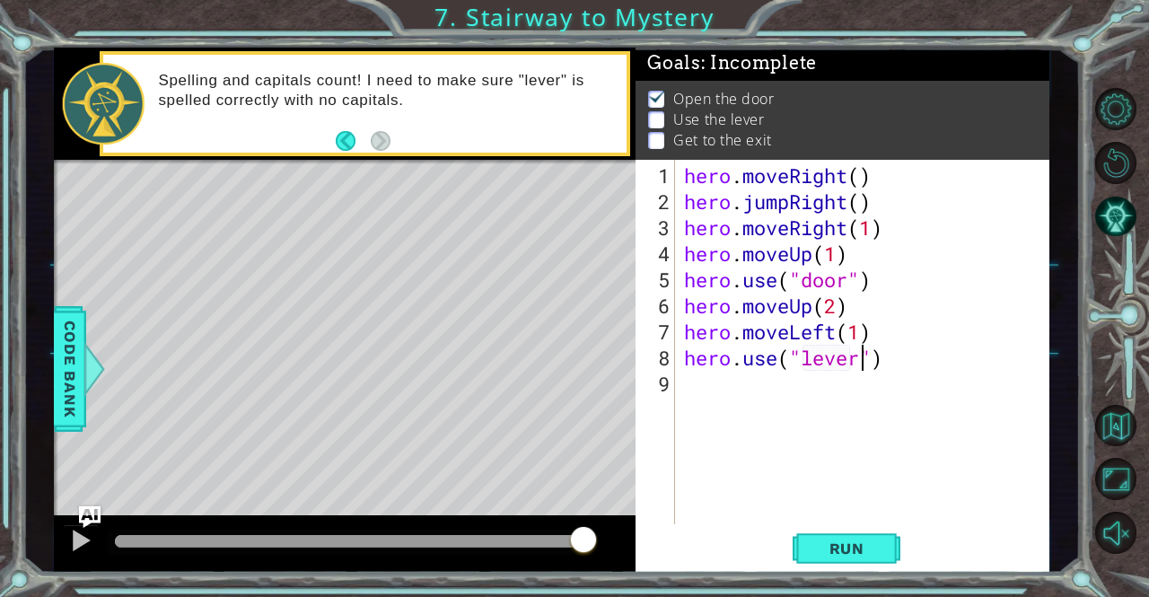
scroll to position [0, 8]
type textarea "hero.use("lever")"
click at [868, 553] on span "Run" at bounding box center [846, 548] width 71 height 18
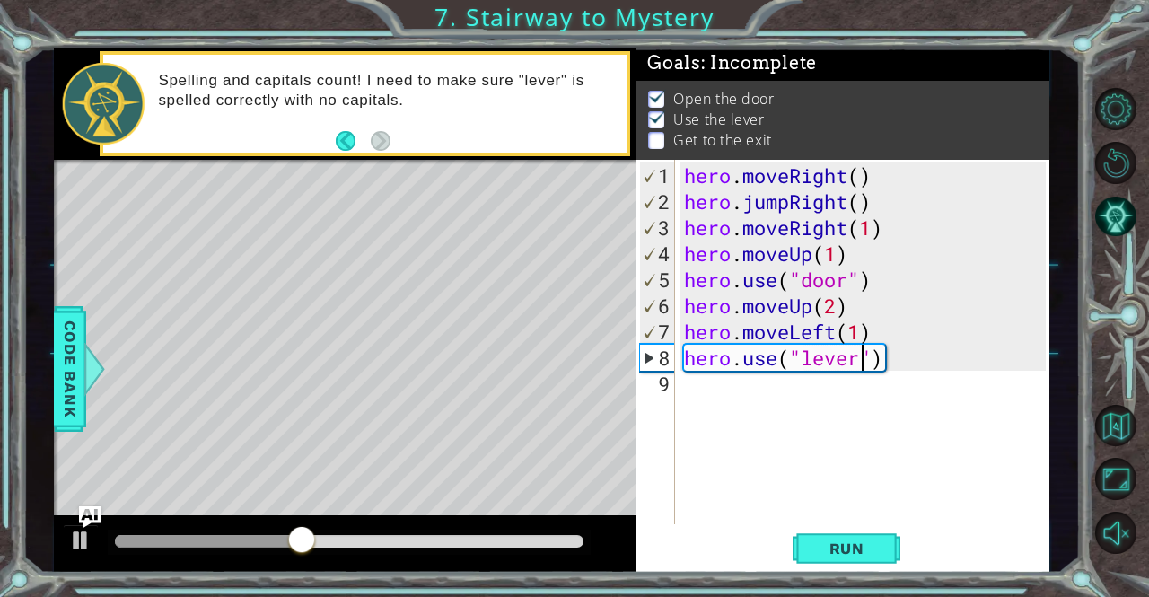
click at [696, 403] on div "hero . moveRight ( ) hero . jumpRight ( ) hero . moveRight ( 1 ) hero . moveUp …" at bounding box center [866, 370] width 373 height 416
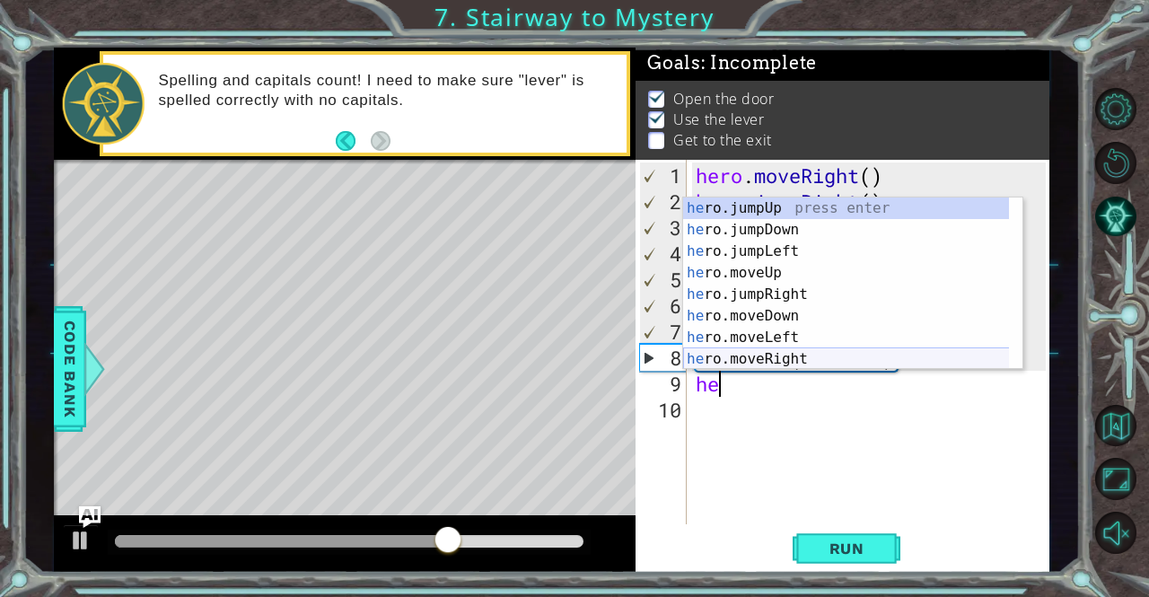
click at [769, 357] on div "he ro.jumpUp press enter he ro.jumpDown press enter he ro.jumpLeft press enter …" at bounding box center [846, 304] width 327 height 215
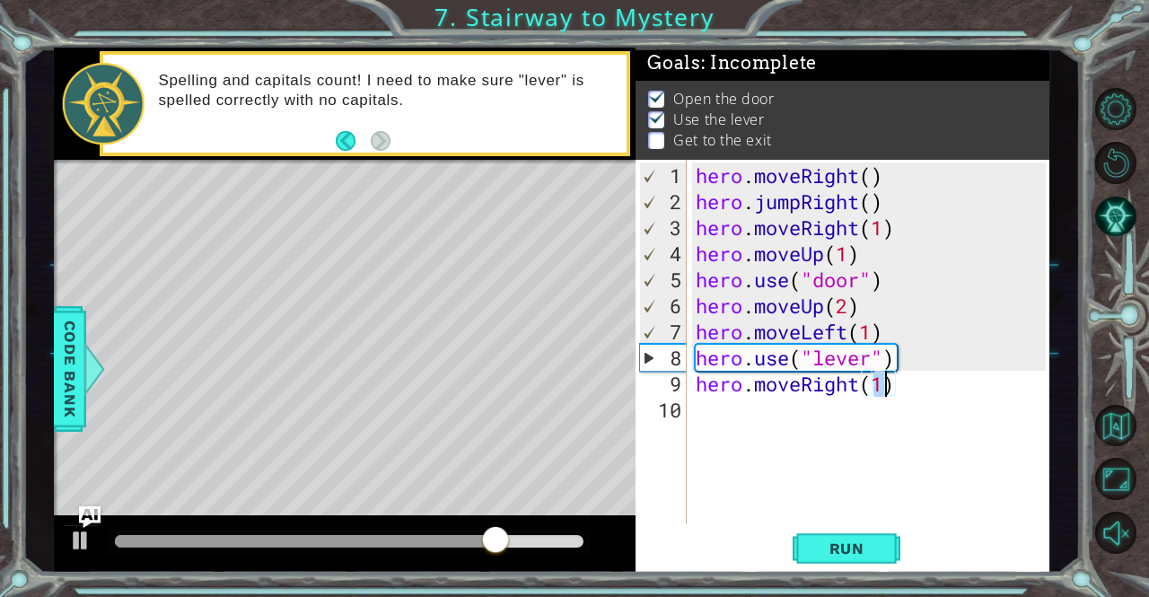
scroll to position [0, 7]
type textarea "hero.moveRight(2)"
click at [863, 544] on span "Run" at bounding box center [846, 548] width 71 height 18
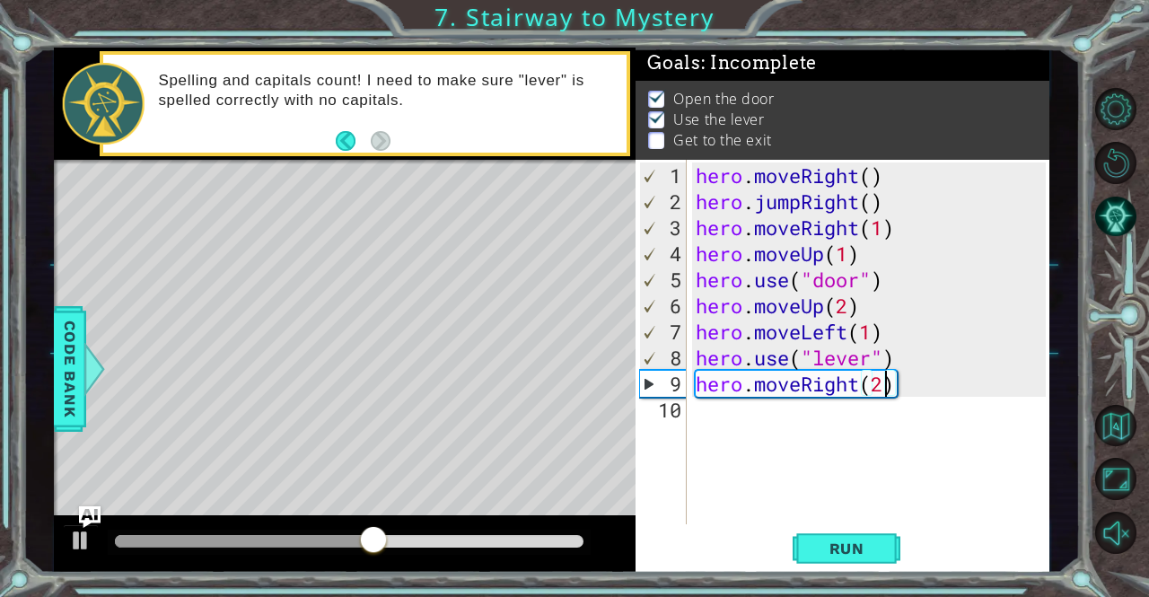
click at [703, 410] on div "hero . moveRight ( ) hero . jumpRight ( ) hero . moveRight ( 1 ) hero . moveUp …" at bounding box center [873, 370] width 363 height 416
type textarea "h"
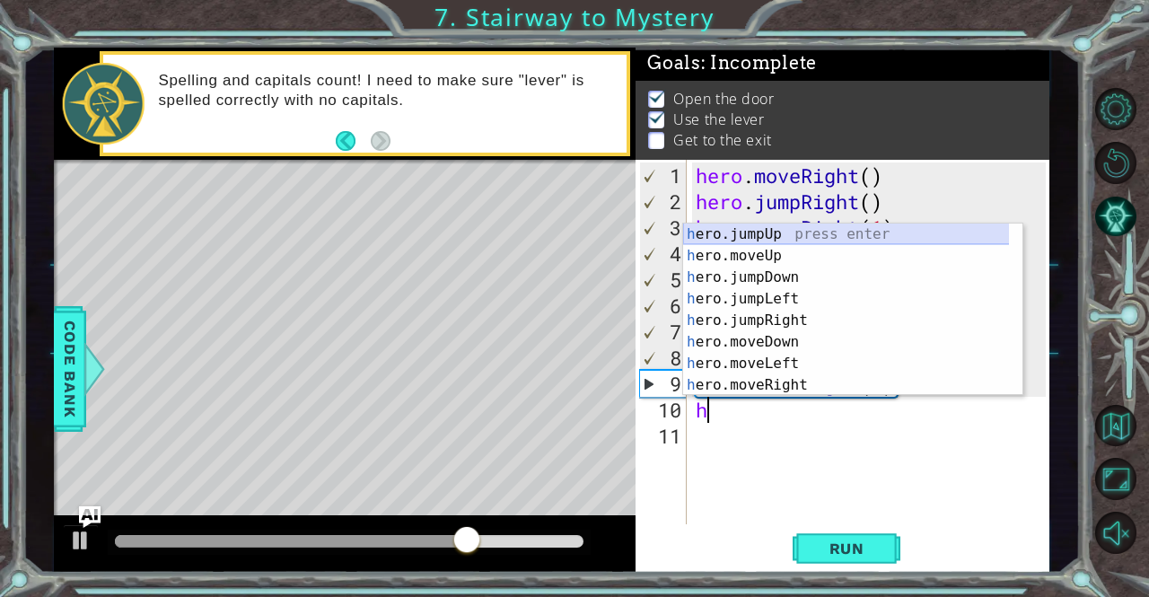
click at [743, 232] on div "h ero.jumpUp press enter h ero.moveUp press enter h ero.jumpDown press enter h …" at bounding box center [846, 330] width 327 height 215
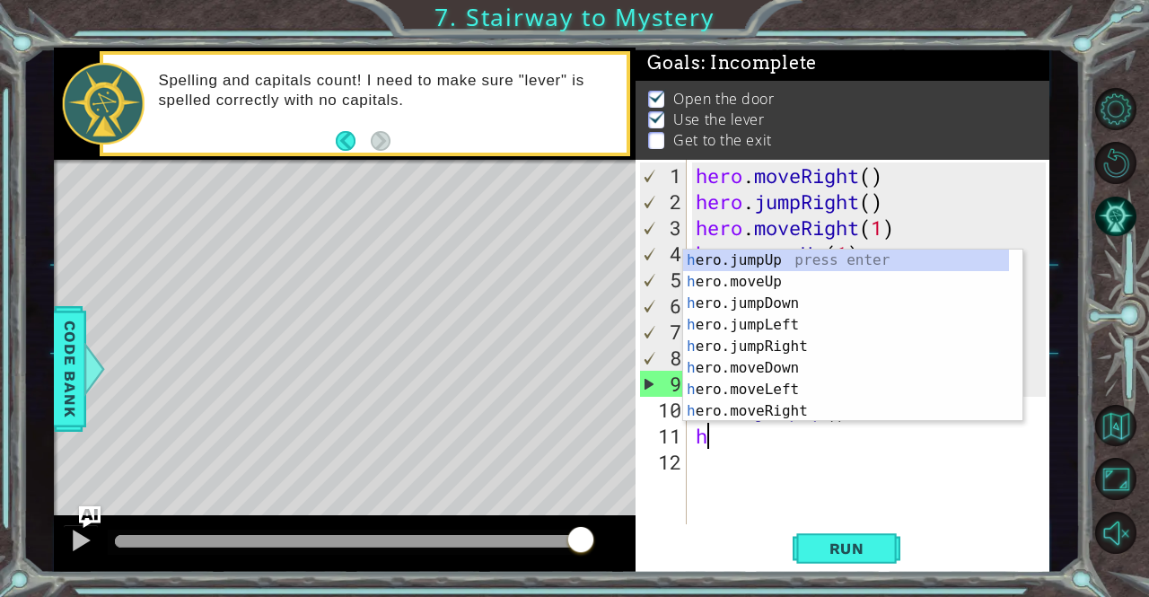
type textarea "he"
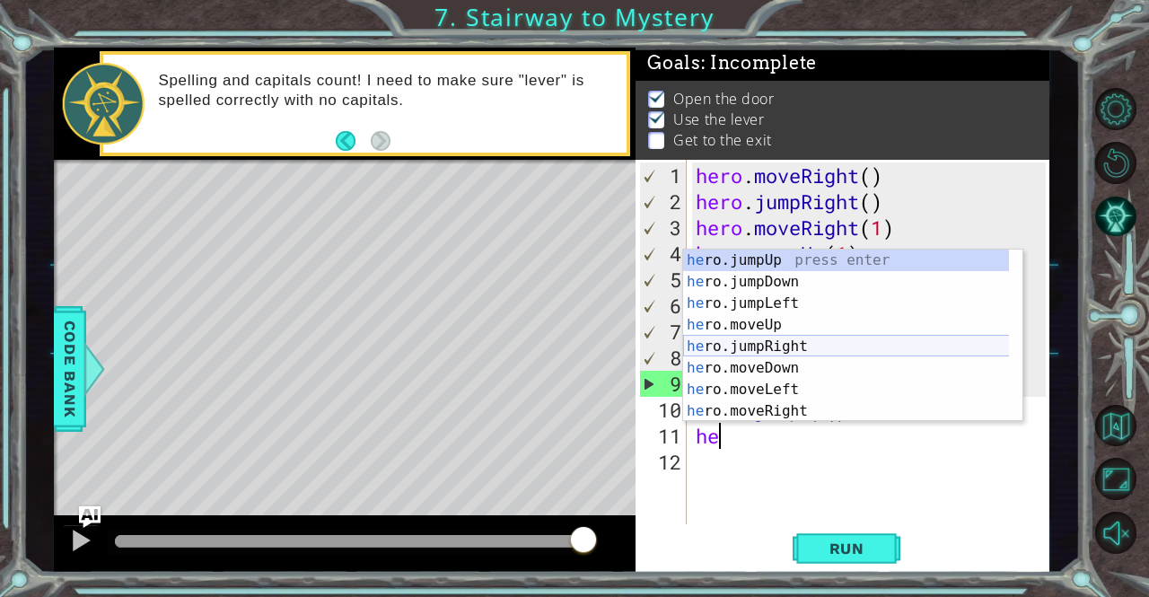
click at [782, 343] on div "he ro.jumpUp press enter he ro.jumpDown press enter he ro.jumpLeft press enter …" at bounding box center [846, 356] width 327 height 215
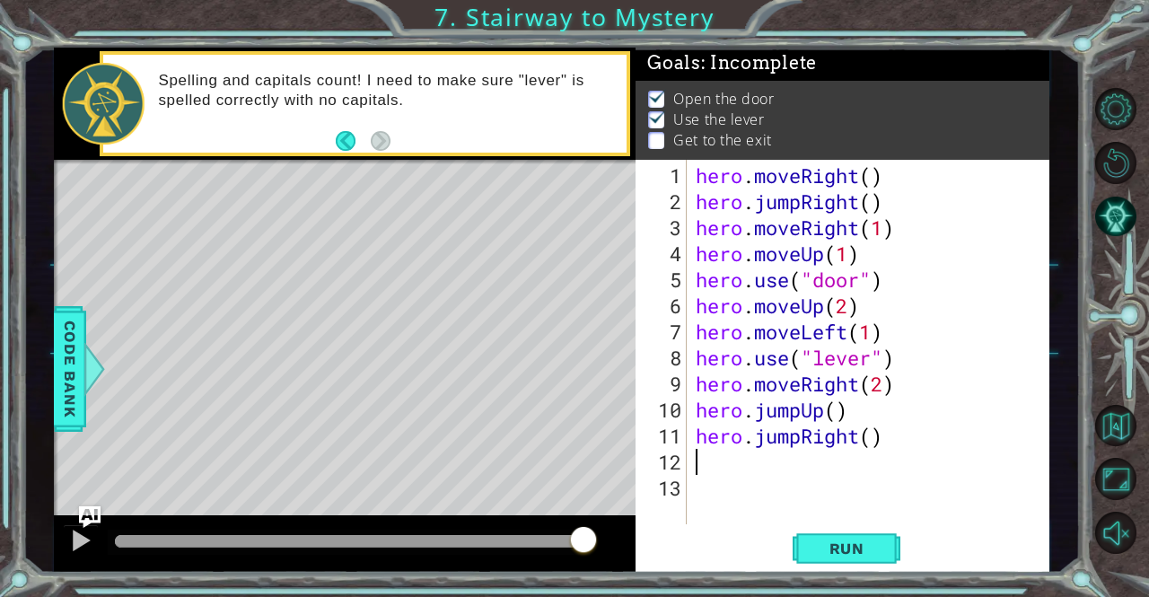
click at [872, 438] on div "hero . moveRight ( ) hero . jumpRight ( ) hero . moveRight ( 1 ) hero . moveUp …" at bounding box center [873, 370] width 363 height 416
type textarea "hero.jumpRight(3)"
type textarea "\"
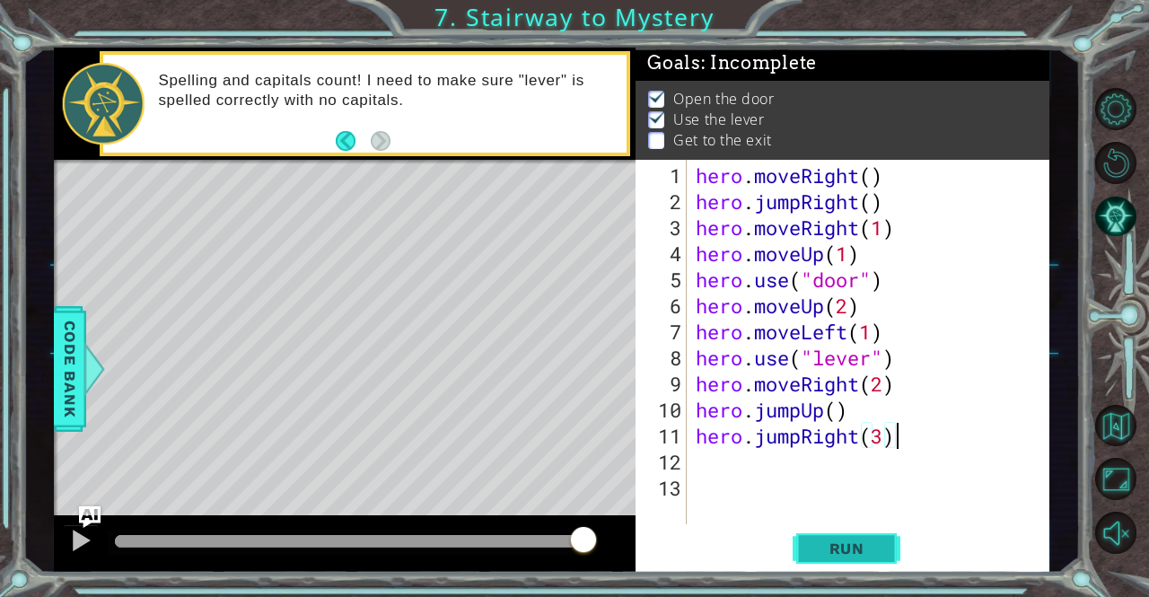
click at [843, 552] on span "Run" at bounding box center [846, 548] width 71 height 18
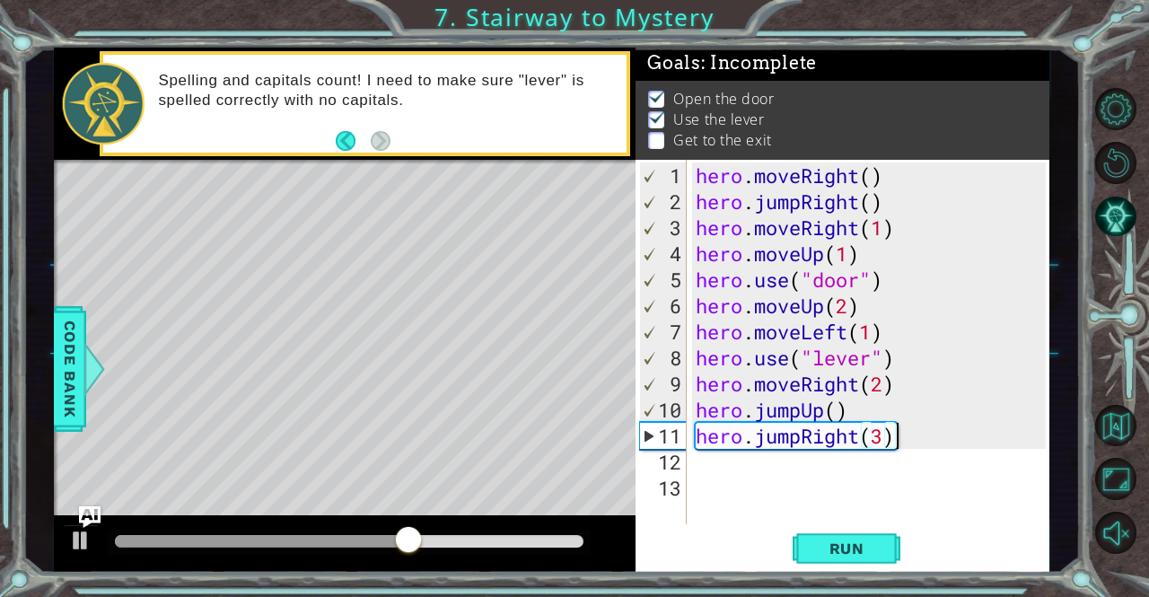
click at [860, 443] on div "hero . moveRight ( ) hero . jumpRight ( ) hero . moveRight ( 1 ) hero . moveUp …" at bounding box center [873, 370] width 362 height 416
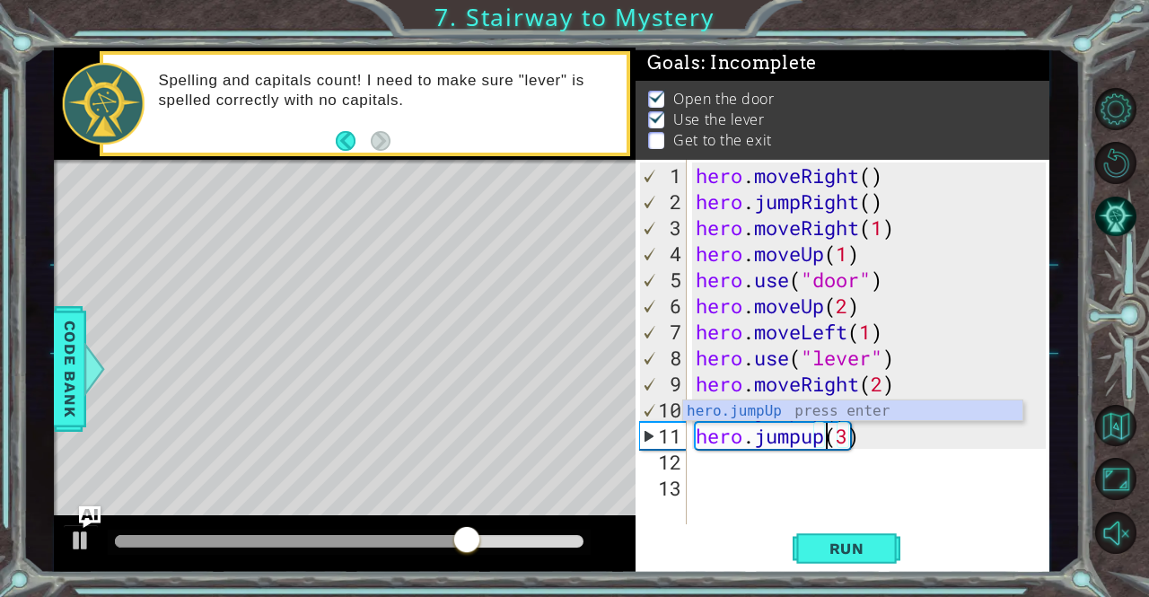
scroll to position [0, 5]
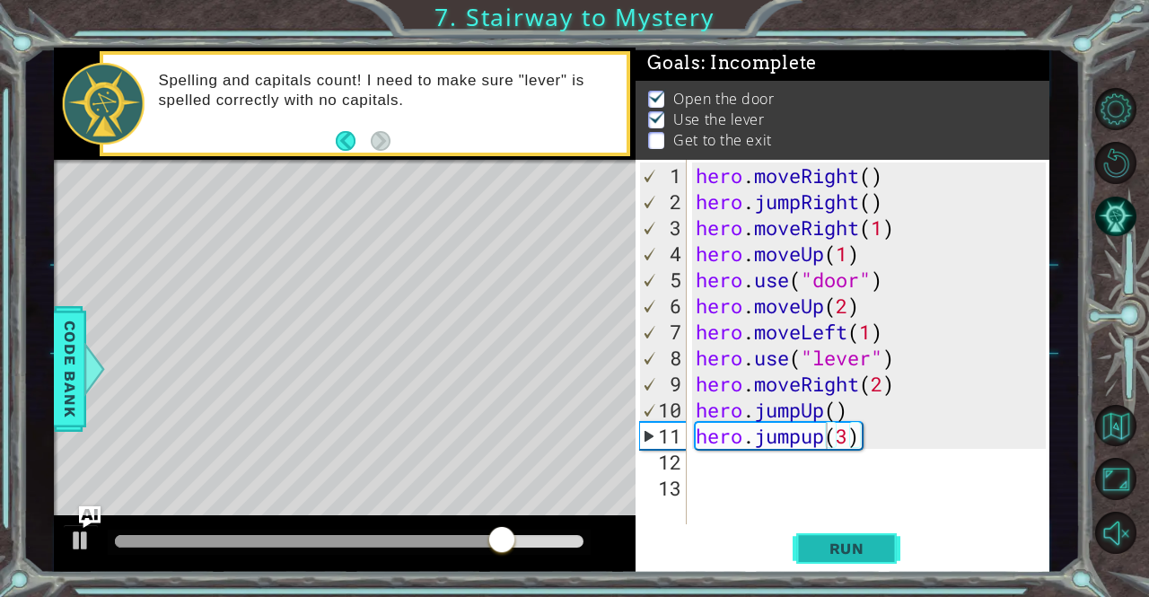
click at [847, 532] on button "Run" at bounding box center [846, 548] width 108 height 41
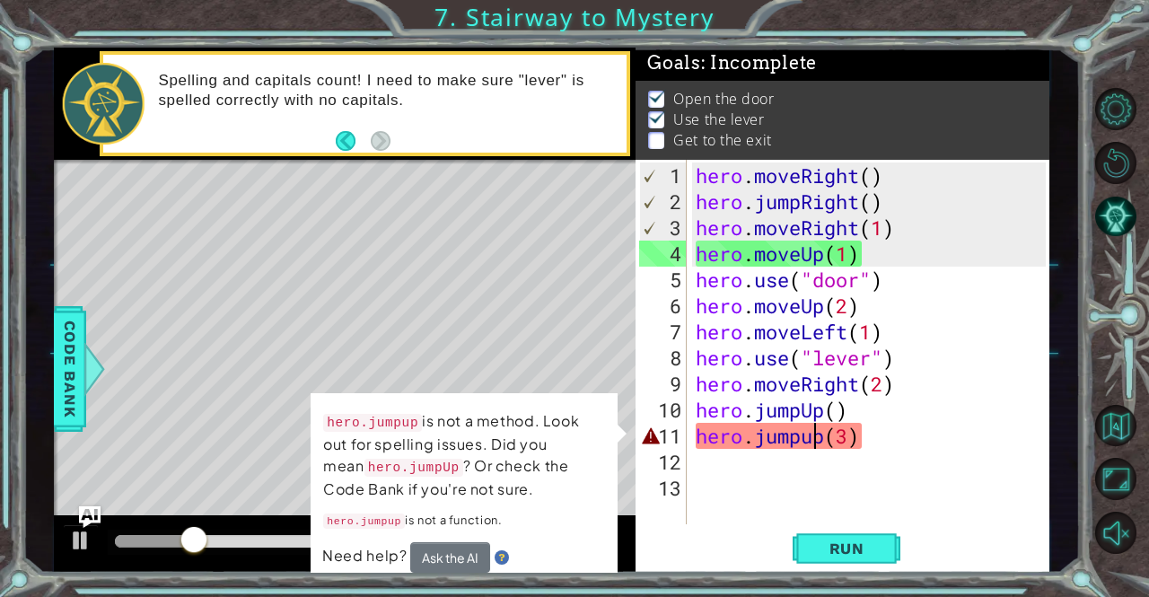
click at [811, 435] on div "hero . moveRight ( ) hero . jumpRight ( ) hero . moveRight ( 1 ) hero . moveUp …" at bounding box center [873, 370] width 362 height 416
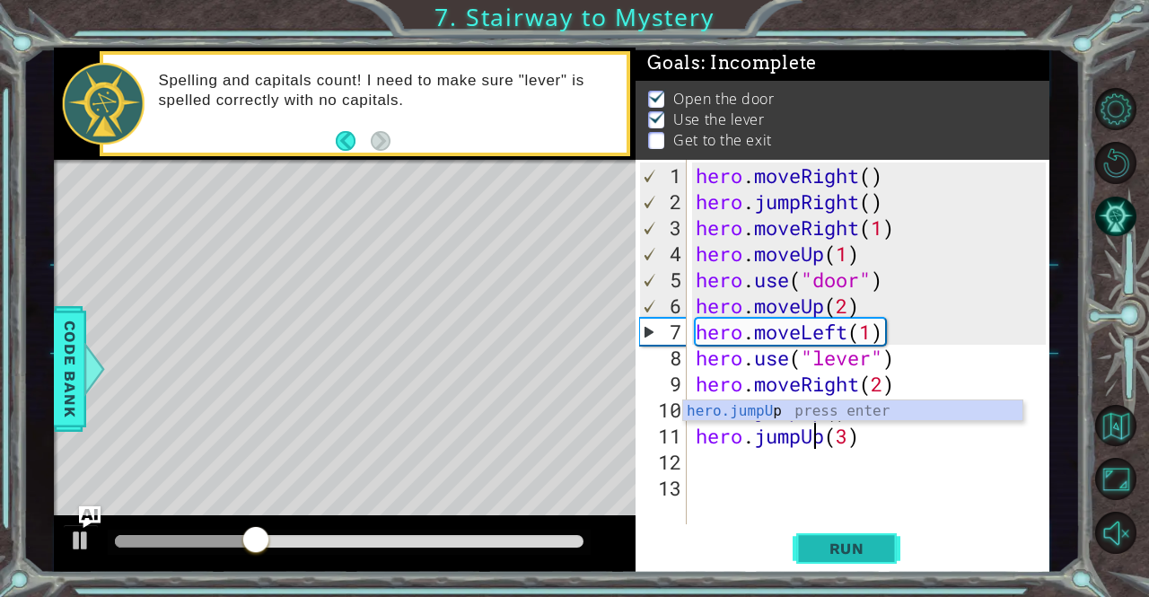
click at [889, 546] on button "Run" at bounding box center [846, 548] width 108 height 41
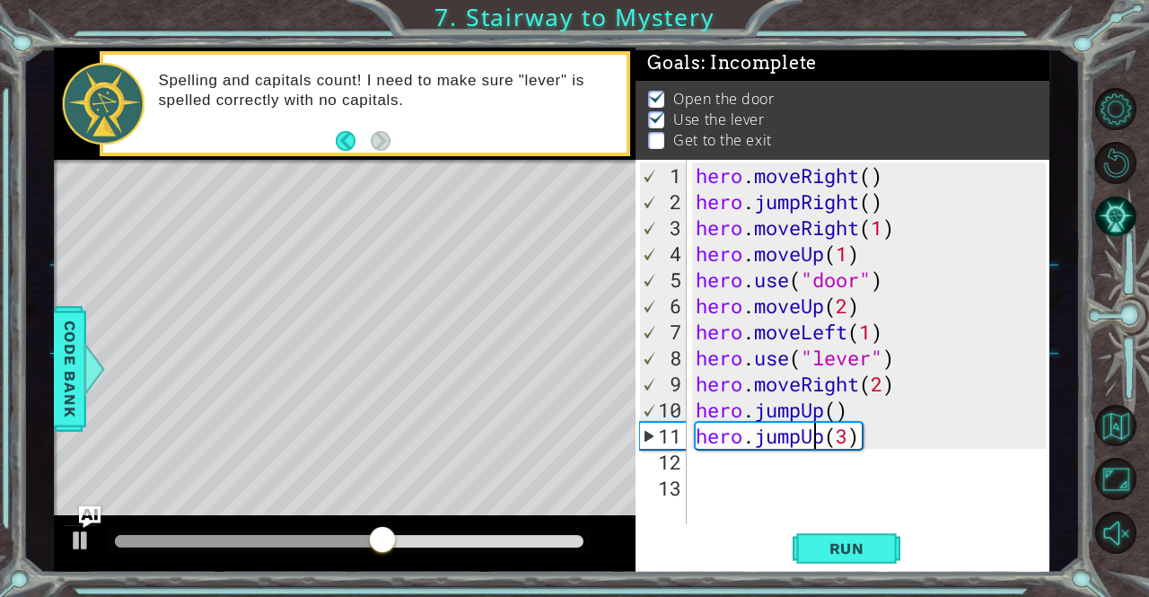
click at [827, 435] on div "hero . moveRight ( ) hero . jumpRight ( ) hero . moveRight ( 1 ) hero . moveUp …" at bounding box center [873, 370] width 362 height 416
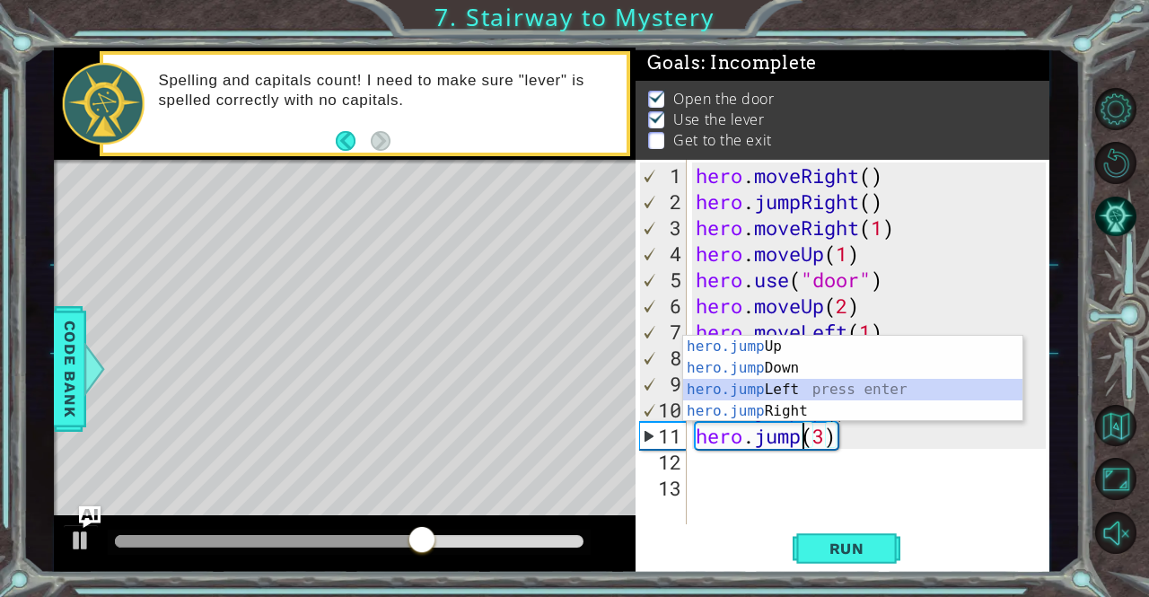
click at [793, 387] on div "hero.jump Up press enter hero.jump Down press enter hero.jump Left press enter …" at bounding box center [853, 400] width 340 height 129
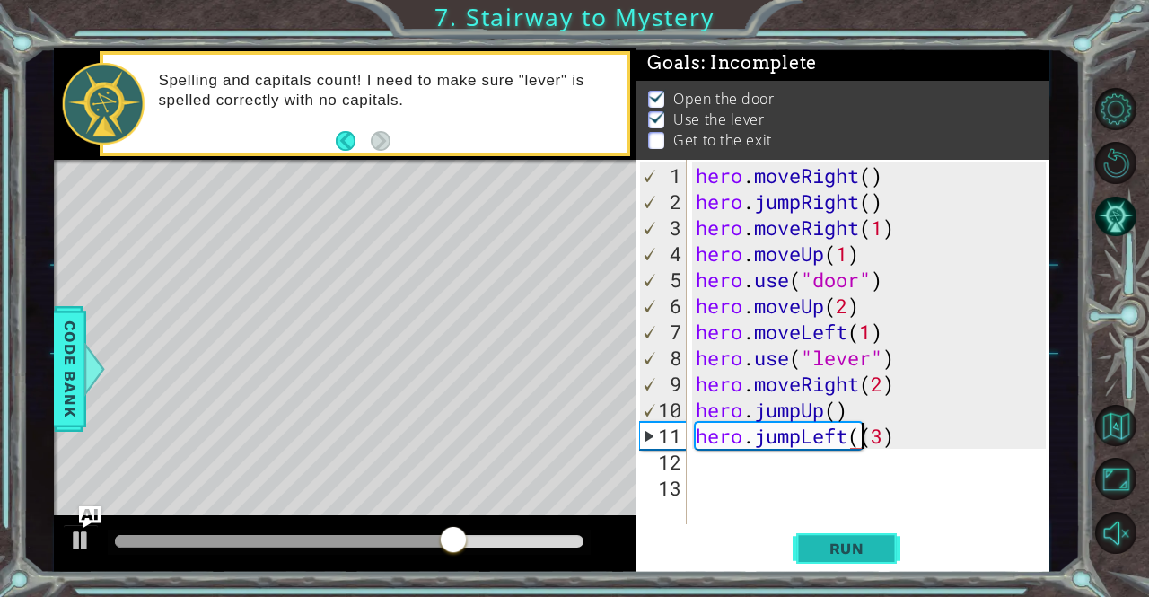
type textarea "hero.jumpLeft(3)"
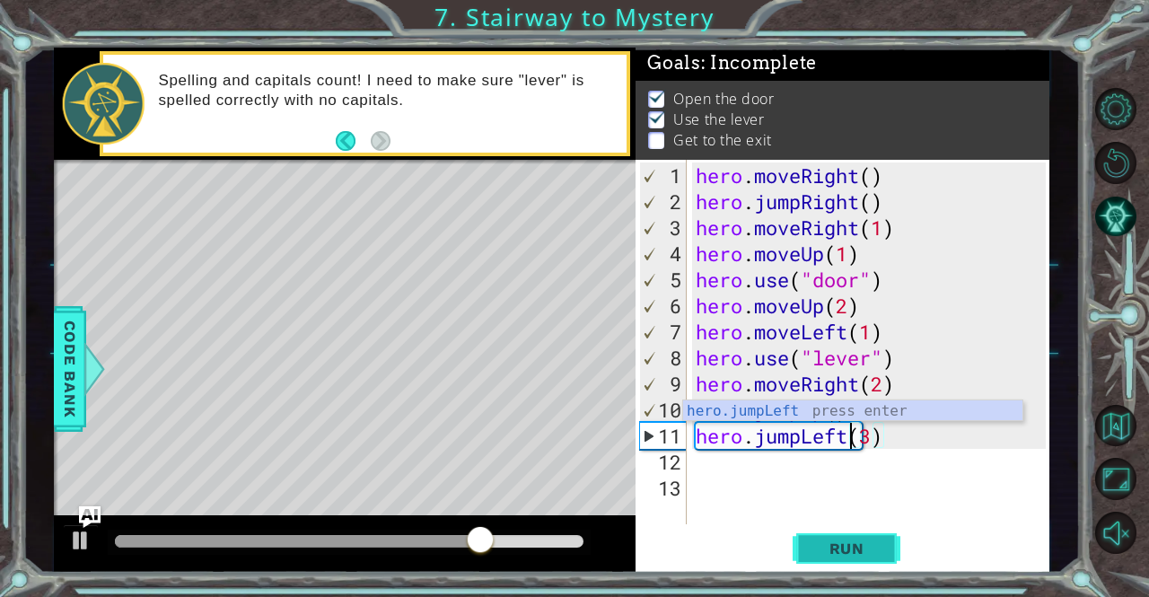
click at [860, 557] on span "Run" at bounding box center [846, 548] width 71 height 18
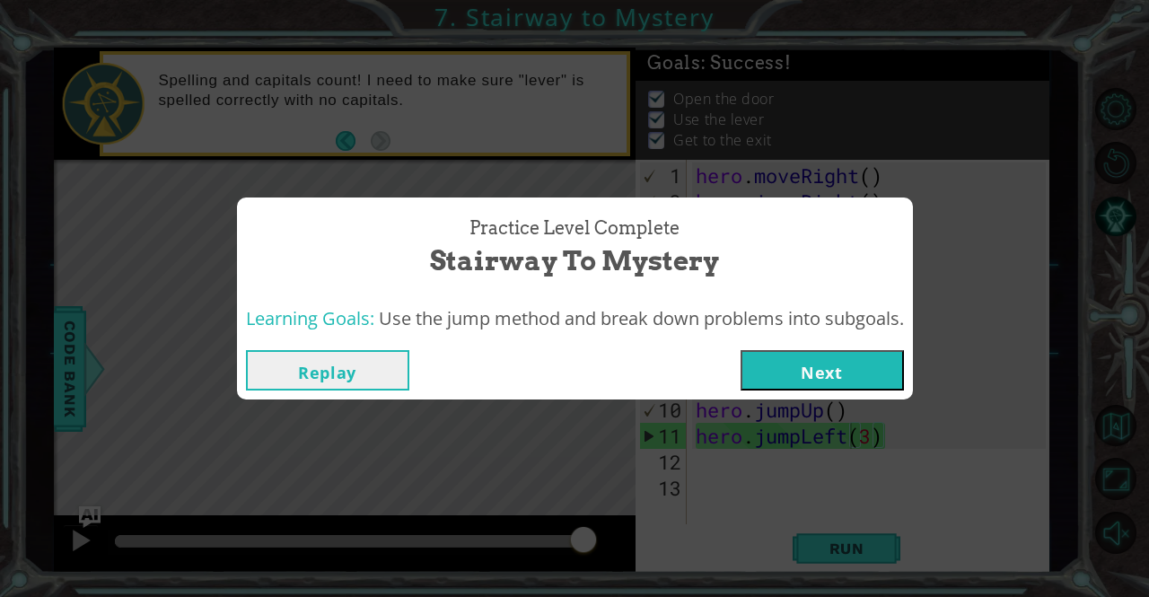
click at [831, 373] on button "Next" at bounding box center [821, 370] width 163 height 40
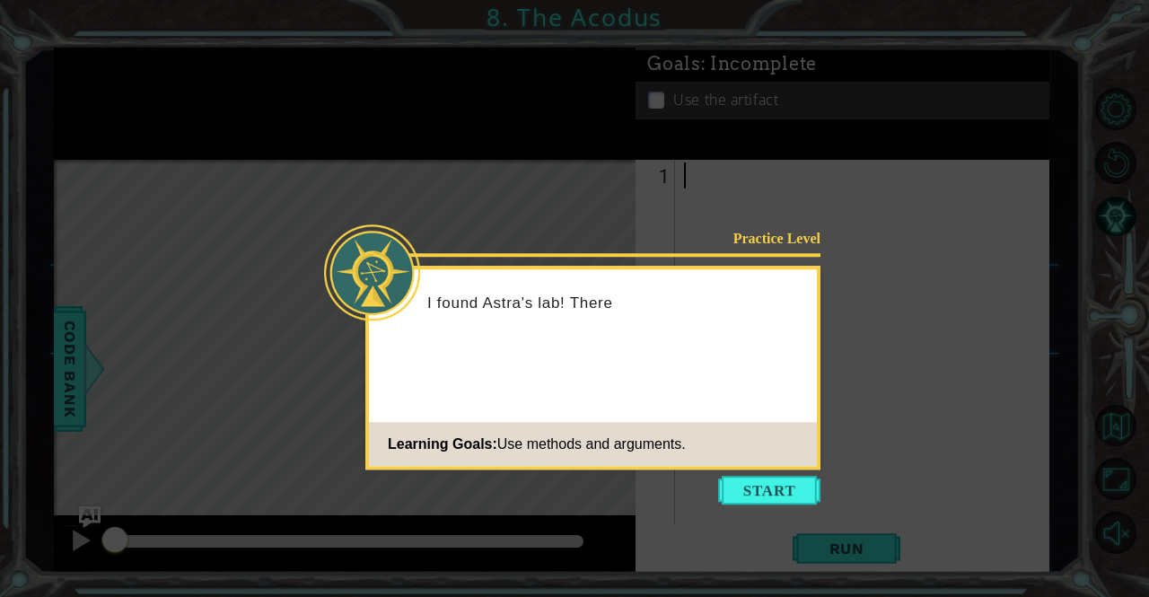
click at [813, 453] on footer "Learning Goals: Use methods and arguments." at bounding box center [593, 444] width 448 height 44
click at [806, 490] on button "Start" at bounding box center [769, 490] width 102 height 29
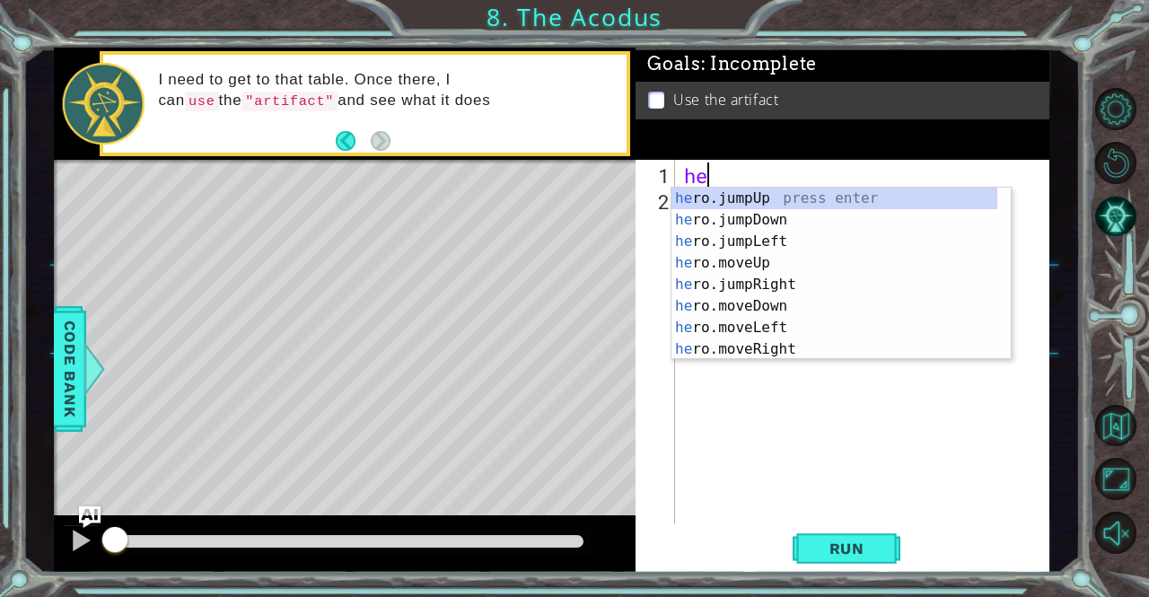
type textarea "her"
click at [778, 243] on div "her o.jumpUp press enter her o.jumpDown press enter her o.jumpLeft press enter …" at bounding box center [834, 295] width 327 height 215
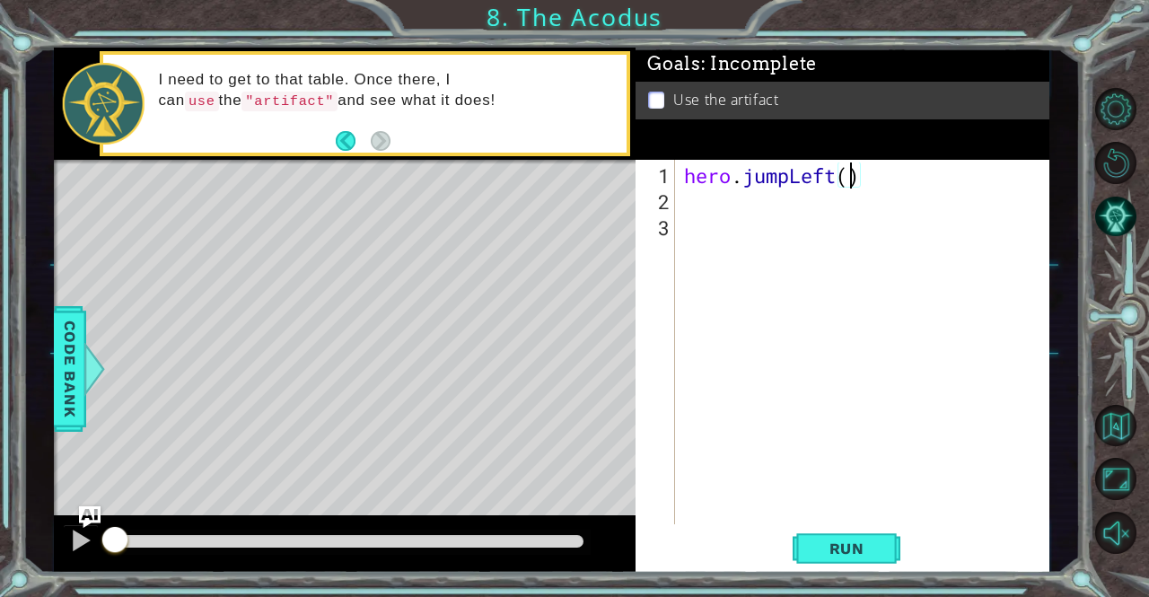
click at [847, 184] on div "hero . jumpLeft ( )" at bounding box center [866, 370] width 373 height 416
click at [808, 535] on button "Run" at bounding box center [846, 548] width 108 height 41
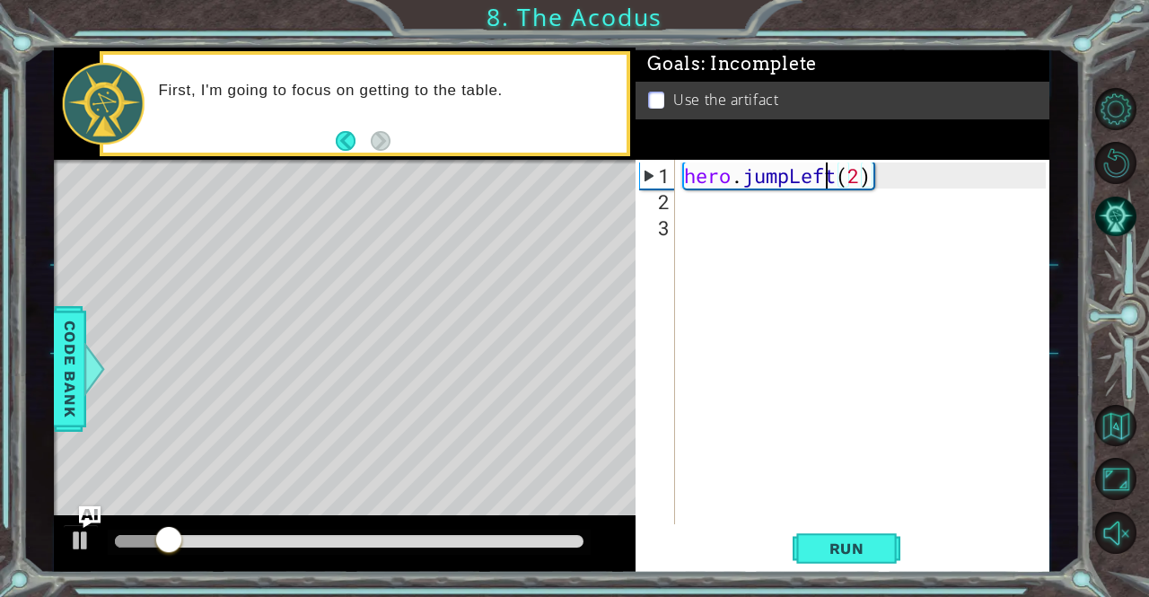
click at [826, 164] on div "hero . jumpLeft ( 2 )" at bounding box center [866, 370] width 373 height 416
click at [829, 171] on div "hero . jumpLeft ( 2 )" at bounding box center [866, 370] width 373 height 416
click at [836, 179] on div "hero . jumpLeft ( 2 )" at bounding box center [866, 370] width 373 height 416
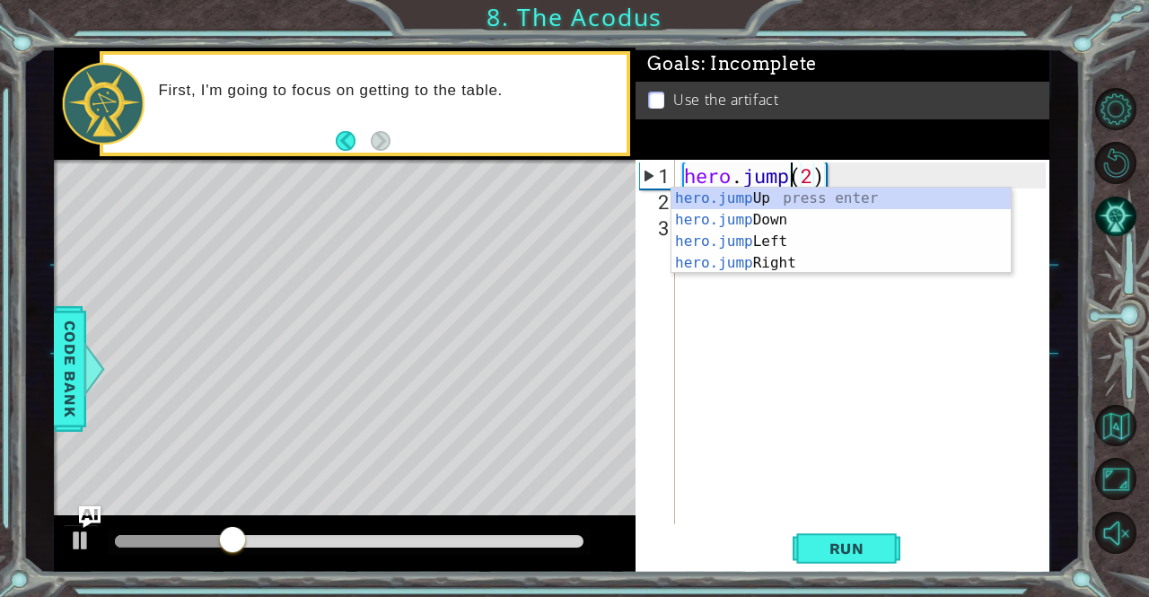
scroll to position [0, 5]
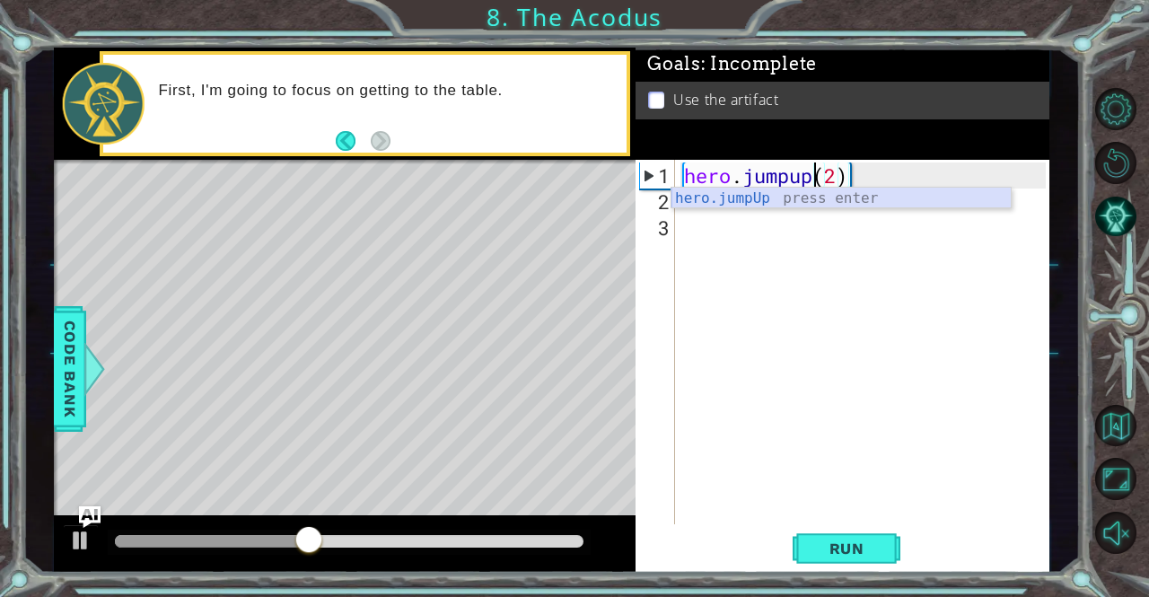
click at [836, 203] on div "hero.jumpUp press enter" at bounding box center [841, 220] width 340 height 65
click at [883, 543] on button "Run" at bounding box center [846, 548] width 108 height 41
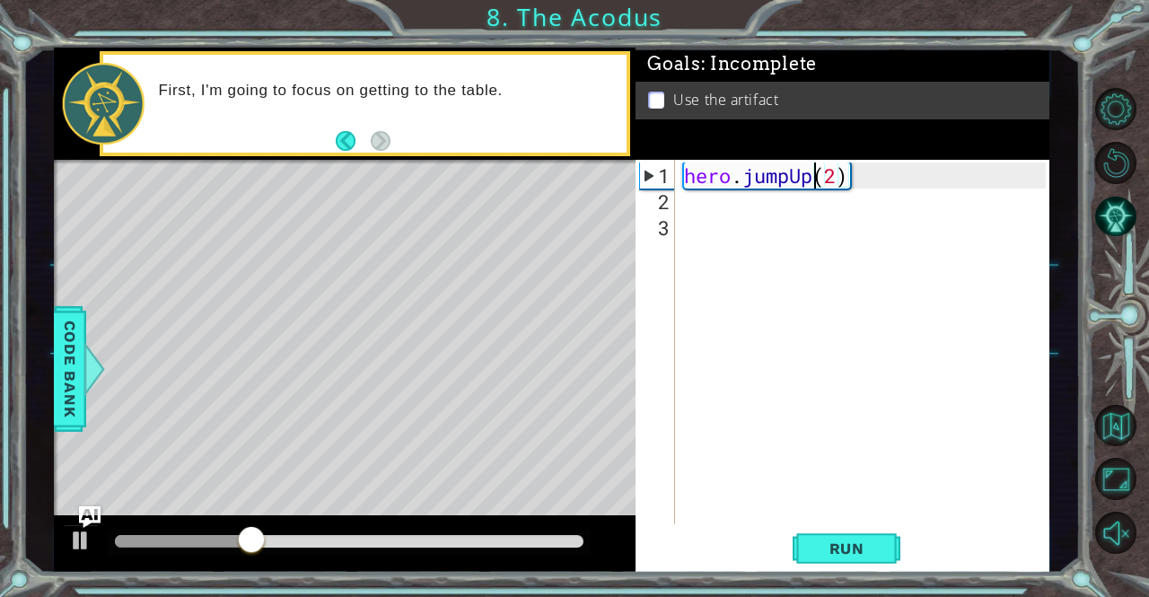
click at [778, 166] on div "hero . jumpUp ( 2 )" at bounding box center [866, 370] width 373 height 416
click at [791, 175] on div "hero . jumpUp ( 2 )" at bounding box center [866, 370] width 373 height 416
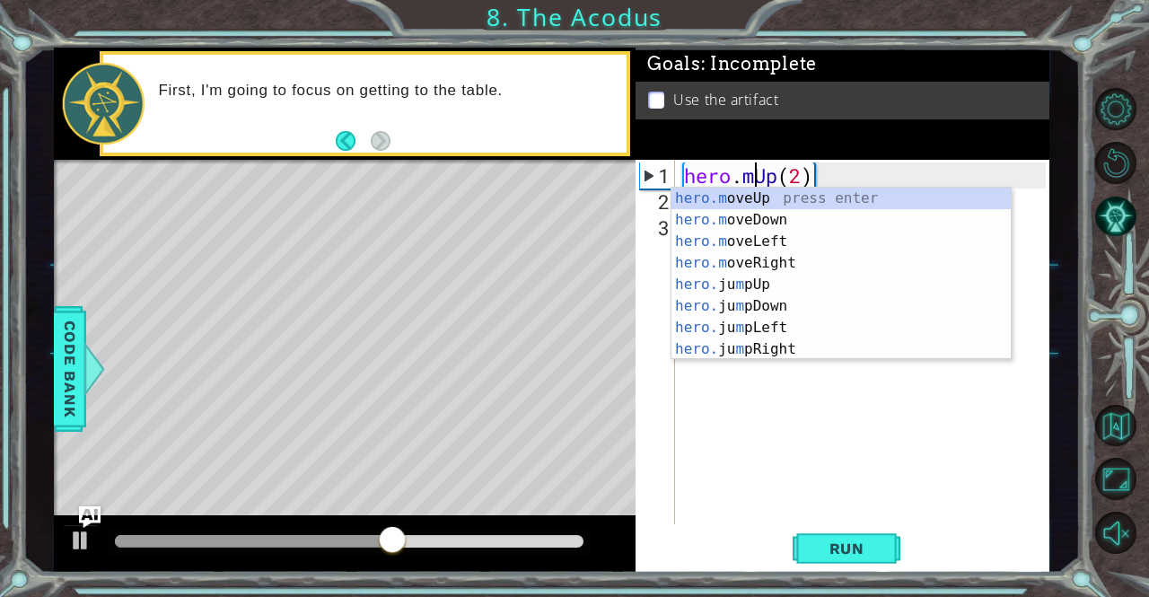
scroll to position [0, 4]
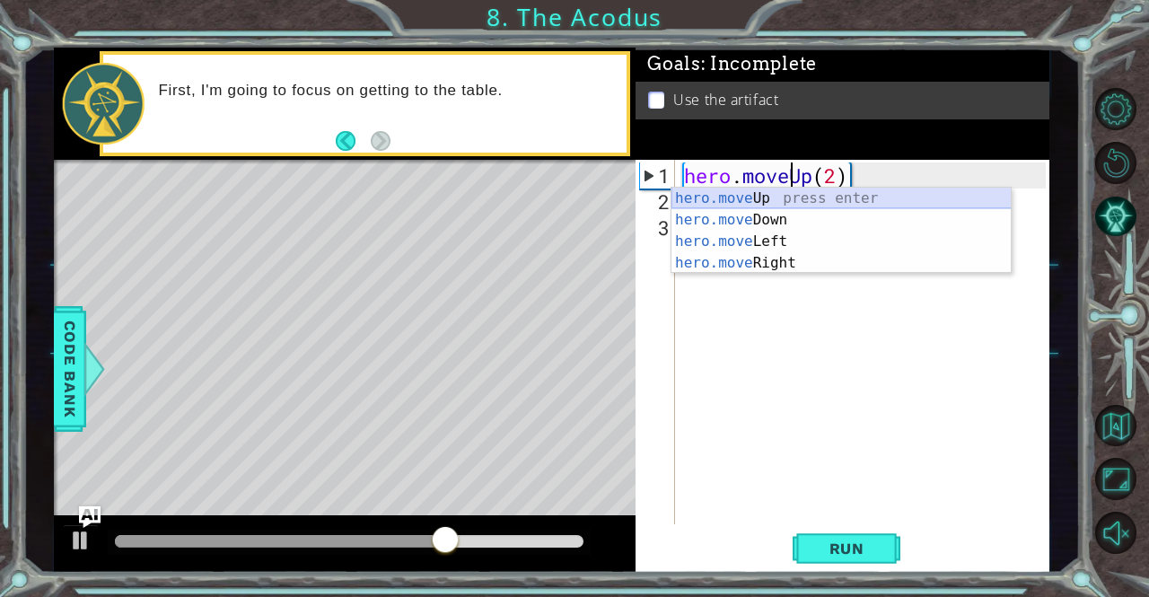
click at [798, 198] on div "hero.move Up press enter hero.move Down press enter hero.move Left press enter …" at bounding box center [841, 252] width 340 height 129
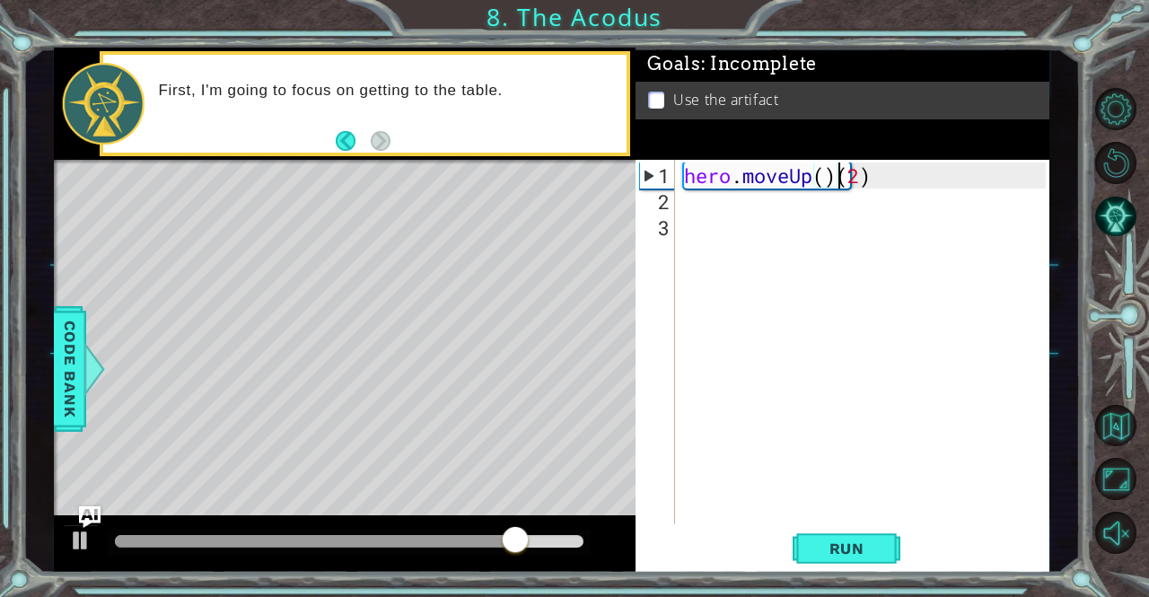
click at [833, 172] on div "hero . moveUp ( ) ( 2 )" at bounding box center [866, 370] width 373 height 416
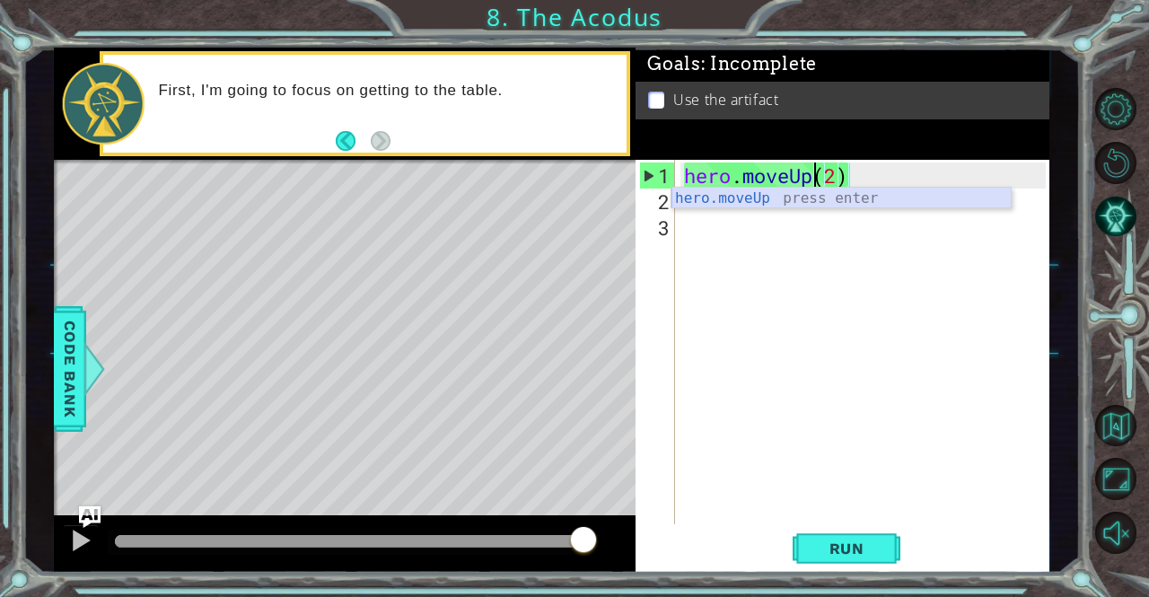
click at [688, 207] on div "hero.moveUp press enter" at bounding box center [841, 220] width 340 height 65
type textarea "hero.moveUp(1)(2)"
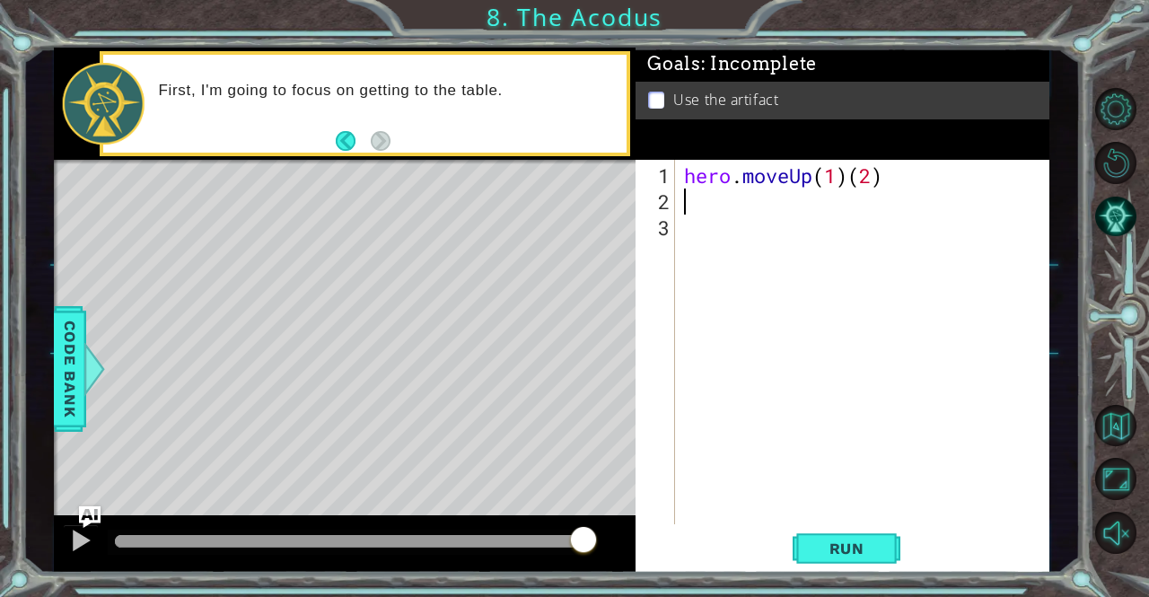
click at [870, 189] on div "hero . moveUp ( 1 ) ( 2 )" at bounding box center [866, 370] width 373 height 416
click at [879, 181] on div "hero . moveUp ( 1 ) ( 2 )" at bounding box center [866, 370] width 373 height 416
click at [883, 184] on div "hero . moveUp ( 1 ) ( )" at bounding box center [866, 370] width 373 height 416
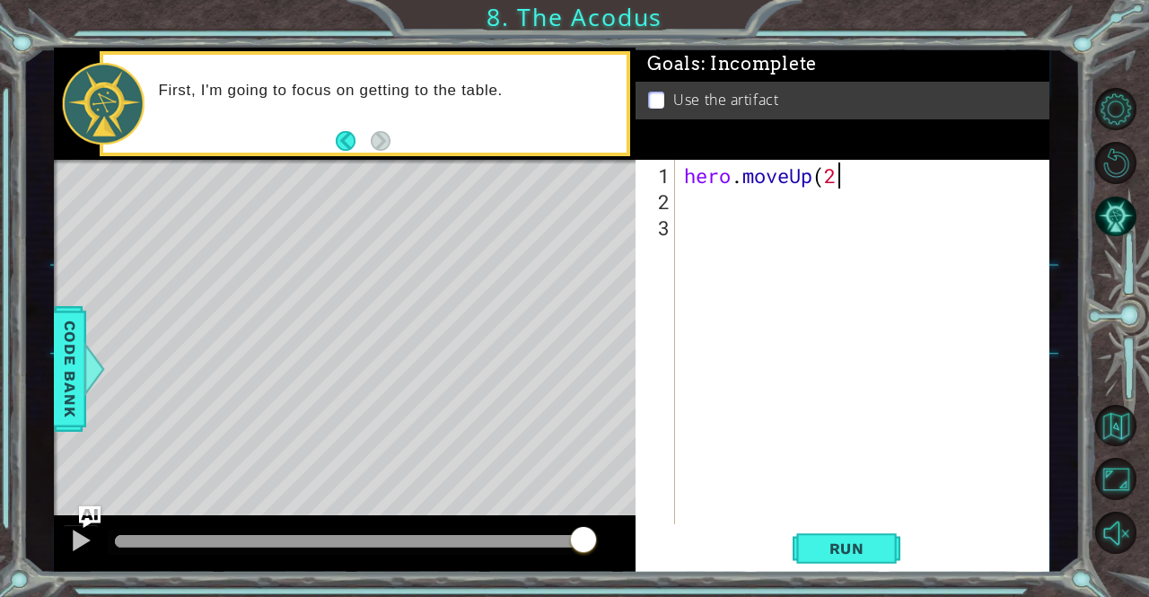
type textarea "hero.moveUp(2)"
click at [704, 205] on div "hero . moveUp ( 2 )" at bounding box center [866, 370] width 373 height 416
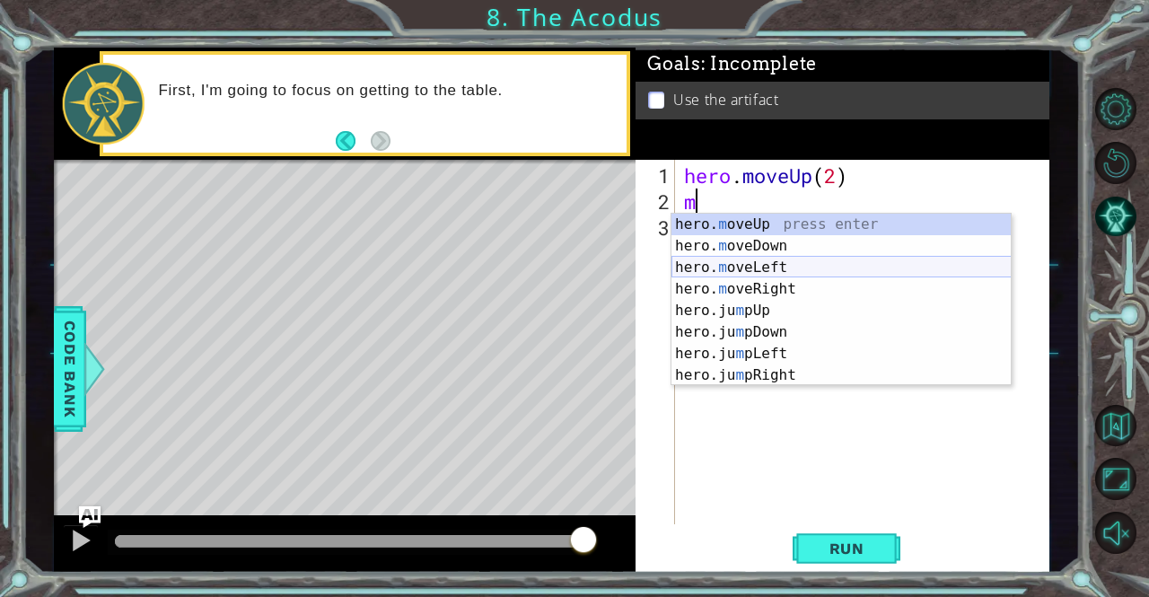
click at [762, 265] on div "hero. m oveUp press enter hero. m oveDown press enter hero. m oveLeft press ent…" at bounding box center [841, 321] width 340 height 215
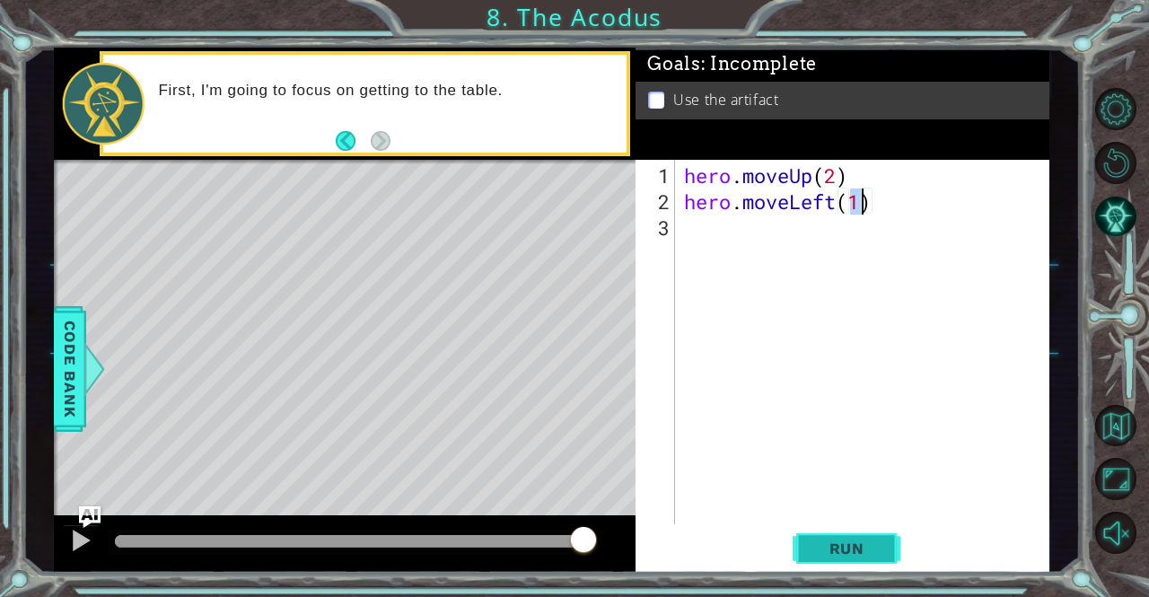
type textarea "hero.moveLeft(1)"
click at [866, 551] on span "Run" at bounding box center [846, 548] width 71 height 18
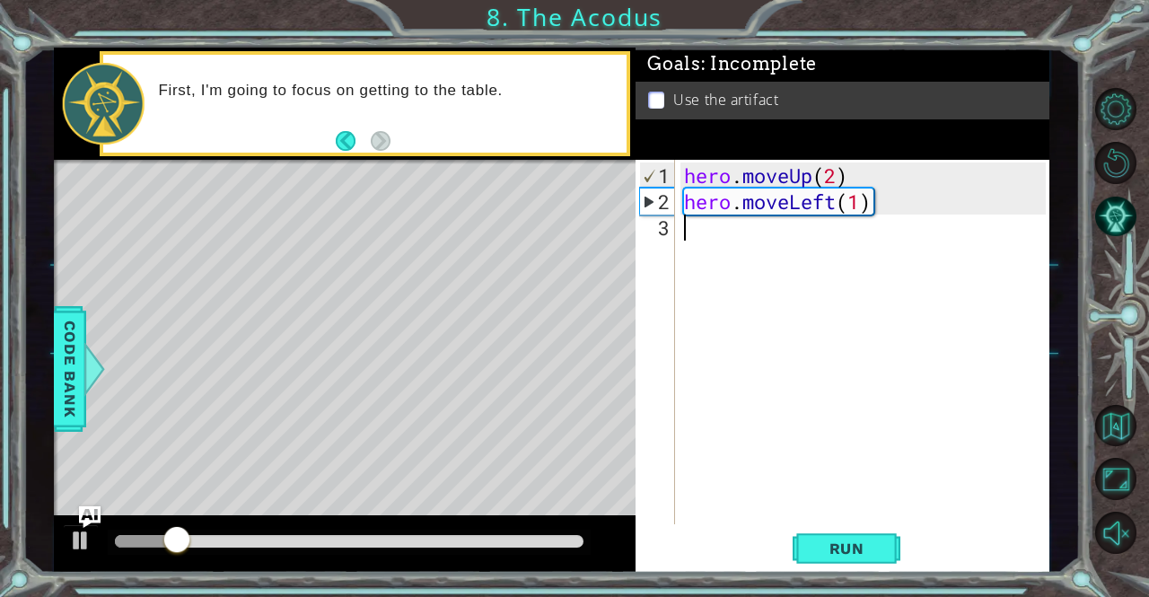
click at [687, 225] on div "hero . moveUp ( 2 ) hero . moveLeft ( 1 )" at bounding box center [866, 370] width 373 height 416
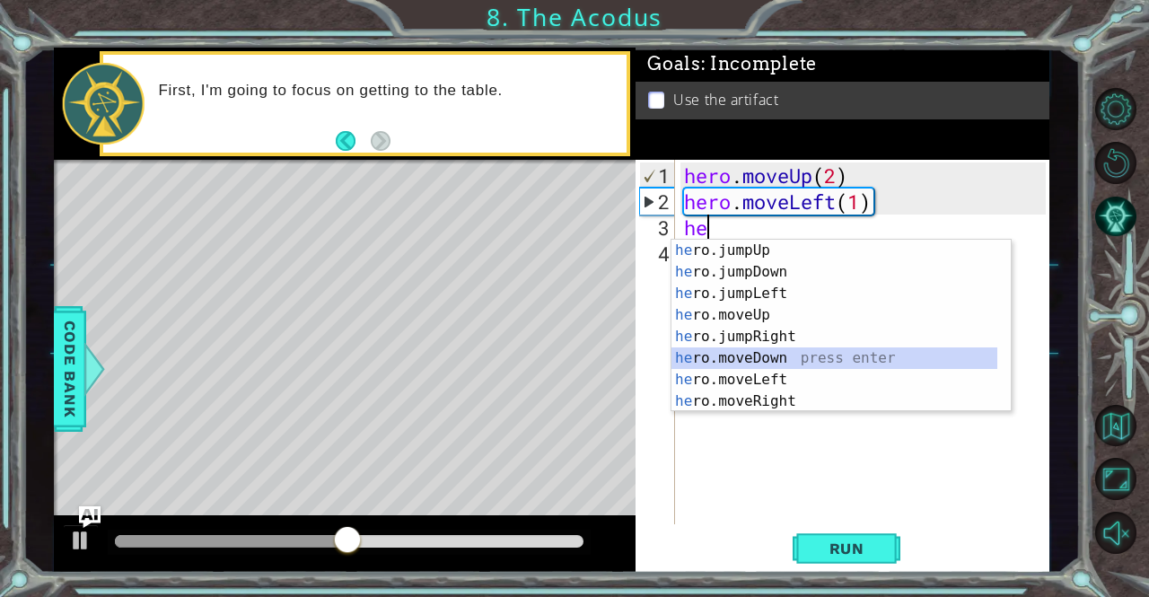
click at [731, 359] on div "he ro.jumpUp press enter he ro.jumpDown press enter he ro.jumpLeft press enter …" at bounding box center [834, 347] width 327 height 215
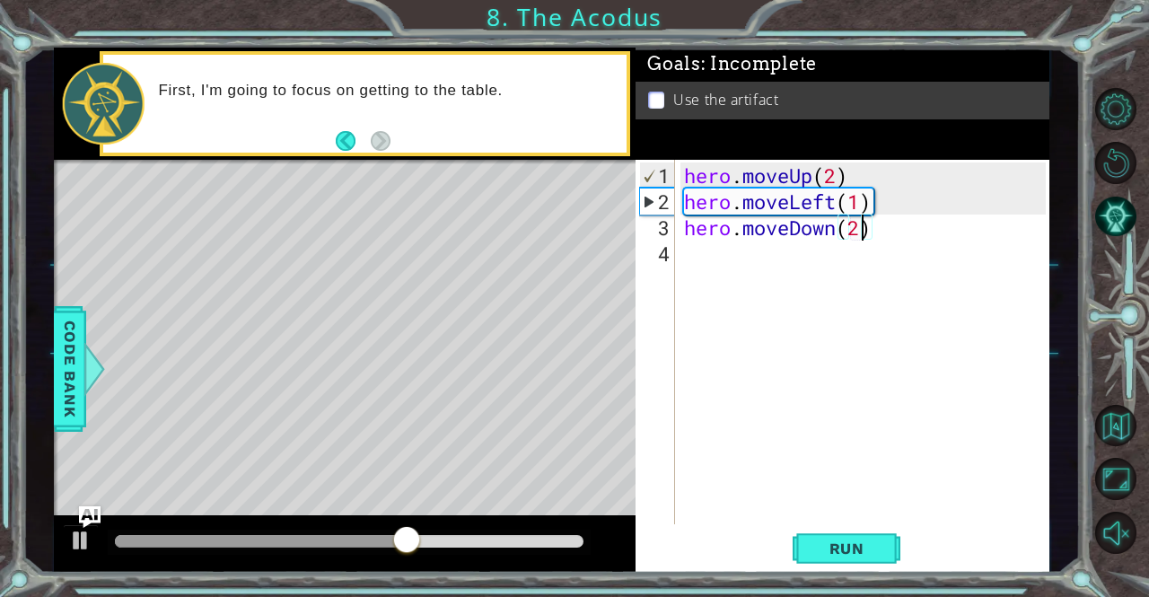
scroll to position [0, 7]
type textarea "hero.moveDown(2)"
click at [834, 554] on span "Run" at bounding box center [846, 548] width 71 height 18
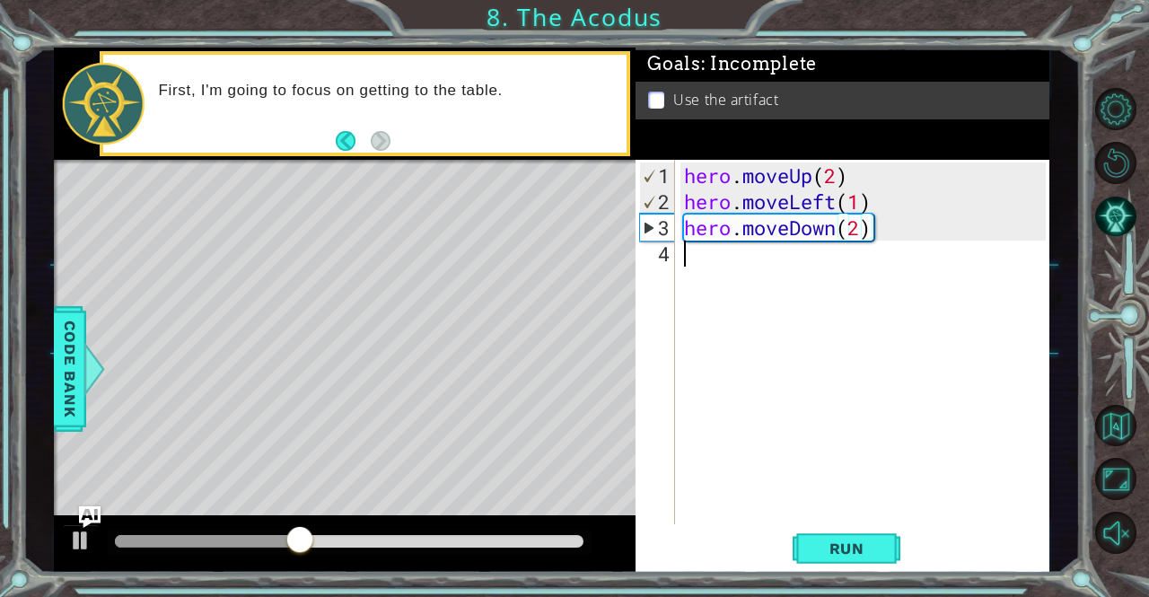
click at [698, 265] on div "hero . moveUp ( 2 ) hero . moveLeft ( 1 ) hero . moveDown ( 2 )" at bounding box center [866, 370] width 373 height 416
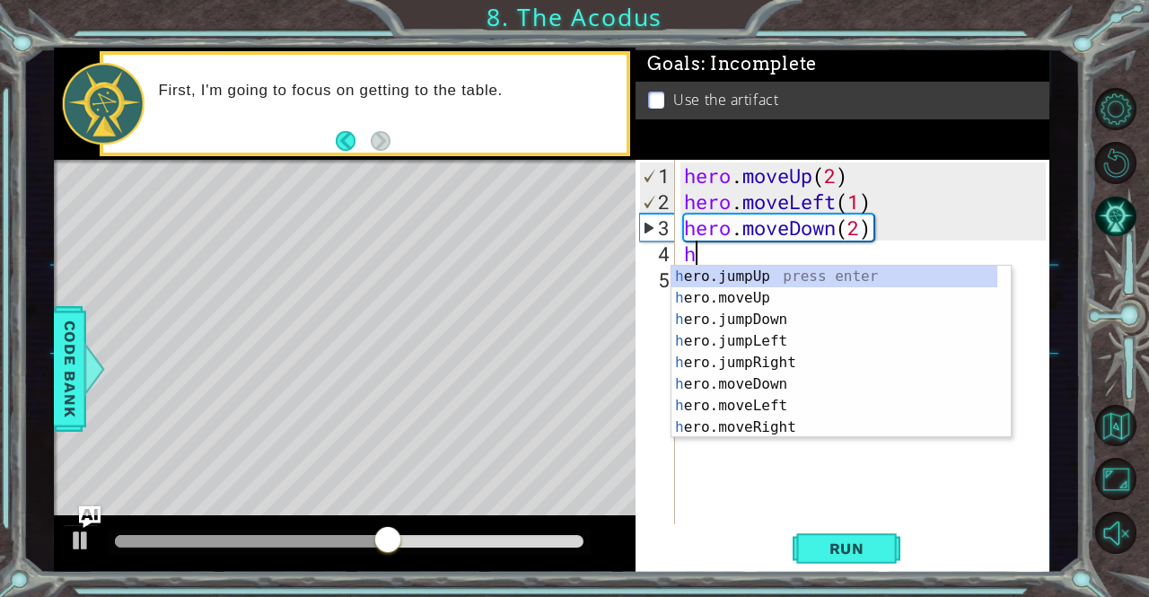
type textarea "he"
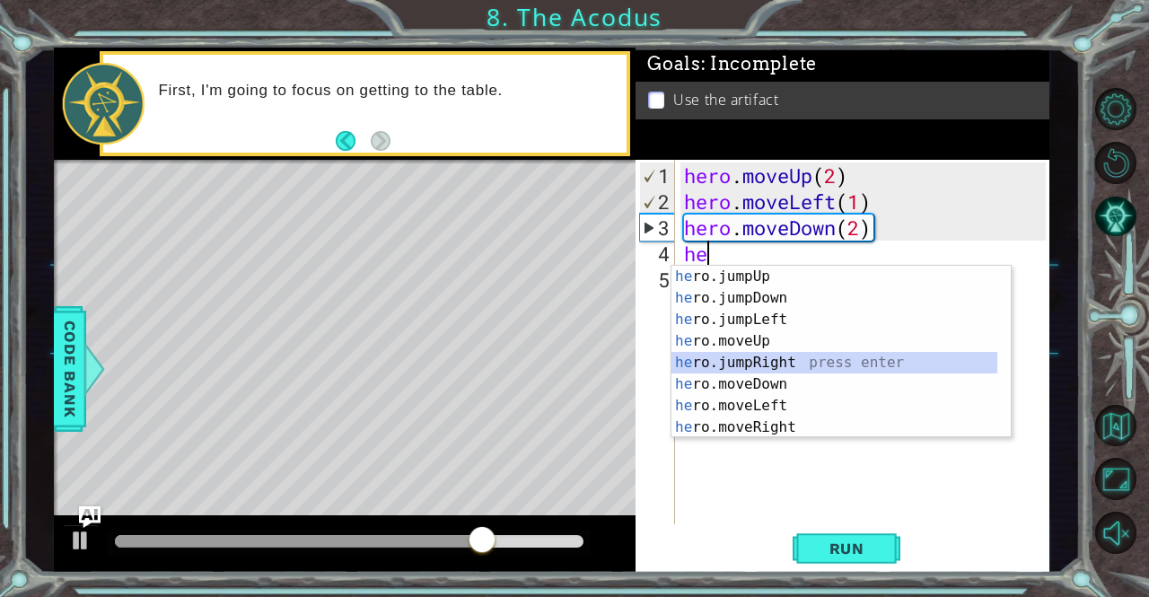
click at [789, 354] on div "he ro.jumpUp press enter he ro.jumpDown press enter he ro.jumpLeft press enter …" at bounding box center [834, 373] width 327 height 215
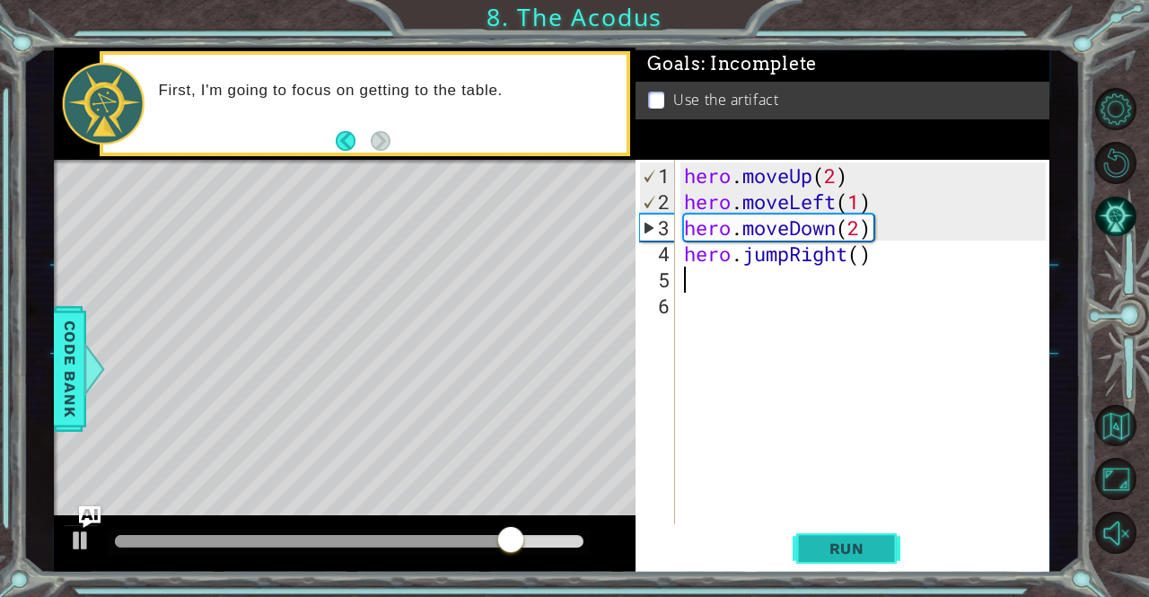
click at [868, 542] on span "Run" at bounding box center [846, 548] width 71 height 18
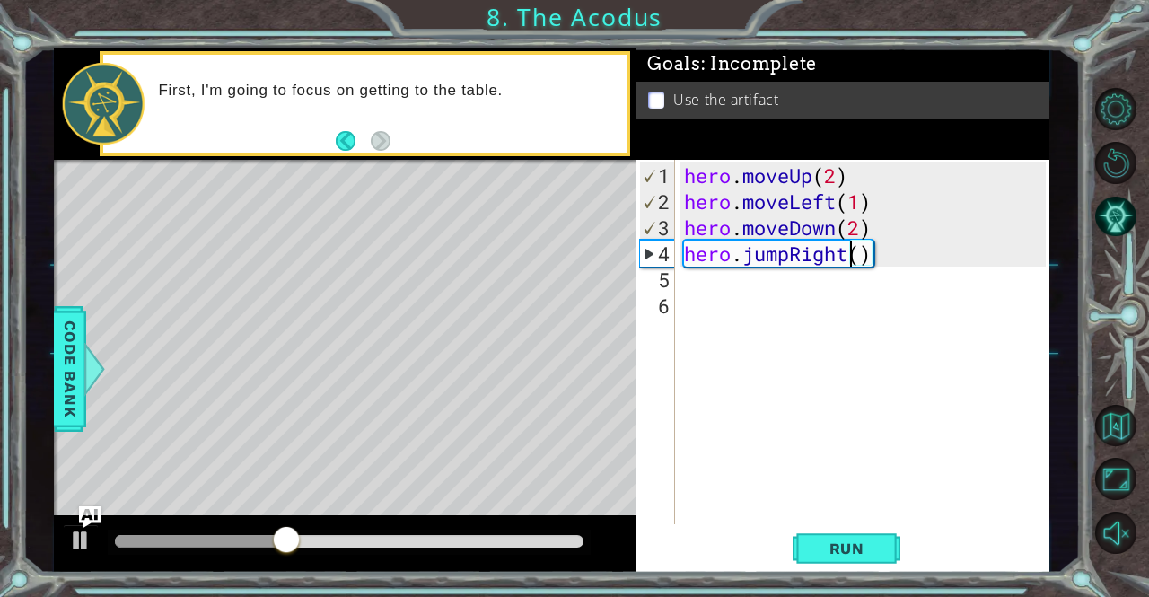
click at [845, 260] on div "hero . moveUp ( 2 ) hero . moveLeft ( 1 ) hero . moveDown ( 2 ) hero . jumpRigh…" at bounding box center [866, 370] width 373 height 416
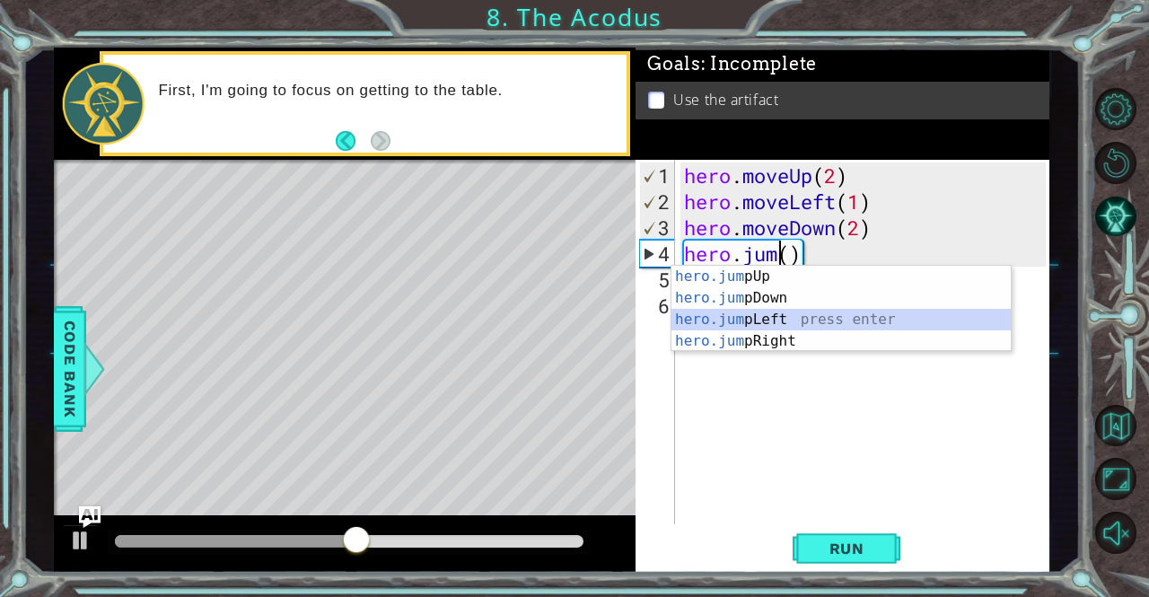
click at [822, 311] on div "hero.jum pUp press enter hero.jum pDown press enter hero.jum pLeft press enter …" at bounding box center [841, 330] width 340 height 129
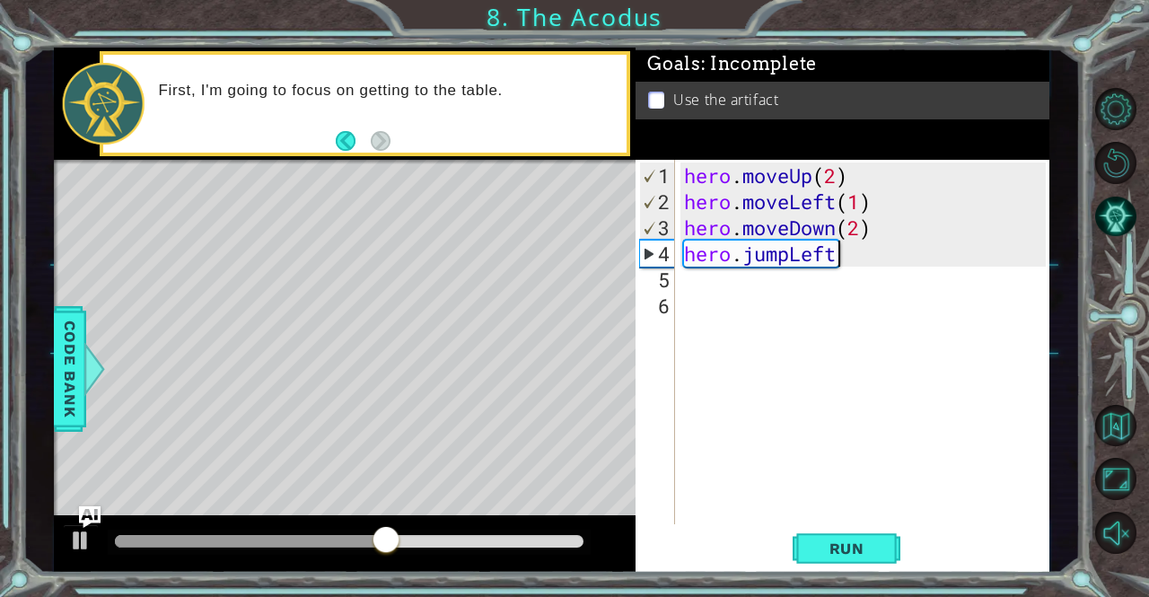
click at [860, 259] on div "hero . moveUp ( 2 ) hero . moveLeft ( 1 ) hero . moveDown ( 2 ) hero . jumpLeft" at bounding box center [866, 370] width 373 height 416
click at [872, 540] on span "Run" at bounding box center [846, 548] width 71 height 18
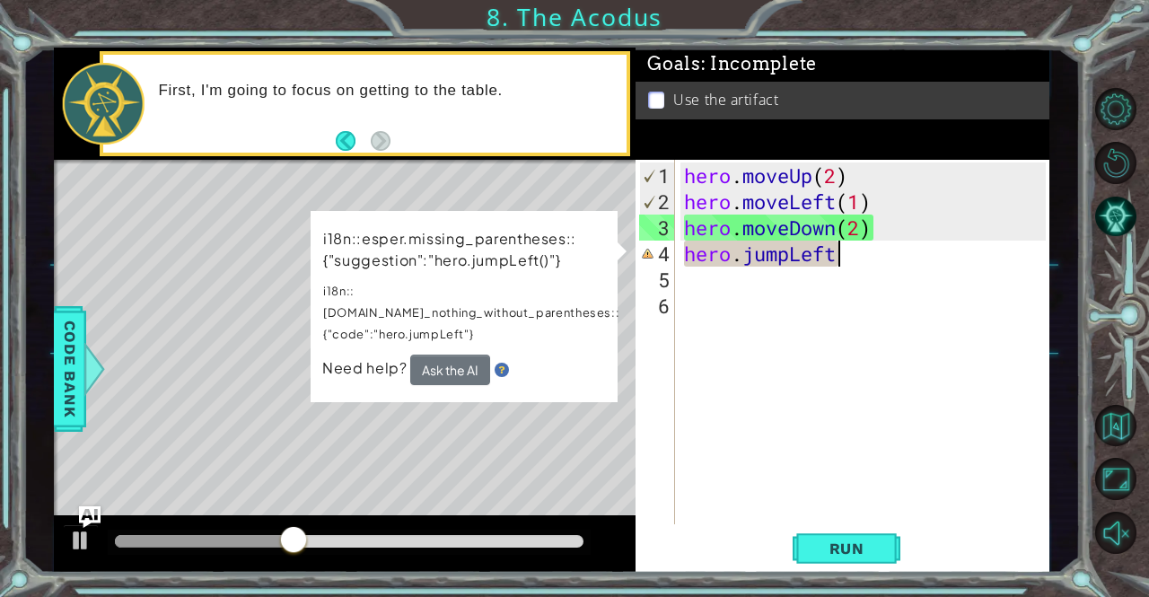
scroll to position [0, 6]
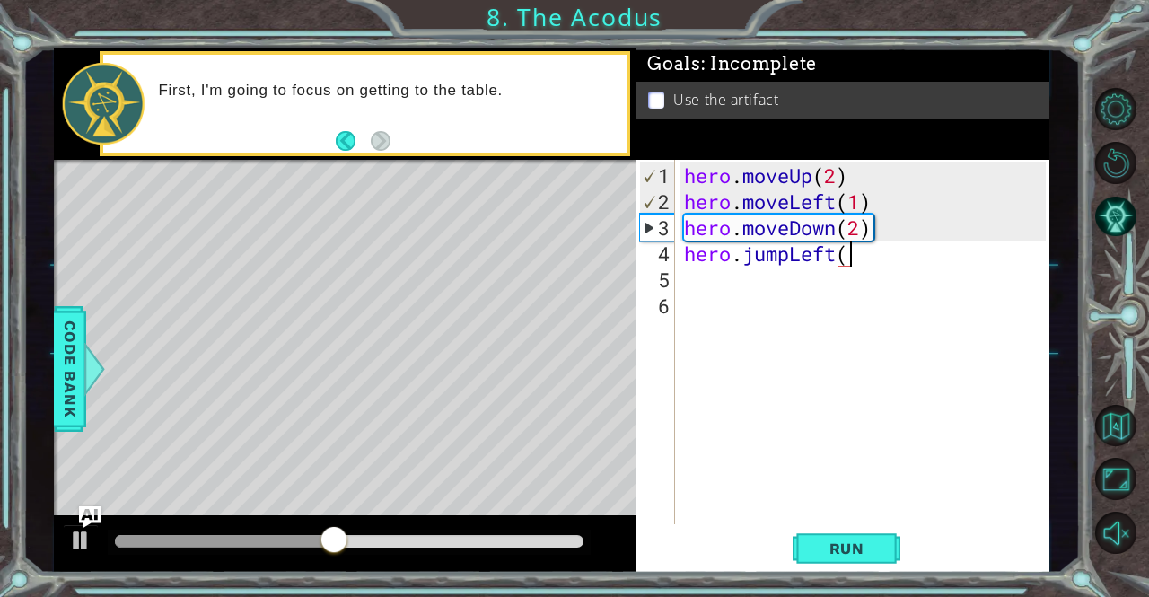
type textarea "hero.jumpLeft(e"
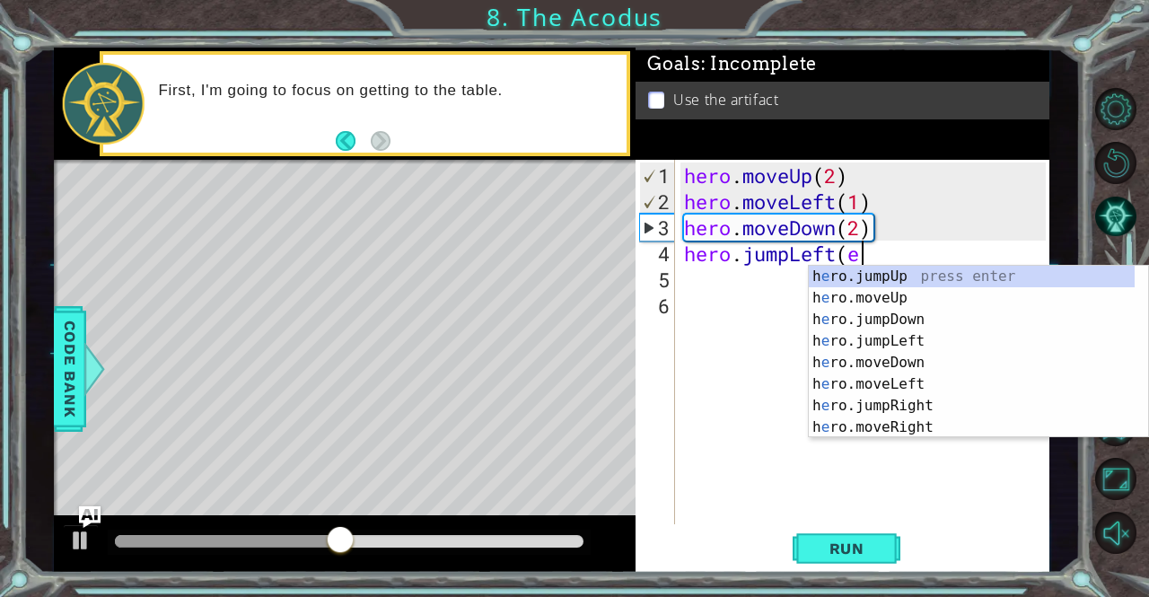
scroll to position [0, 7]
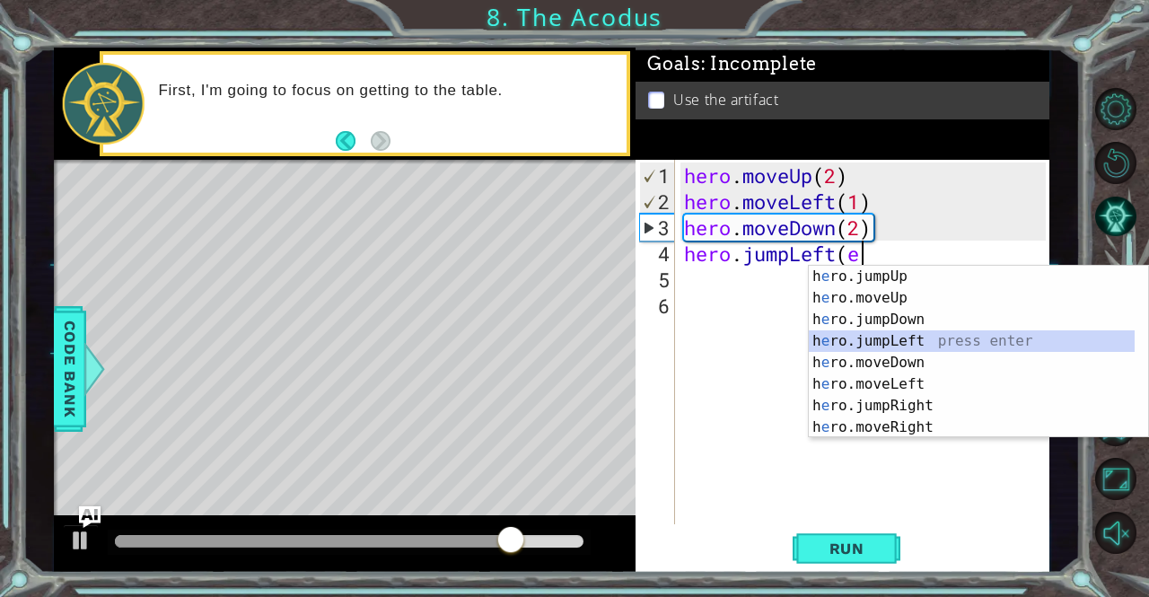
click at [887, 342] on div "h e ro.jumpUp press enter h e ro.moveUp press enter h e ro.jumpDown press enter…" at bounding box center [971, 373] width 327 height 215
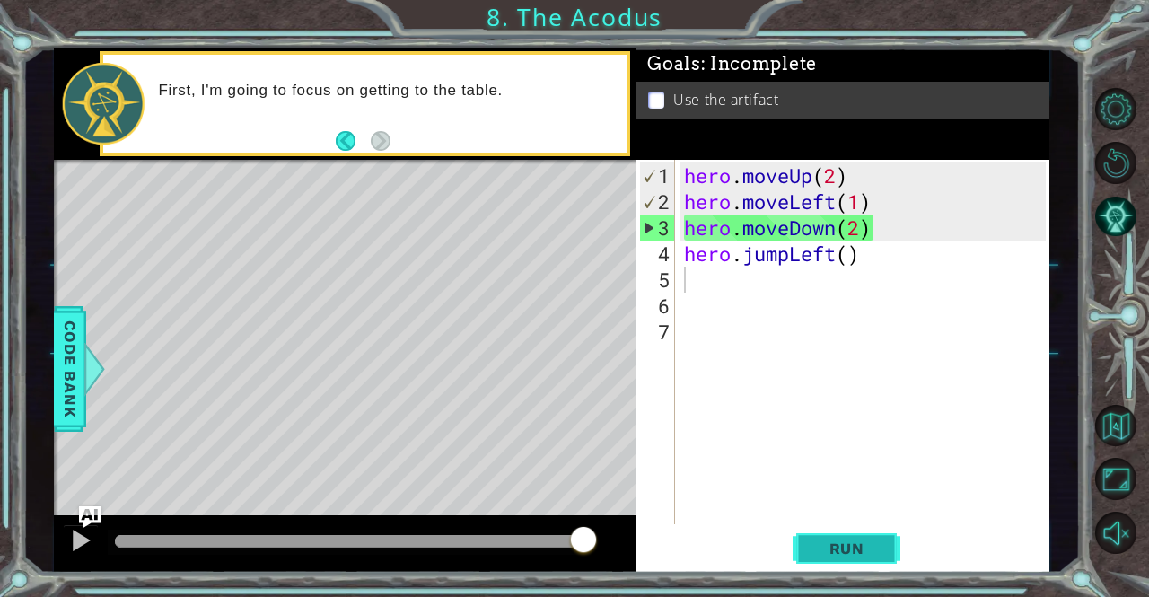
click at [880, 555] on span "Run" at bounding box center [846, 548] width 71 height 18
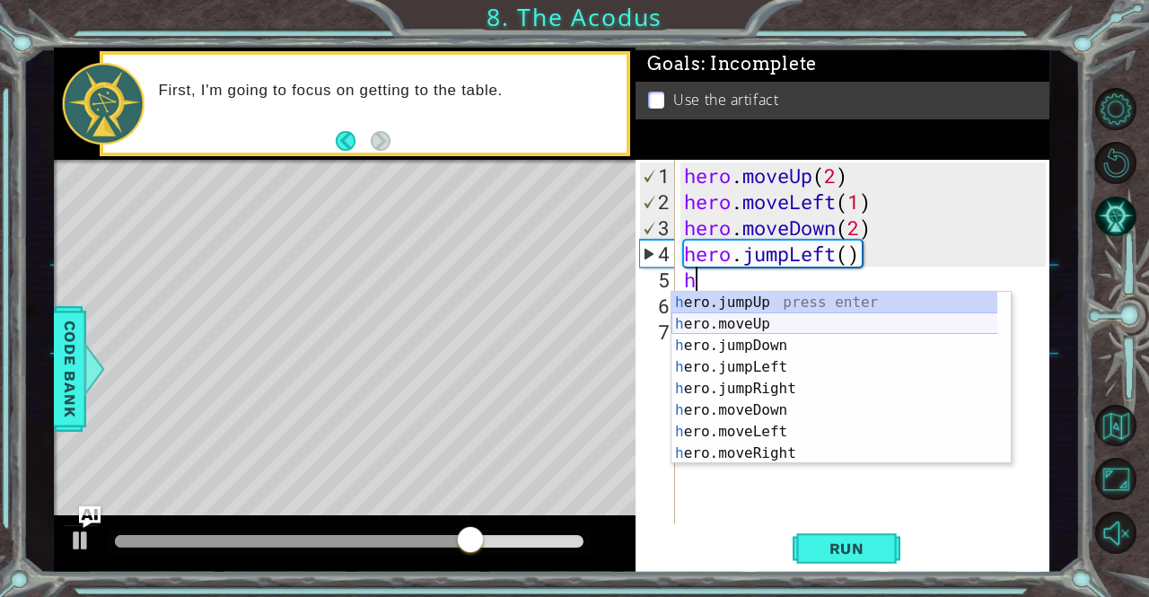
click at [761, 323] on div "h ero.jumpUp press enter h ero.moveUp press enter h ero.jumpDown press enter h …" at bounding box center [834, 399] width 327 height 215
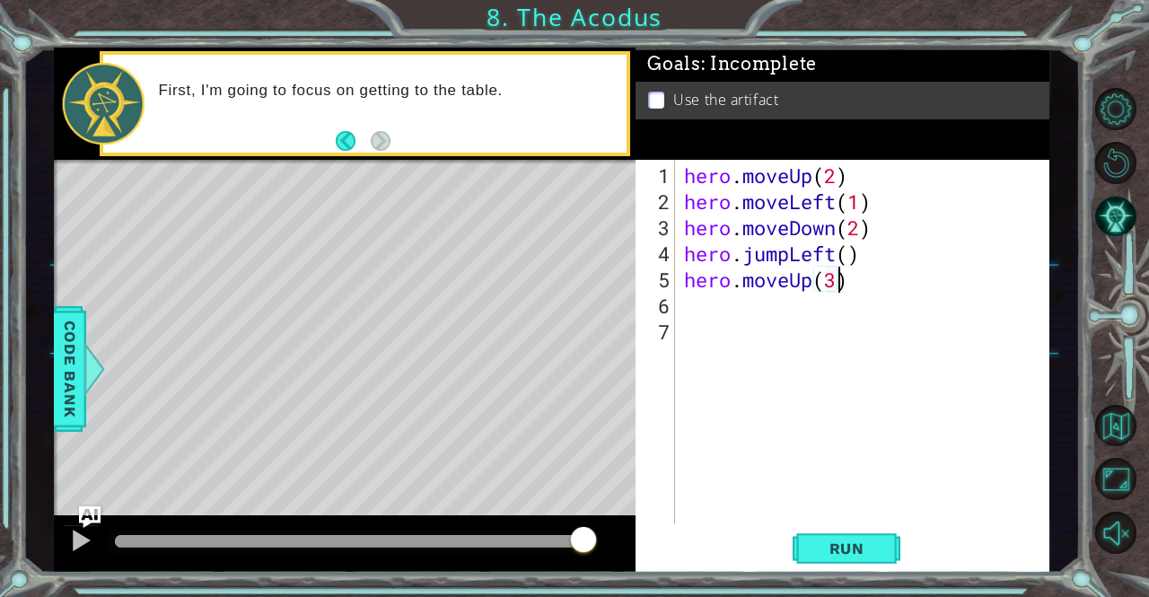
scroll to position [0, 6]
click at [843, 555] on span "Run" at bounding box center [846, 548] width 71 height 18
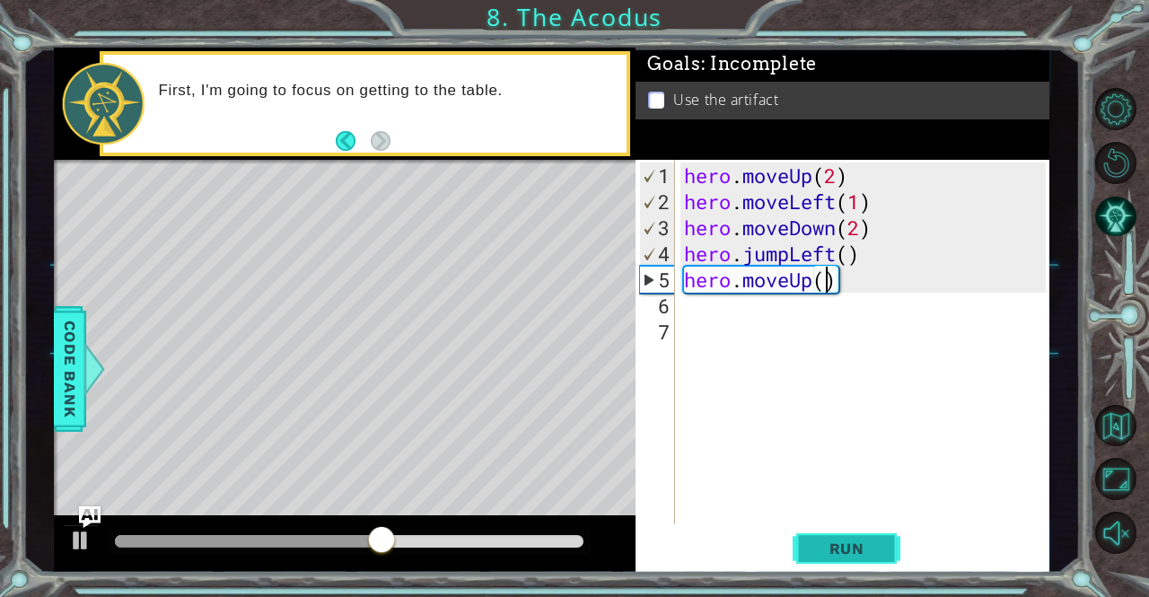
scroll to position [0, 5]
type textarea "hero.moveUp(2)"
click at [691, 302] on div "hero . moveUp ( 2 ) hero . moveLeft ( 1 ) hero . moveDown ( 2 ) hero . jumpLeft…" at bounding box center [866, 370] width 373 height 416
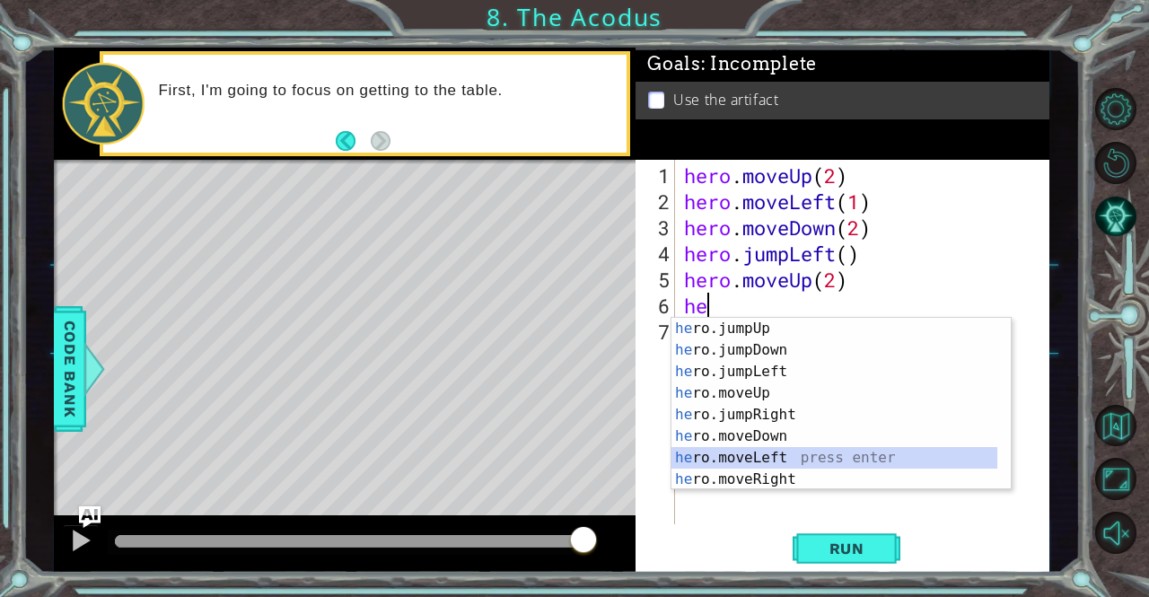
click at [826, 459] on div "he ro.jumpUp press enter he ro.jumpDown press enter he ro.jumpLeft press enter …" at bounding box center [834, 425] width 327 height 215
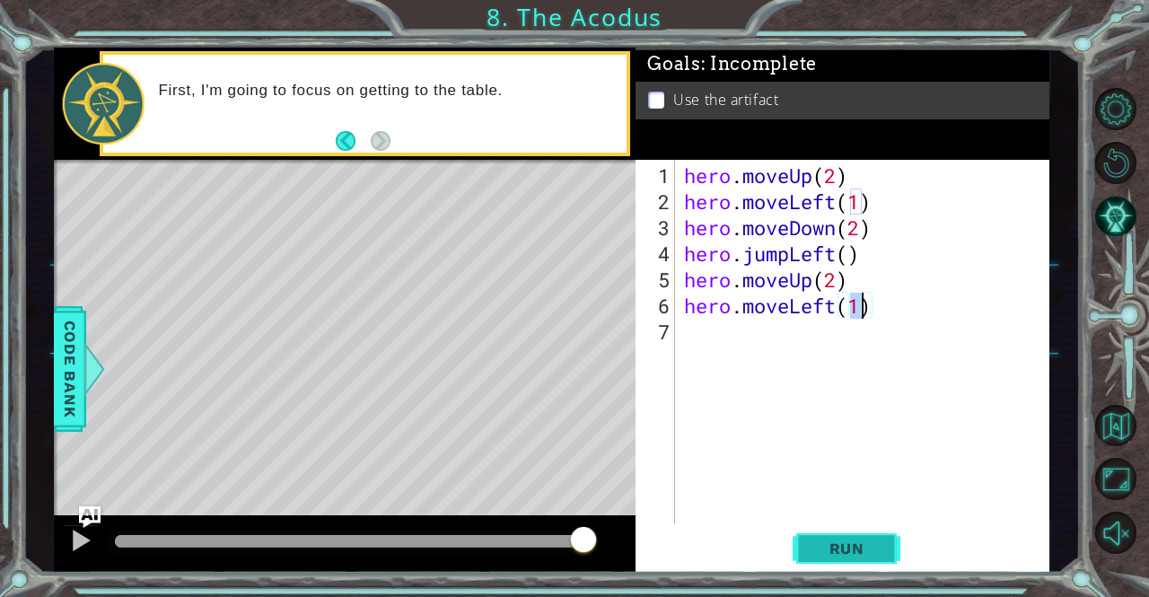
click at [851, 548] on span "Run" at bounding box center [846, 548] width 71 height 18
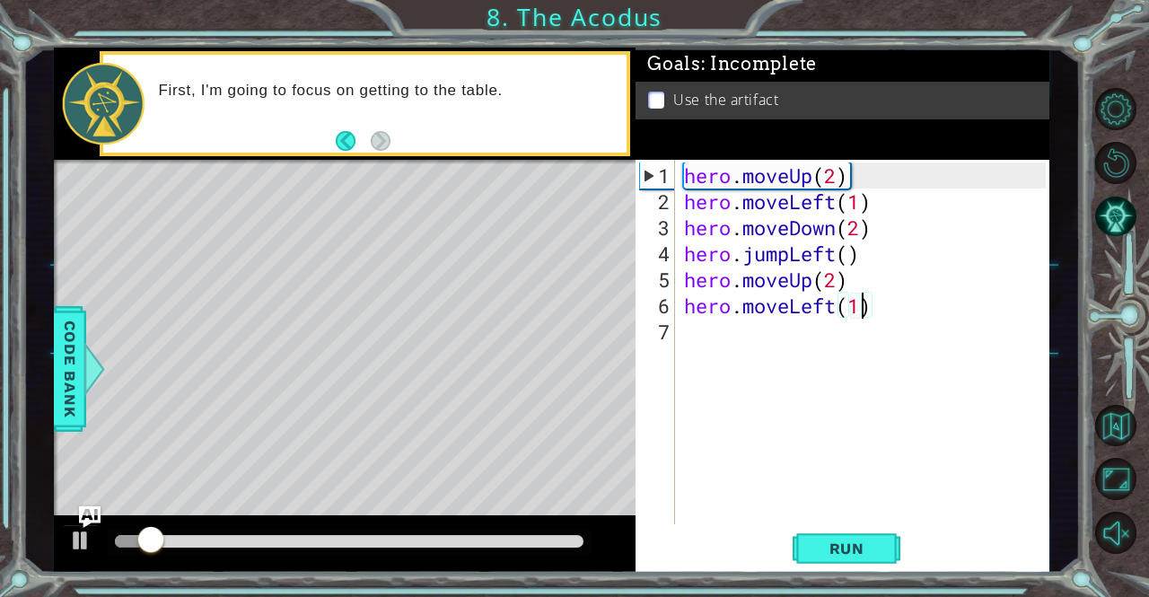
click at [827, 305] on div "hero . moveUp ( 2 ) hero . moveLeft ( 1 ) hero . moveDown ( 2 ) hero . jumpLeft…" at bounding box center [866, 370] width 373 height 416
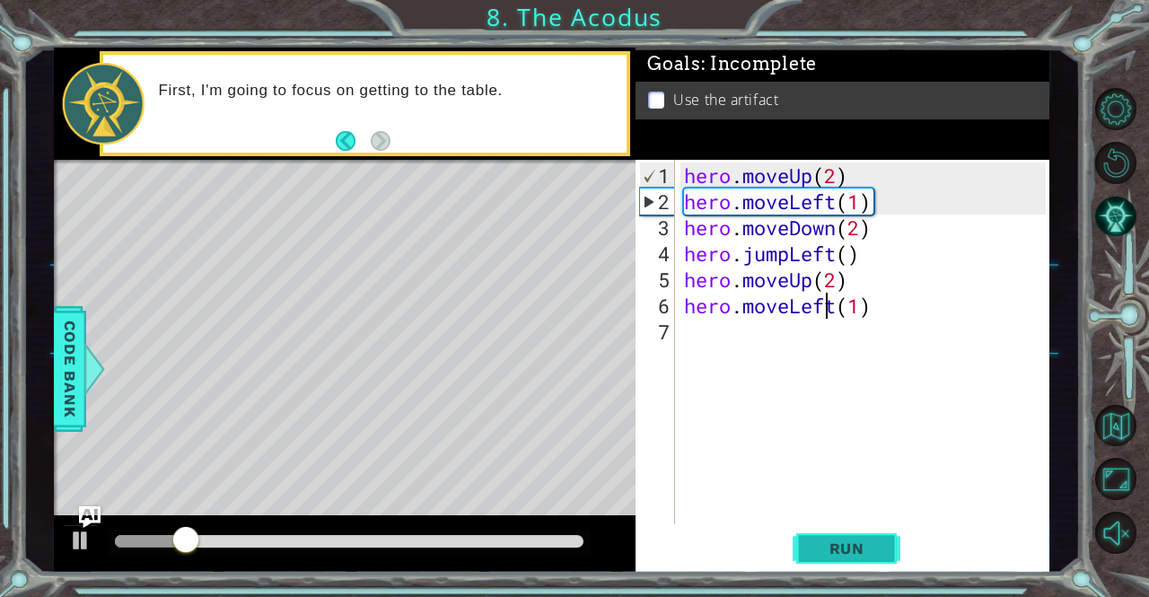
click at [840, 537] on button "Run" at bounding box center [846, 548] width 108 height 41
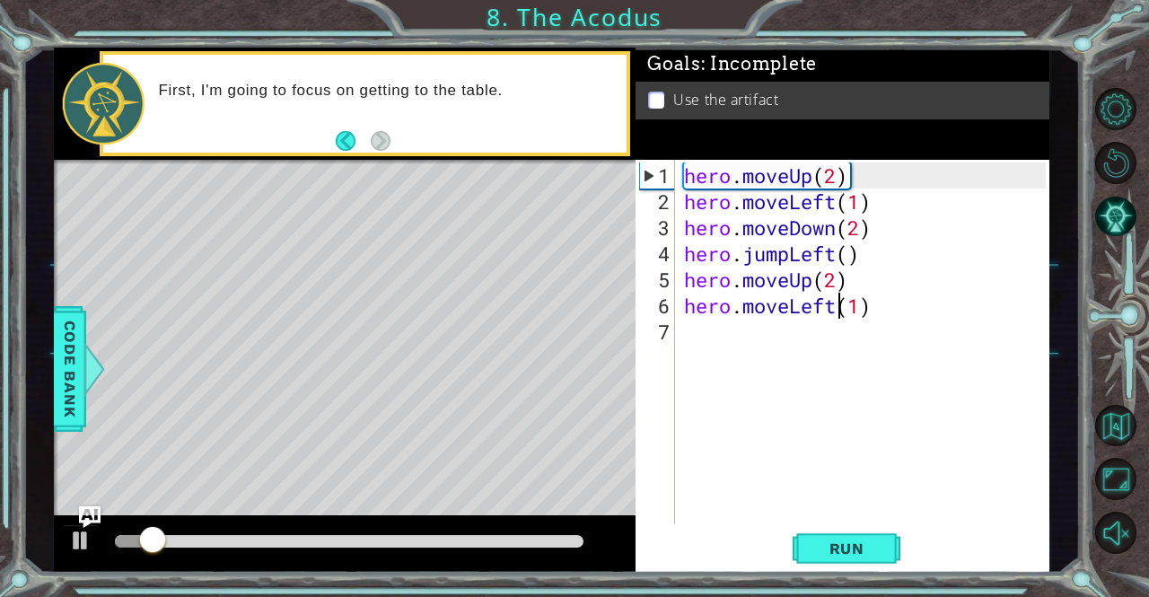
click at [834, 310] on div "hero . moveUp ( 2 ) hero . moveLeft ( 1 ) hero . moveDown ( 2 ) hero . jumpLeft…" at bounding box center [866, 370] width 373 height 416
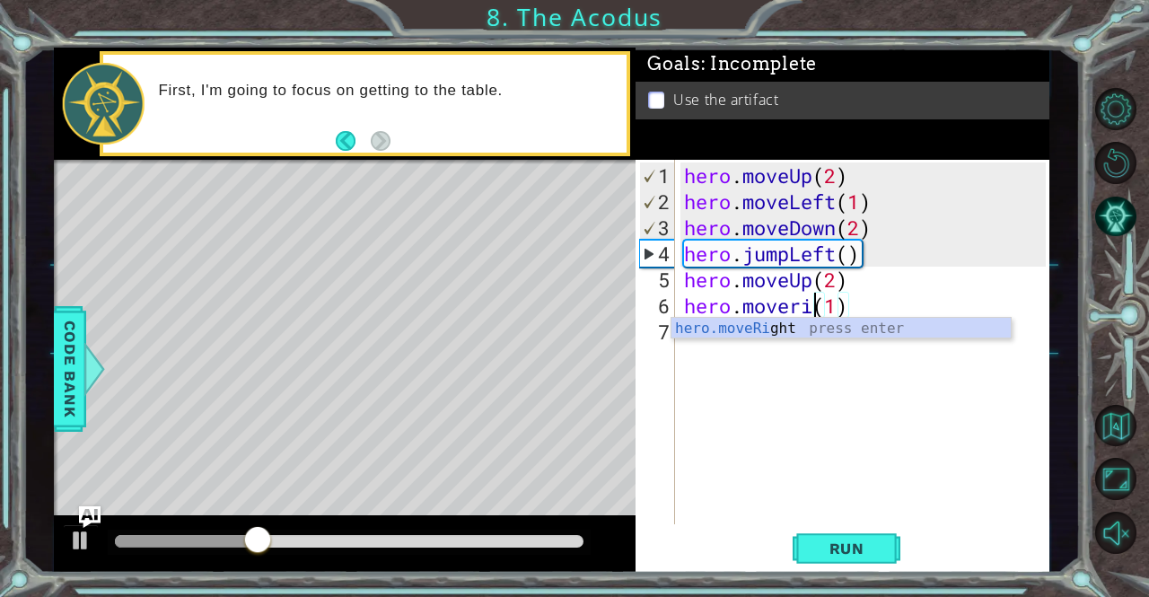
scroll to position [0, 6]
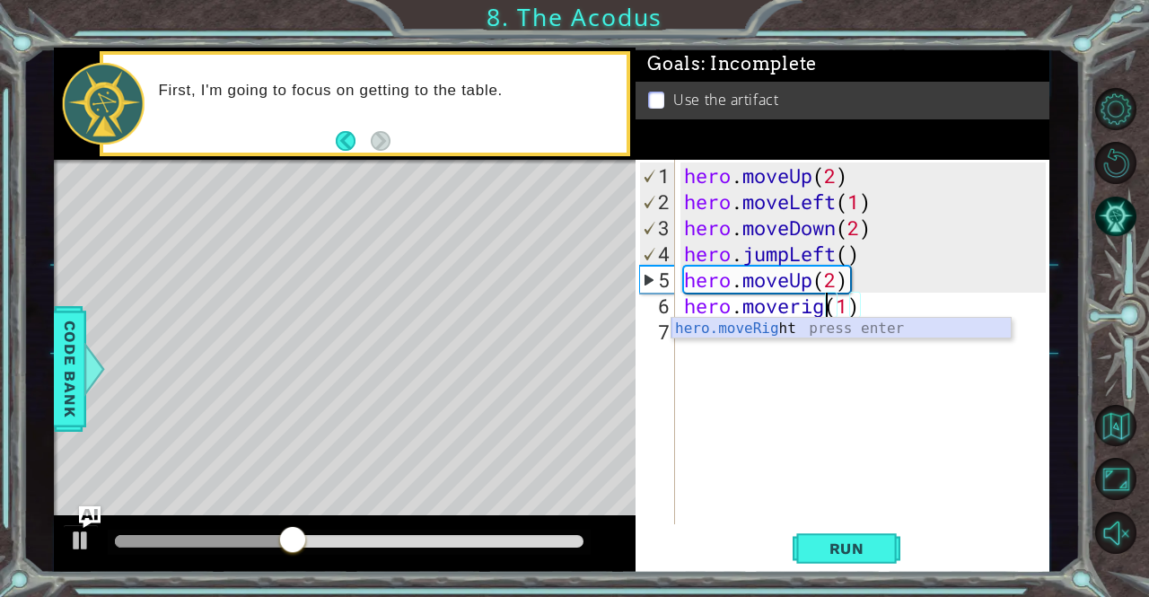
click at [826, 324] on div "hero.moveRig ht press enter" at bounding box center [841, 350] width 340 height 65
type textarea "hero.moveRight(1)(1)"
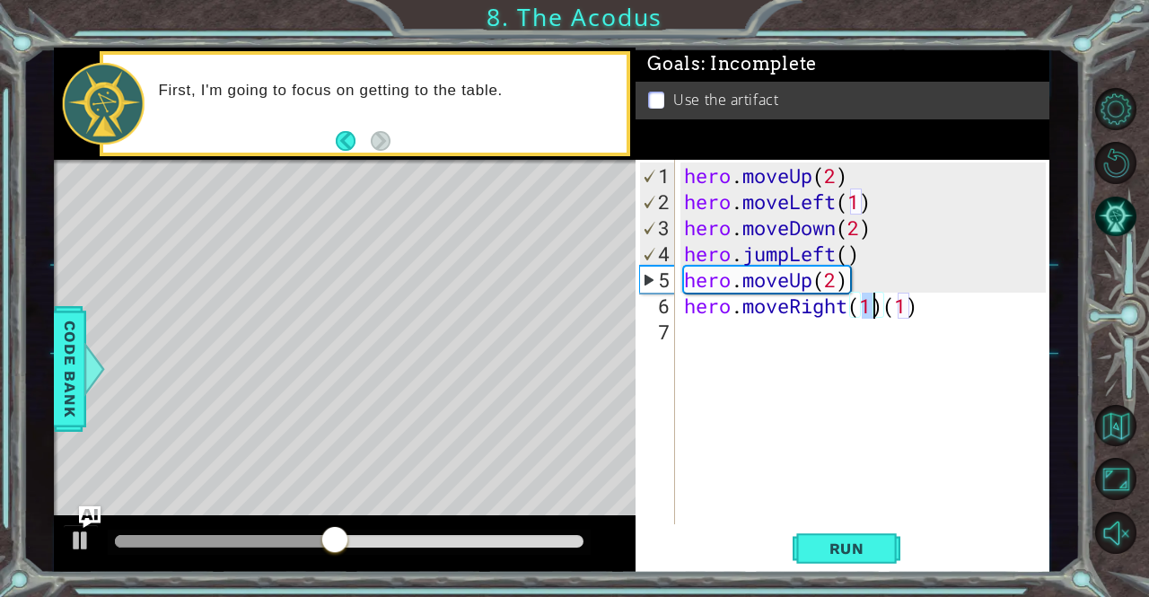
click at [924, 327] on div "hero . moveUp ( 2 ) hero . moveLeft ( 1 ) hero . moveDown ( 2 ) hero . jumpLeft…" at bounding box center [866, 370] width 373 height 416
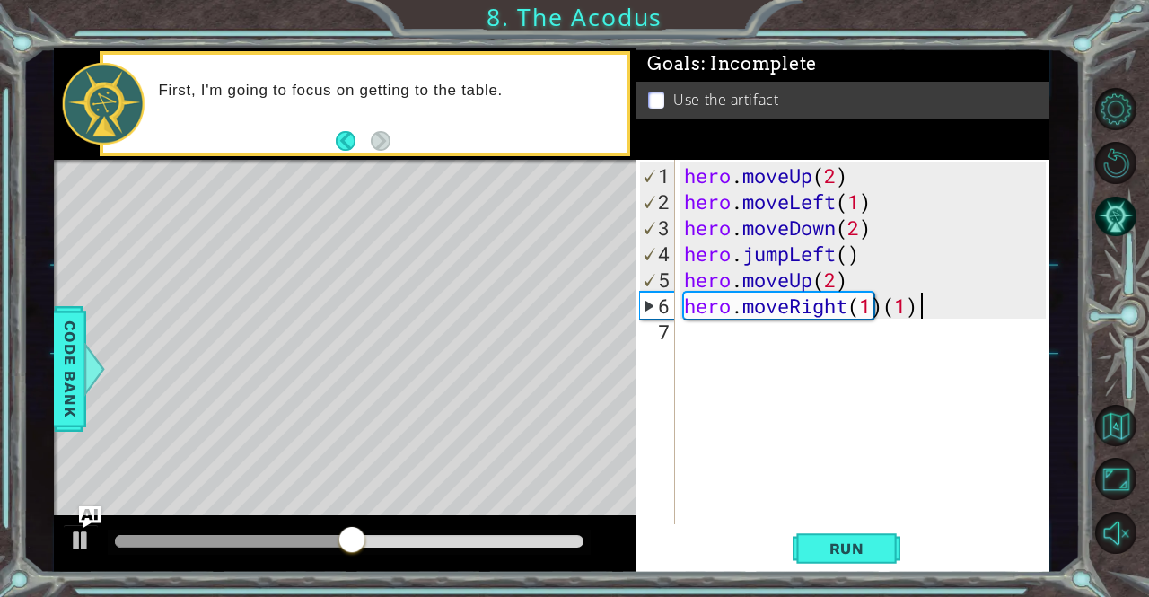
click at [922, 311] on div "hero . moveUp ( 2 ) hero . moveLeft ( 1 ) hero . moveDown ( 2 ) hero . jumpLeft…" at bounding box center [866, 370] width 373 height 416
type textarea "hero.moveRight(1)"
click at [854, 557] on span "Run" at bounding box center [846, 548] width 71 height 18
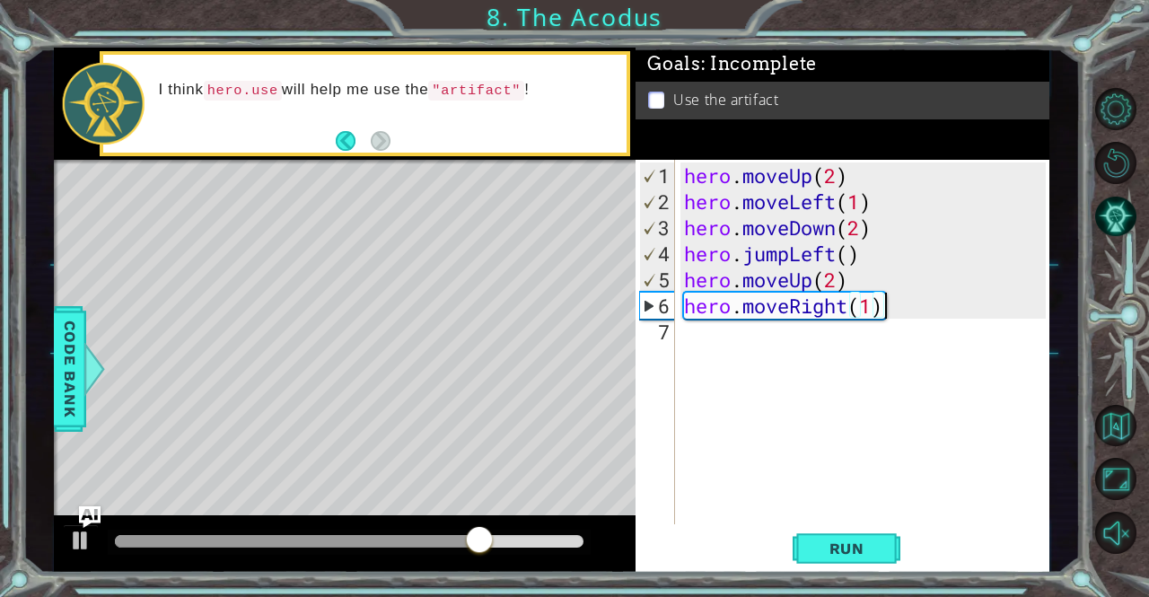
click at [684, 331] on div "hero . moveUp ( 2 ) hero . moveLeft ( 1 ) hero . moveDown ( 2 ) hero . jumpLeft…" at bounding box center [866, 370] width 373 height 416
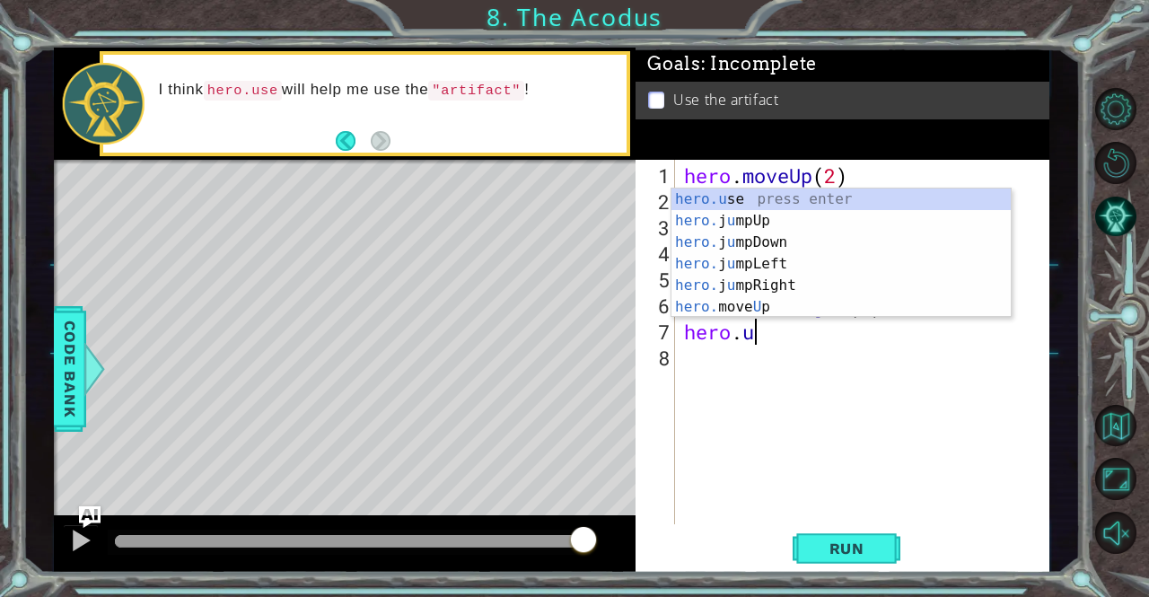
scroll to position [0, 3]
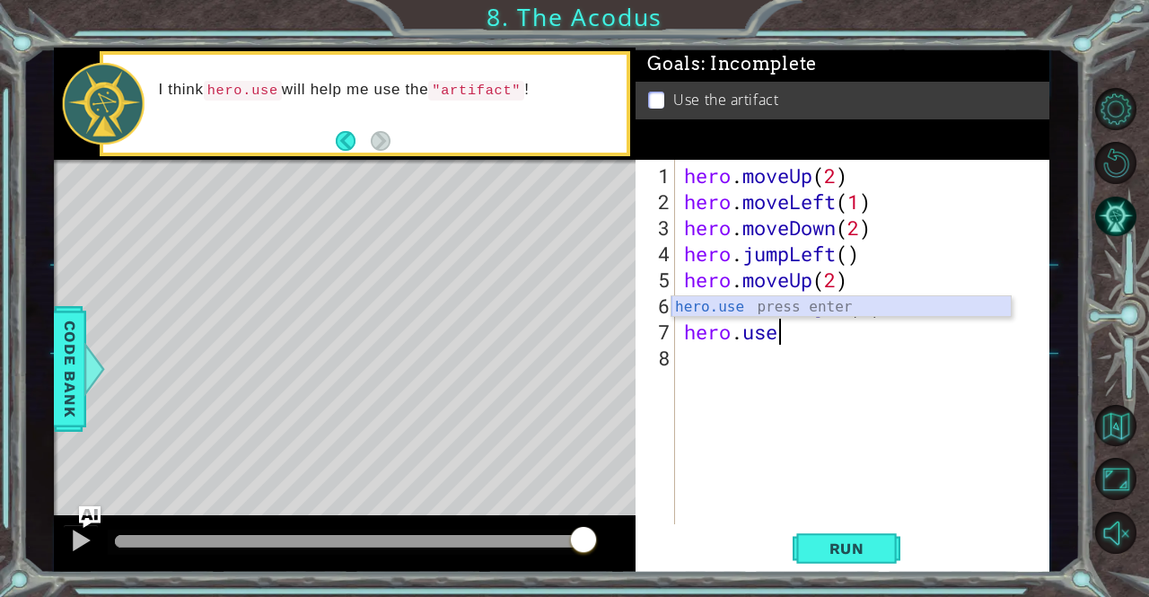
click at [803, 300] on div "hero.use press enter" at bounding box center [841, 328] width 340 height 65
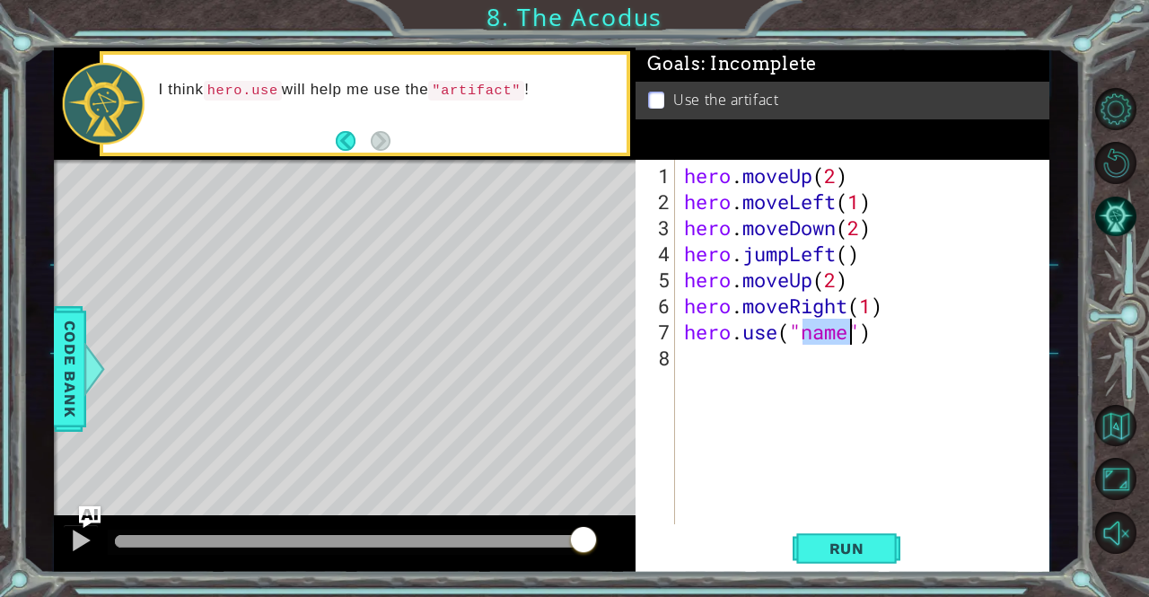
type textarea "hero.use("name")"
